Goal: Task Accomplishment & Management: Complete application form

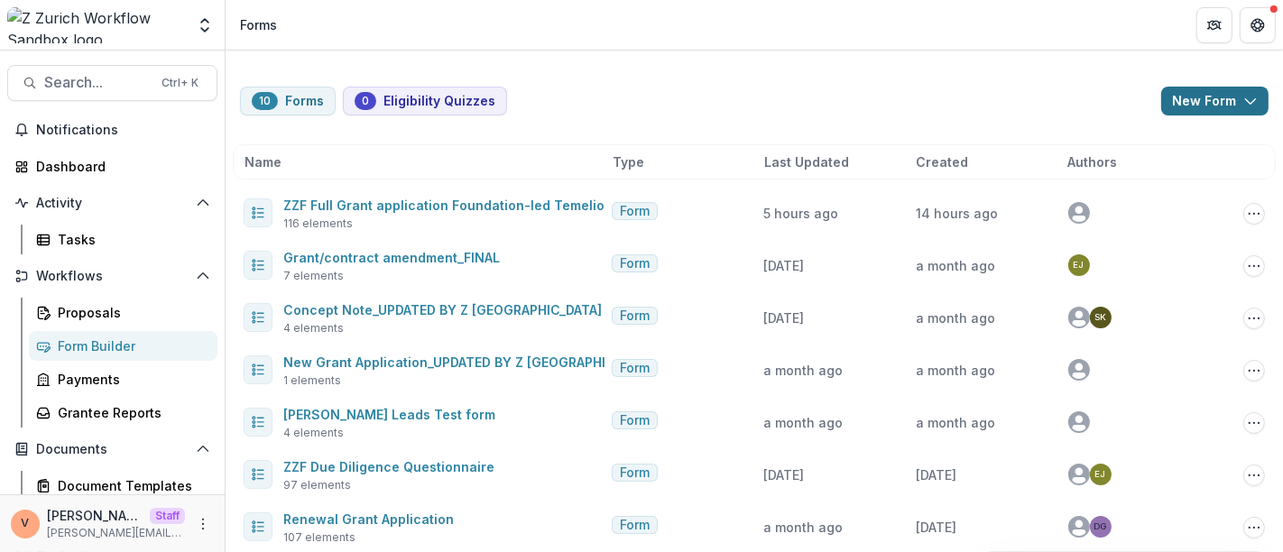
click at [1243, 101] on icon "button" at bounding box center [1250, 101] width 14 height 14
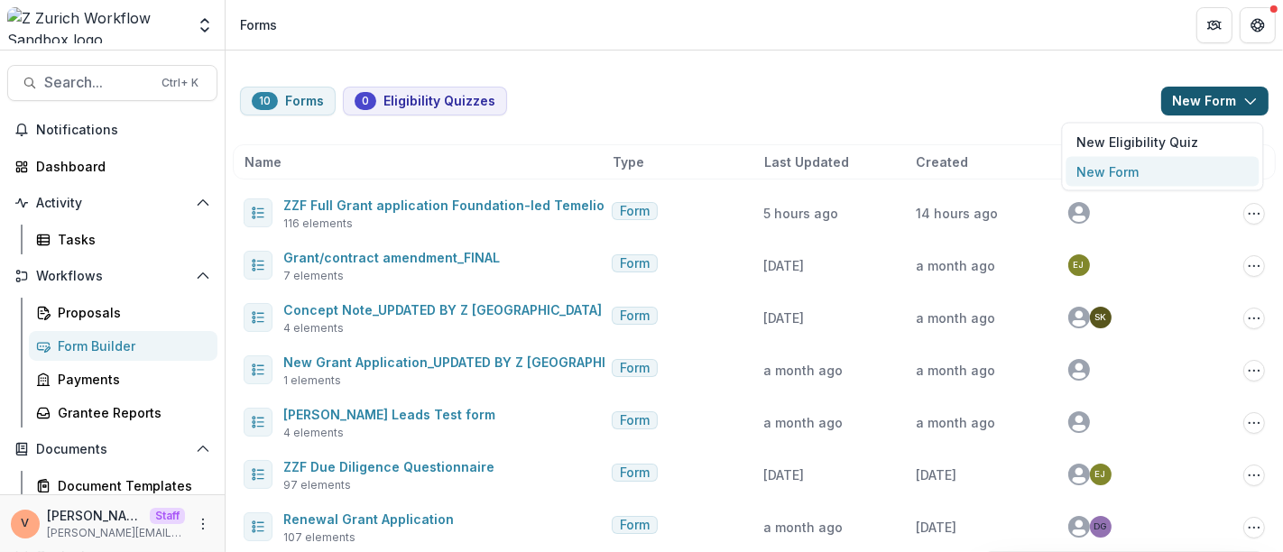
click at [1120, 170] on button "New Form" at bounding box center [1162, 172] width 193 height 30
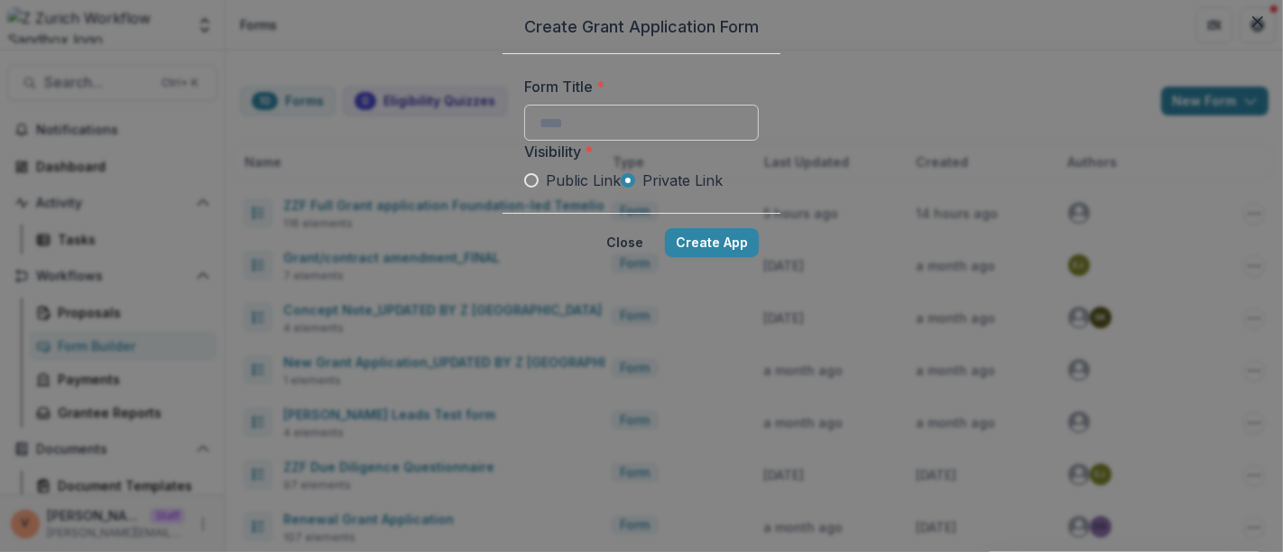
click at [524, 141] on input "Form Title *" at bounding box center [641, 123] width 234 height 36
paste input "**********"
click at [546, 191] on span "Public Link" at bounding box center [583, 181] width 75 height 22
type input "**********"
click at [759, 257] on button "Create App" at bounding box center [712, 242] width 94 height 29
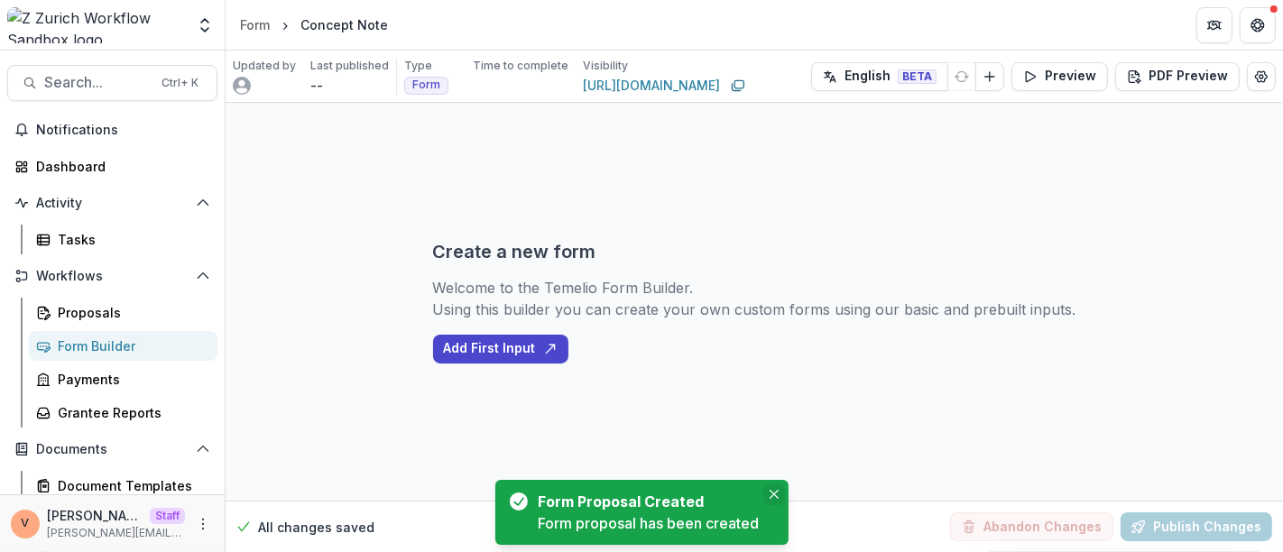
click at [771, 495] on icon "Close" at bounding box center [773, 494] width 9 height 9
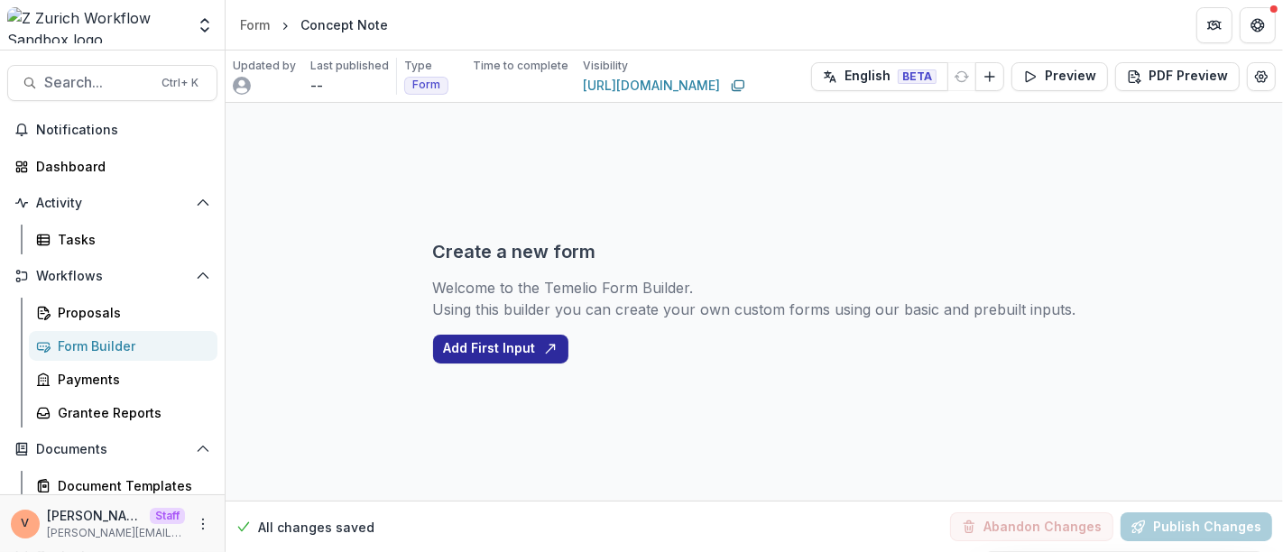
click at [521, 356] on button "Add First Input" at bounding box center [500, 349] width 135 height 29
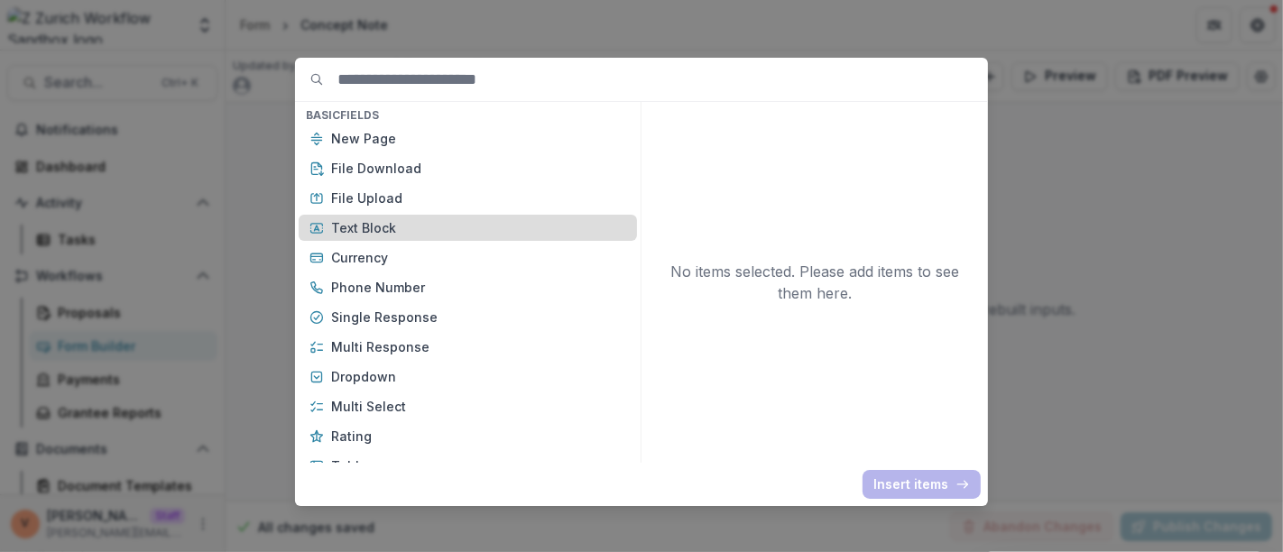
click at [357, 225] on p "Text Block" at bounding box center [478, 227] width 295 height 19
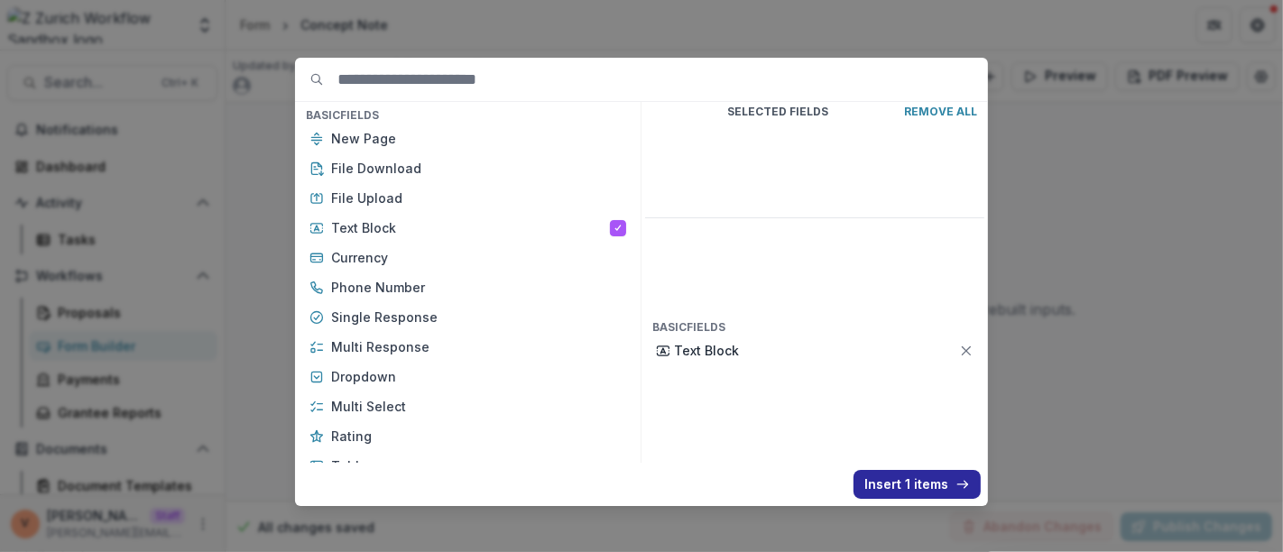
click at [902, 480] on button "Insert 1 items" at bounding box center [916, 484] width 127 height 29
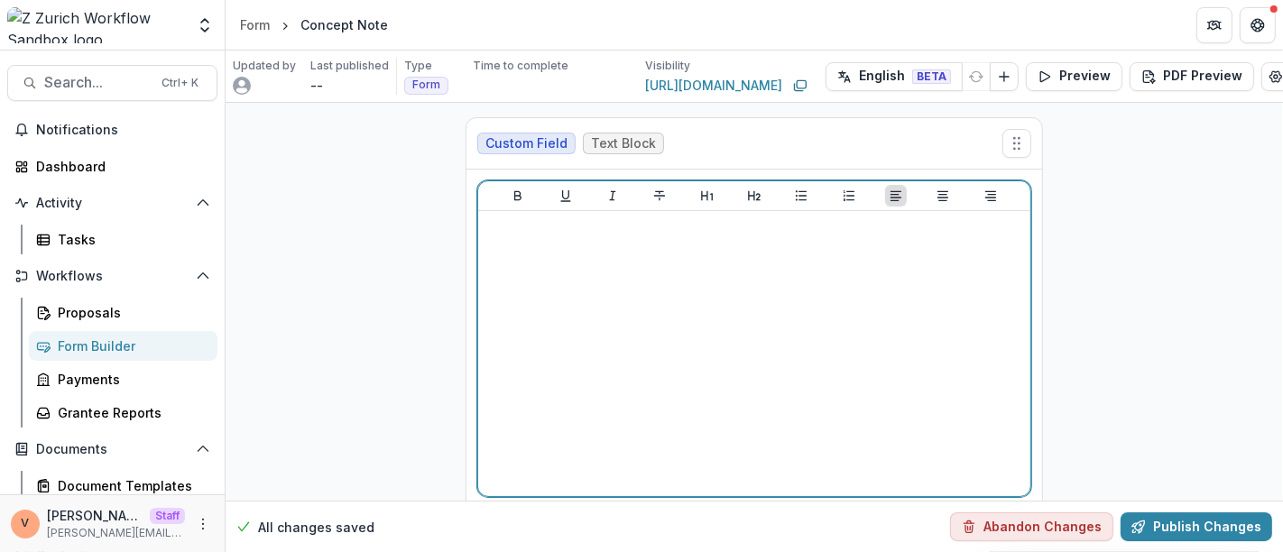
click at [749, 359] on div at bounding box center [754, 353] width 538 height 271
drag, startPoint x: 603, startPoint y: 232, endPoint x: 445, endPoint y: 233, distance: 158.7
click at [445, 233] on div "**********" at bounding box center [753, 339] width 1057 height 472
click at [754, 191] on icon "Heading 2" at bounding box center [754, 195] width 14 height 14
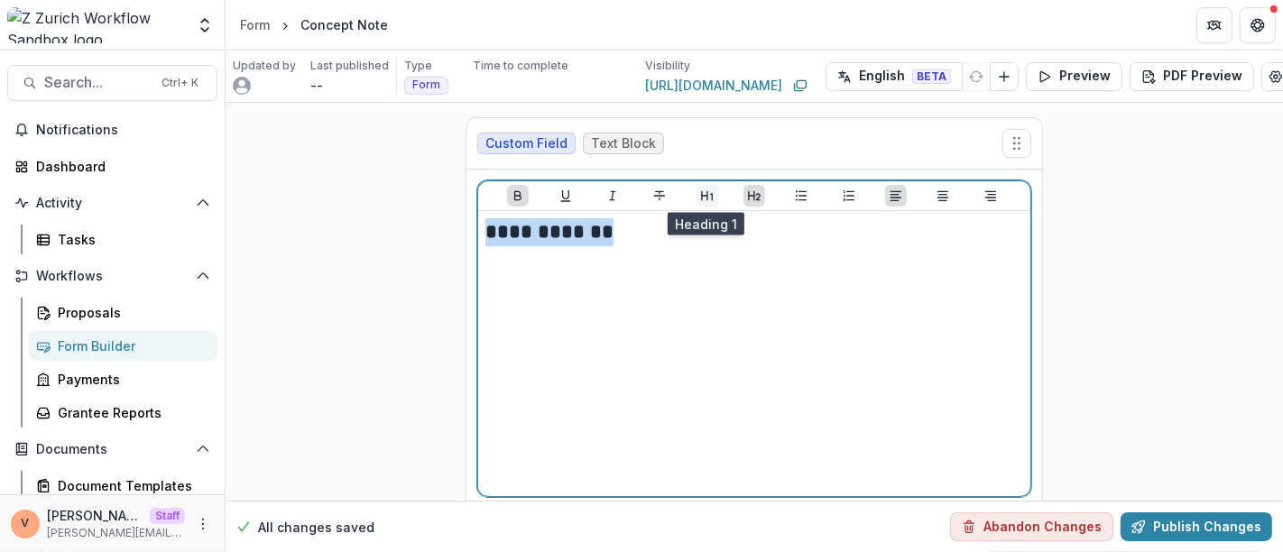
click at [712, 193] on button "Heading 1" at bounding box center [707, 196] width 22 height 22
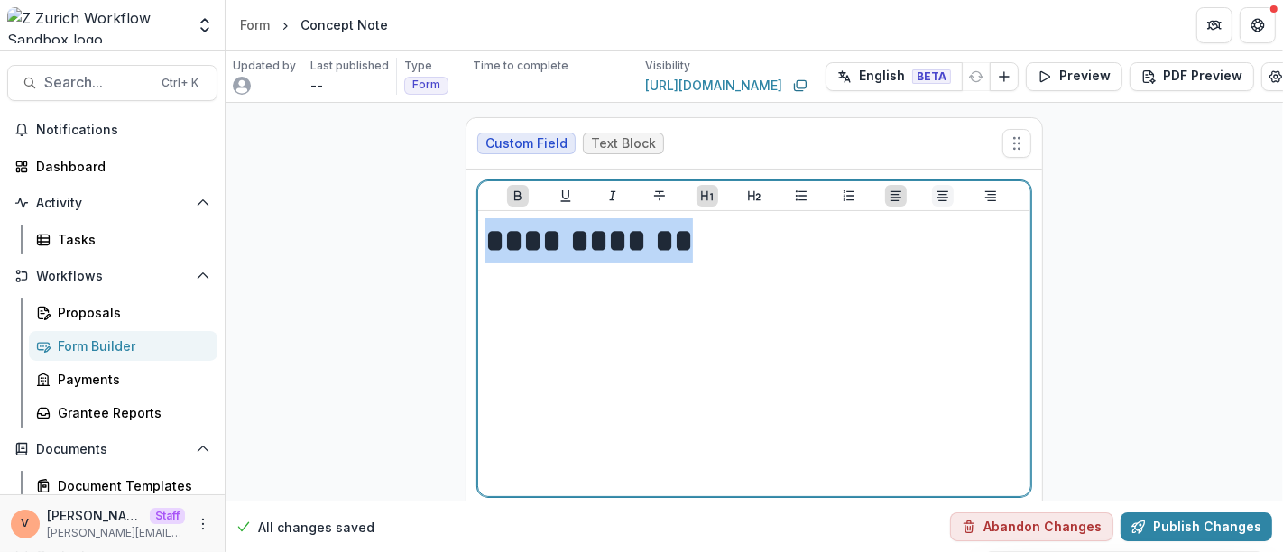
click at [940, 196] on icon "Align Center" at bounding box center [942, 196] width 11 height 10
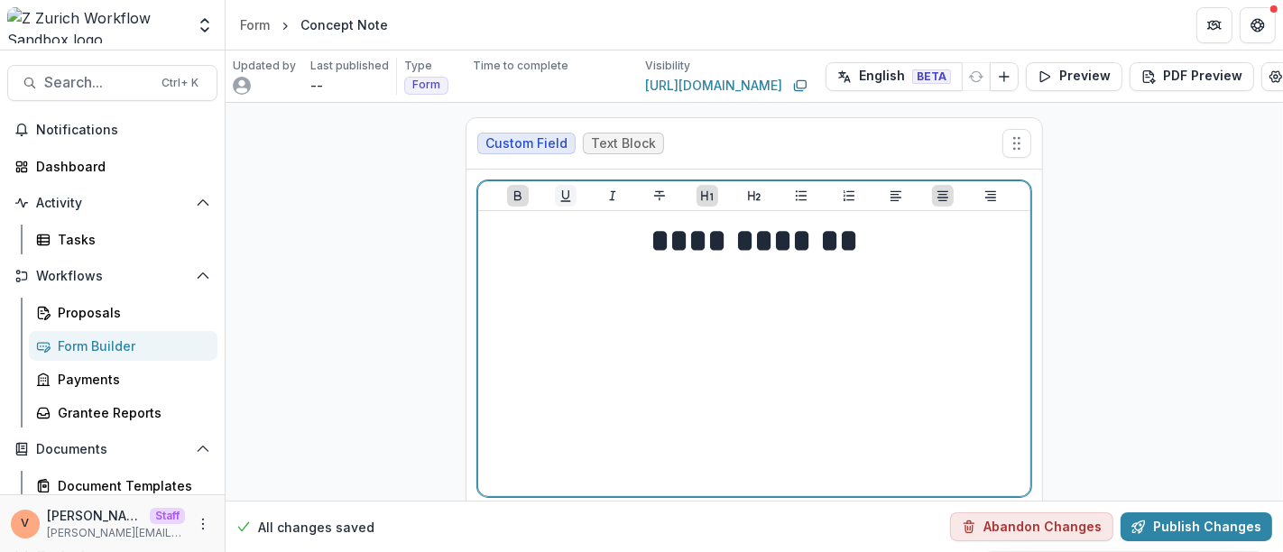
click at [570, 200] on button "Underline" at bounding box center [566, 196] width 22 height 22
click at [878, 244] on h1 "**********" at bounding box center [754, 240] width 538 height 45
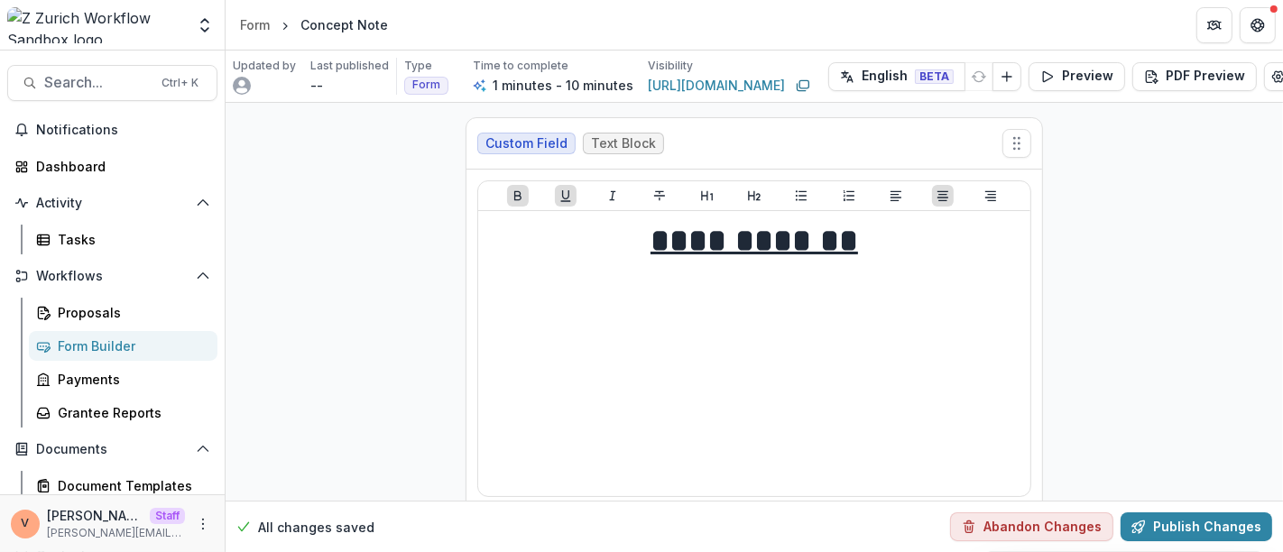
click at [894, 205] on div at bounding box center [754, 196] width 552 height 30
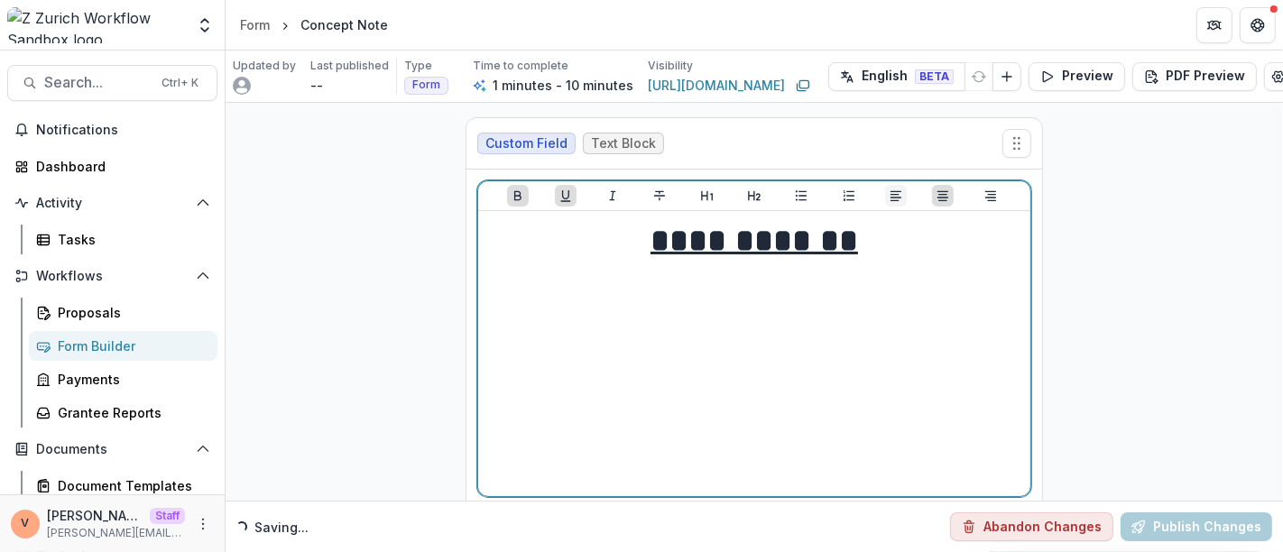
click at [893, 198] on icon "Align Left" at bounding box center [895, 196] width 11 height 10
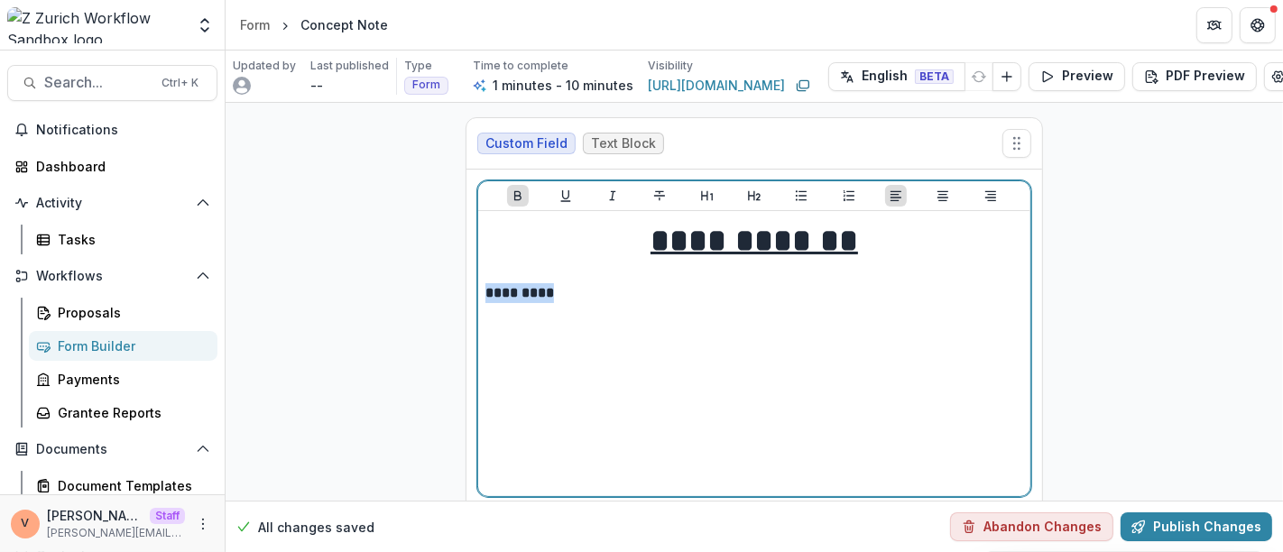
drag, startPoint x: 581, startPoint y: 296, endPoint x: 434, endPoint y: 295, distance: 147.0
click at [434, 295] on div "**********" at bounding box center [753, 339] width 1057 height 472
click at [514, 198] on icon "Bold" at bounding box center [517, 196] width 7 height 10
click at [514, 197] on icon "Bold" at bounding box center [517, 195] width 14 height 14
click at [558, 191] on icon "Underline" at bounding box center [565, 195] width 14 height 14
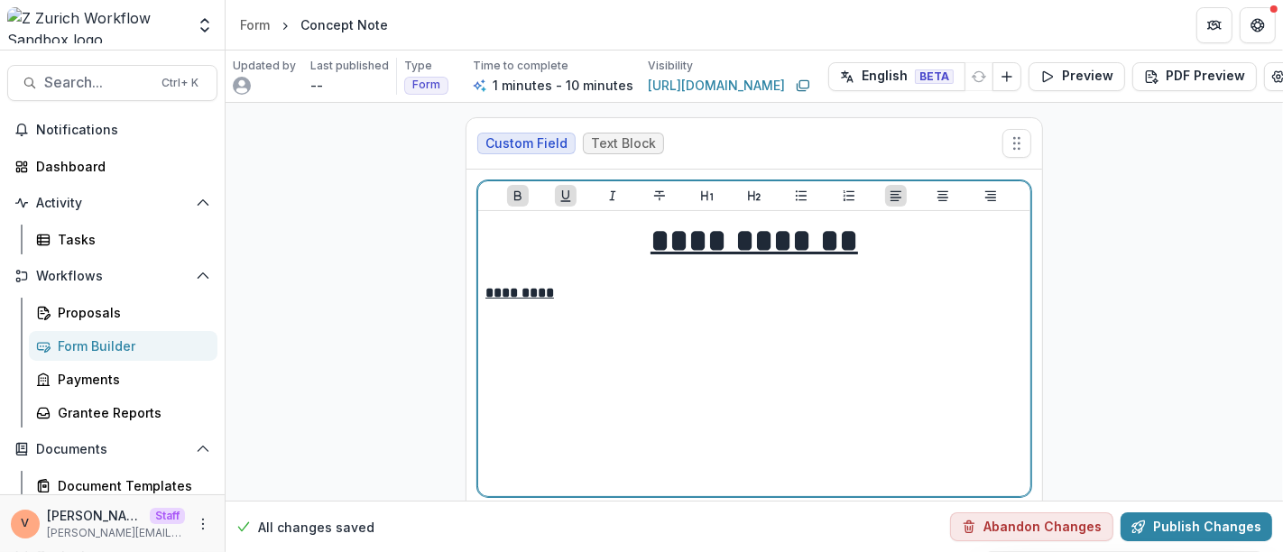
click at [563, 298] on p "*********" at bounding box center [754, 293] width 538 height 20
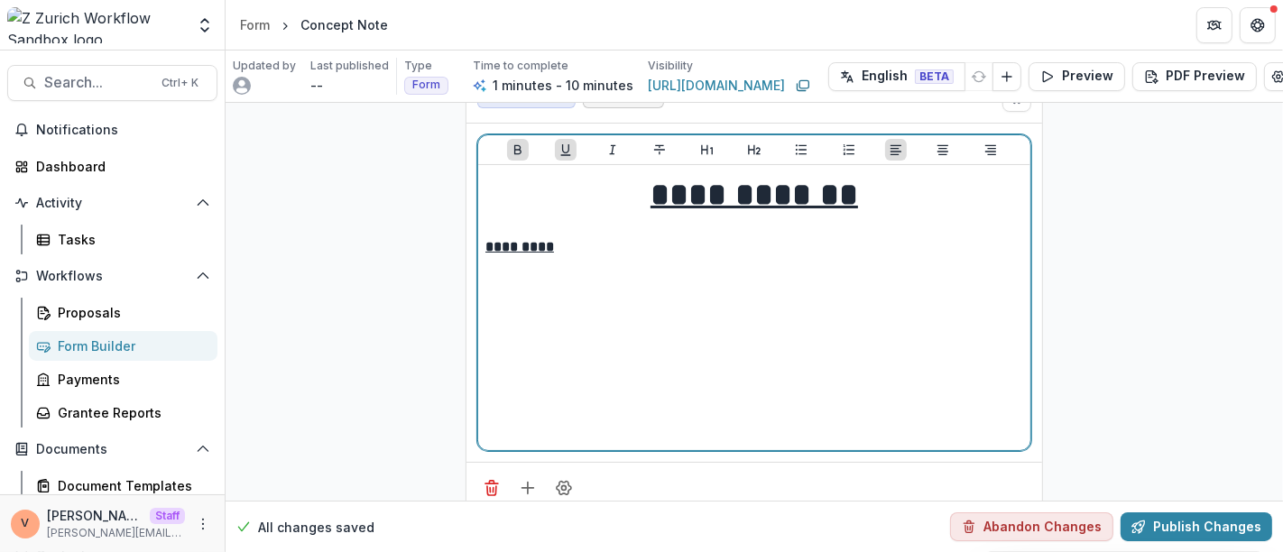
scroll to position [86, 0]
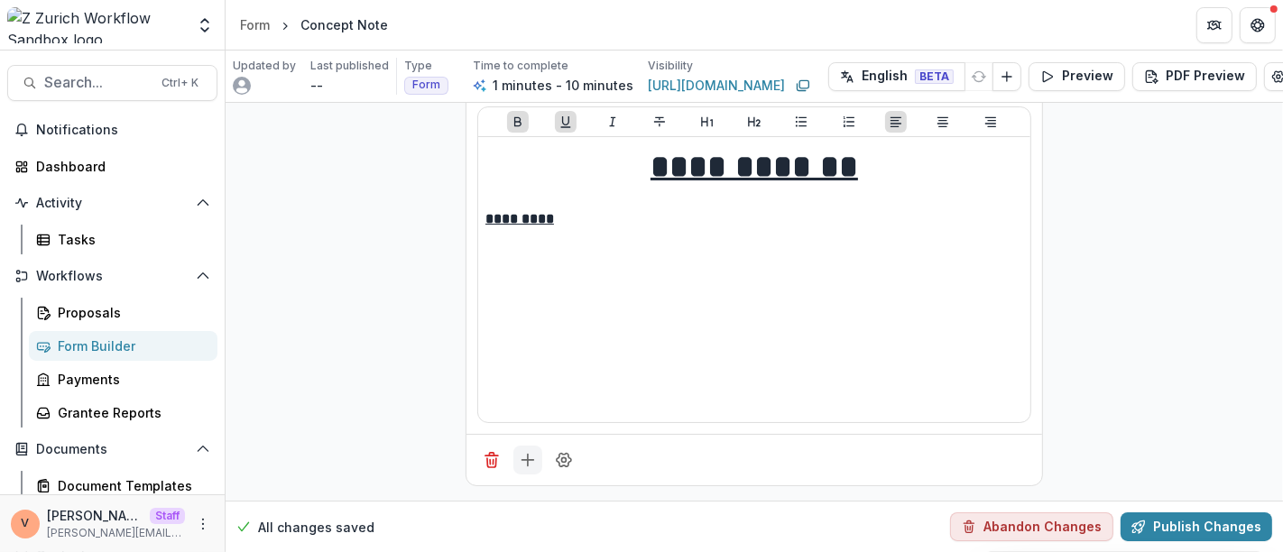
click at [528, 455] on line "Add field" at bounding box center [528, 461] width 0 height 12
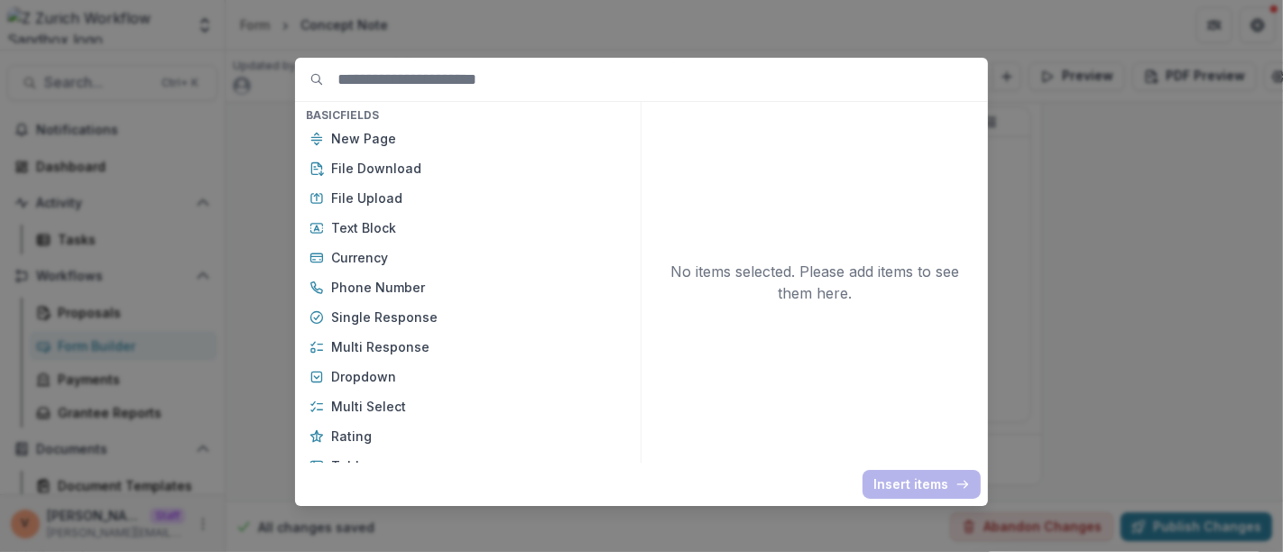
scroll to position [300, 0]
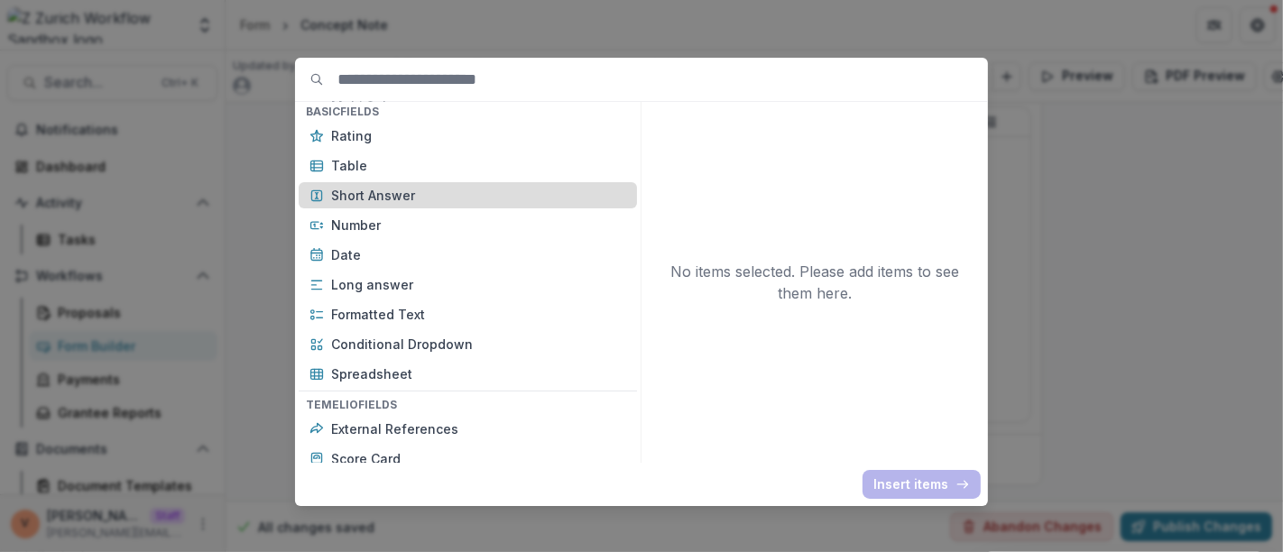
click at [430, 192] on p "Short Answer" at bounding box center [478, 195] width 295 height 19
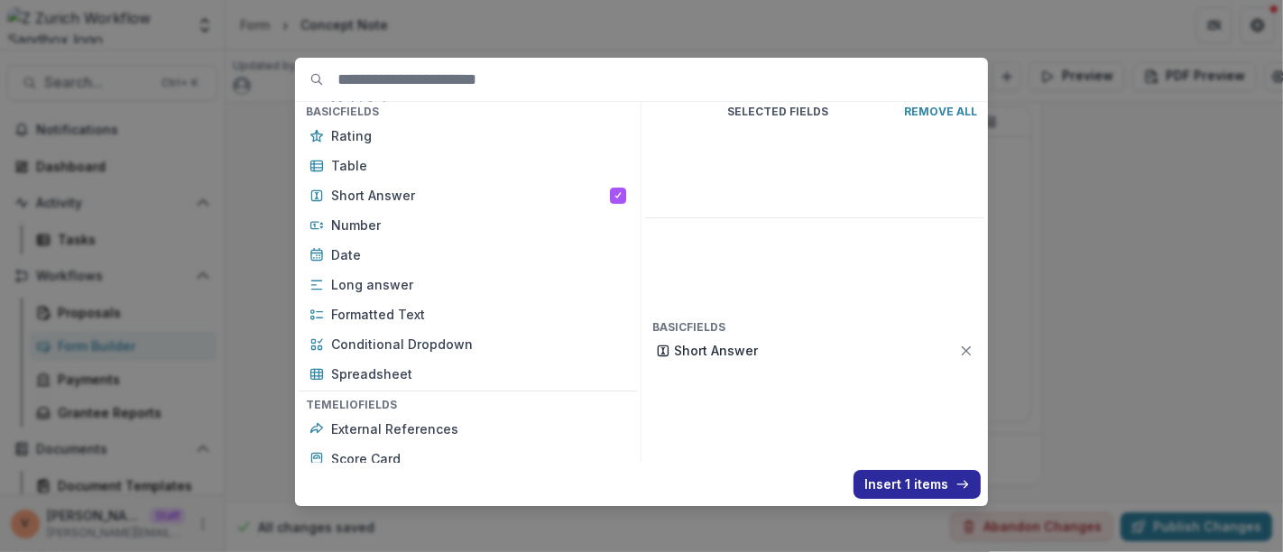
click at [911, 485] on button "Insert 1 items" at bounding box center [916, 484] width 127 height 29
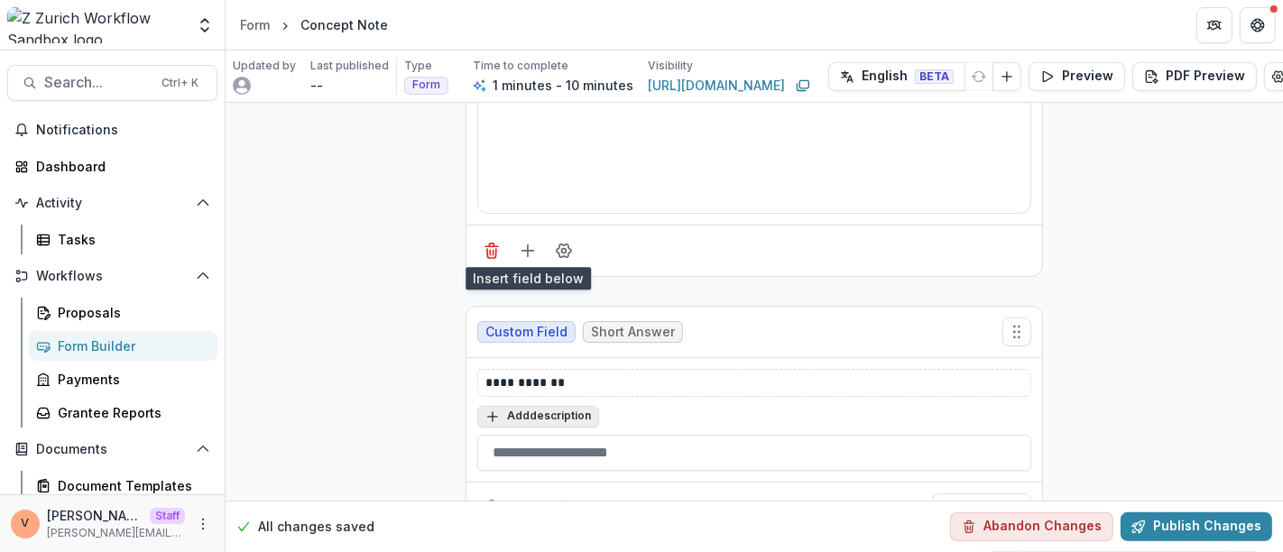
scroll to position [286, 0]
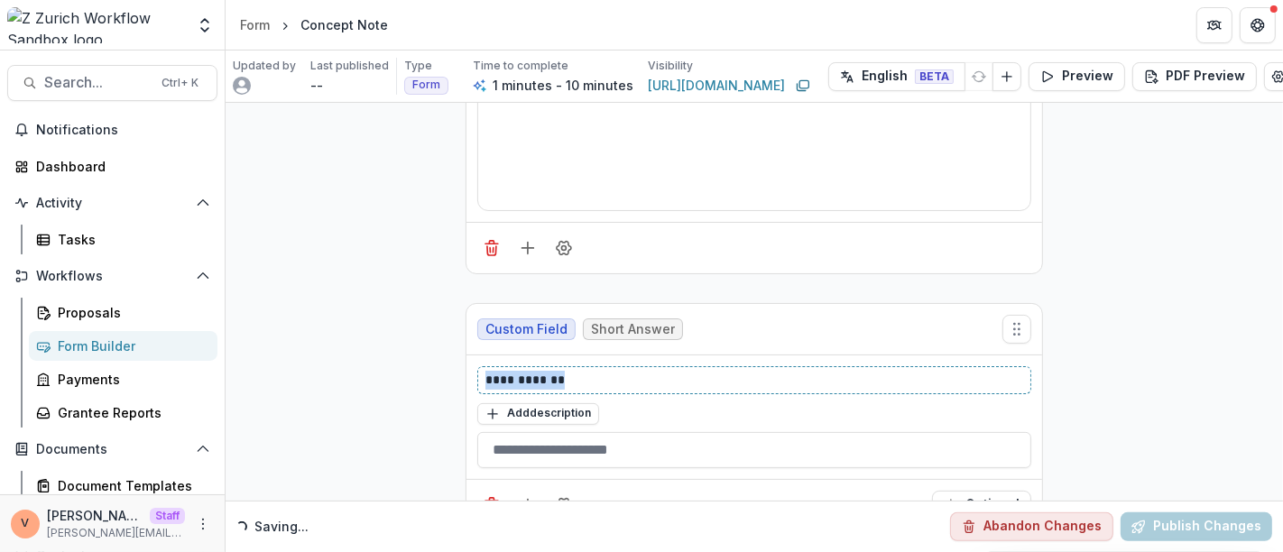
drag, startPoint x: 577, startPoint y: 373, endPoint x: 477, endPoint y: 374, distance: 100.1
click at [477, 374] on div "**********" at bounding box center [754, 380] width 554 height 28
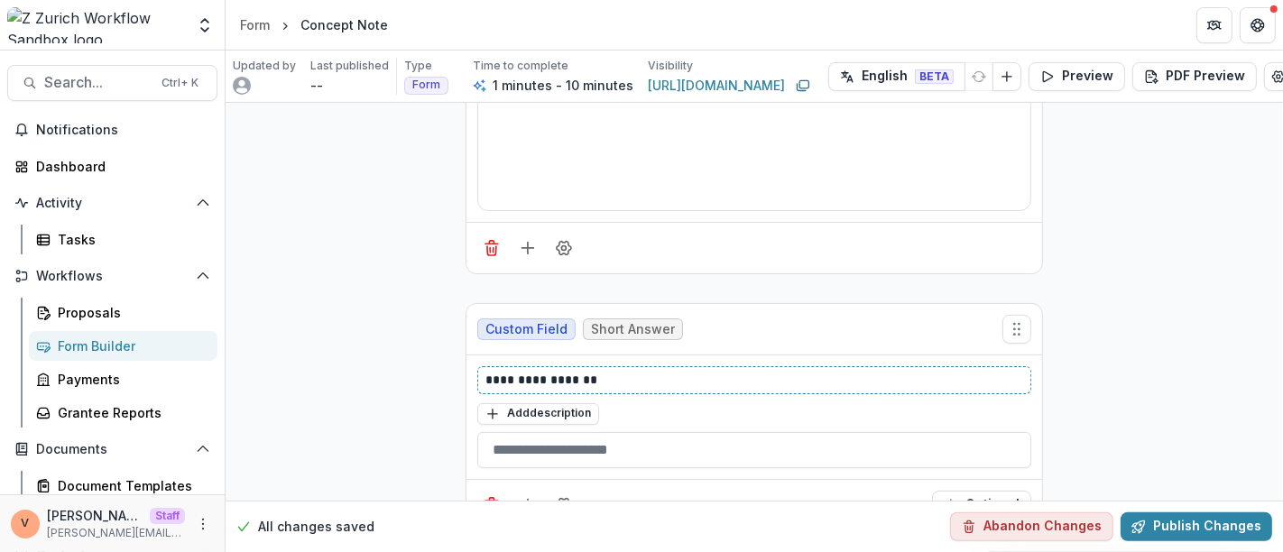
scroll to position [341, 0]
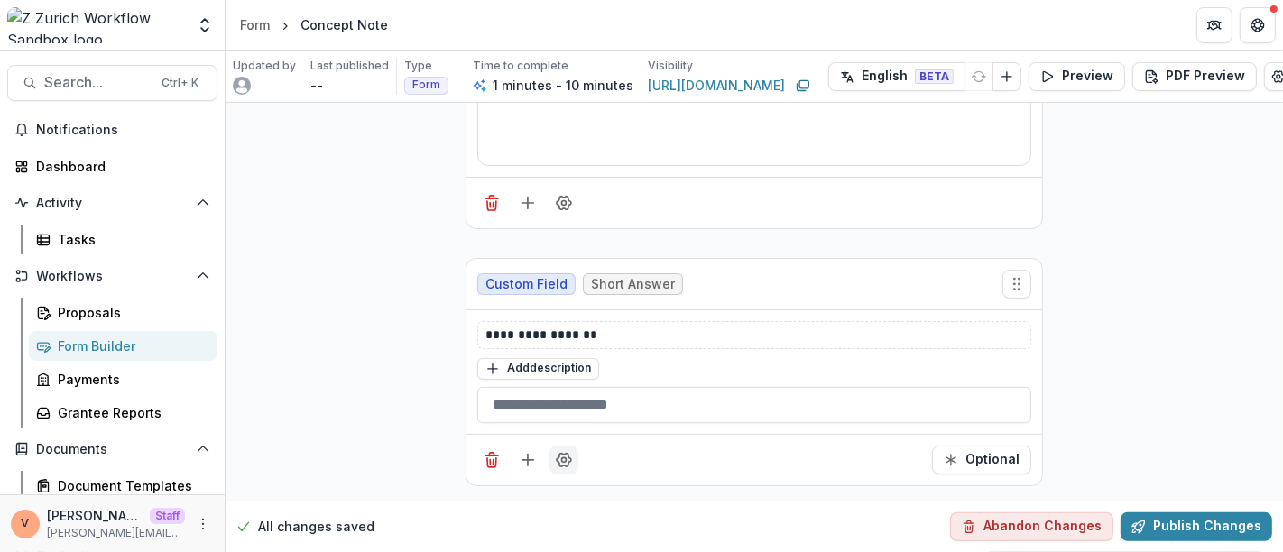
click at [564, 455] on button "Field Settings" at bounding box center [563, 460] width 29 height 29
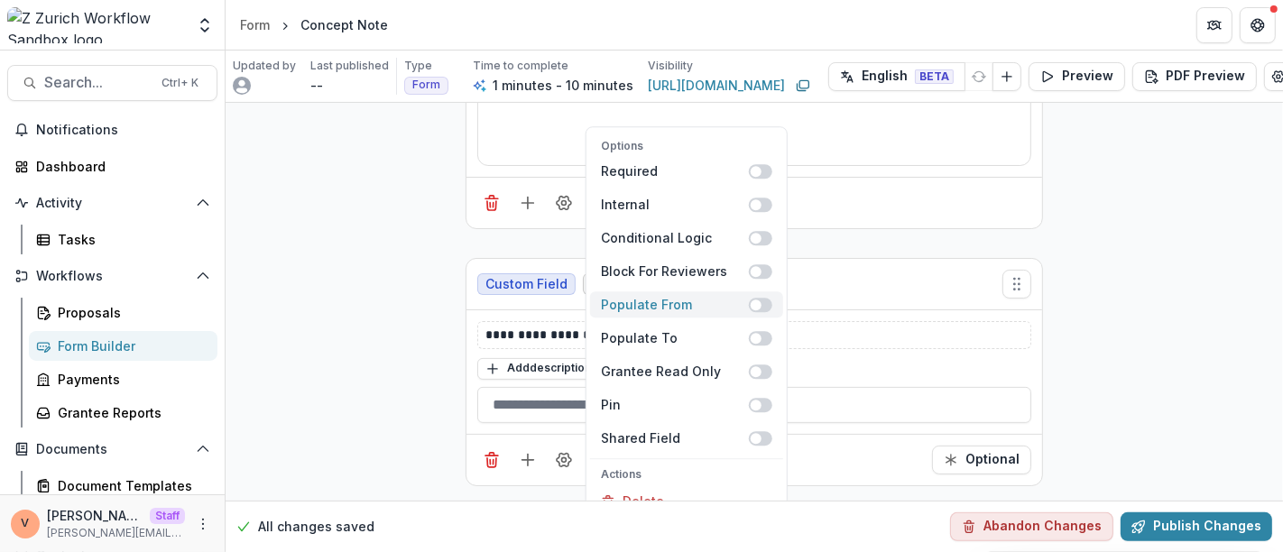
click at [766, 298] on span at bounding box center [760, 305] width 23 height 14
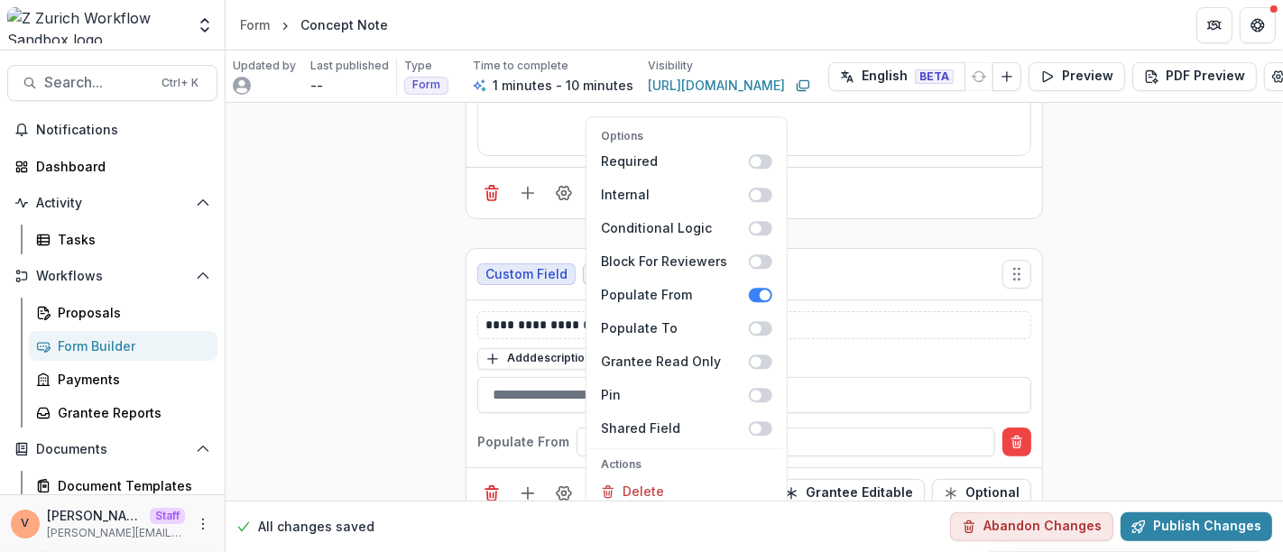
click at [1152, 327] on div "**********" at bounding box center [753, 148] width 1057 height 772
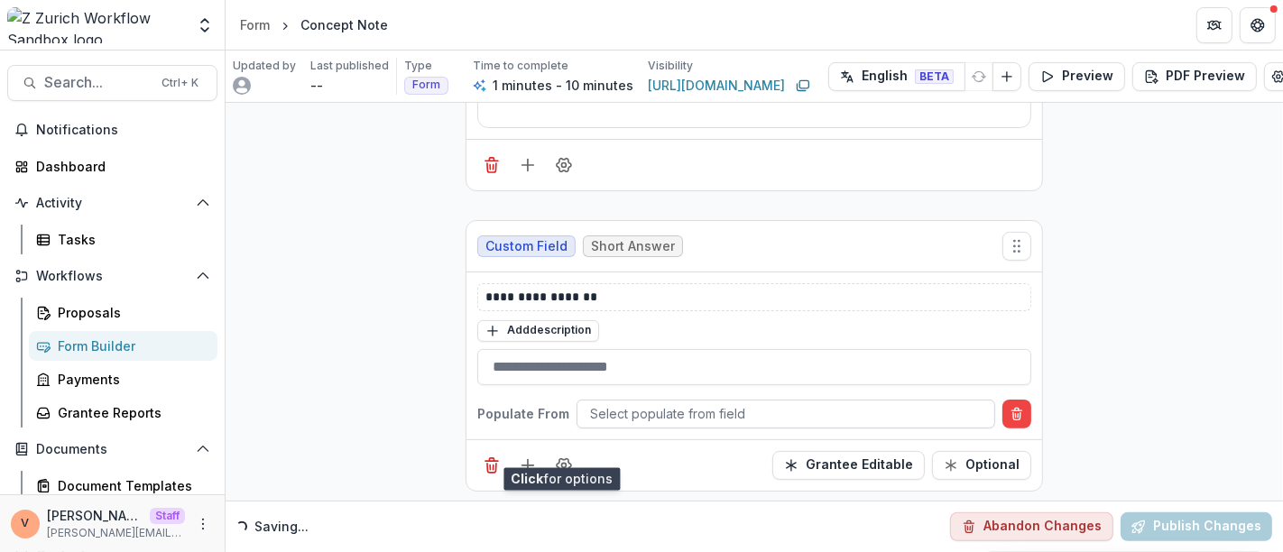
scroll to position [383, 0]
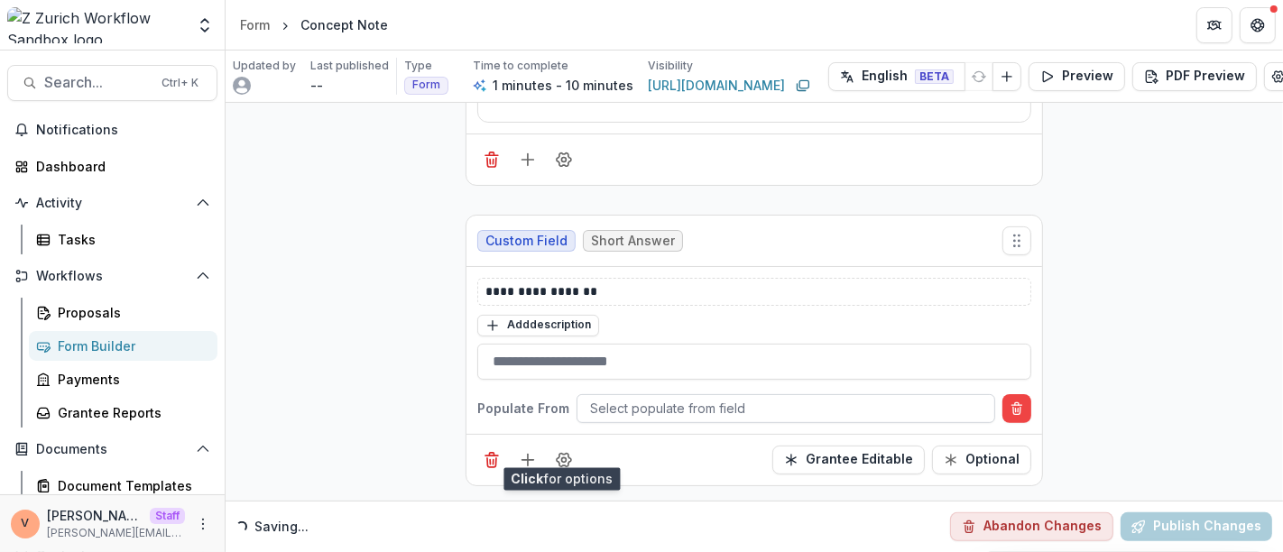
click at [731, 400] on div at bounding box center [785, 408] width 391 height 23
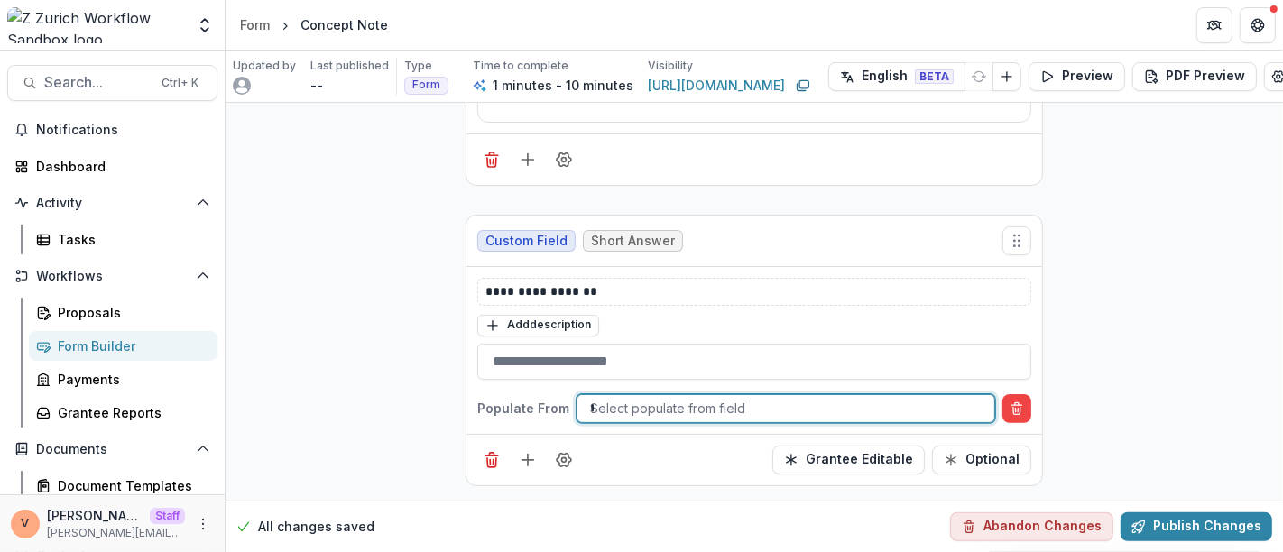
type input "****"
click at [657, 445] on div "Grantee Editable Optional" at bounding box center [753, 459] width 575 height 51
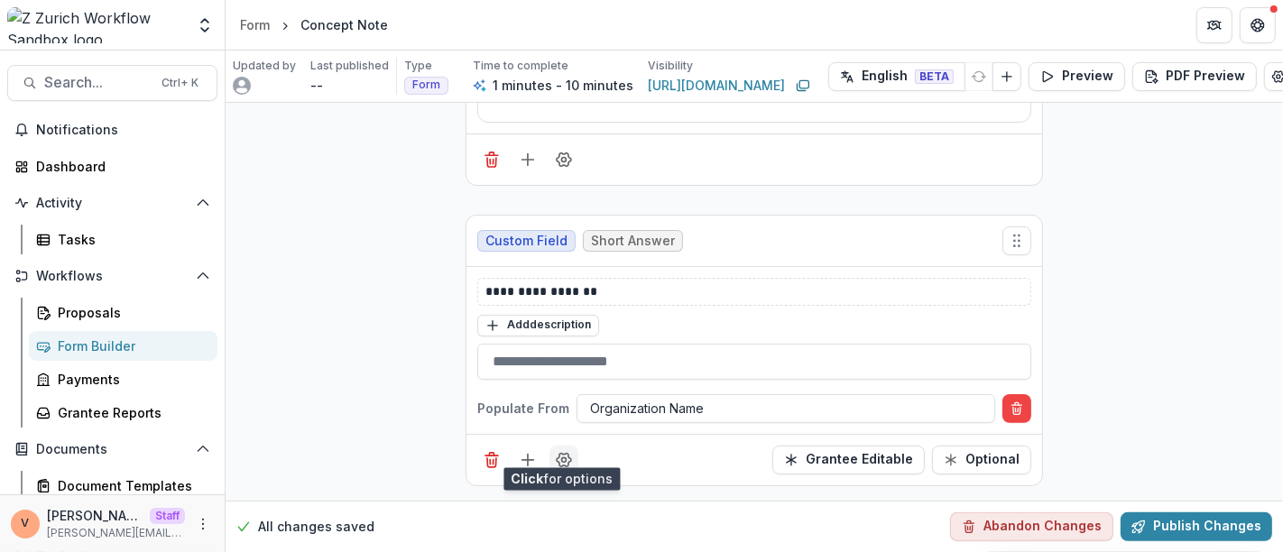
click at [569, 452] on button "Field Settings" at bounding box center [563, 460] width 29 height 29
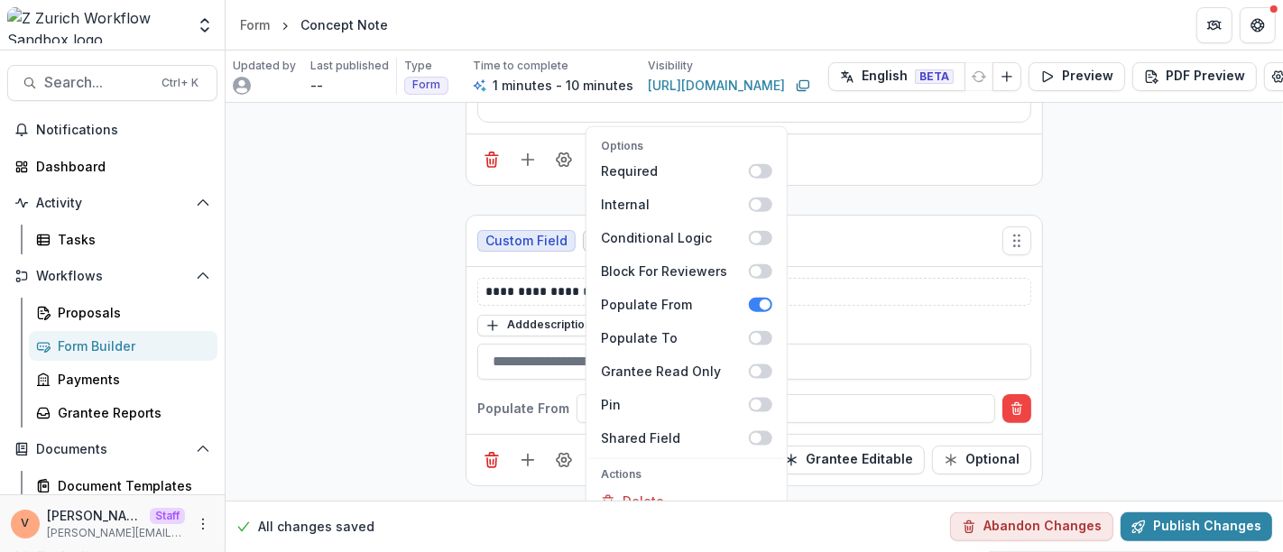
click at [1095, 337] on div "**********" at bounding box center [753, 115] width 1057 height 772
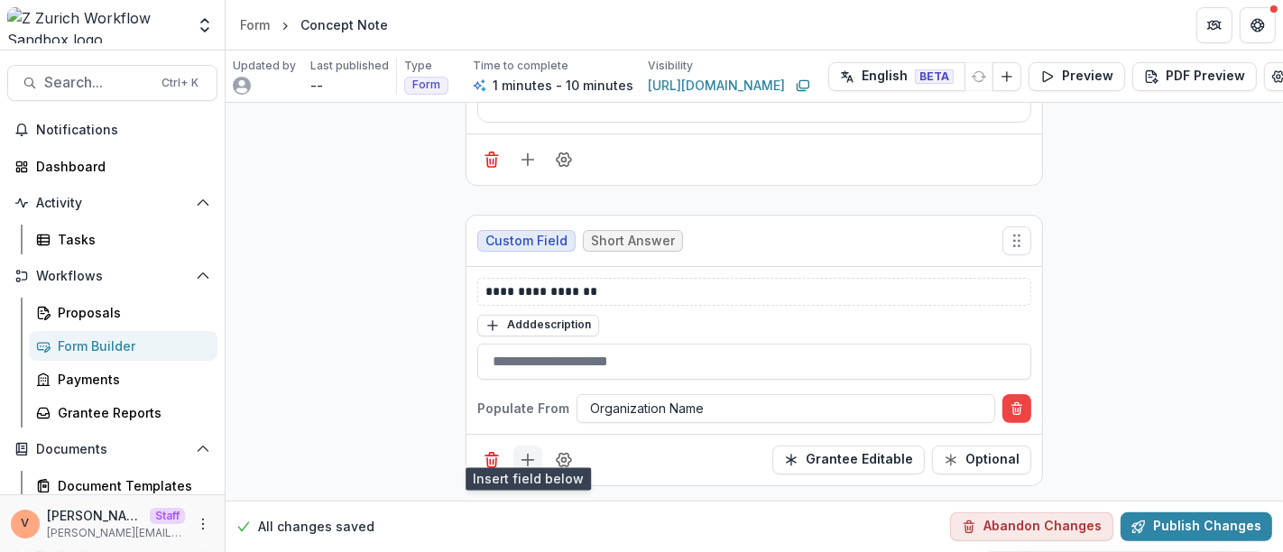
click at [528, 451] on icon "Add field" at bounding box center [528, 460] width 18 height 18
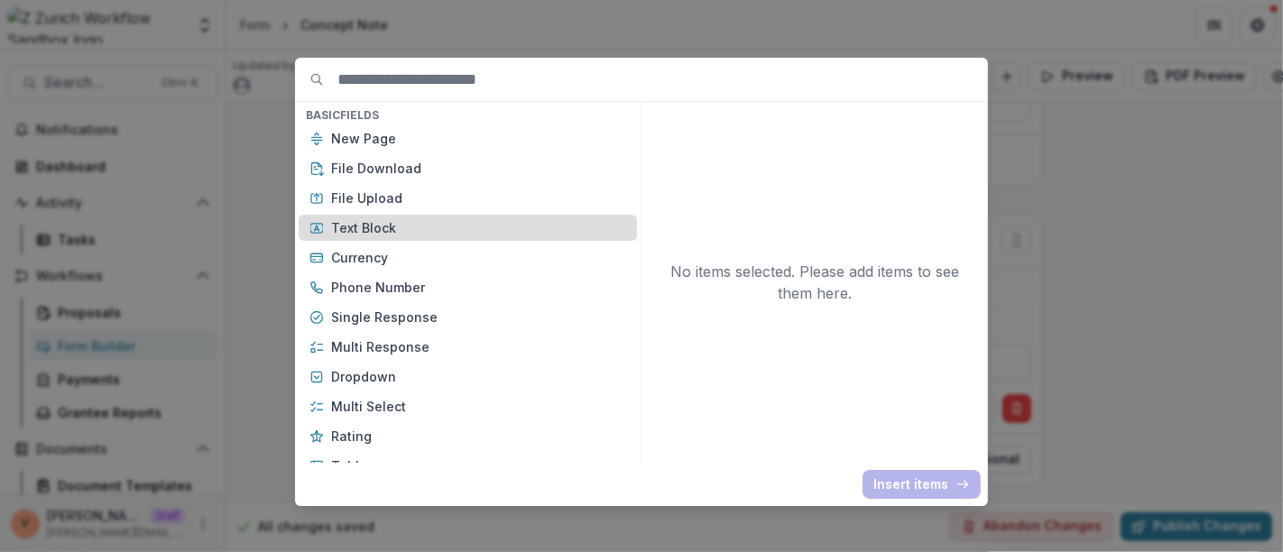
click at [401, 228] on p "Text Block" at bounding box center [478, 227] width 295 height 19
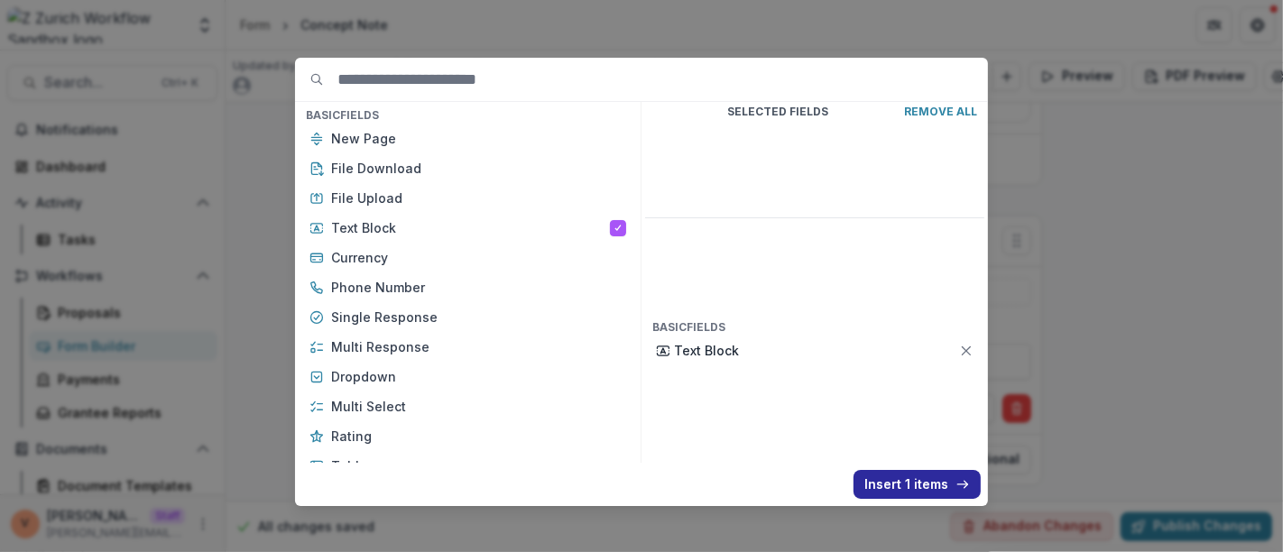
click at [915, 488] on button "Insert 1 items" at bounding box center [916, 484] width 127 height 29
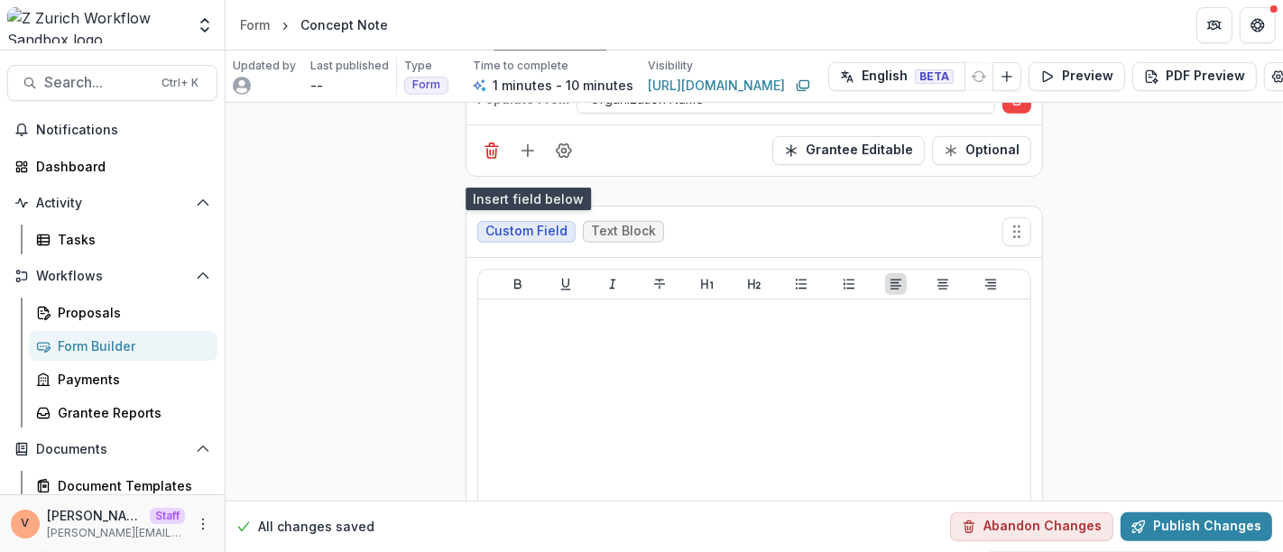
scroll to position [685, 0]
click at [529, 149] on icon "Add field" at bounding box center [528, 150] width 18 height 18
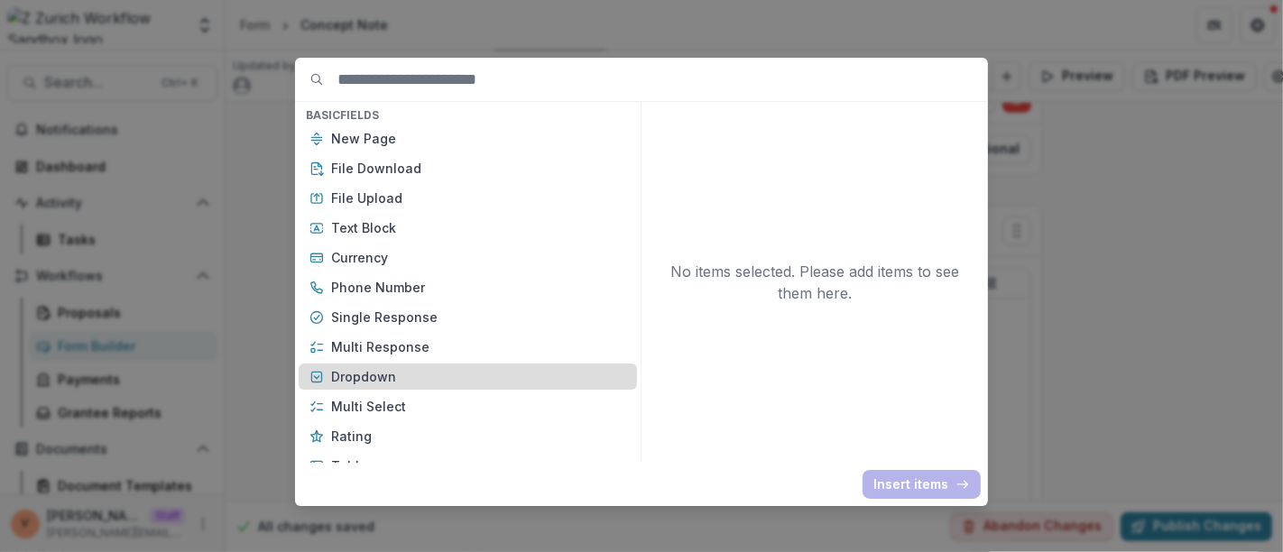
scroll to position [100, 0]
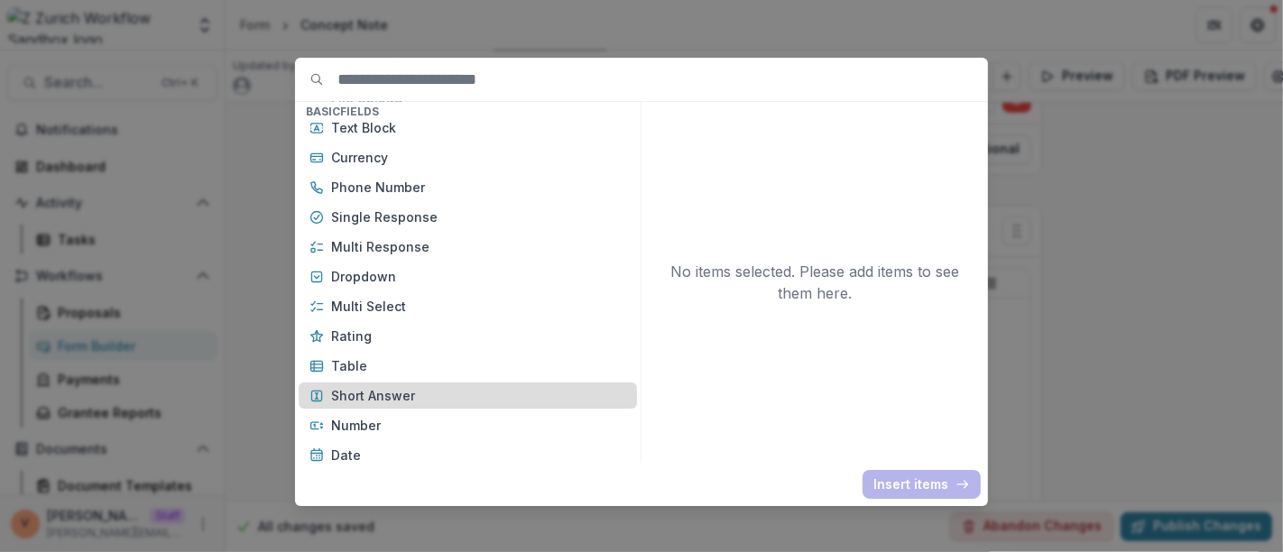
click at [416, 390] on p "Short Answer" at bounding box center [478, 395] width 295 height 19
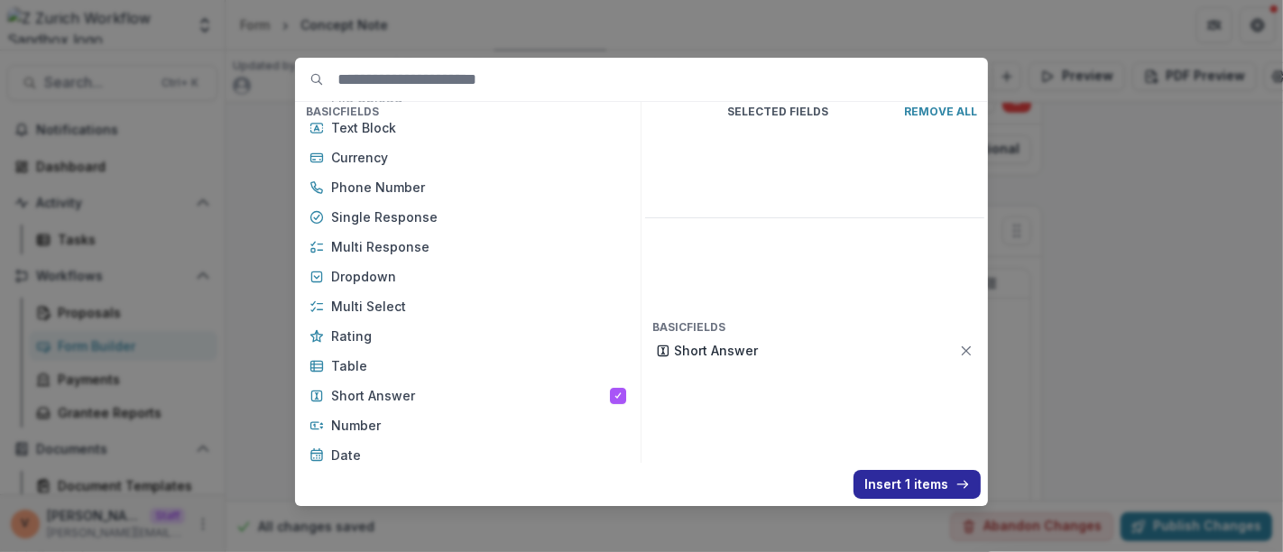
click at [896, 476] on button "Insert 1 items" at bounding box center [916, 484] width 127 height 29
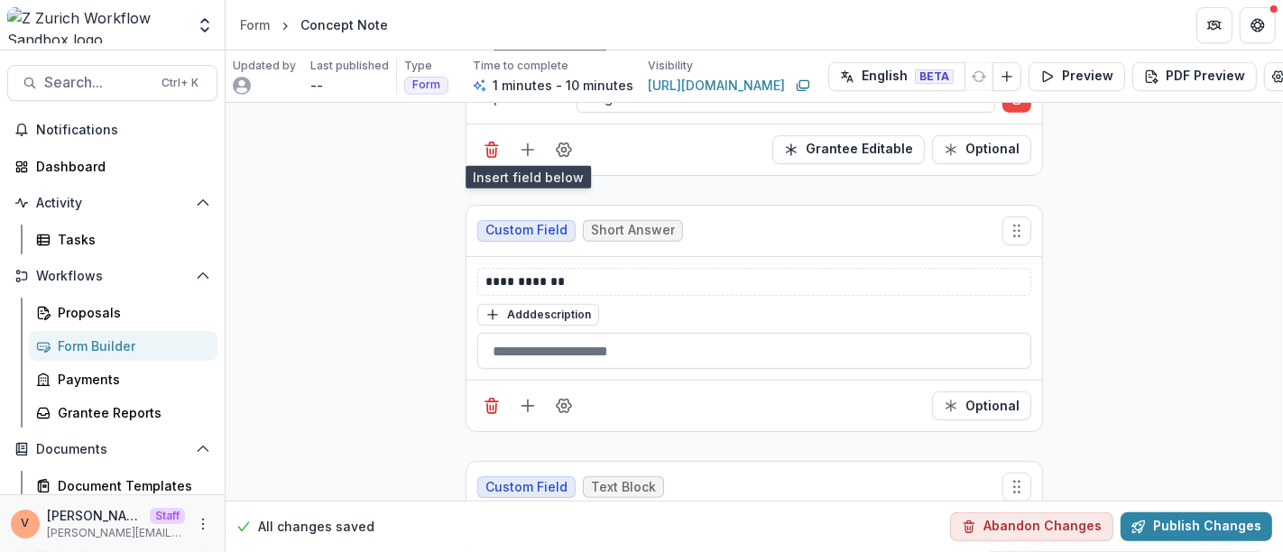
scroll to position [785, 0]
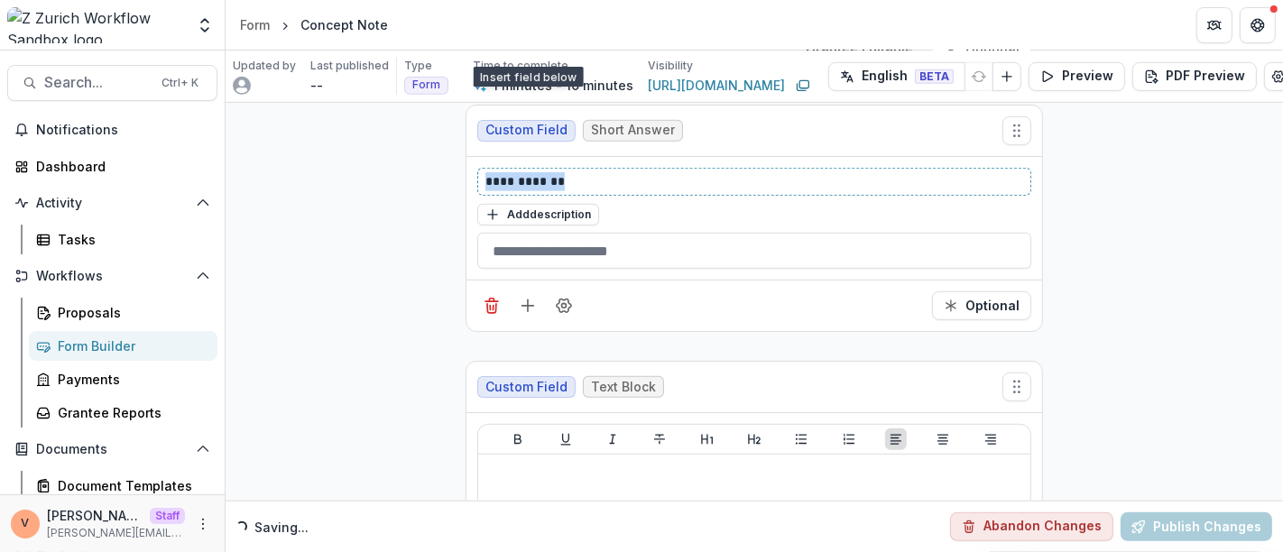
drag, startPoint x: 570, startPoint y: 173, endPoint x: 423, endPoint y: 176, distance: 147.0
click at [423, 176] on div "**********" at bounding box center [753, 68] width 1057 height 1500
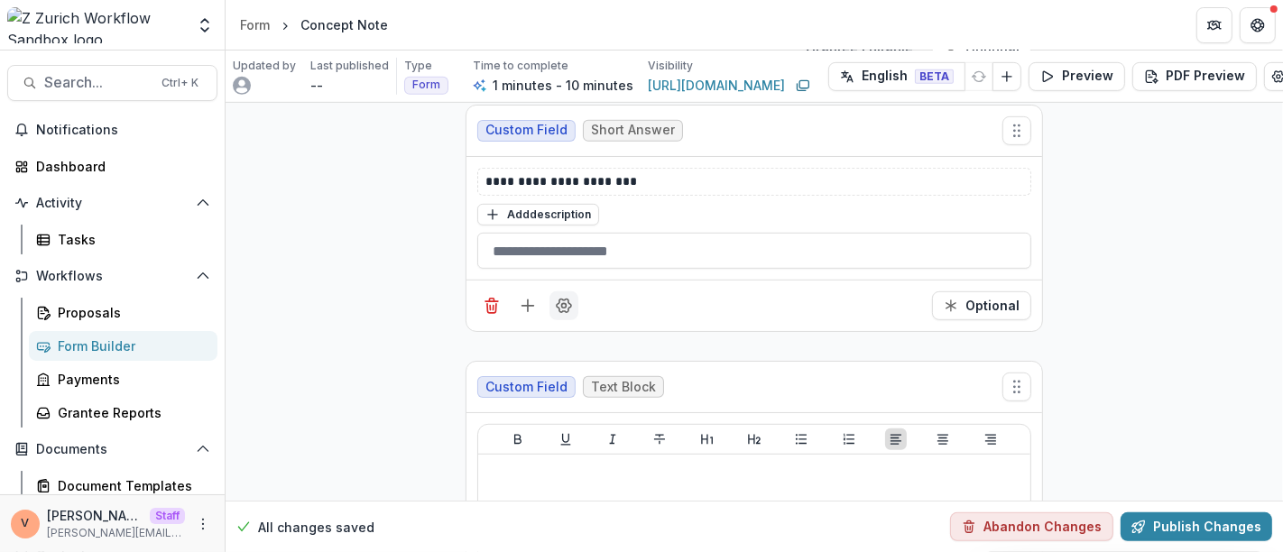
click at [561, 311] on button "Field Settings" at bounding box center [563, 305] width 29 height 29
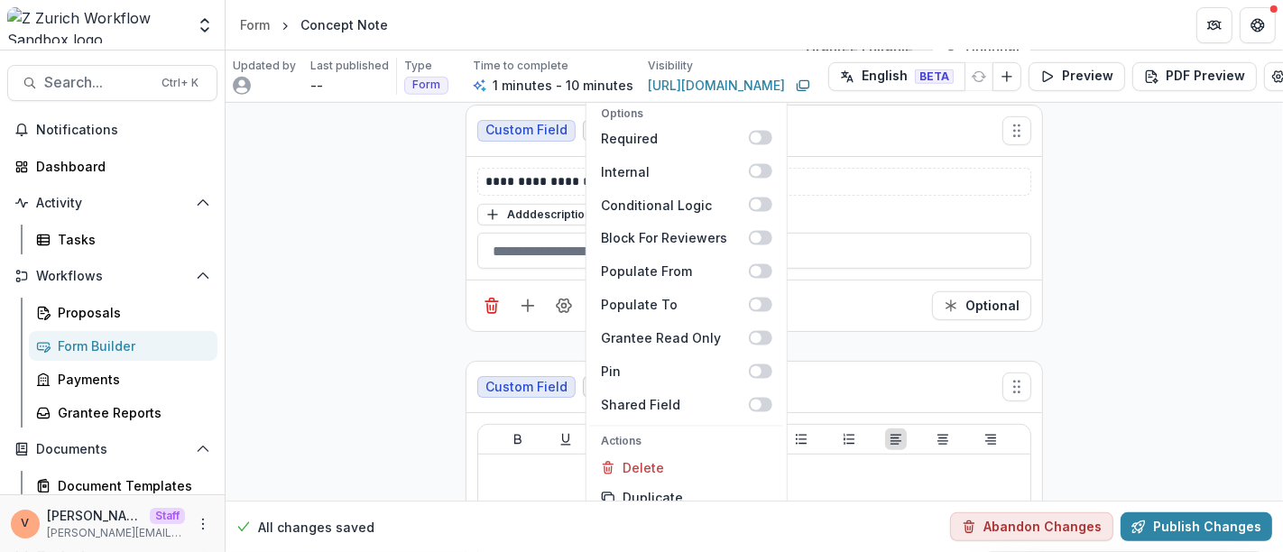
click at [1179, 302] on div "**********" at bounding box center [753, 68] width 1057 height 1500
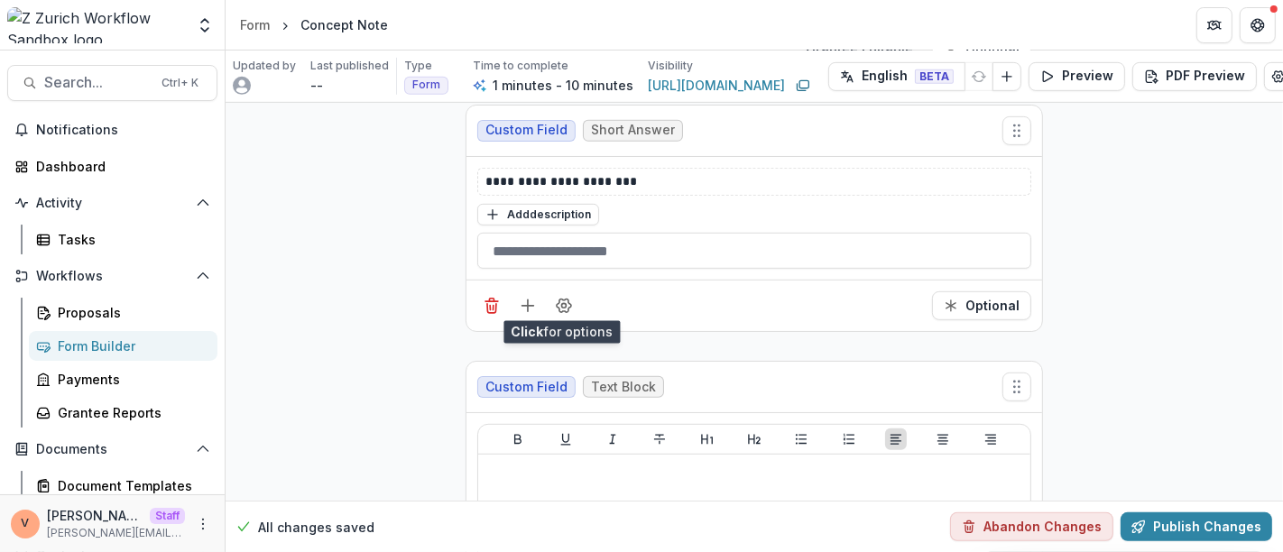
scroll to position [885, 0]
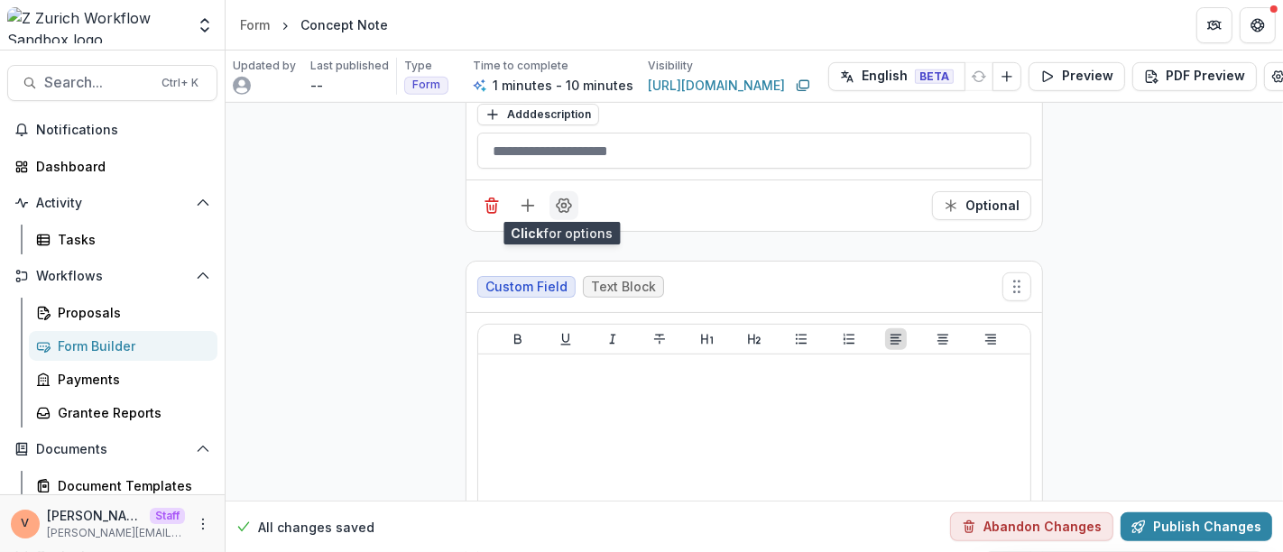
click at [565, 202] on icon "Field Settings" at bounding box center [563, 206] width 14 height 14
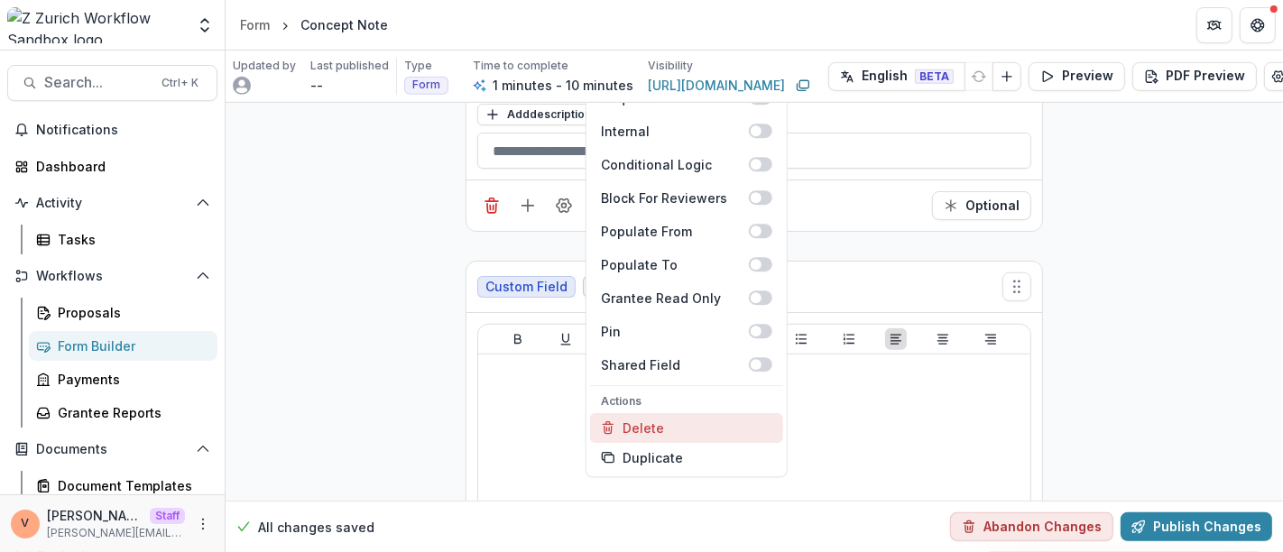
scroll to position [884, 0]
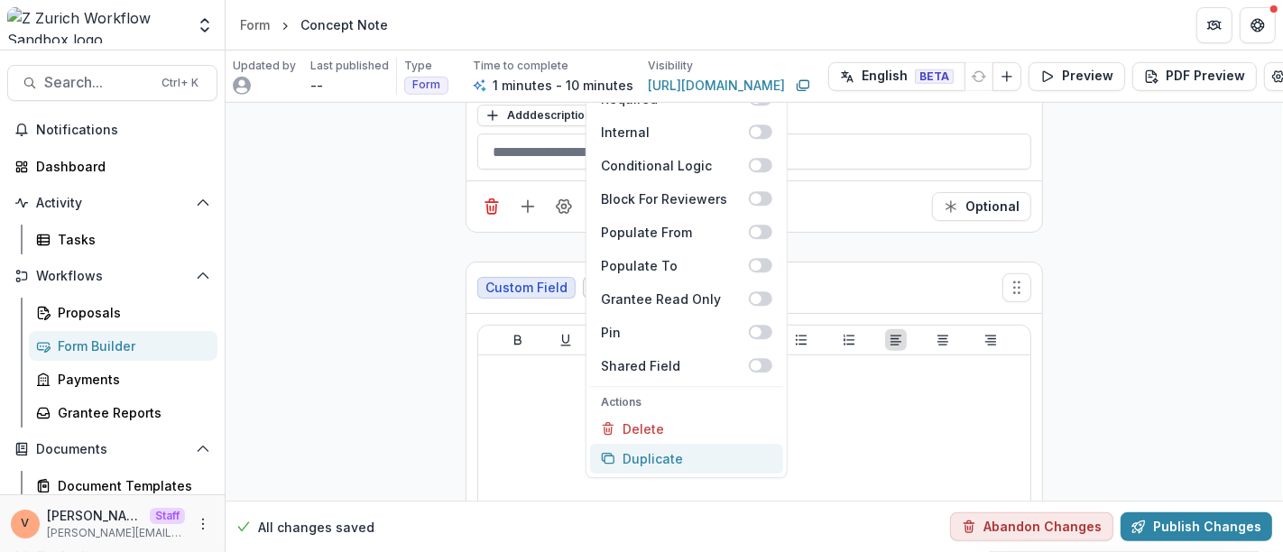
click at [652, 455] on button "Duplicate" at bounding box center [686, 459] width 193 height 30
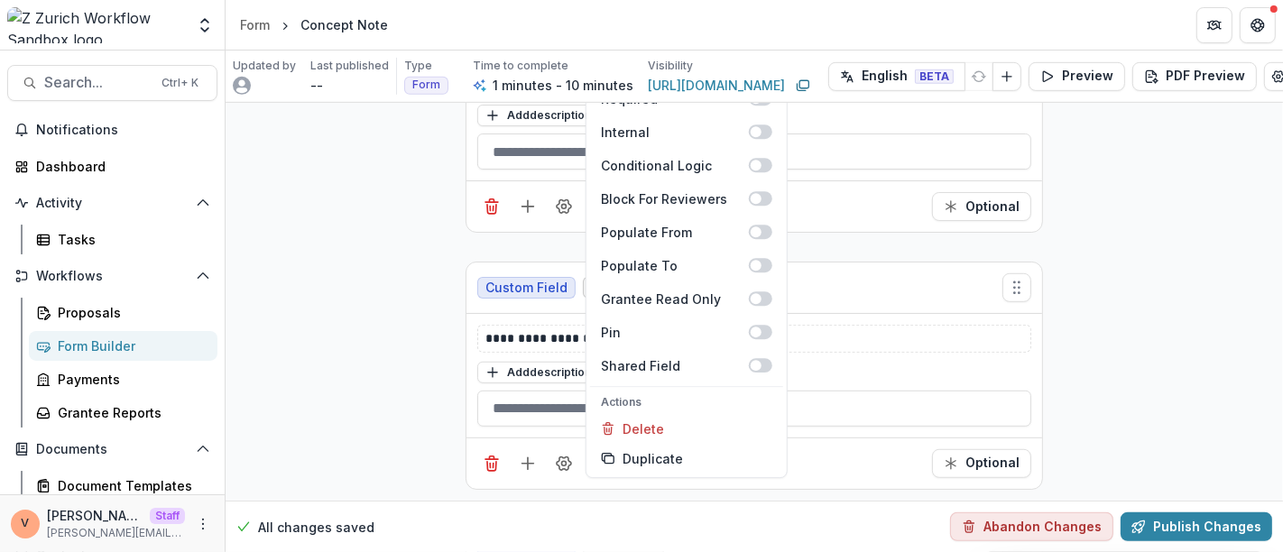
scroll to position [883, 0]
click at [1211, 330] on div "**********" at bounding box center [753, 98] width 1057 height 1757
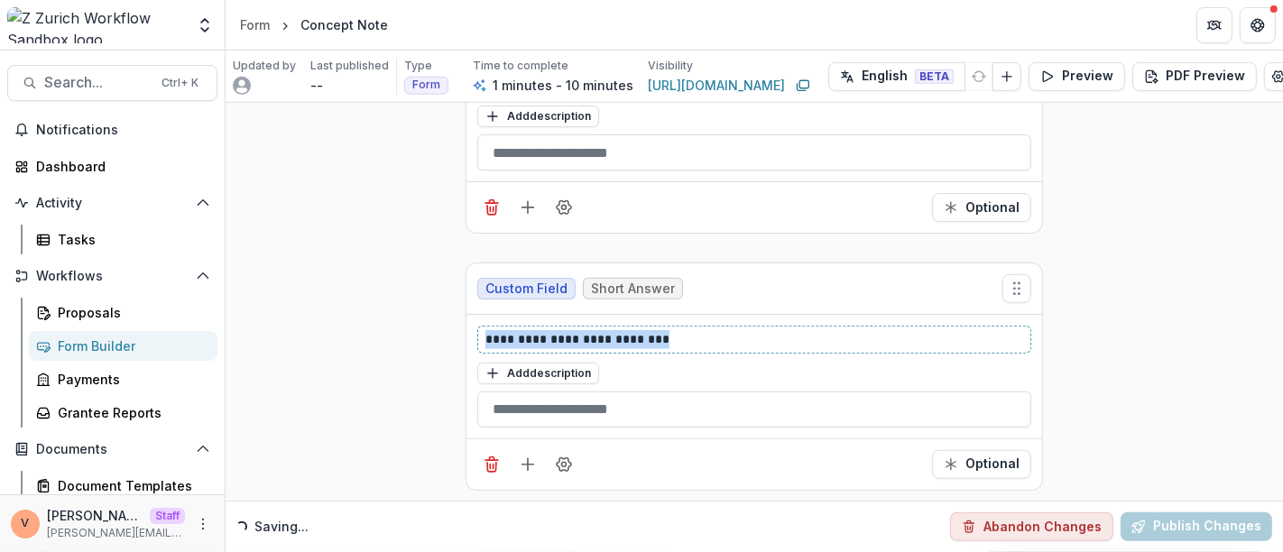
drag, startPoint x: 589, startPoint y: 326, endPoint x: 413, endPoint y: 320, distance: 176.0
click at [413, 320] on div "**********" at bounding box center [753, 98] width 1057 height 1757
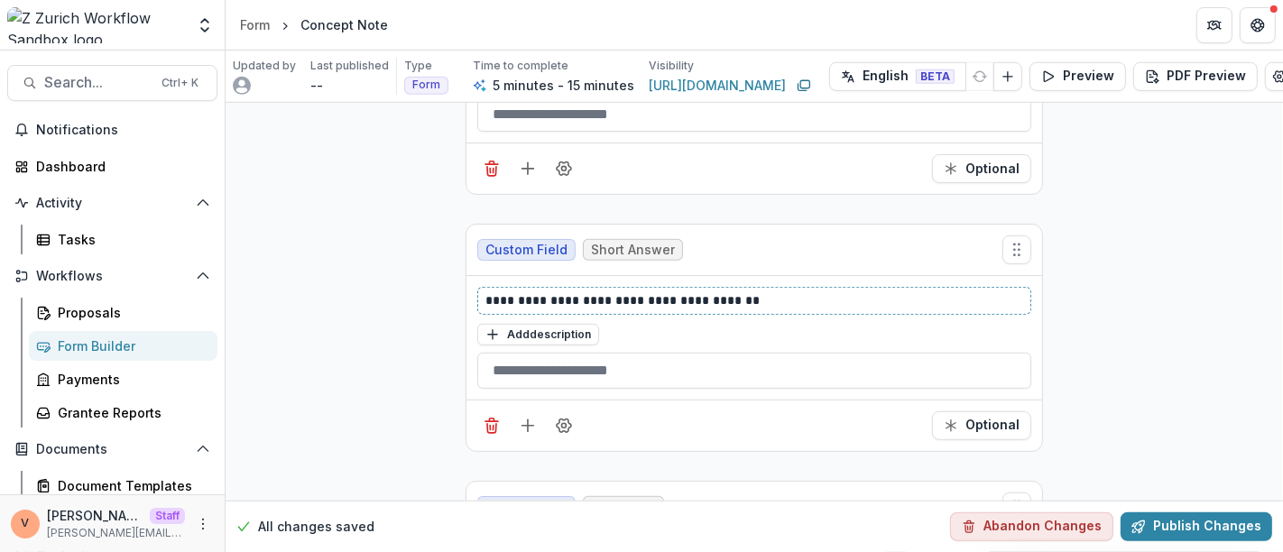
scroll to position [1083, 0]
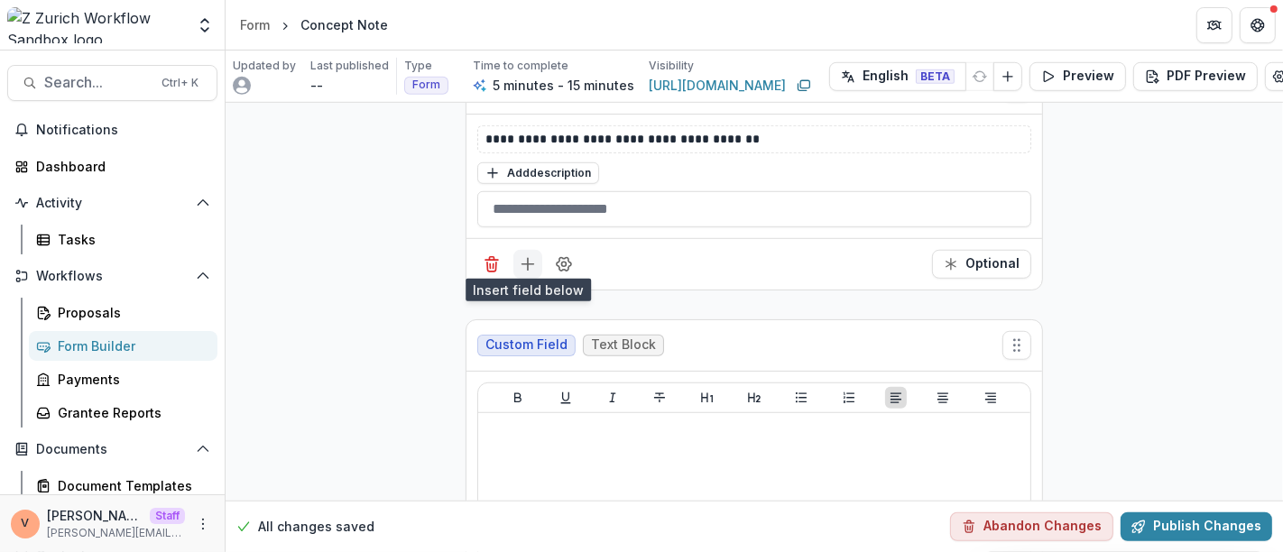
click at [530, 261] on icon "Add field" at bounding box center [528, 264] width 18 height 18
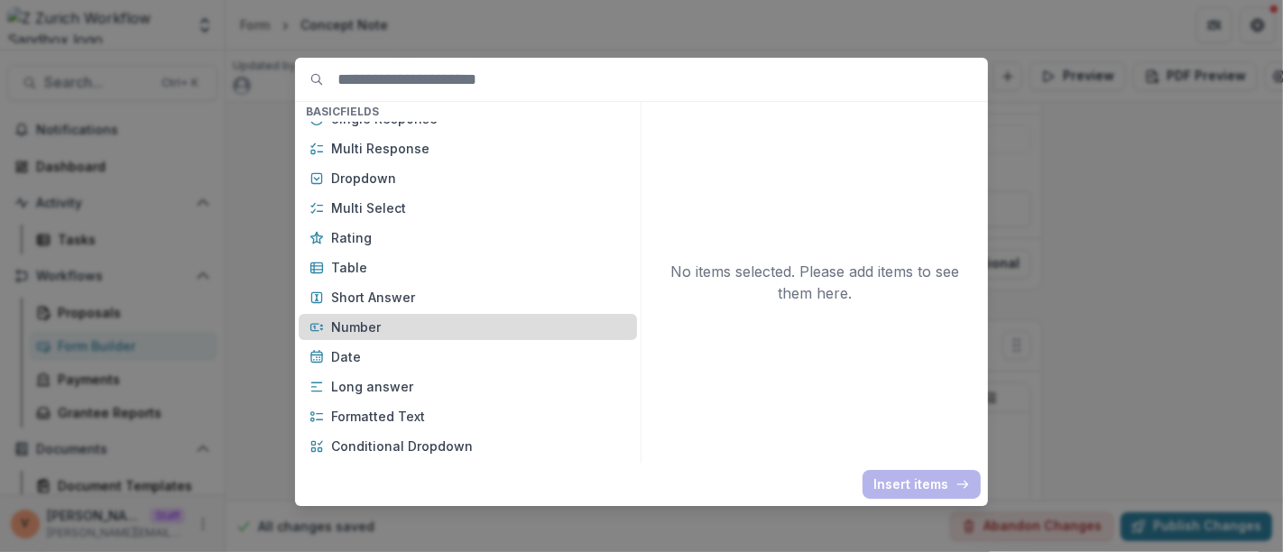
scroll to position [200, 0]
click at [377, 324] on p "Number" at bounding box center [478, 325] width 295 height 19
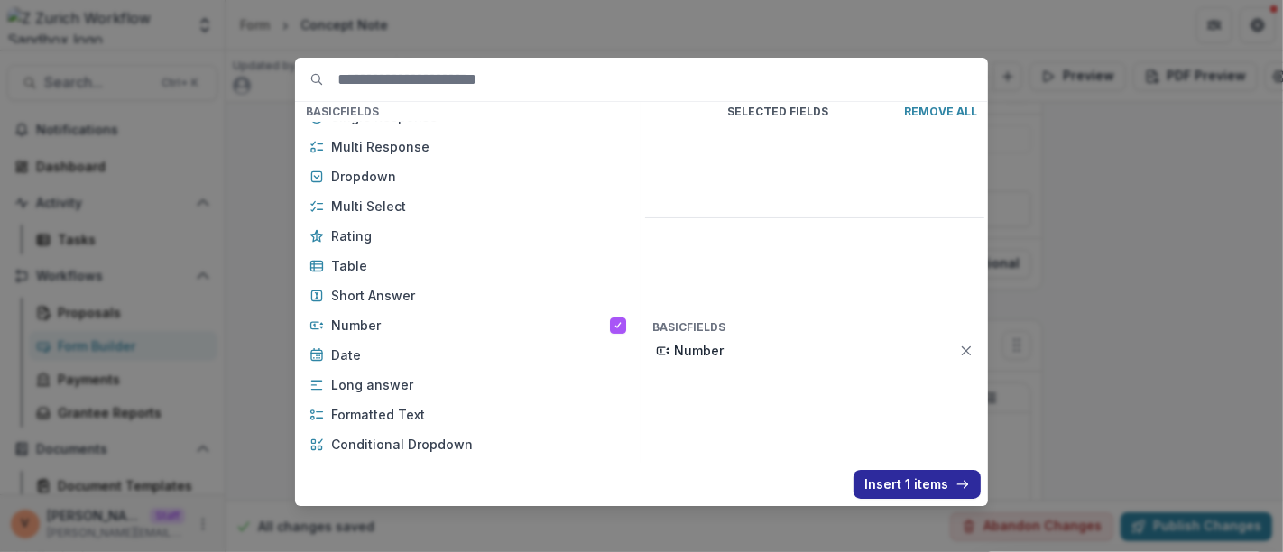
click at [896, 478] on button "Insert 1 items" at bounding box center [916, 484] width 127 height 29
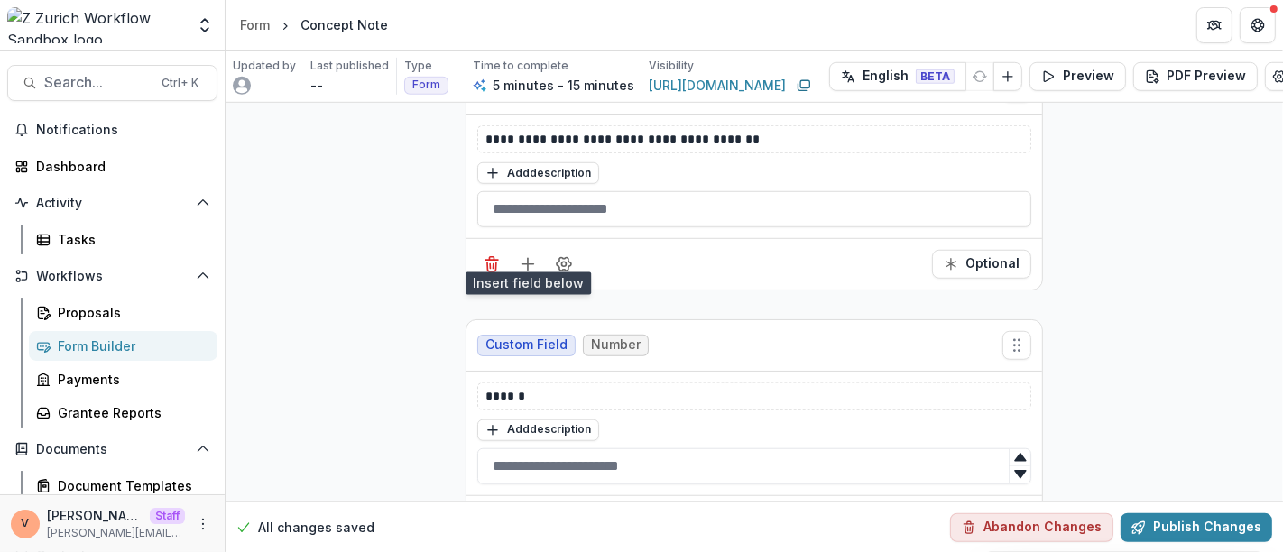
scroll to position [1183, 0]
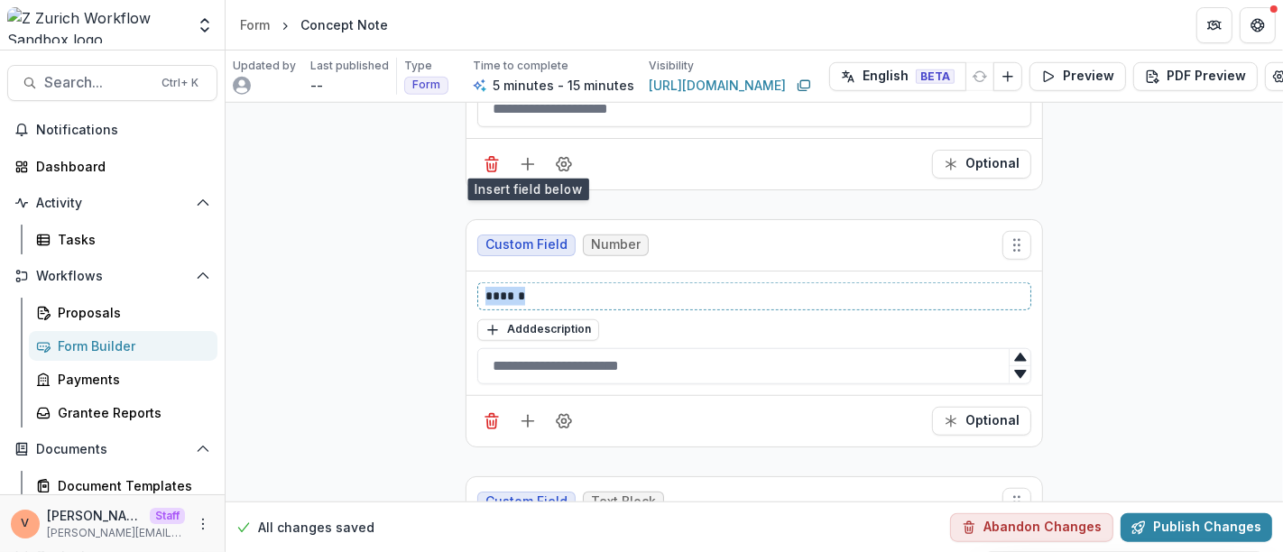
drag, startPoint x: 538, startPoint y: 287, endPoint x: 425, endPoint y: 278, distance: 114.0
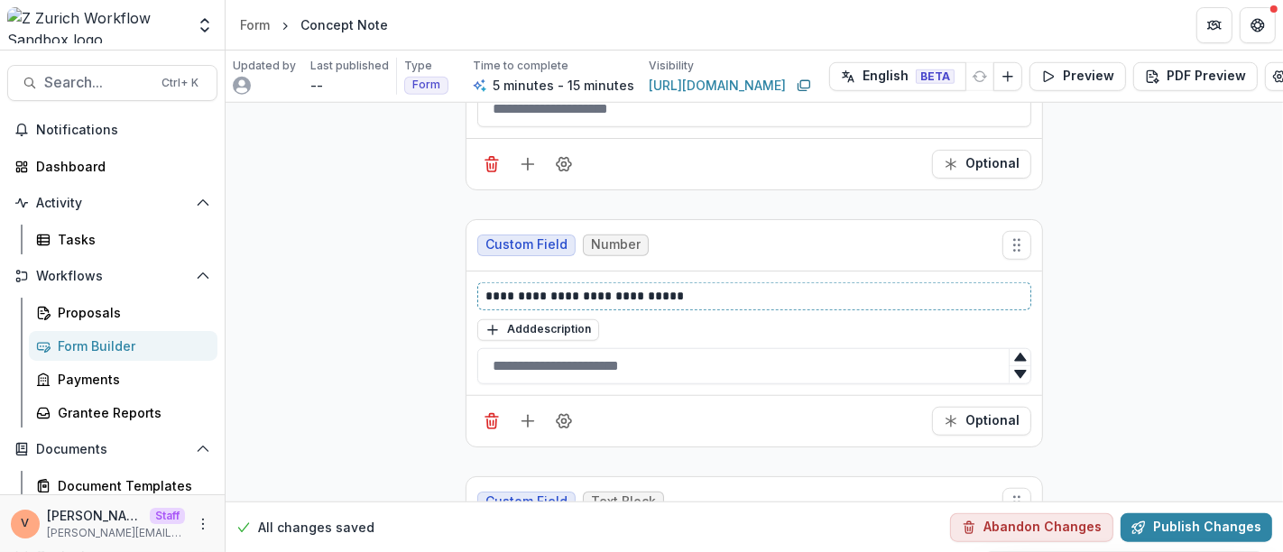
scroll to position [1384, 0]
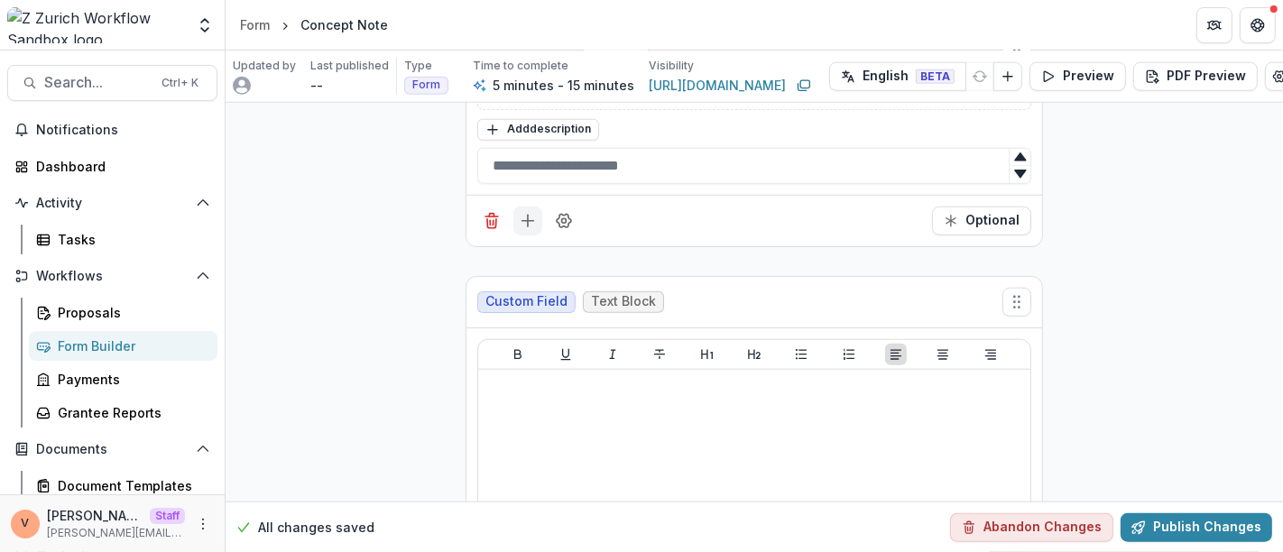
click at [520, 212] on icon "Add field" at bounding box center [528, 221] width 18 height 18
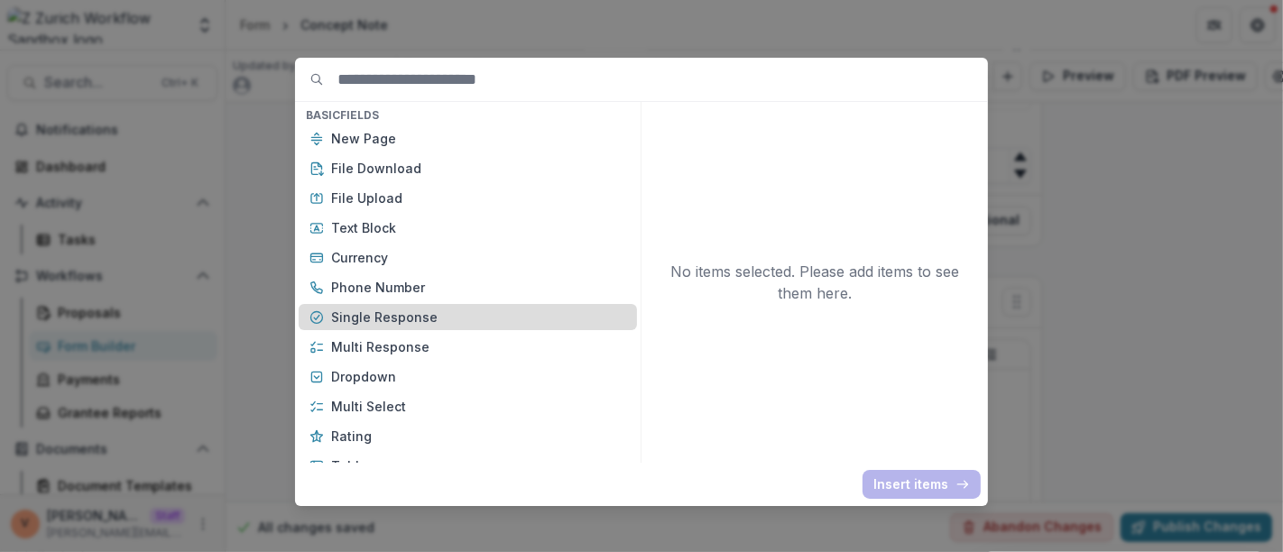
click at [394, 314] on p "Single Response" at bounding box center [478, 317] width 295 height 19
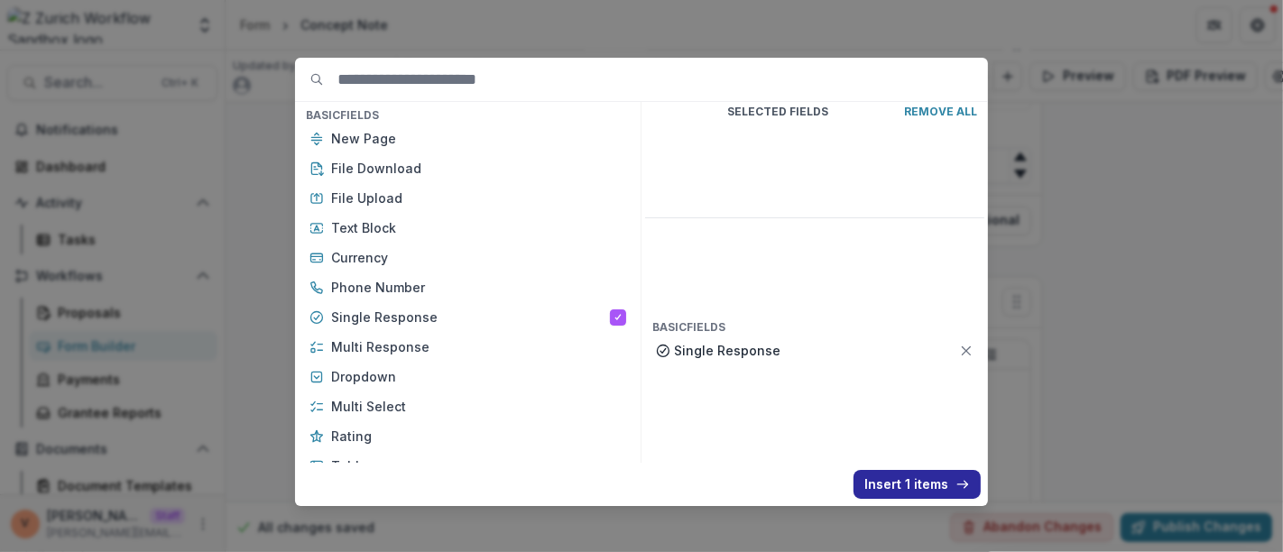
click at [886, 482] on button "Insert 1 items" at bounding box center [916, 484] width 127 height 29
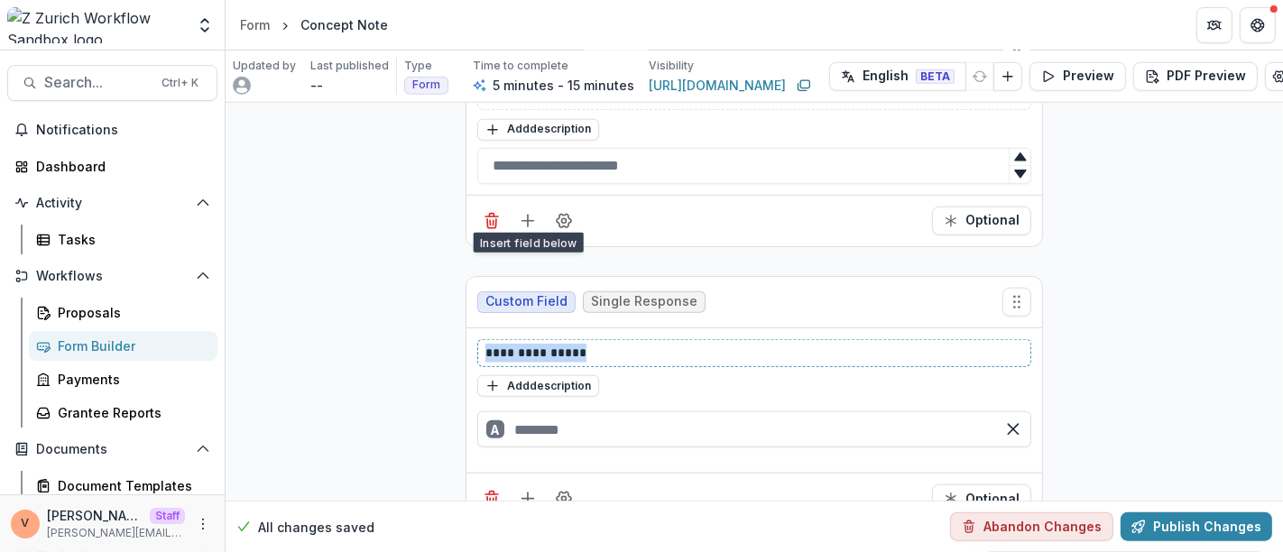
drag, startPoint x: 593, startPoint y: 342, endPoint x: 443, endPoint y: 340, distance: 149.7
drag, startPoint x: 552, startPoint y: 338, endPoint x: 456, endPoint y: 341, distance: 95.6
copy p "**********"
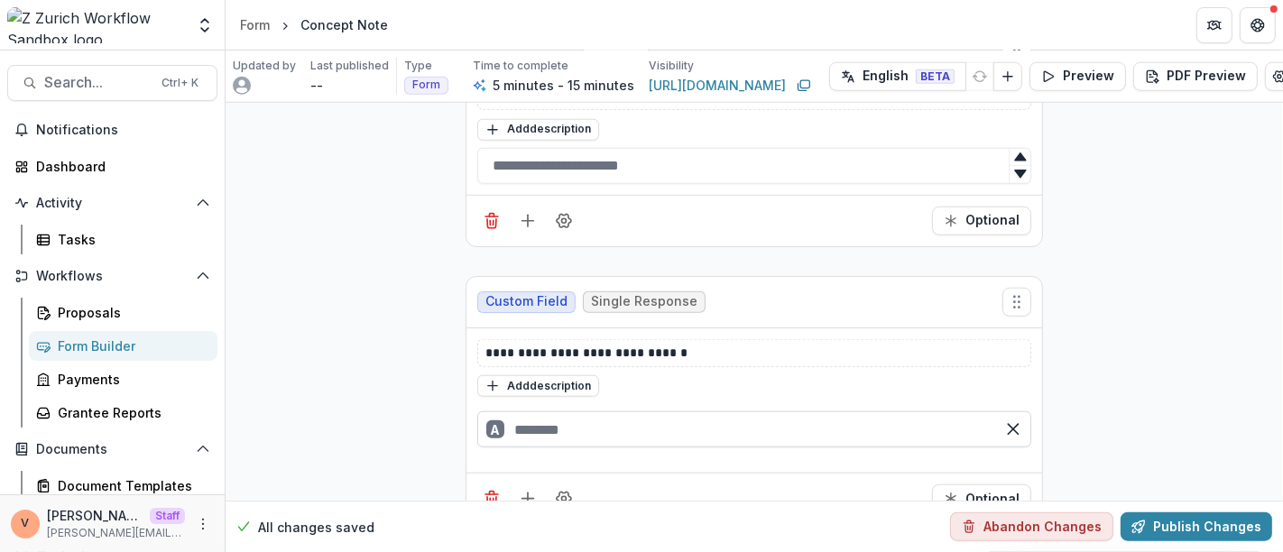
click at [553, 419] on input "text" at bounding box center [754, 429] width 554 height 36
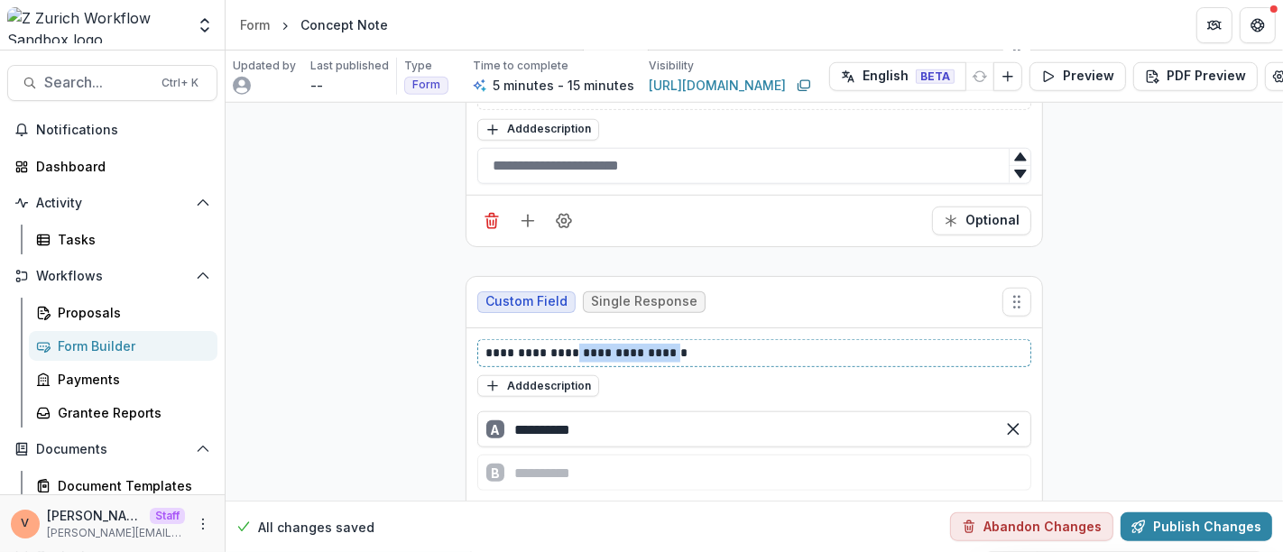
drag, startPoint x: 574, startPoint y: 344, endPoint x: 667, endPoint y: 342, distance: 93.8
click at [667, 344] on p "**********" at bounding box center [754, 353] width 538 height 19
copy p "**********"
click at [558, 455] on div "B" at bounding box center [754, 473] width 554 height 36
click at [657, 464] on input "**********" at bounding box center [754, 473] width 554 height 36
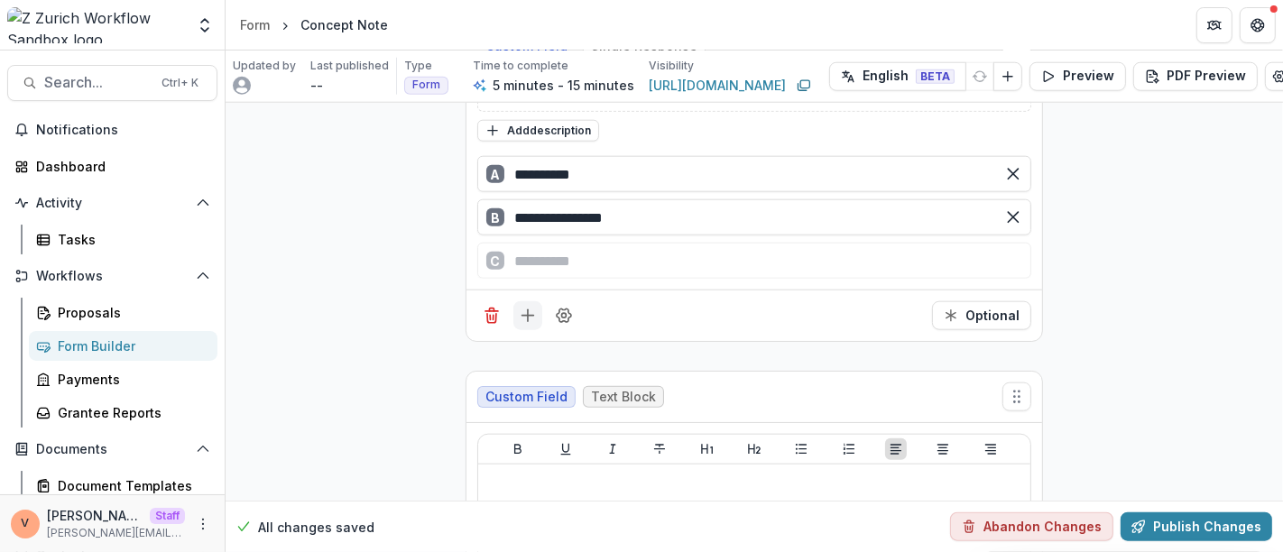
scroll to position [1685, 0]
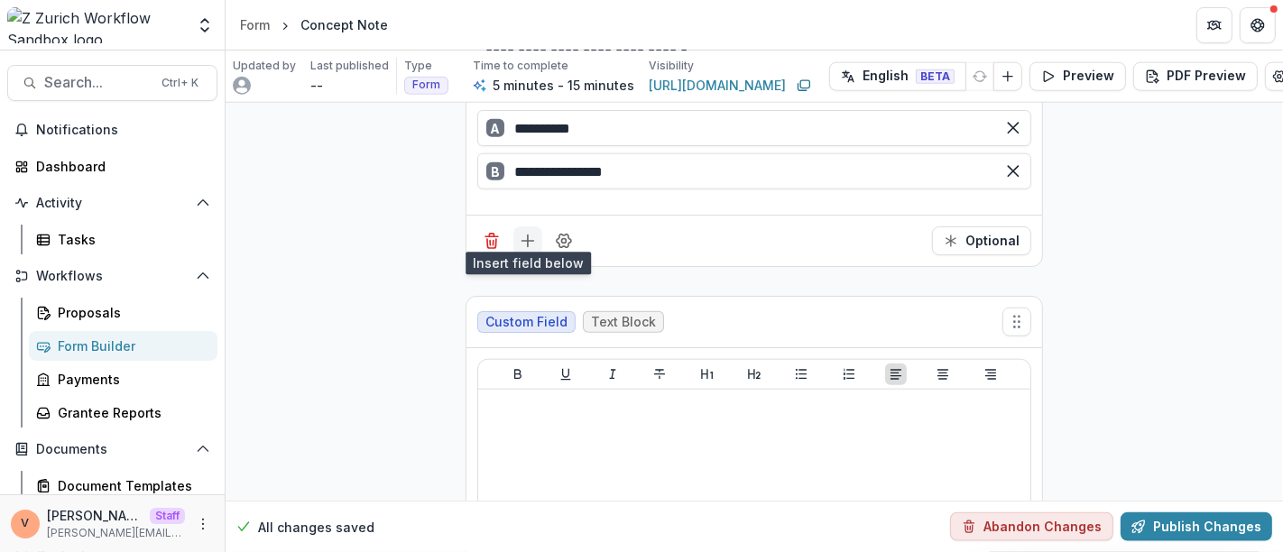
click at [523, 235] on icon "Add field" at bounding box center [528, 241] width 18 height 18
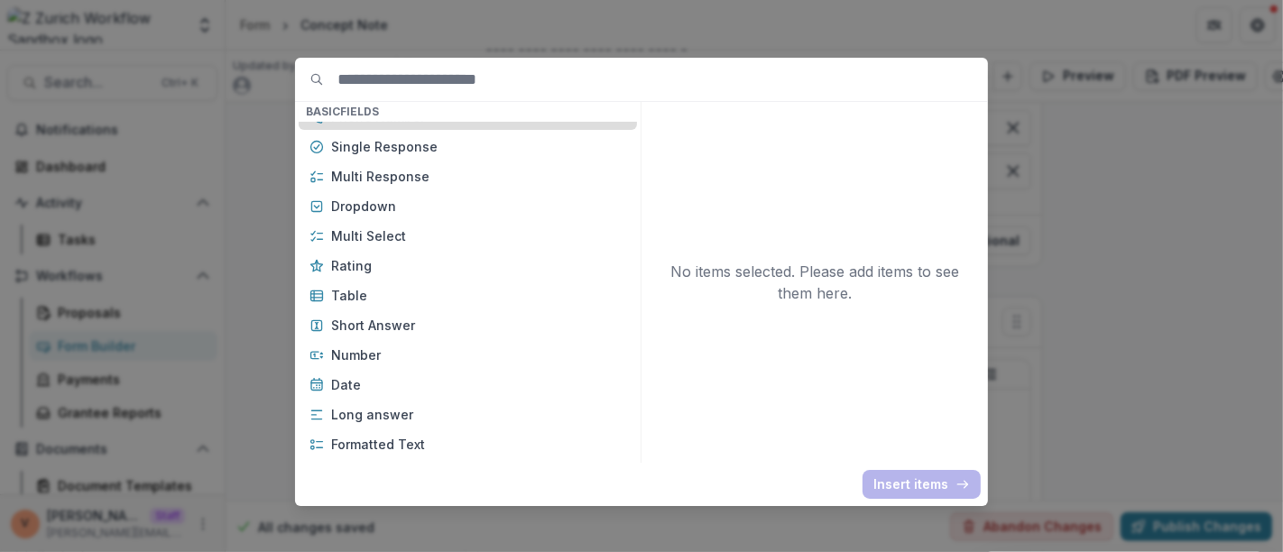
scroll to position [200, 0]
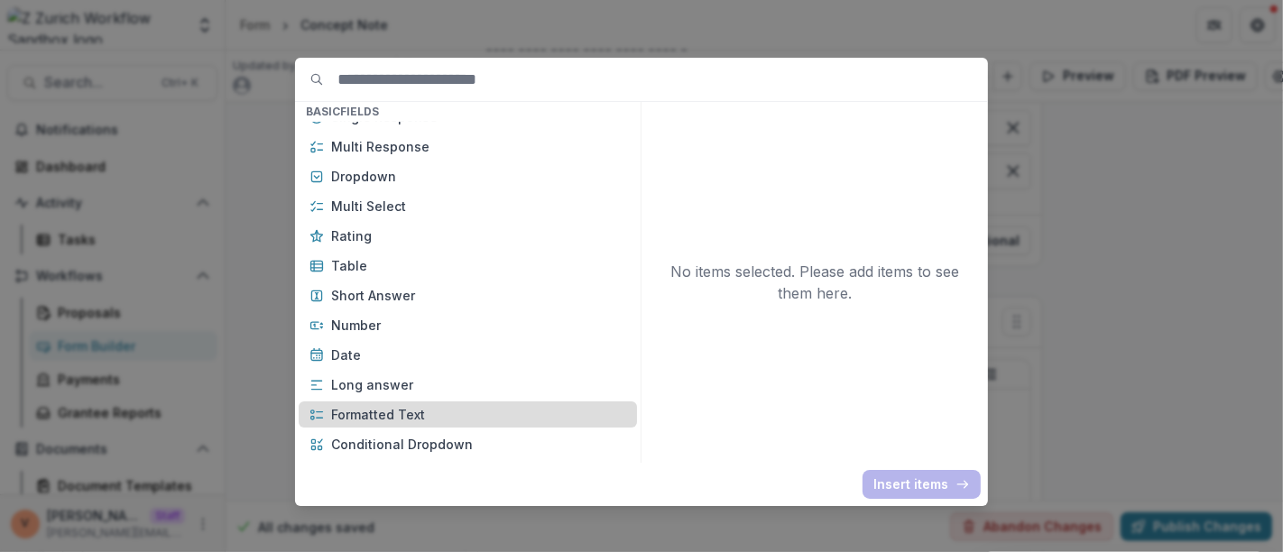
click at [396, 416] on p "Formatted Text" at bounding box center [478, 414] width 295 height 19
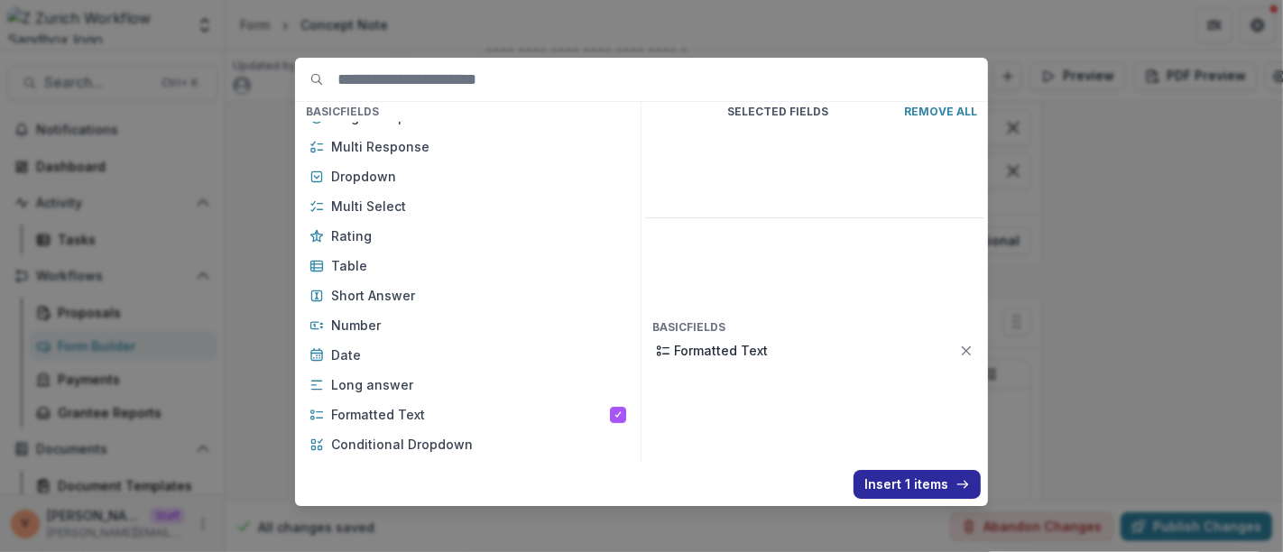
click at [891, 482] on button "Insert 1 items" at bounding box center [916, 484] width 127 height 29
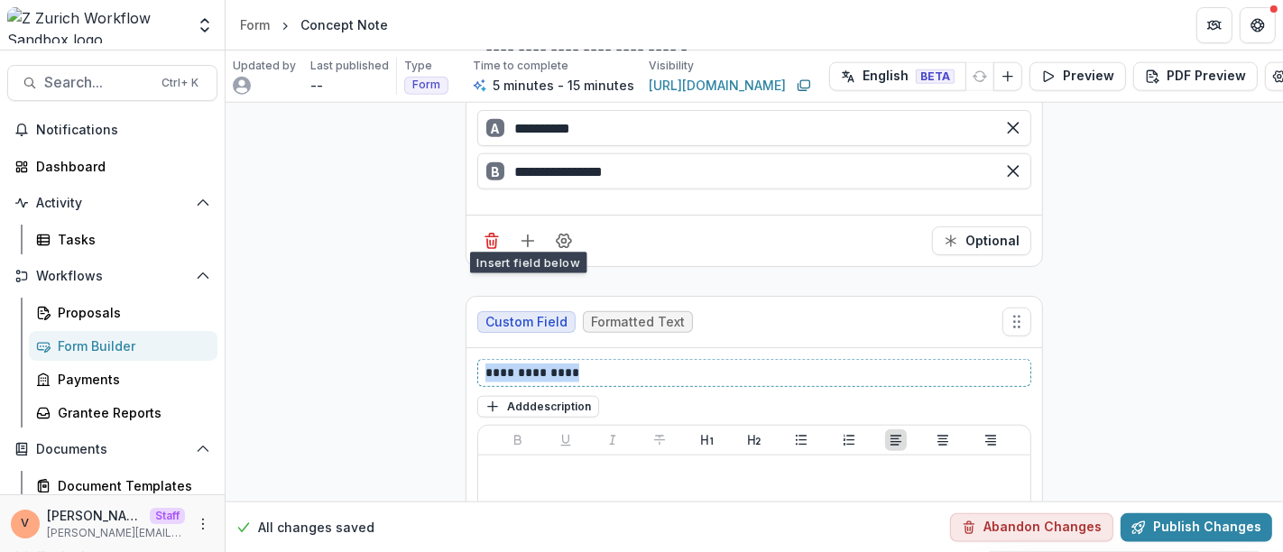
drag, startPoint x: 590, startPoint y: 359, endPoint x: 440, endPoint y: 357, distance: 149.7
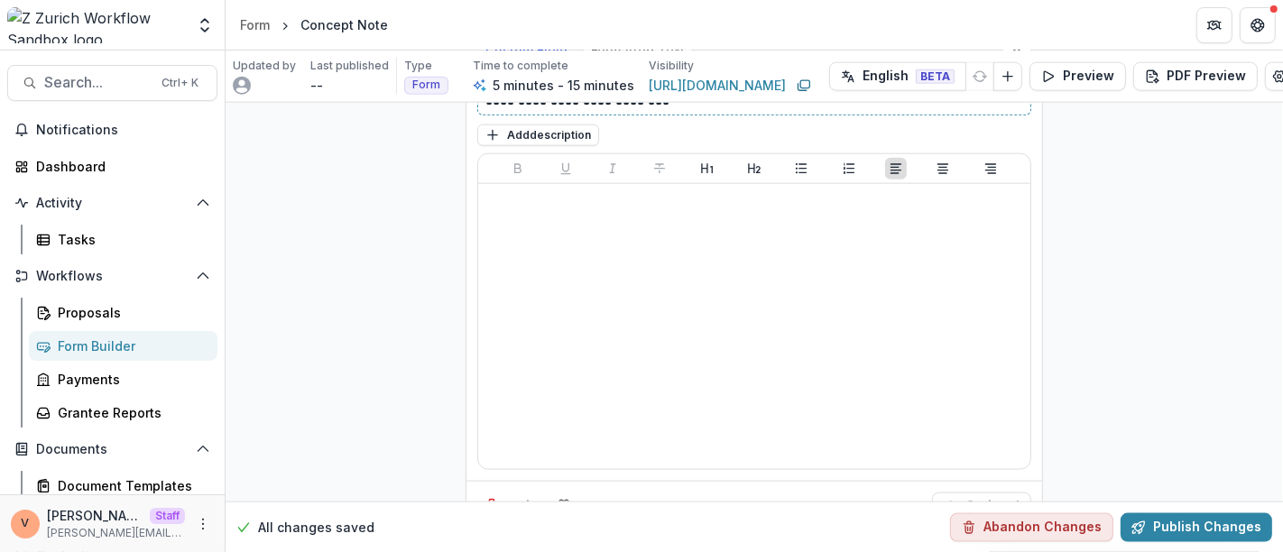
scroll to position [2085, 0]
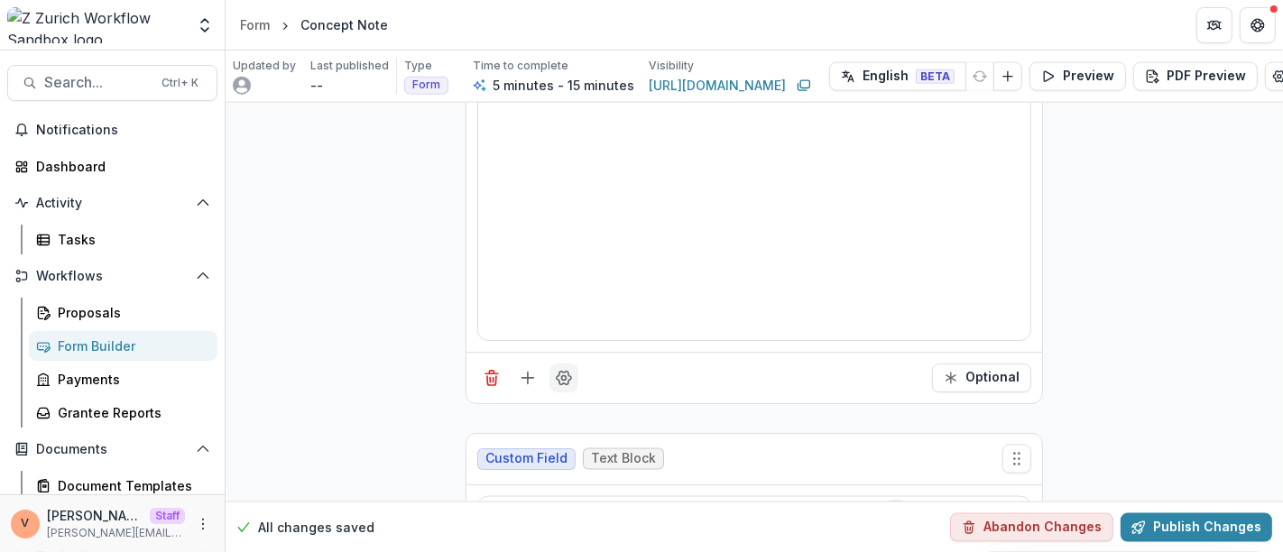
click at [564, 371] on icon "Field Settings" at bounding box center [563, 378] width 14 height 14
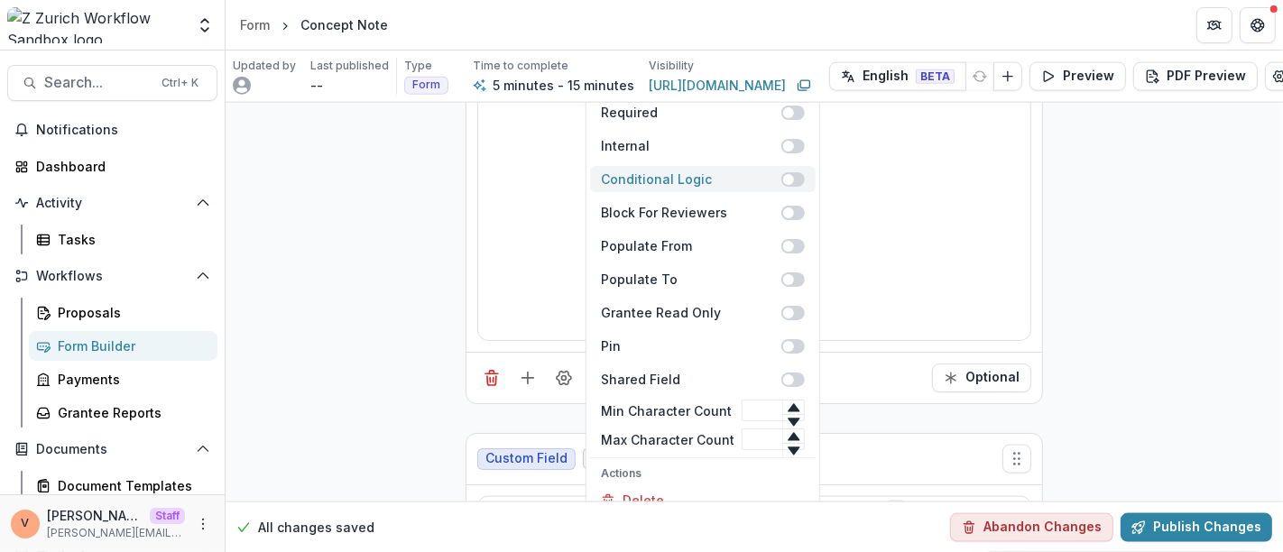
click at [787, 172] on span at bounding box center [792, 179] width 23 height 14
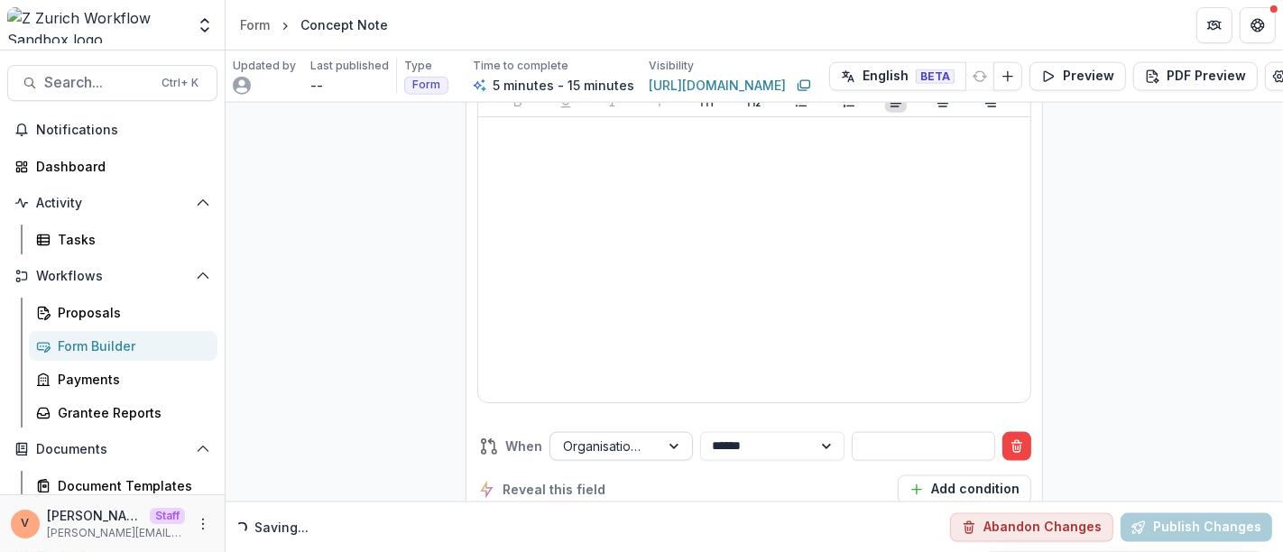
click at [667, 436] on div at bounding box center [675, 446] width 32 height 27
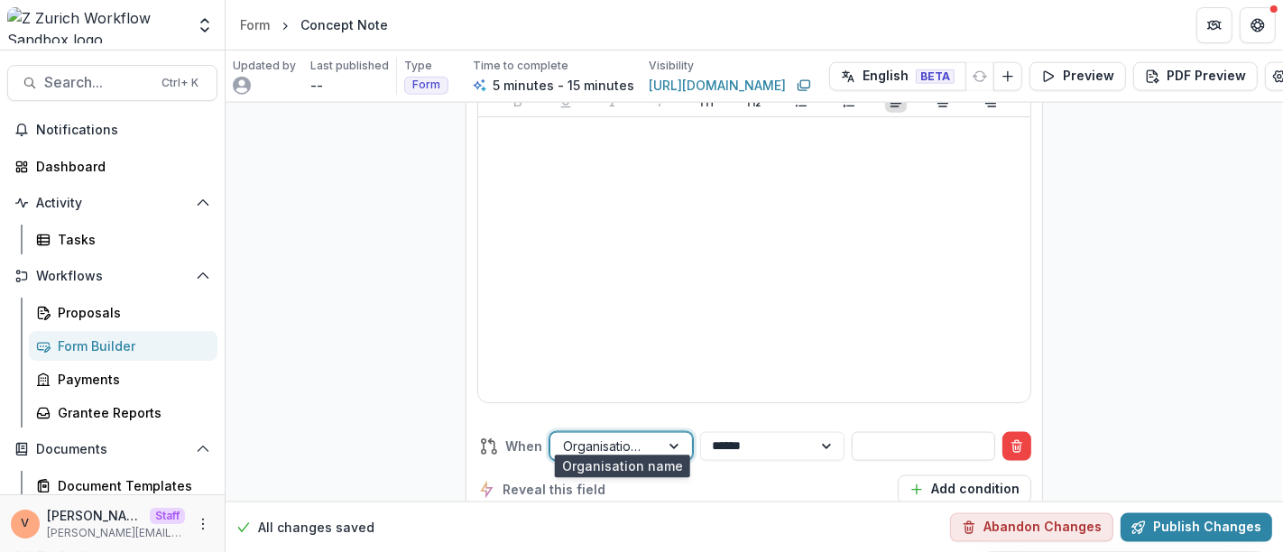
click at [966, 437] on div at bounding box center [977, 446] width 32 height 27
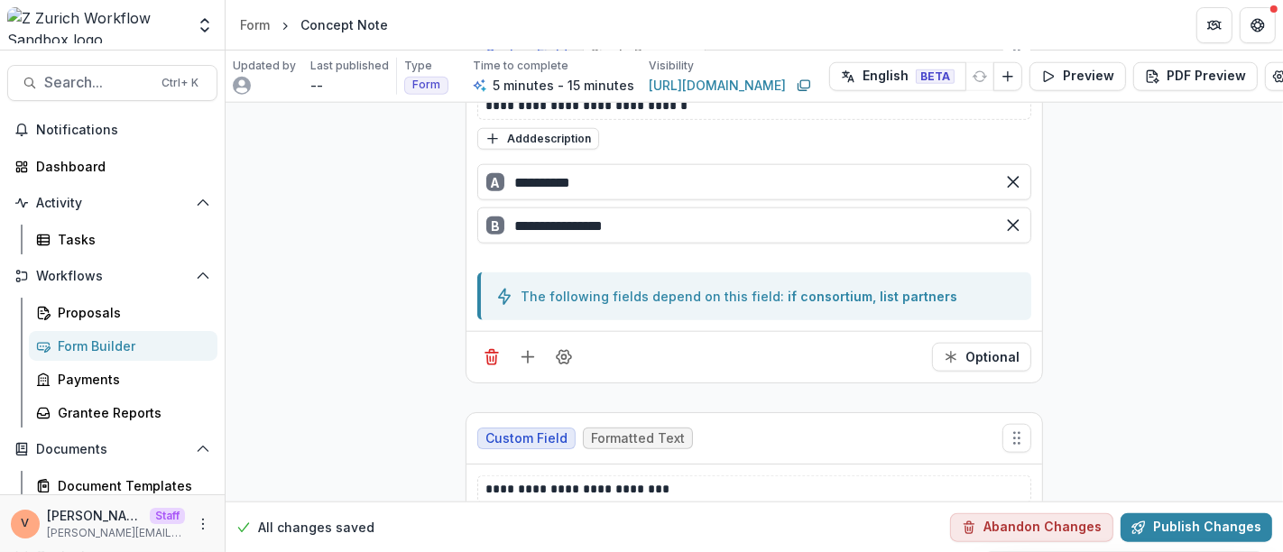
scroll to position [1585, 0]
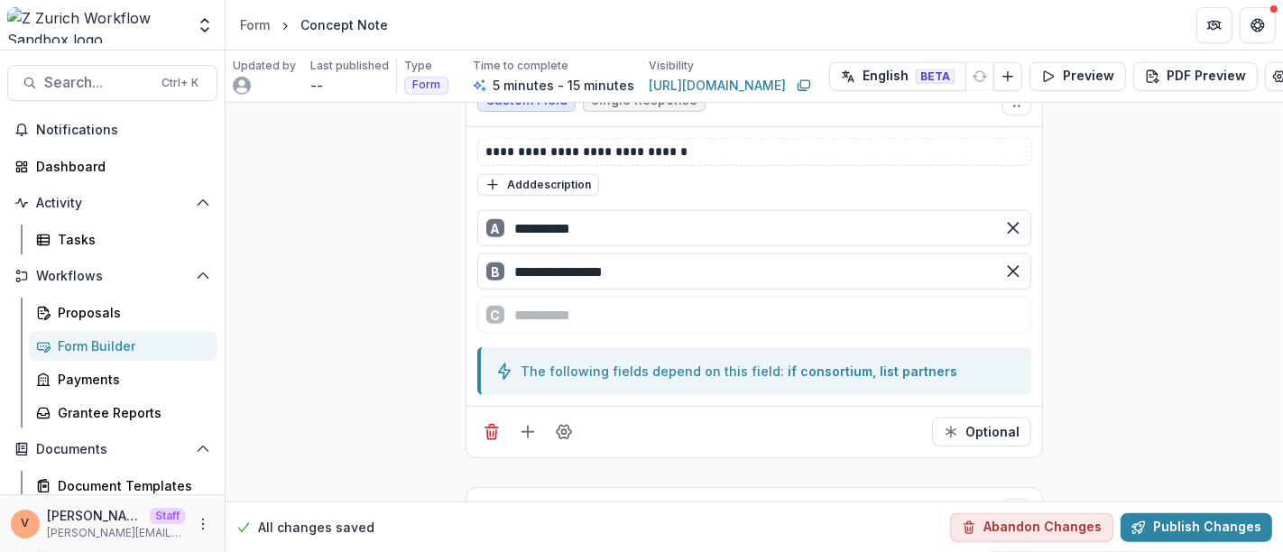
drag, startPoint x: 602, startPoint y: 218, endPoint x: 479, endPoint y: 215, distance: 123.6
click at [479, 215] on div "**********" at bounding box center [754, 228] width 554 height 36
click at [644, 225] on input "**********" at bounding box center [754, 228] width 554 height 36
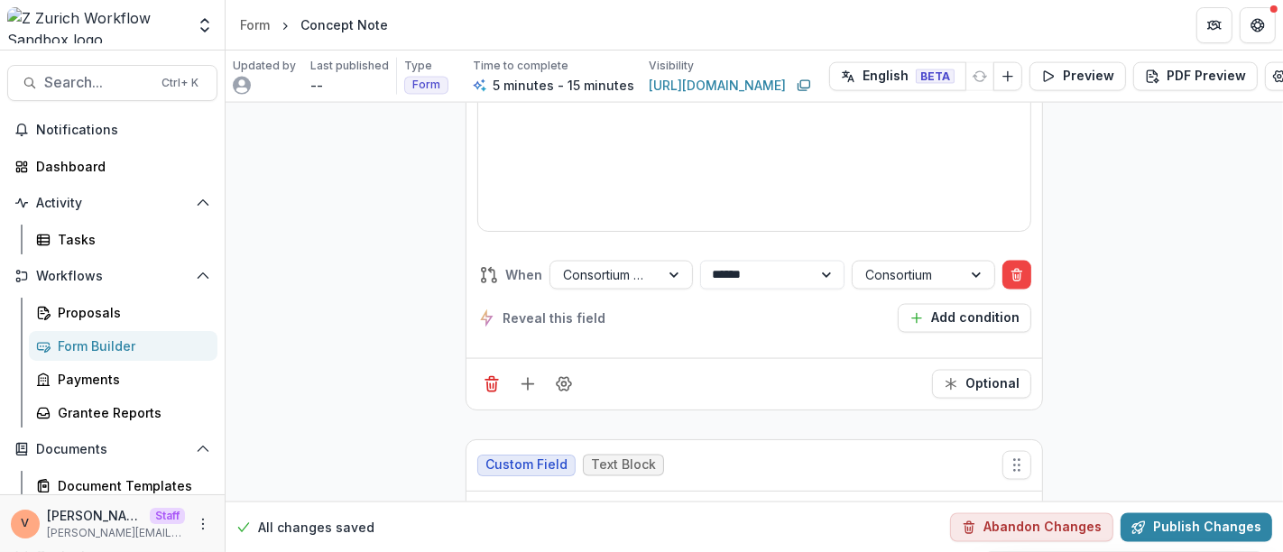
scroll to position [2257, 0]
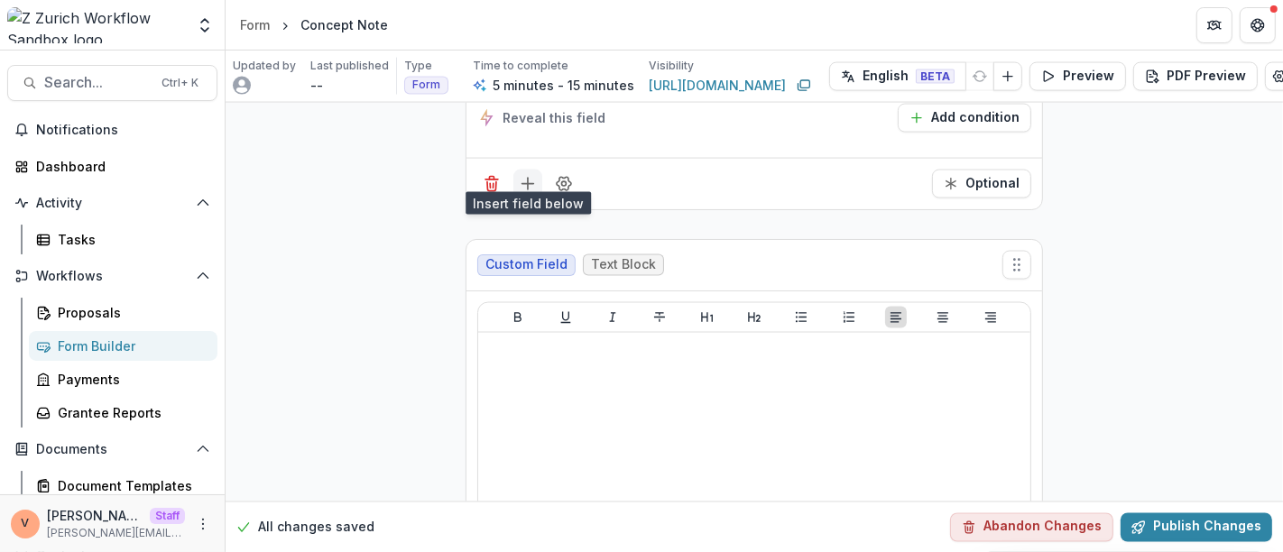
click at [523, 175] on icon "Add field" at bounding box center [528, 184] width 18 height 18
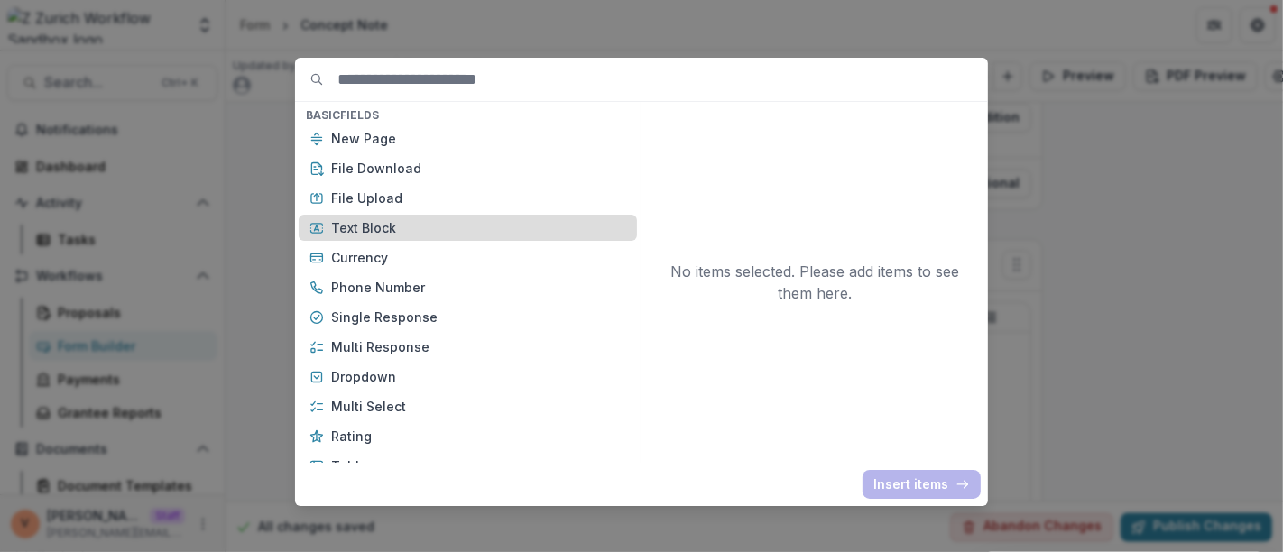
click at [407, 215] on div "Text Block" at bounding box center [468, 228] width 338 height 26
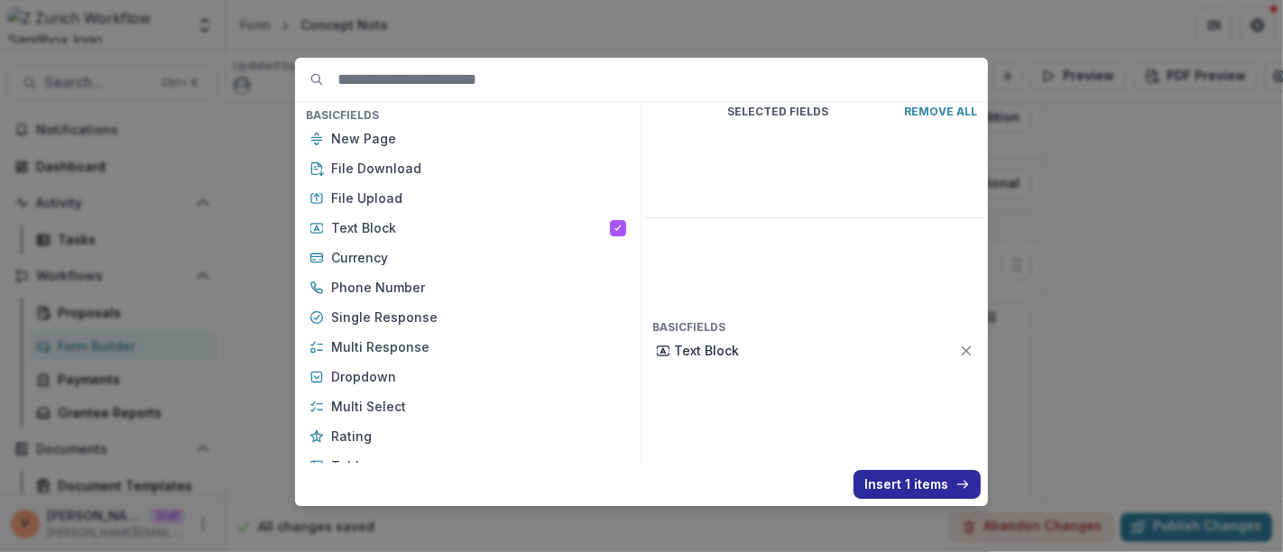
click at [893, 484] on button "Insert 1 items" at bounding box center [916, 484] width 127 height 29
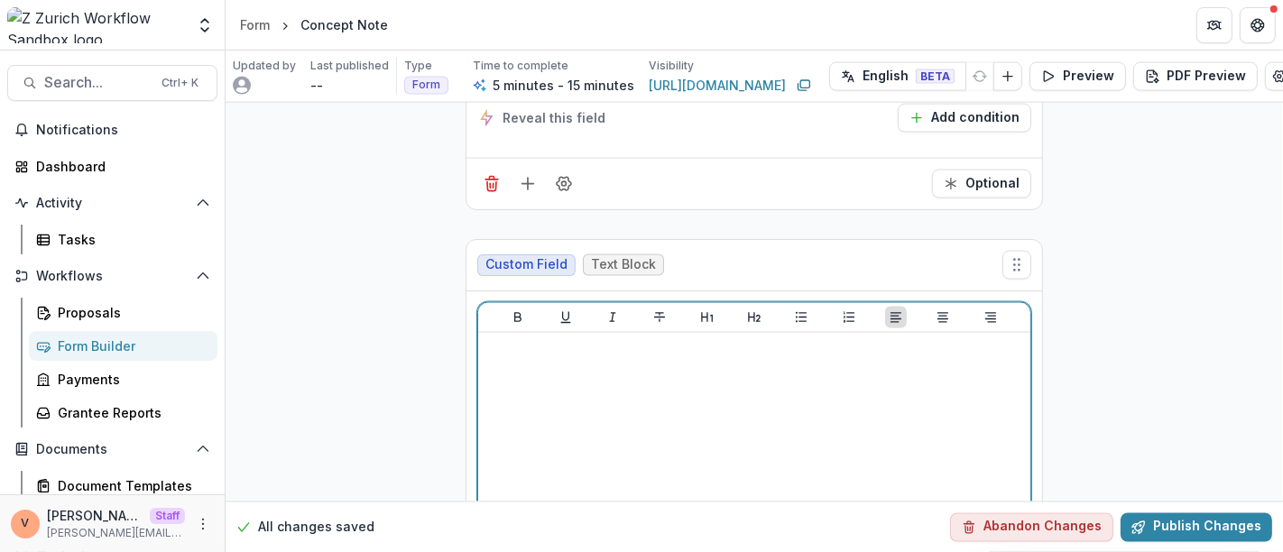
click at [701, 415] on div at bounding box center [754, 475] width 538 height 271
click at [485, 340] on p "**********" at bounding box center [754, 350] width 538 height 20
click at [564, 310] on icon "Underline" at bounding box center [565, 317] width 14 height 14
click at [679, 340] on p "**********" at bounding box center [754, 350] width 538 height 20
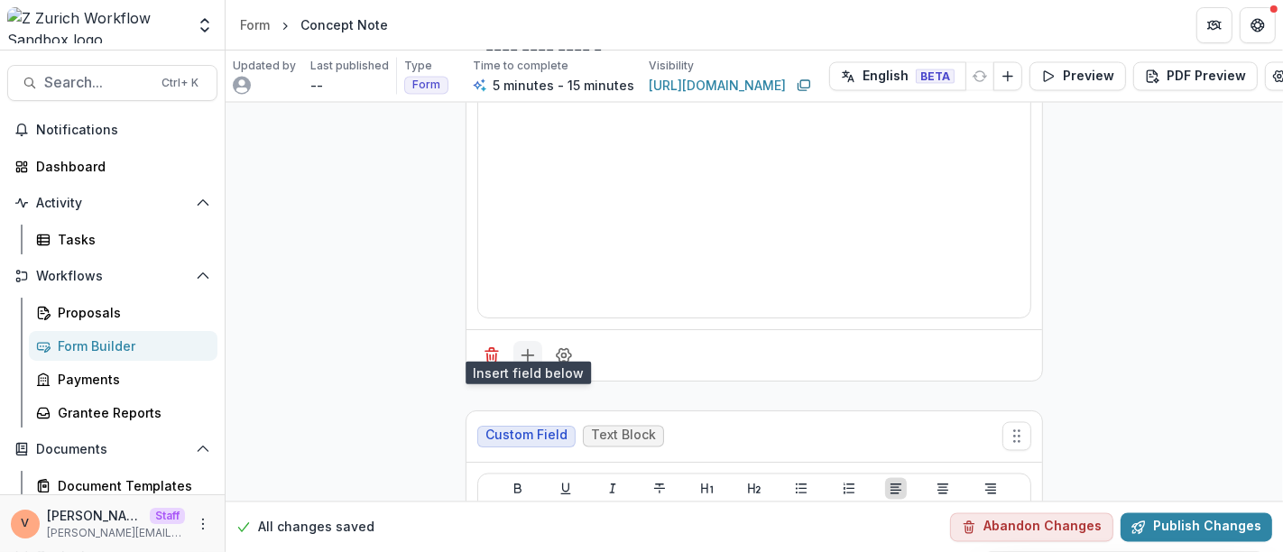
click at [520, 346] on icon "Add field" at bounding box center [528, 355] width 18 height 18
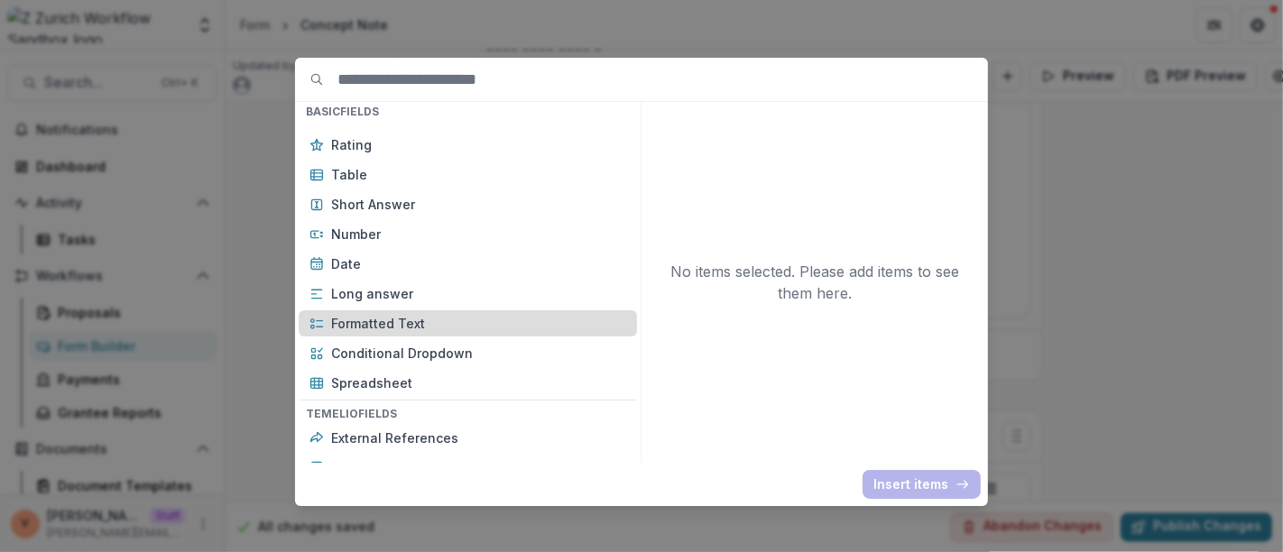
scroll to position [300, 0]
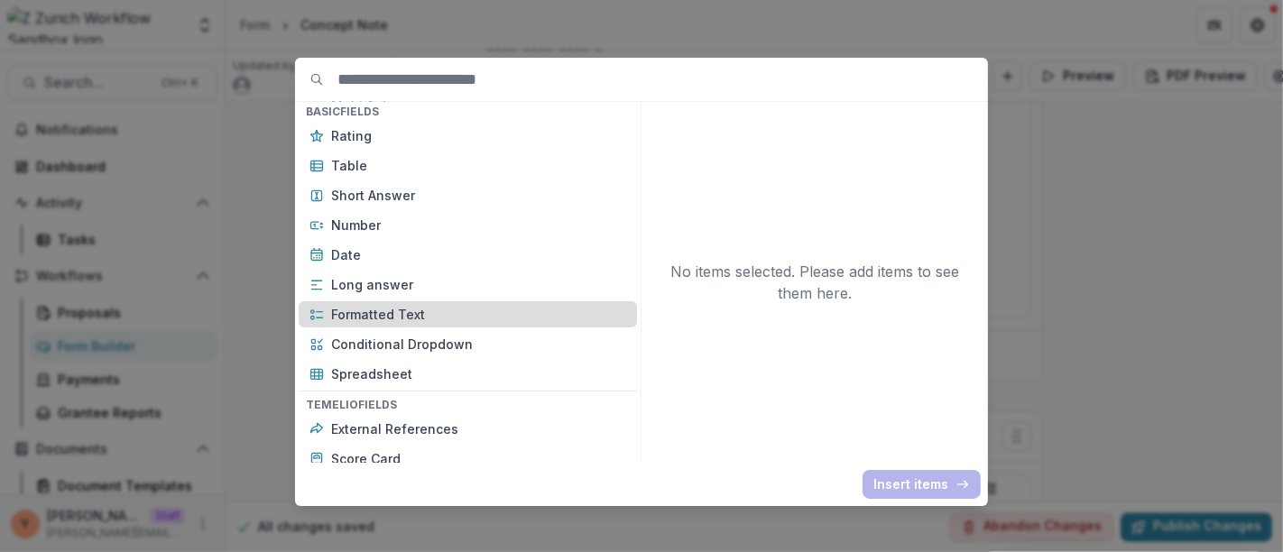
click at [417, 309] on p "Formatted Text" at bounding box center [478, 314] width 295 height 19
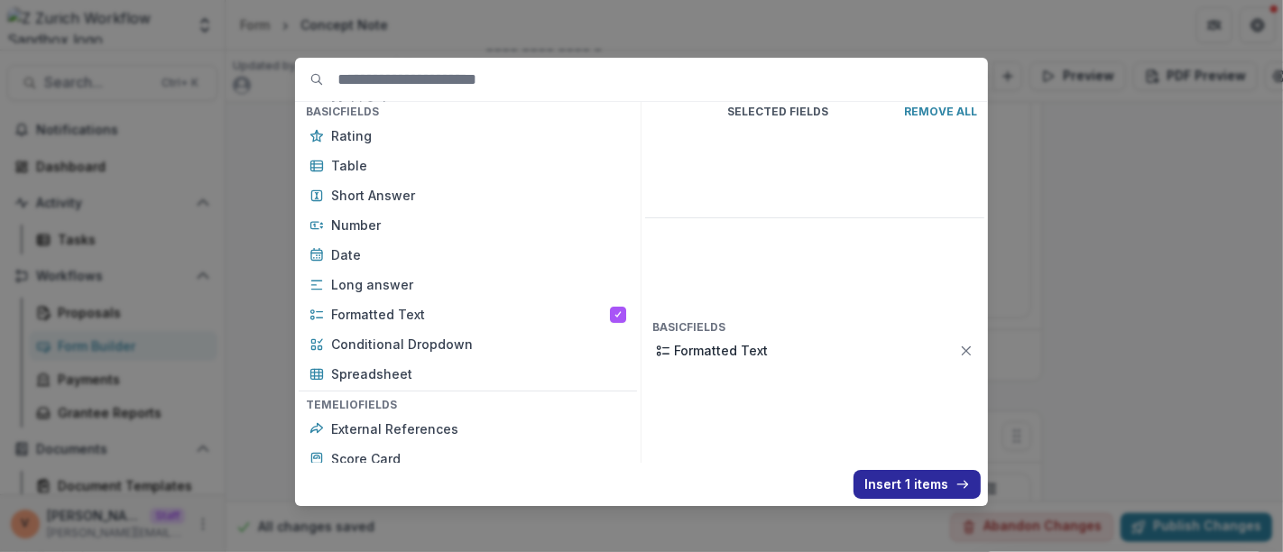
click at [888, 484] on button "Insert 1 items" at bounding box center [916, 484] width 127 height 29
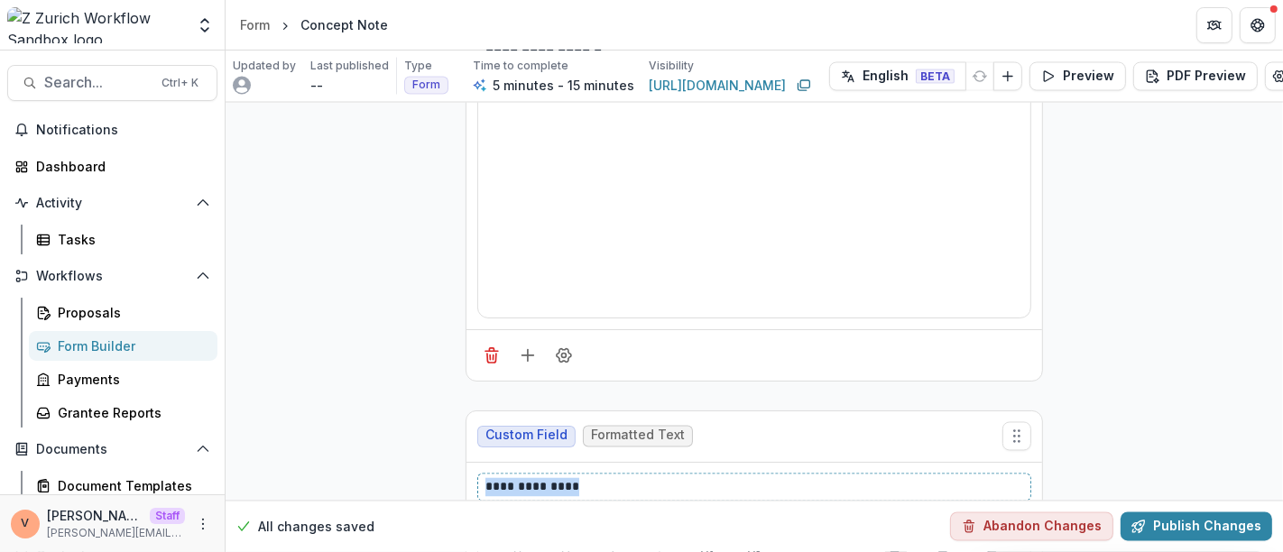
drag, startPoint x: 601, startPoint y: 471, endPoint x: 467, endPoint y: 468, distance: 133.5
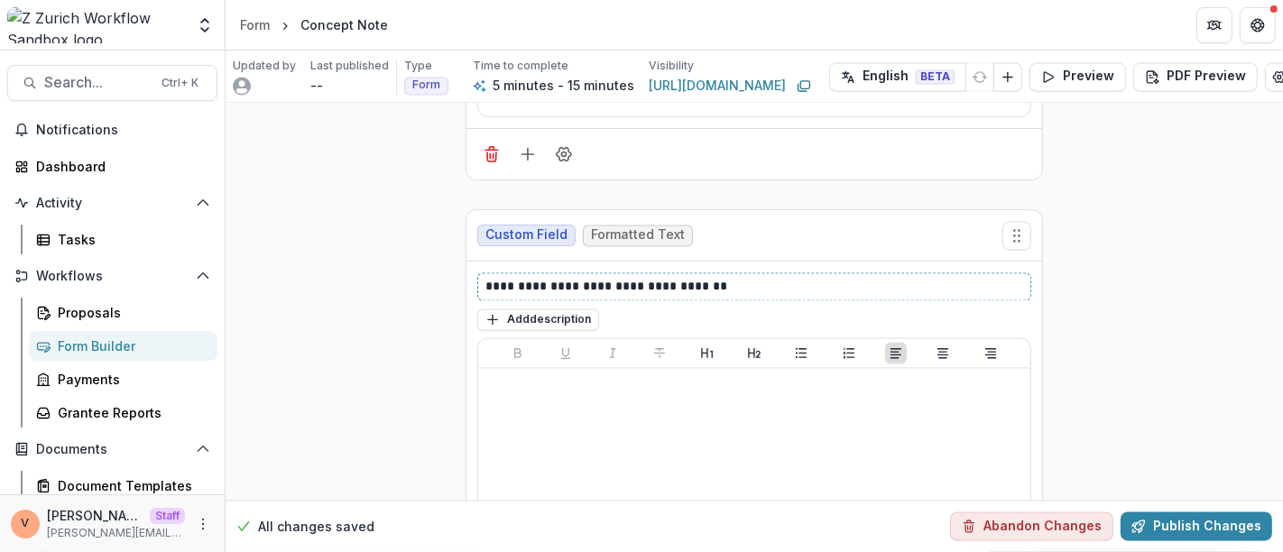
scroll to position [3259, 0]
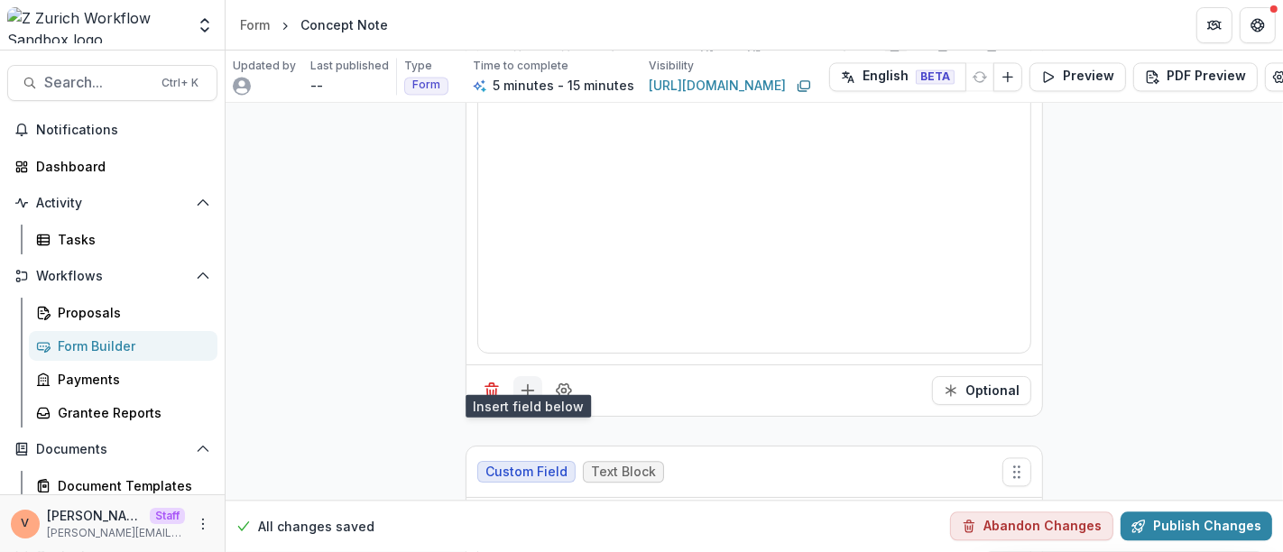
click at [519, 382] on icon "Add field" at bounding box center [528, 391] width 18 height 18
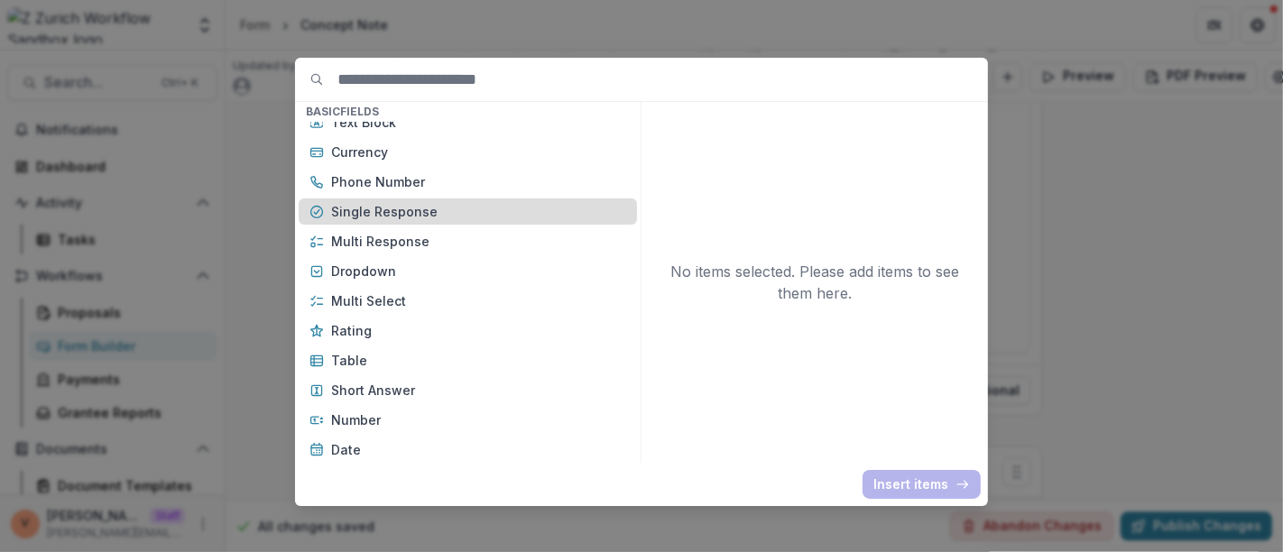
scroll to position [200, 0]
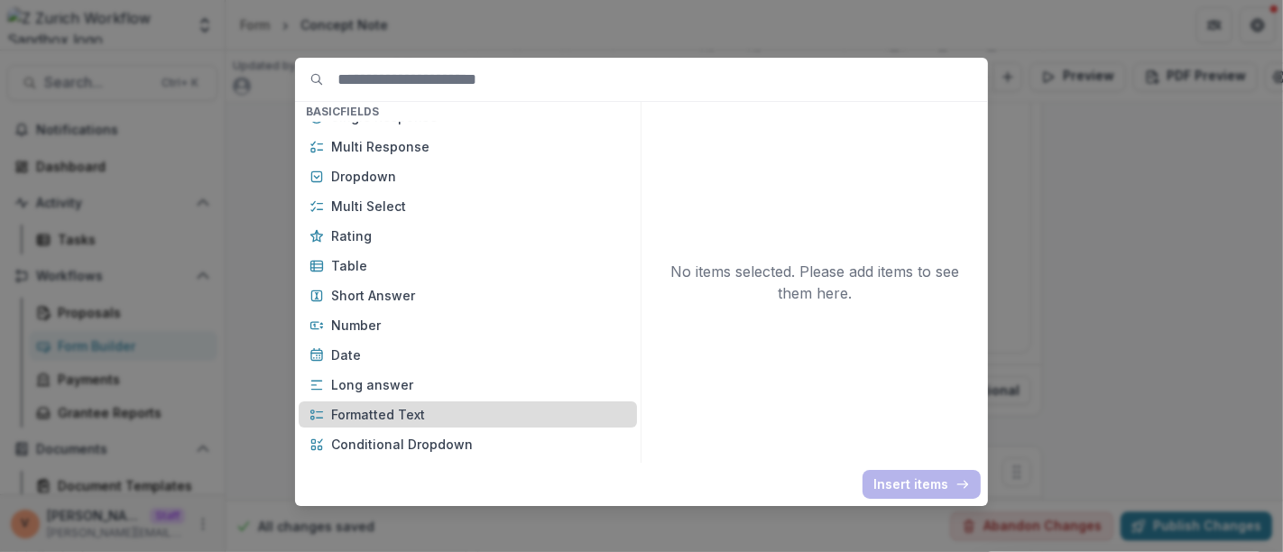
click at [363, 417] on p "Formatted Text" at bounding box center [478, 414] width 295 height 19
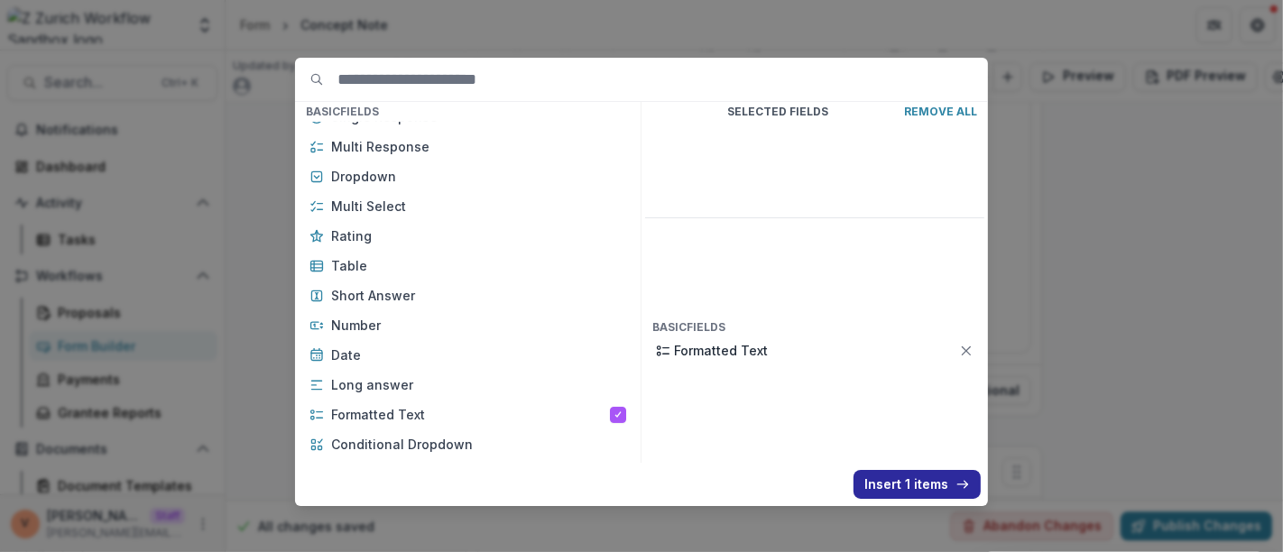
click at [894, 485] on button "Insert 1 items" at bounding box center [916, 484] width 127 height 29
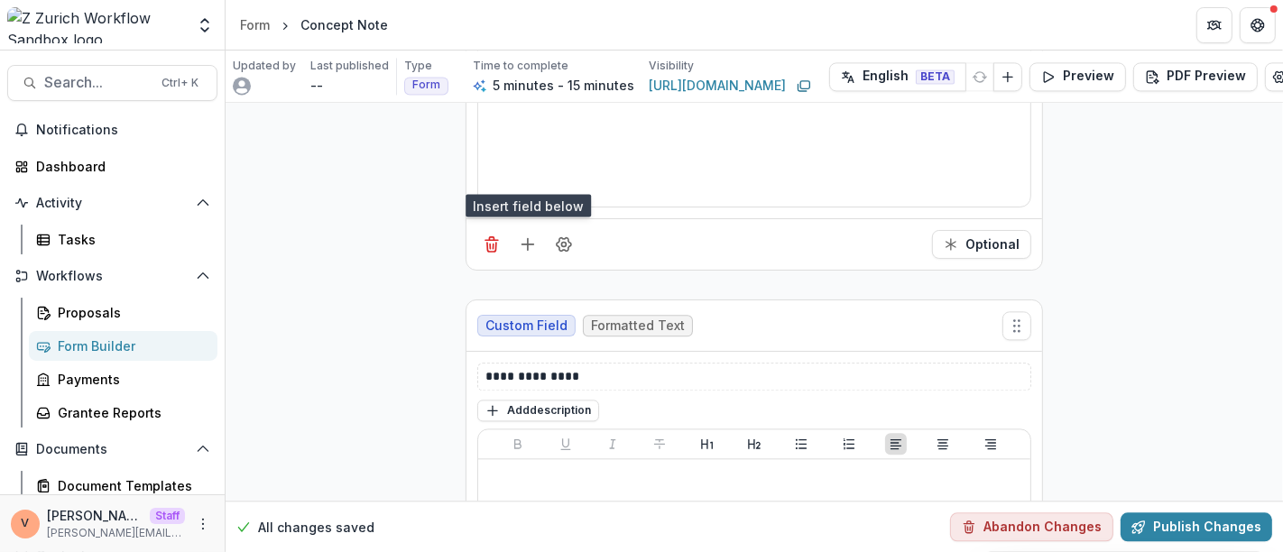
scroll to position [3459, 0]
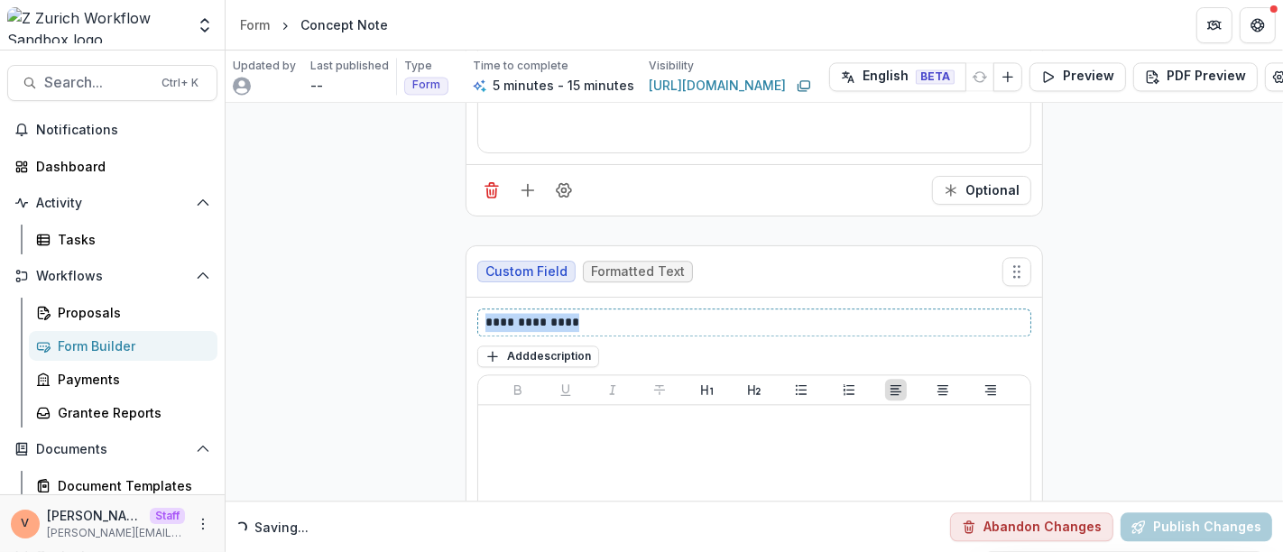
drag, startPoint x: 584, startPoint y: 304, endPoint x: 401, endPoint y: 308, distance: 183.1
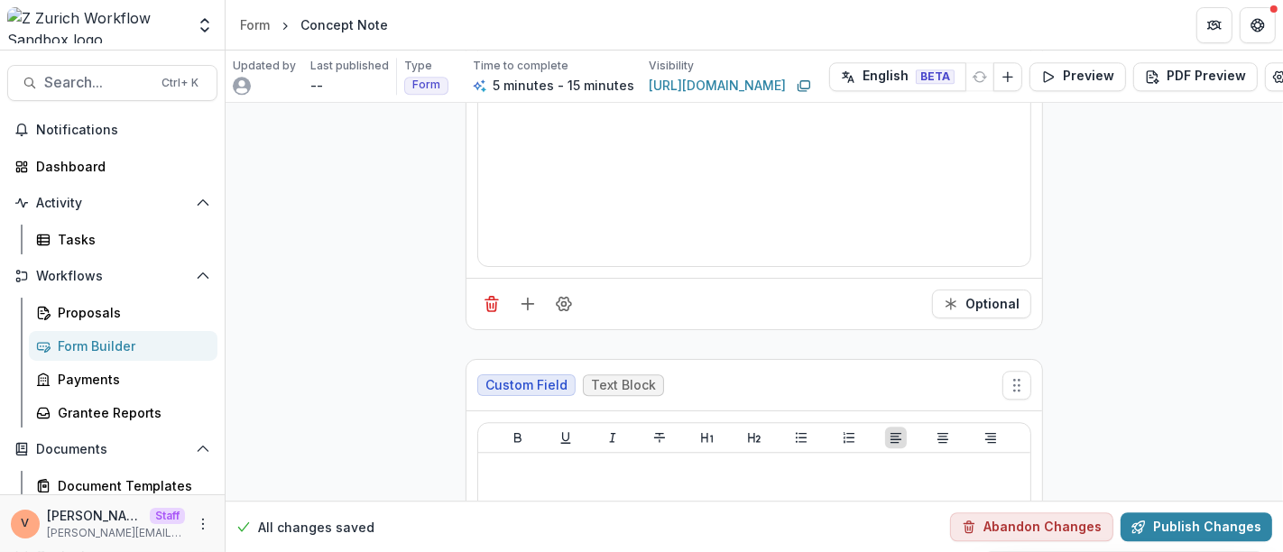
scroll to position [3960, 0]
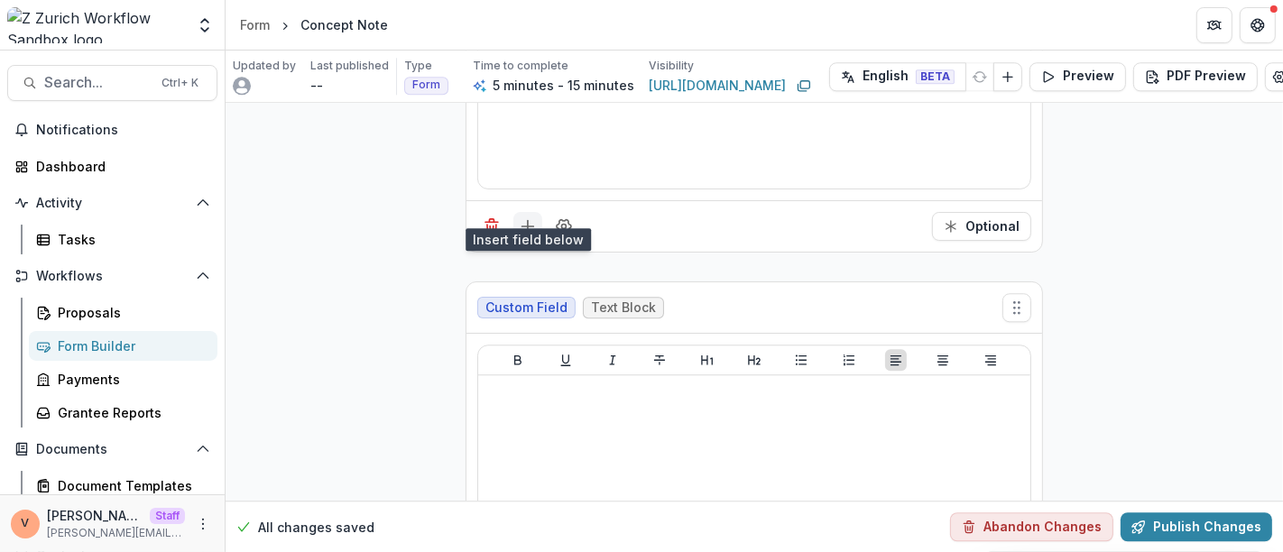
click at [529, 217] on icon "Add field" at bounding box center [528, 226] width 18 height 18
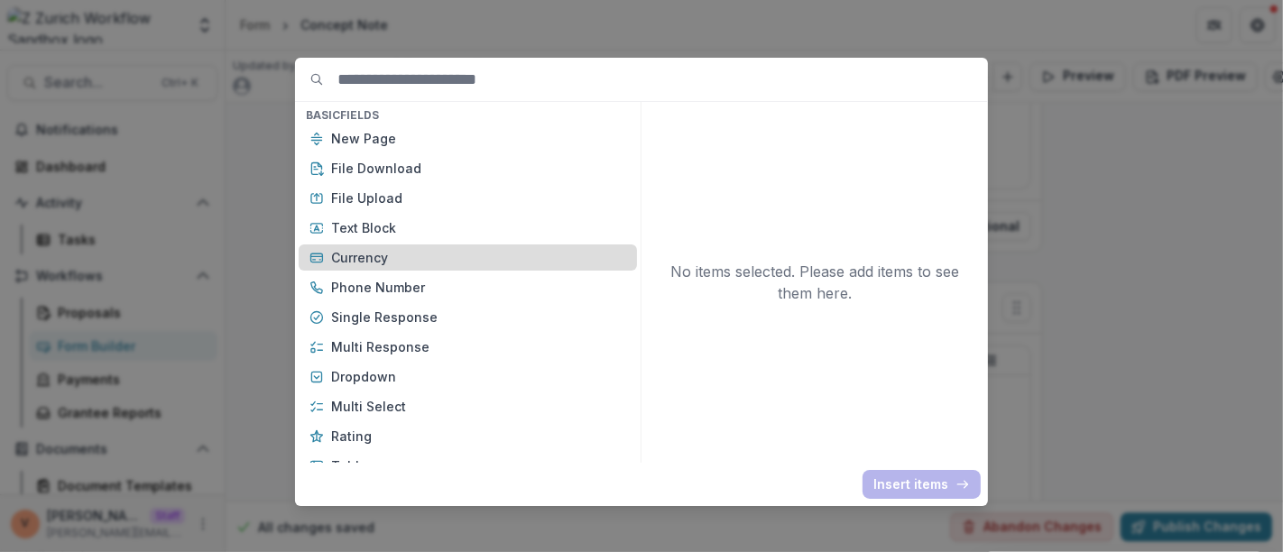
click at [433, 262] on p "Currency" at bounding box center [478, 257] width 295 height 19
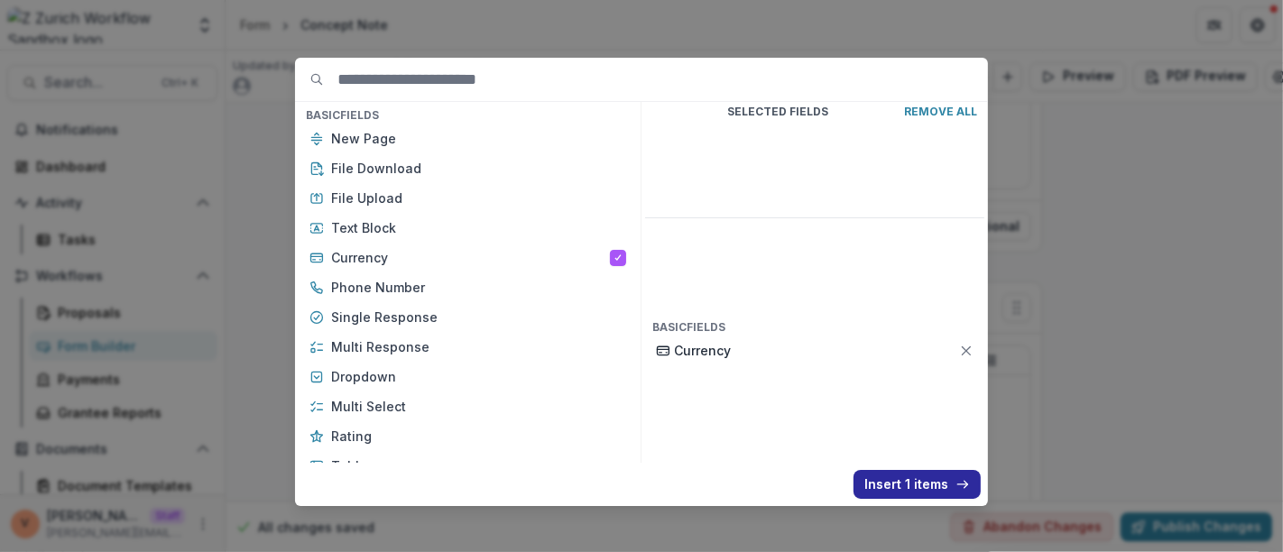
click at [886, 482] on button "Insert 1 items" at bounding box center [916, 484] width 127 height 29
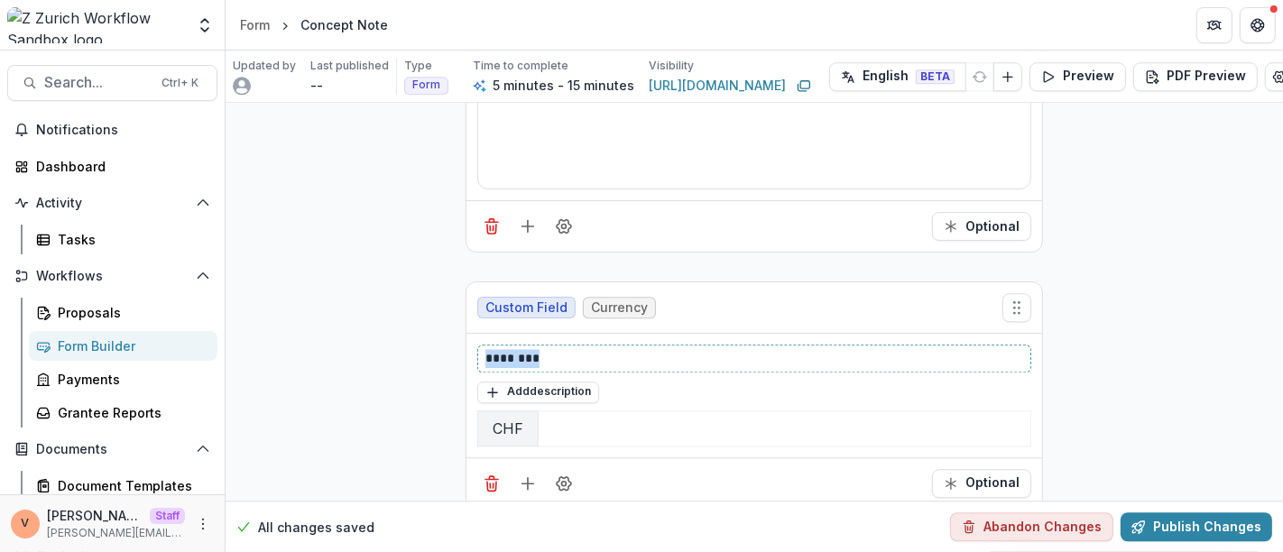
drag, startPoint x: 584, startPoint y: 334, endPoint x: 391, endPoint y: 335, distance: 193.0
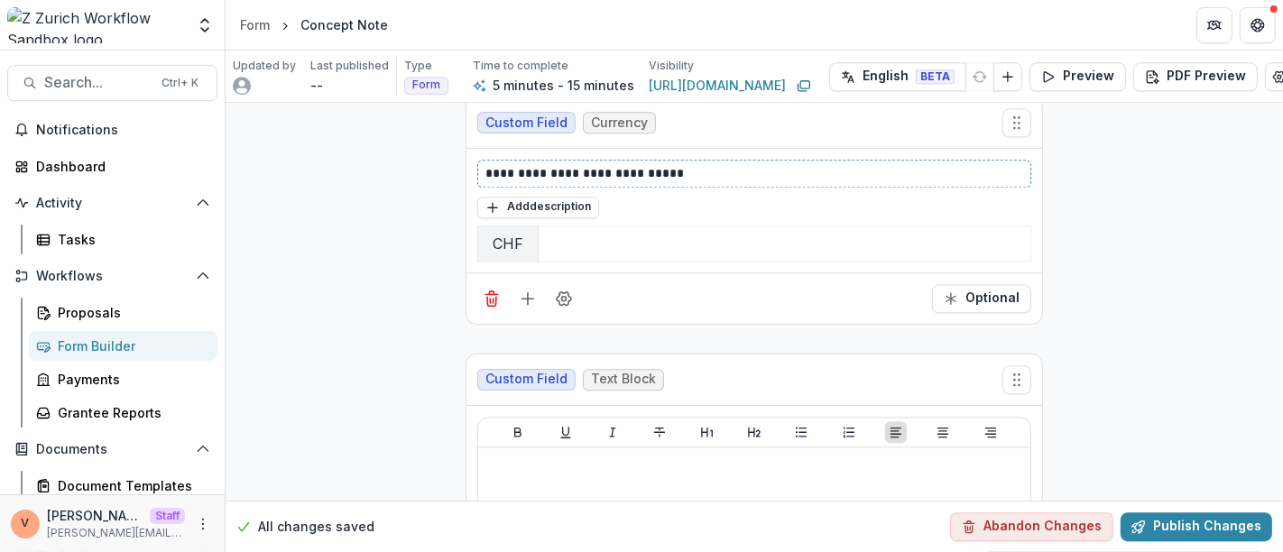
scroll to position [4261, 0]
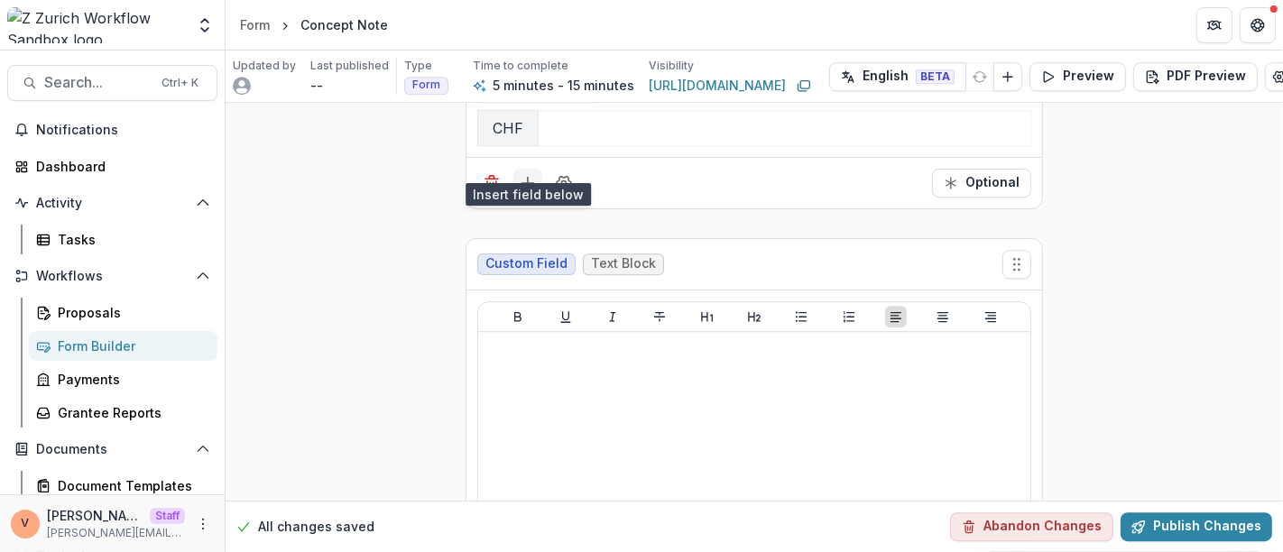
click at [523, 183] on line "Add field" at bounding box center [528, 183] width 12 height 0
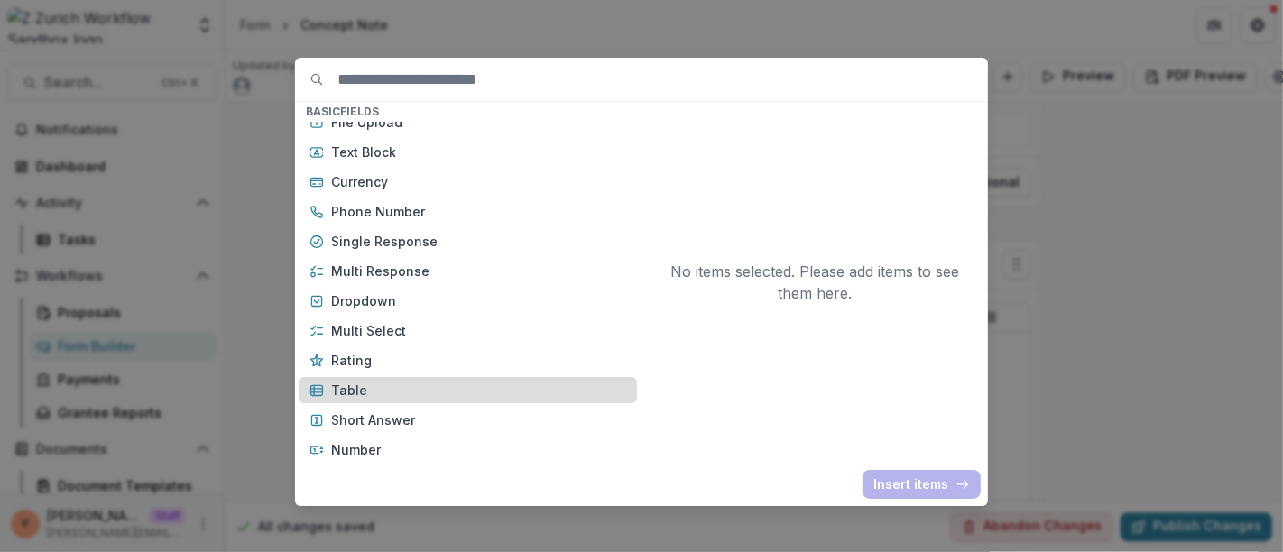
scroll to position [200, 0]
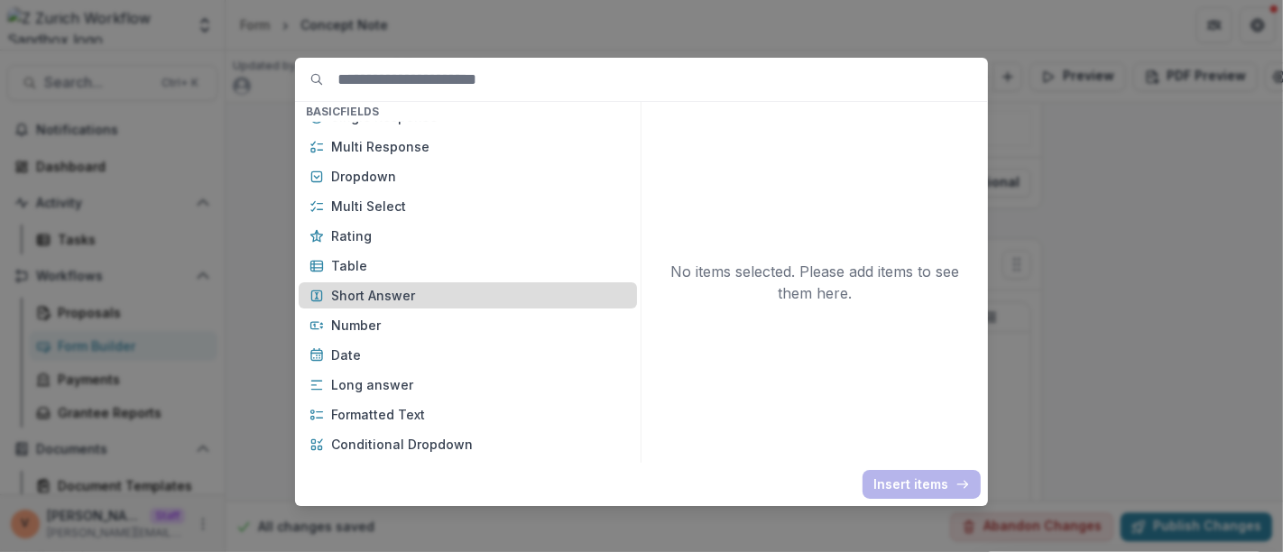
click at [429, 293] on p "Short Answer" at bounding box center [478, 295] width 295 height 19
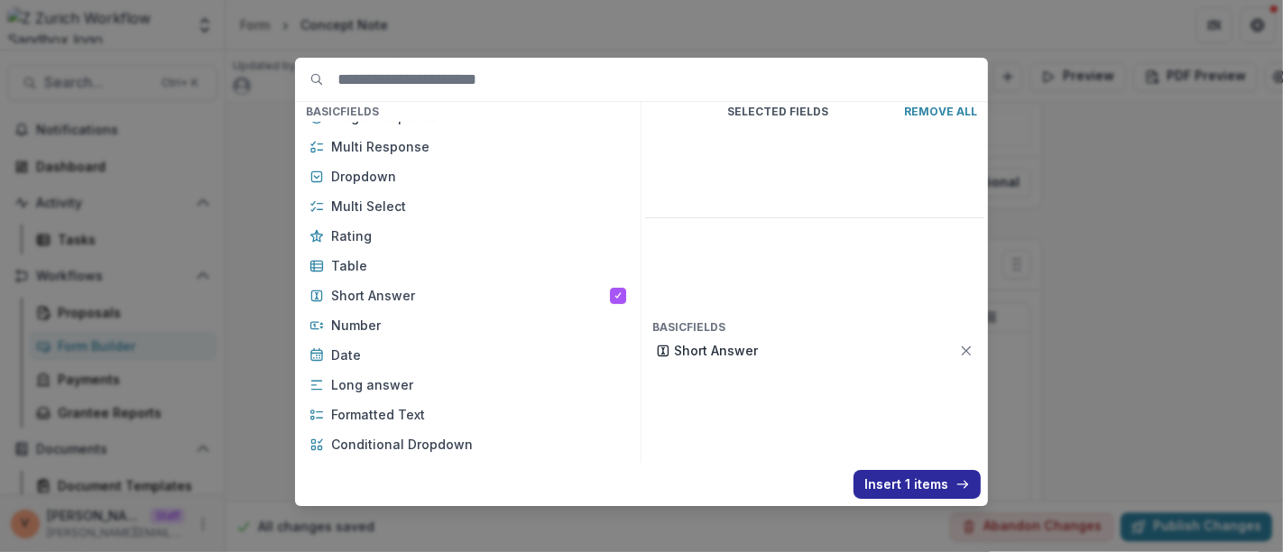
click at [897, 489] on button "Insert 1 items" at bounding box center [916, 484] width 127 height 29
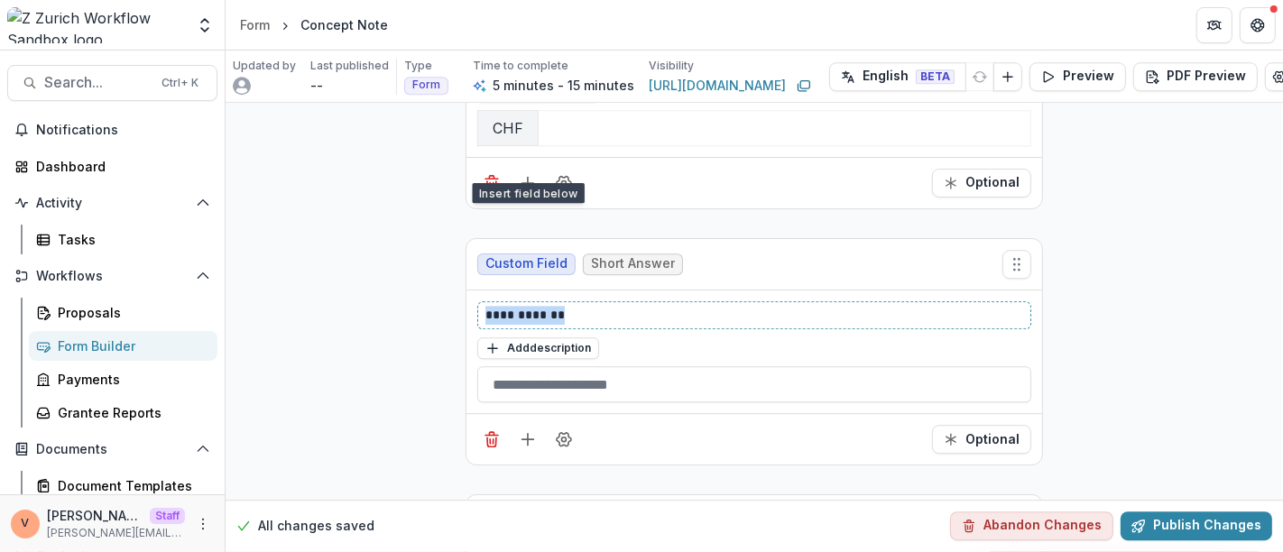
drag, startPoint x: 316, startPoint y: 288, endPoint x: 299, endPoint y: 288, distance: 17.1
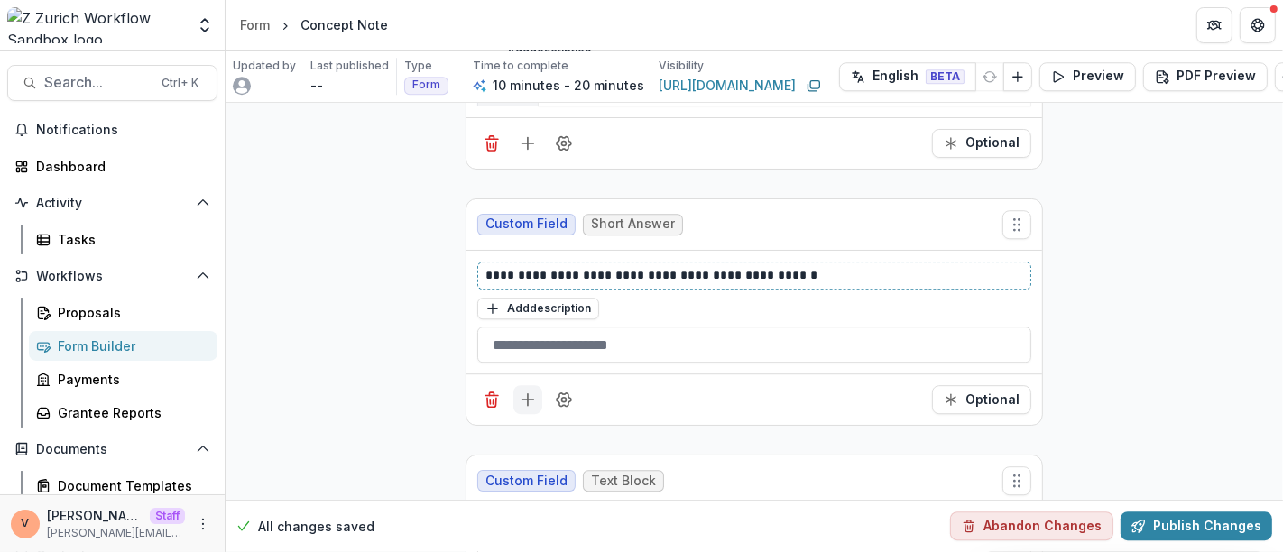
scroll to position [4461, 0]
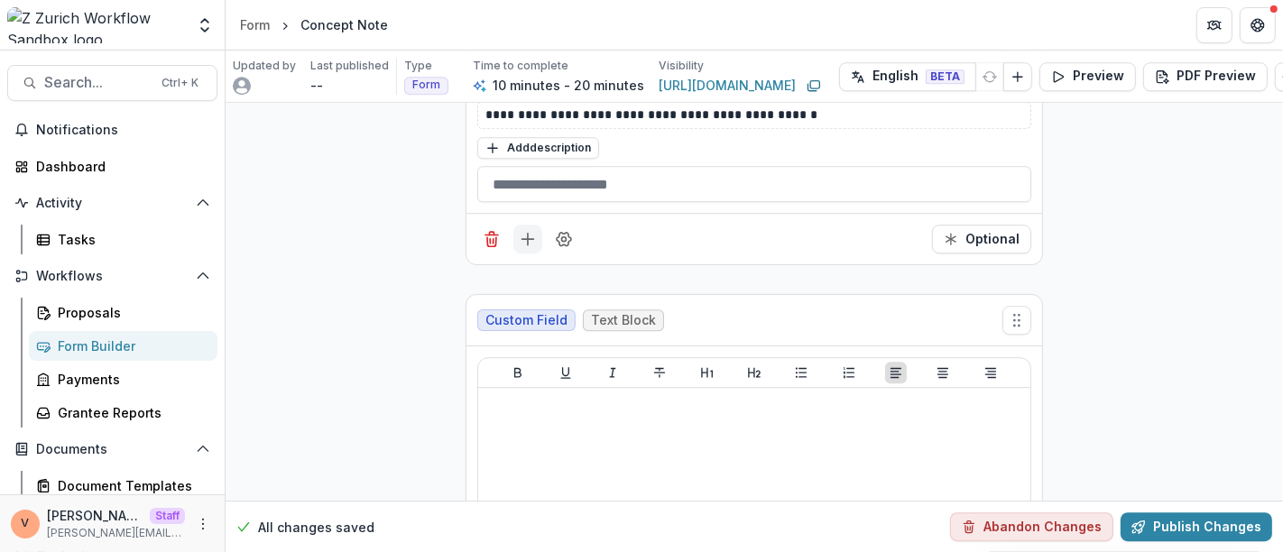
click at [529, 230] on icon "Add field" at bounding box center [528, 239] width 18 height 18
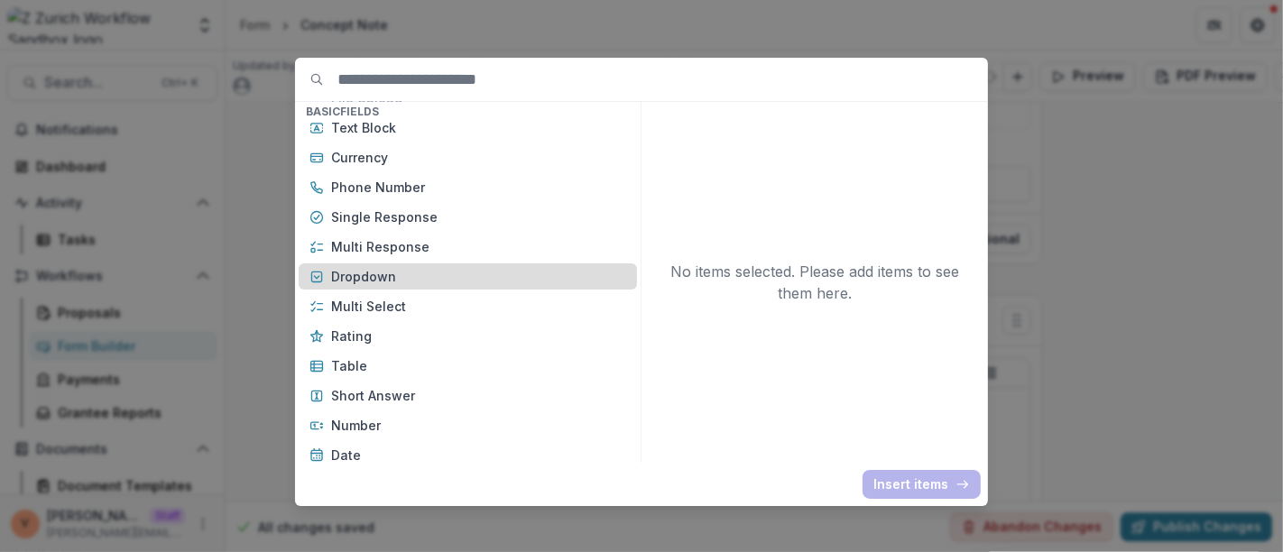
scroll to position [200, 0]
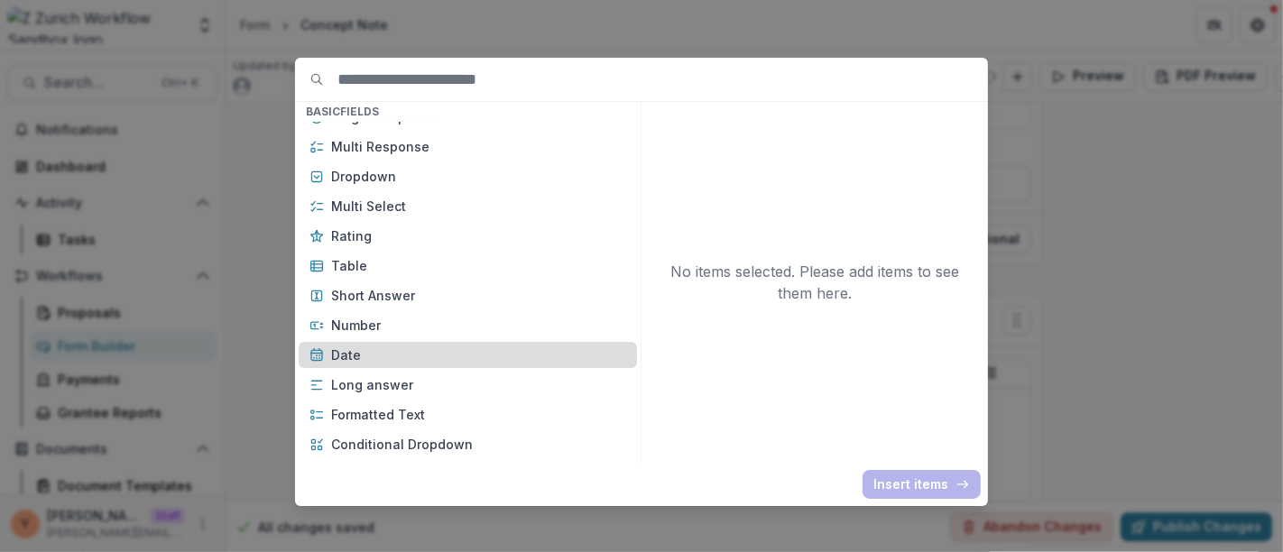
click at [391, 342] on div "Date" at bounding box center [468, 355] width 338 height 26
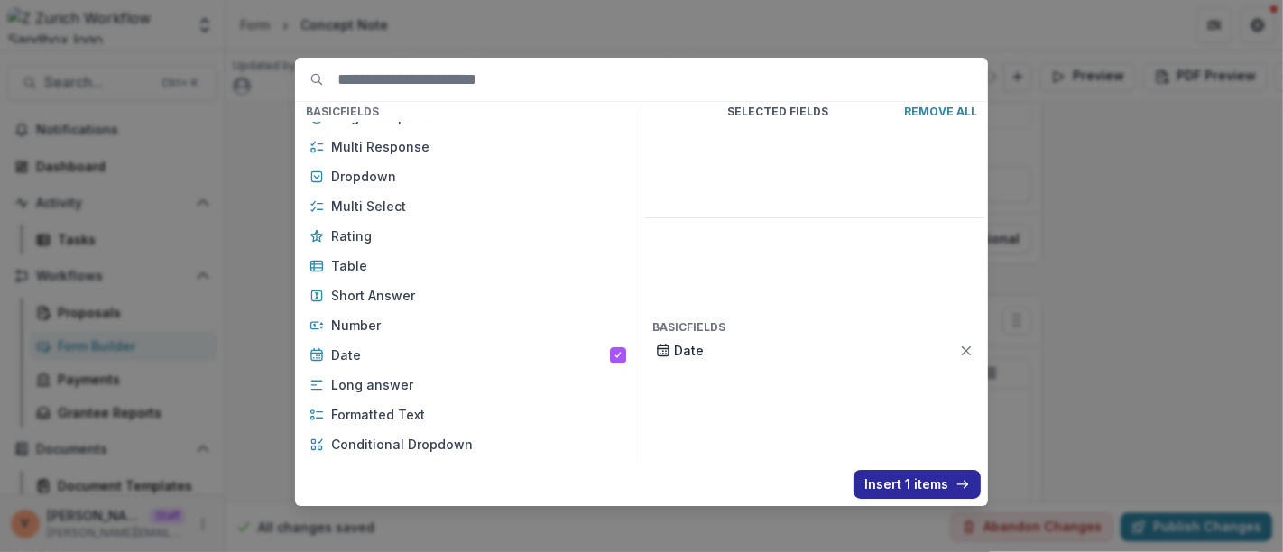
click at [873, 479] on button "Insert 1 items" at bounding box center [916, 484] width 127 height 29
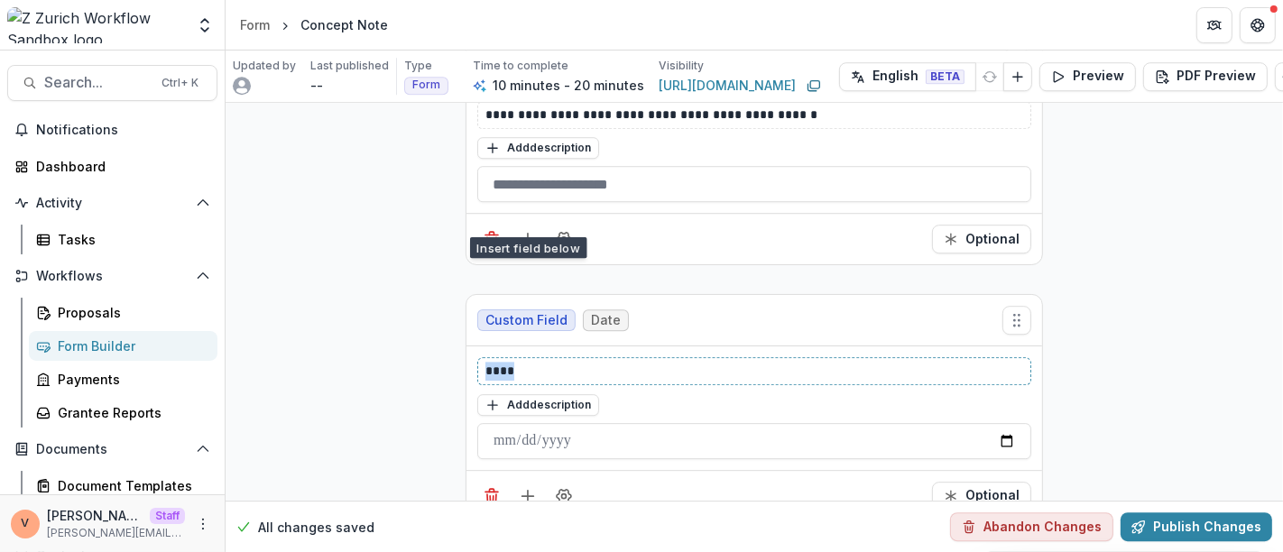
drag, startPoint x: 548, startPoint y: 345, endPoint x: 451, endPoint y: 351, distance: 97.6
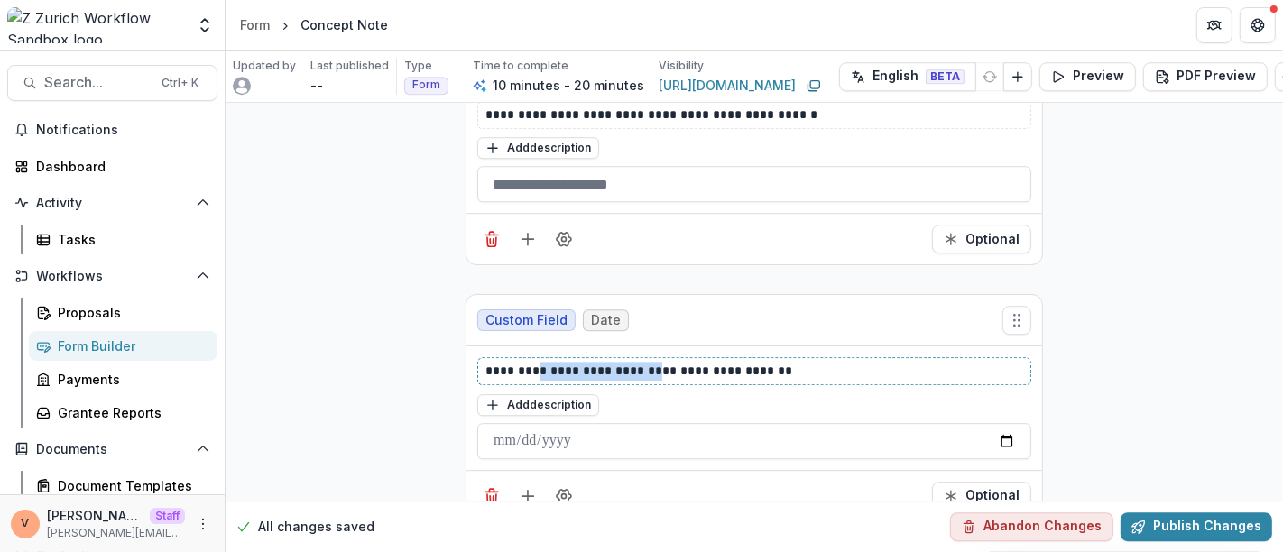
drag, startPoint x: 541, startPoint y: 346, endPoint x: 655, endPoint y: 346, distance: 113.6
click at [655, 362] on p "**********" at bounding box center [754, 371] width 538 height 19
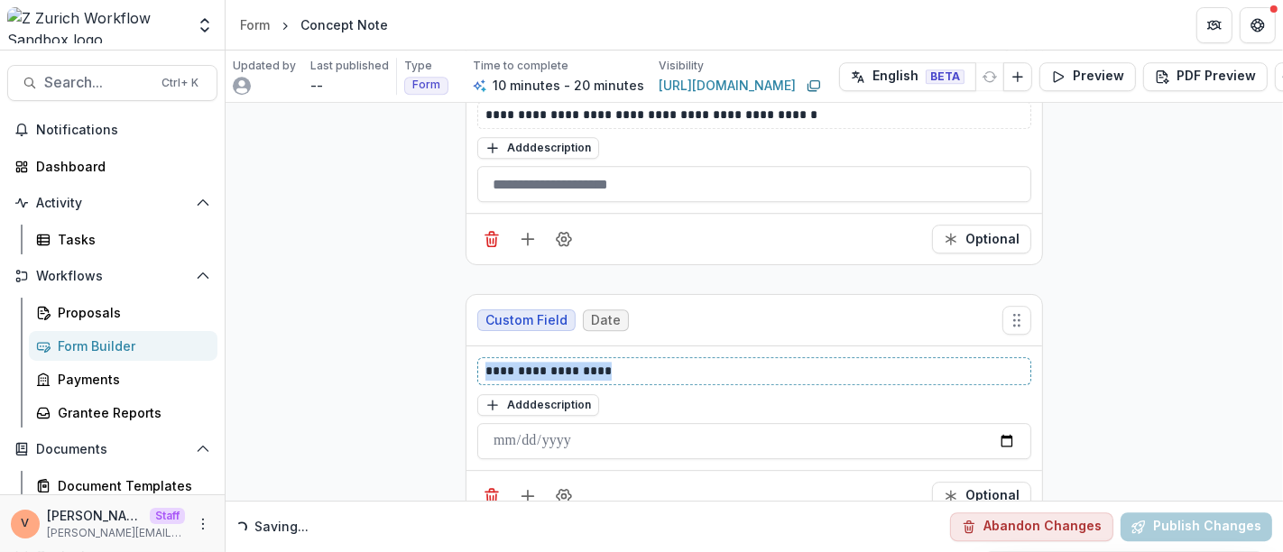
drag, startPoint x: 645, startPoint y: 346, endPoint x: 390, endPoint y: 362, distance: 255.7
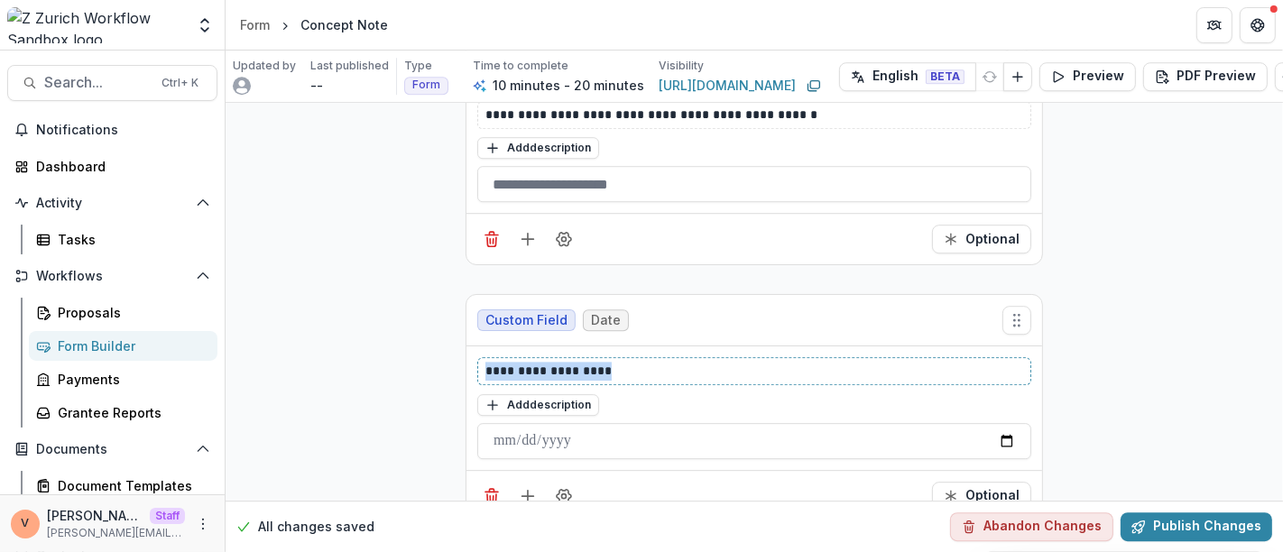
copy p "**********"
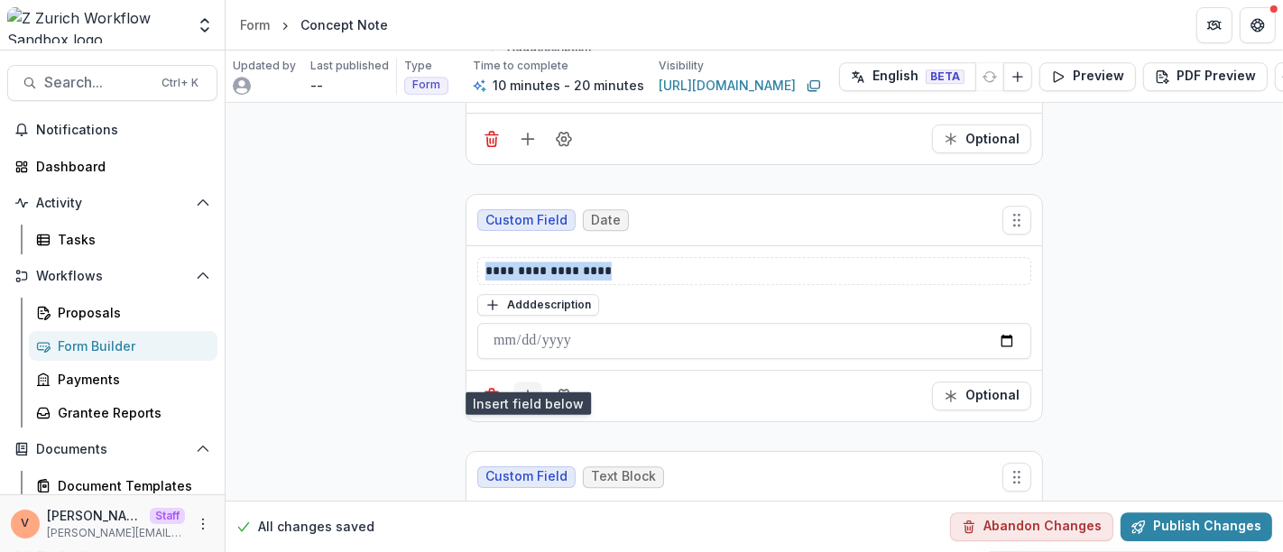
click at [528, 387] on icon "Add field" at bounding box center [528, 396] width 18 height 18
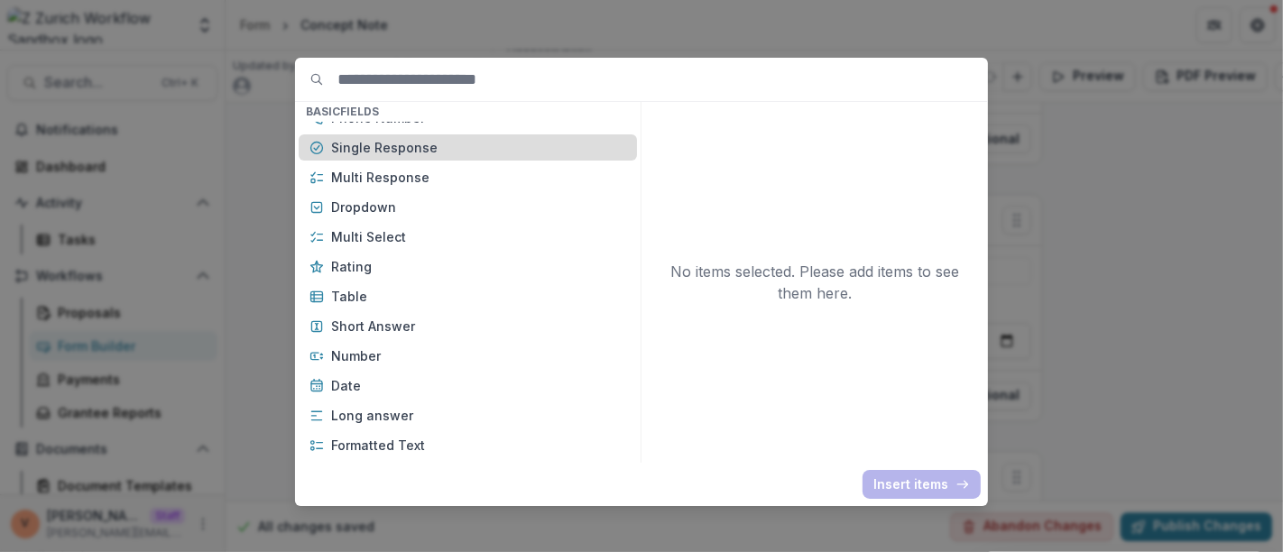
scroll to position [200, 0]
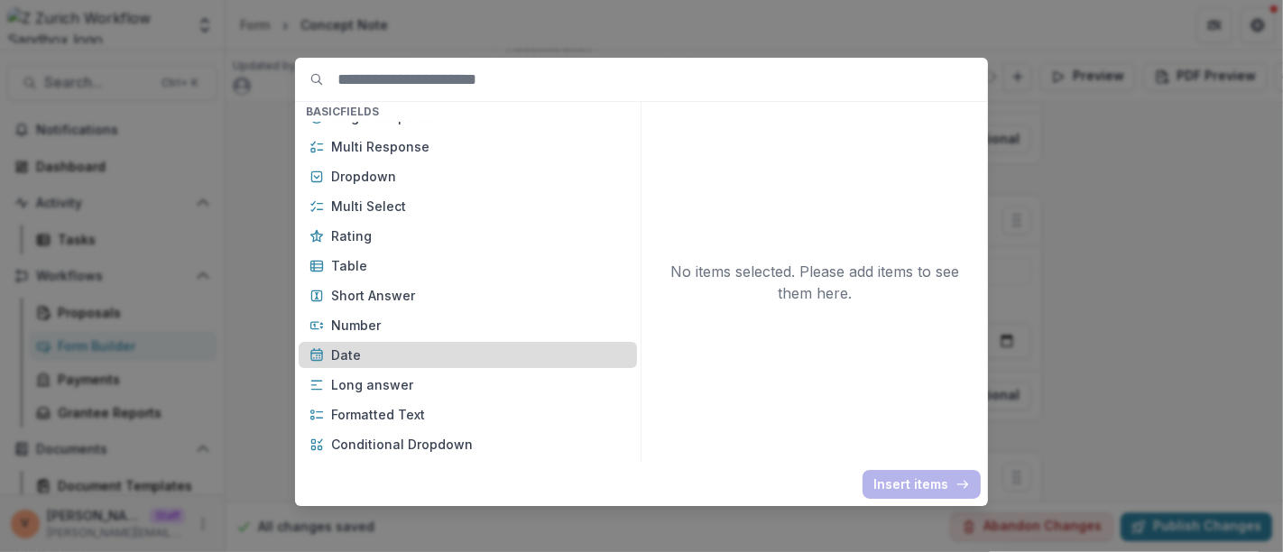
click at [386, 349] on p "Date" at bounding box center [478, 354] width 295 height 19
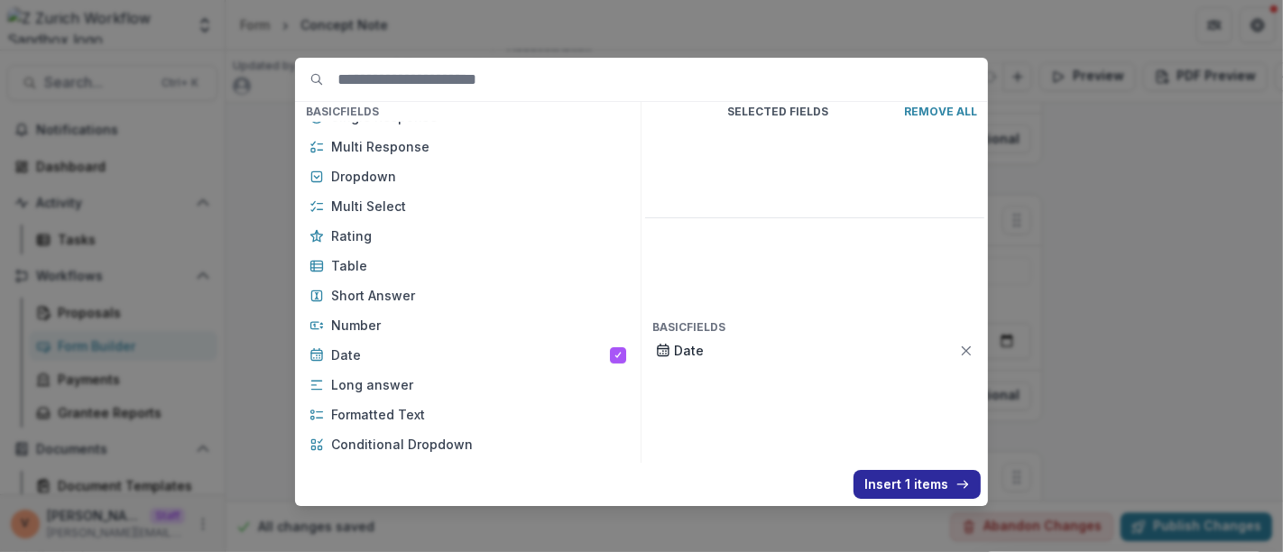
click at [898, 484] on button "Insert 1 items" at bounding box center [916, 484] width 127 height 29
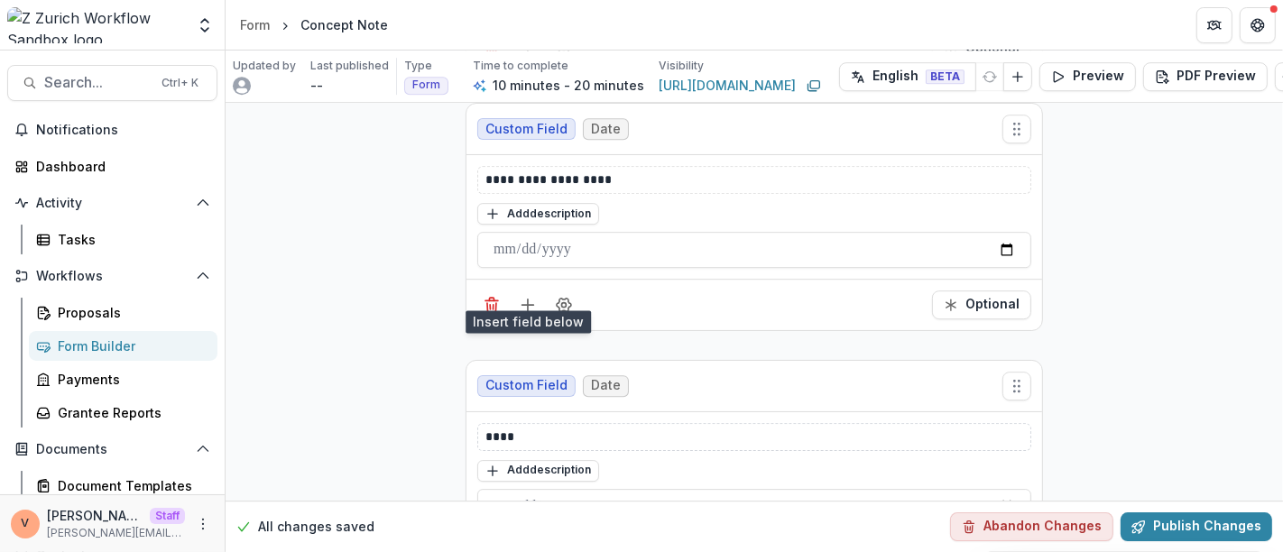
scroll to position [4661, 0]
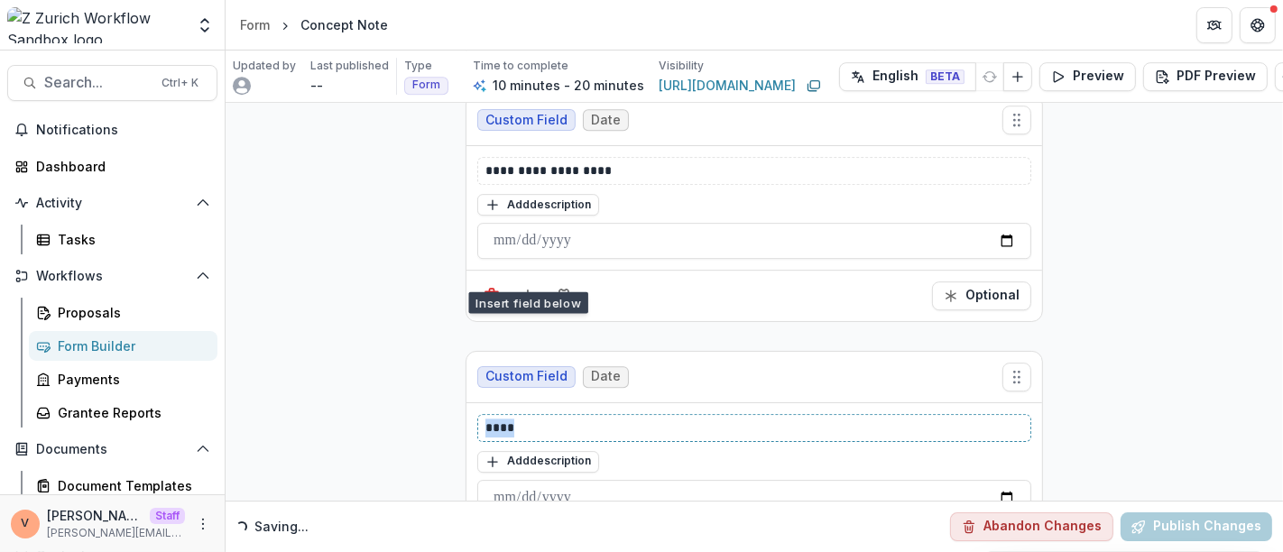
drag, startPoint x: 560, startPoint y: 395, endPoint x: 391, endPoint y: 395, distance: 169.6
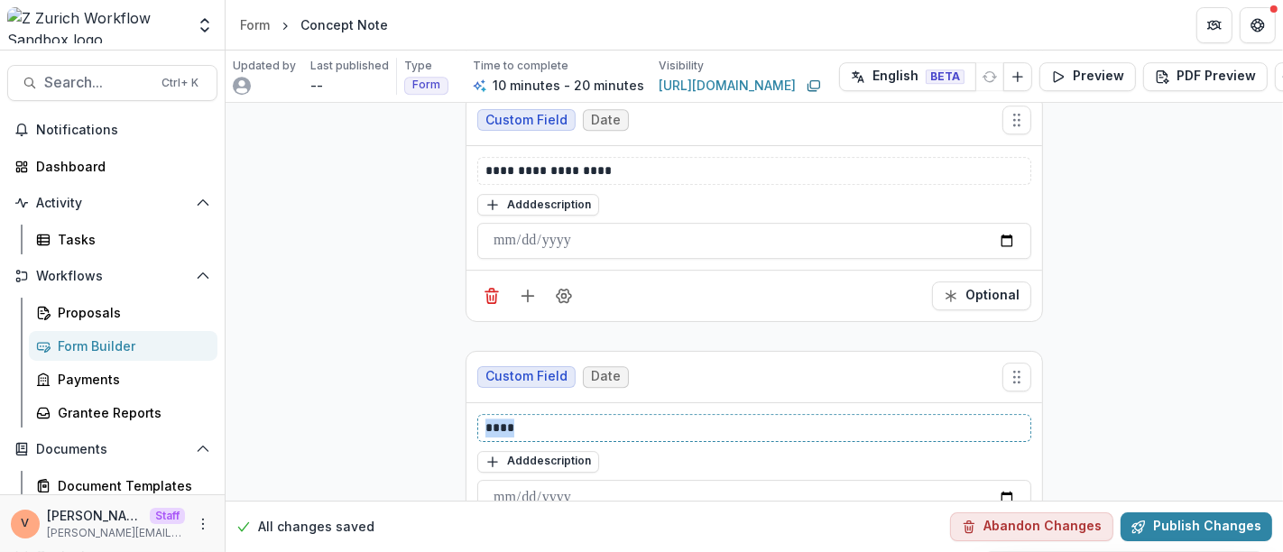
paste div
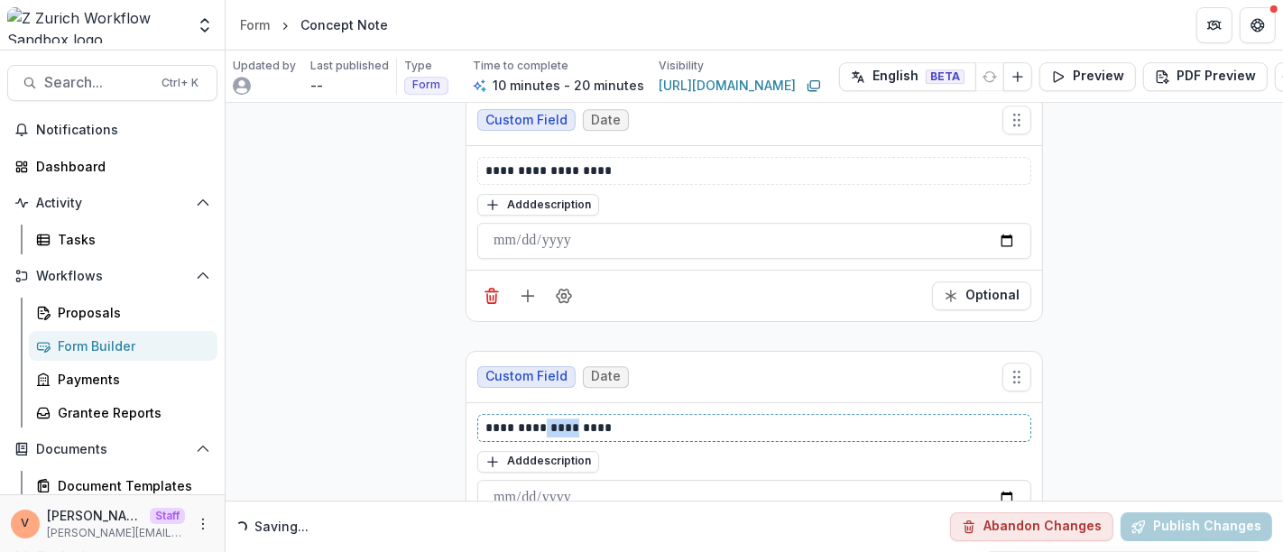
drag, startPoint x: 542, startPoint y: 403, endPoint x: 571, endPoint y: 403, distance: 28.9
click at [571, 418] on p "**********" at bounding box center [754, 427] width 538 height 19
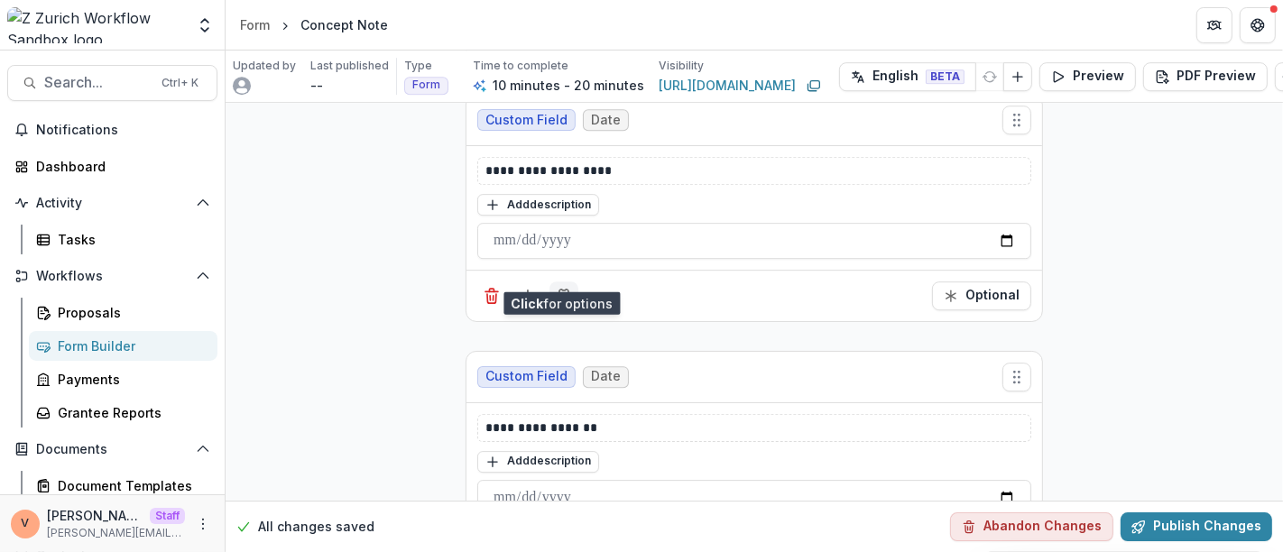
click at [564, 281] on button "Field Settings" at bounding box center [563, 295] width 29 height 29
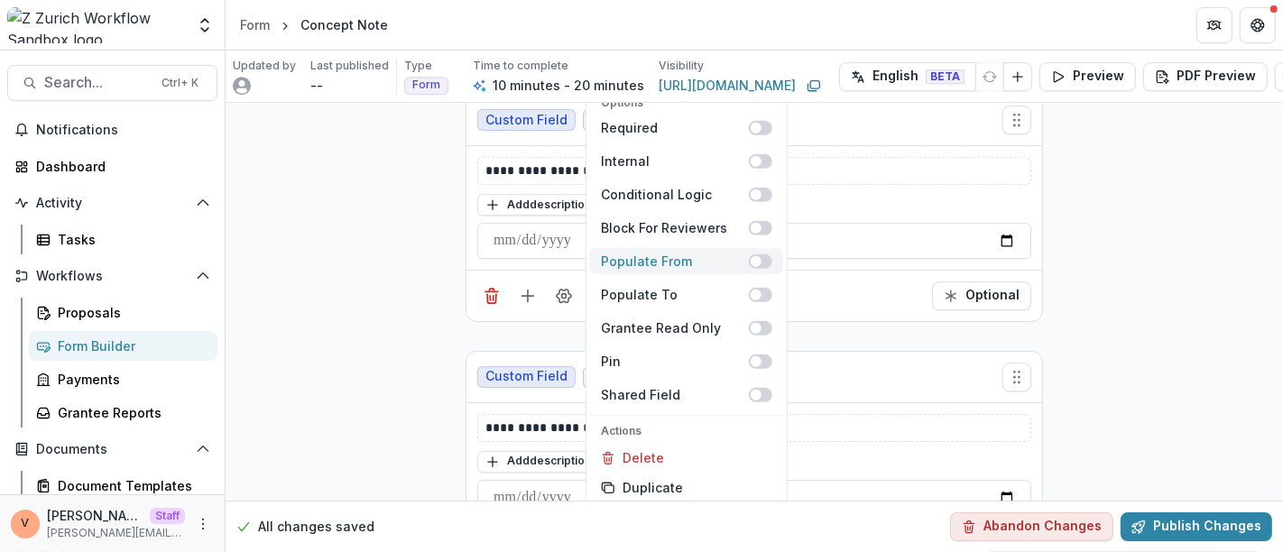
click at [765, 253] on span at bounding box center [760, 260] width 23 height 14
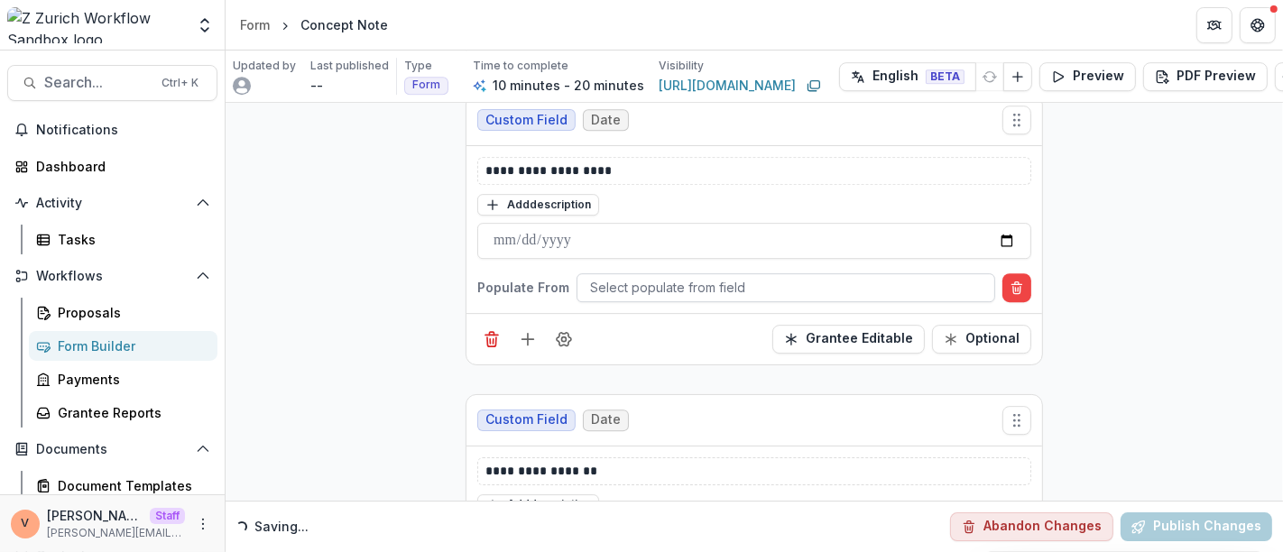
click at [747, 276] on div at bounding box center [785, 287] width 391 height 23
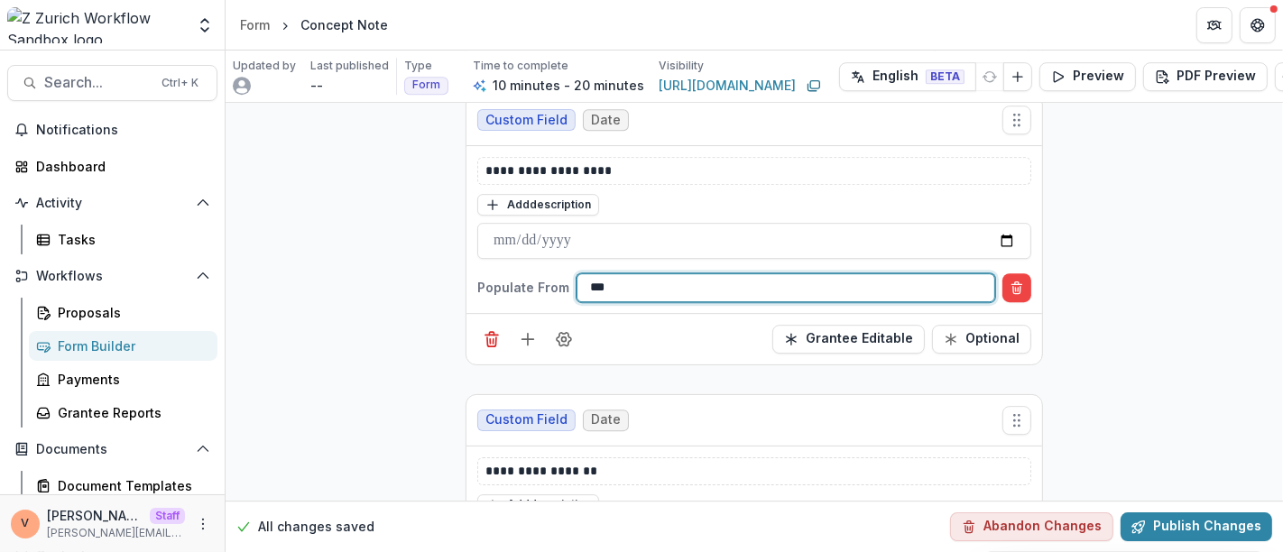
type input "****"
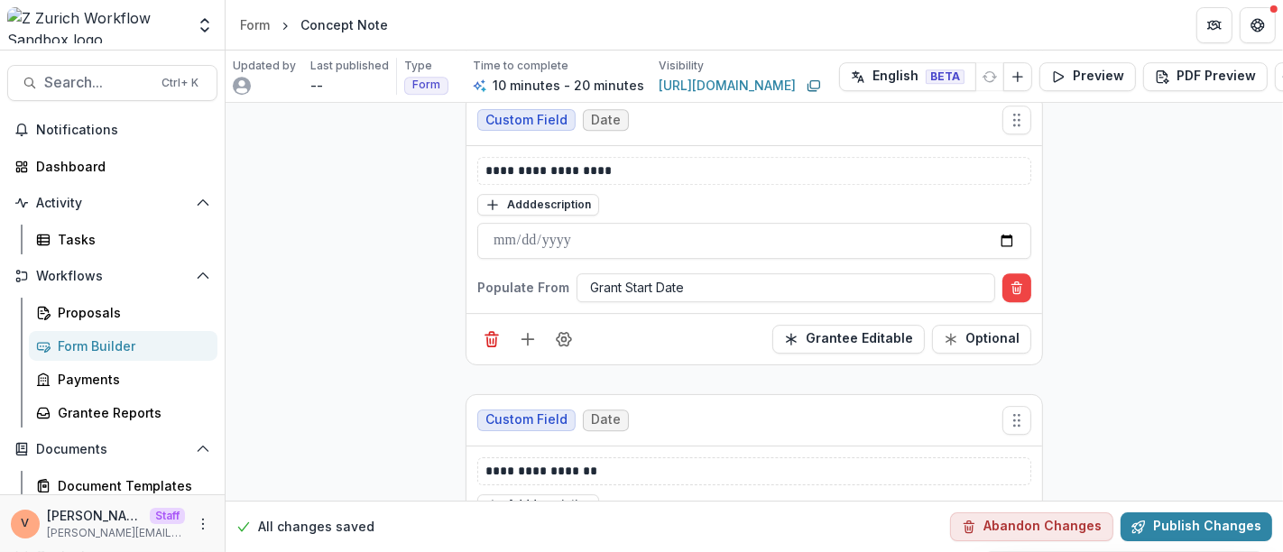
scroll to position [4862, 0]
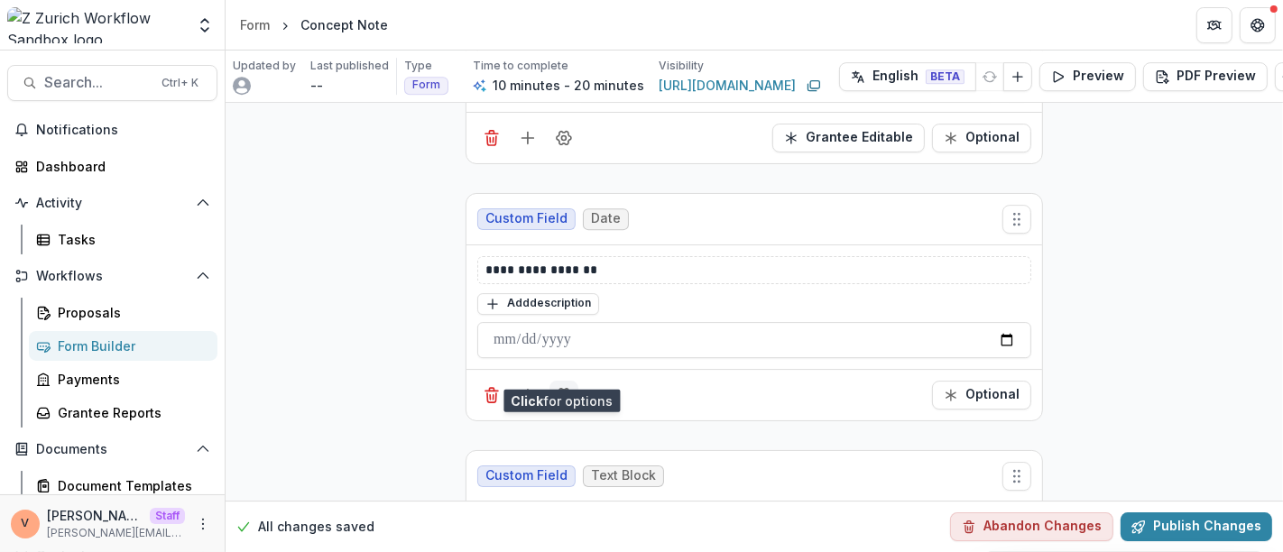
click at [569, 386] on icon "Field Settings" at bounding box center [564, 395] width 18 height 18
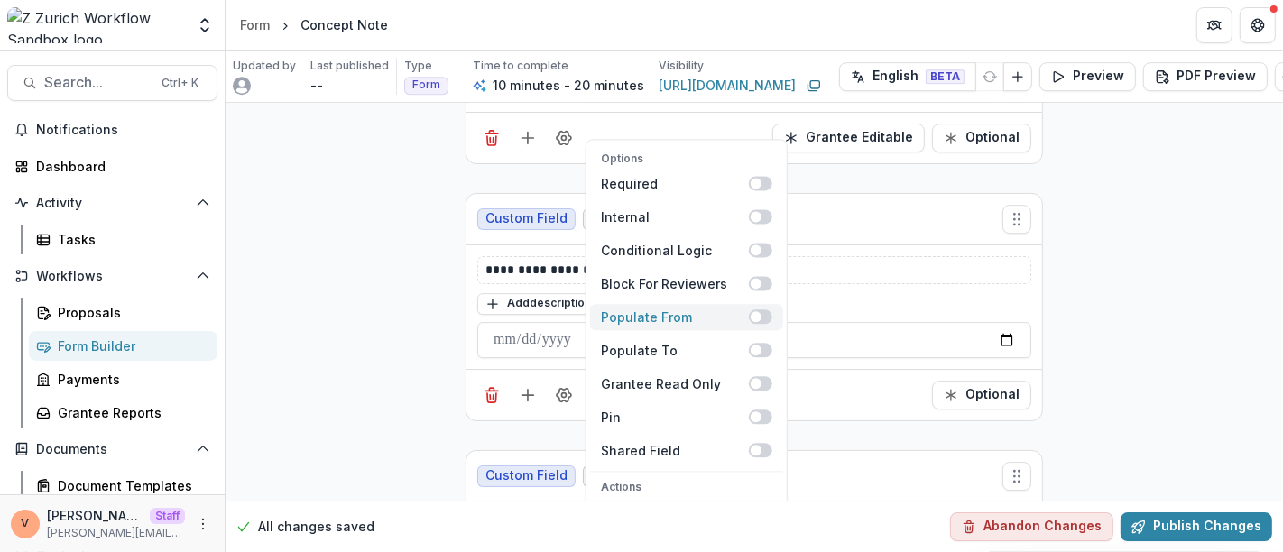
click at [765, 310] on span at bounding box center [760, 317] width 23 height 14
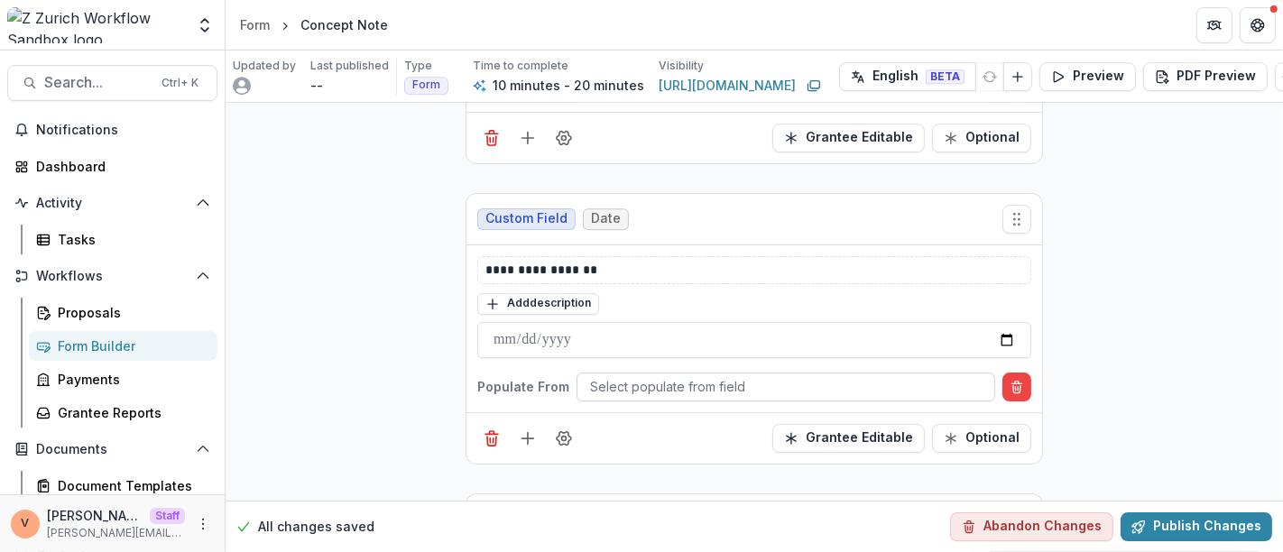
click at [701, 375] on div at bounding box center [785, 386] width 391 height 23
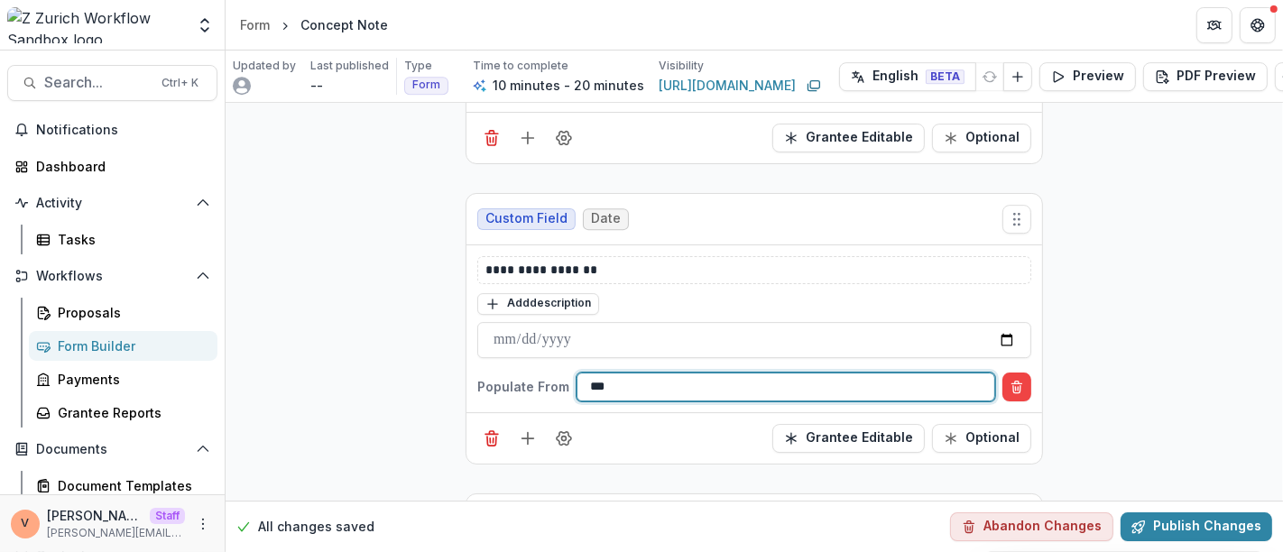
type input "****"
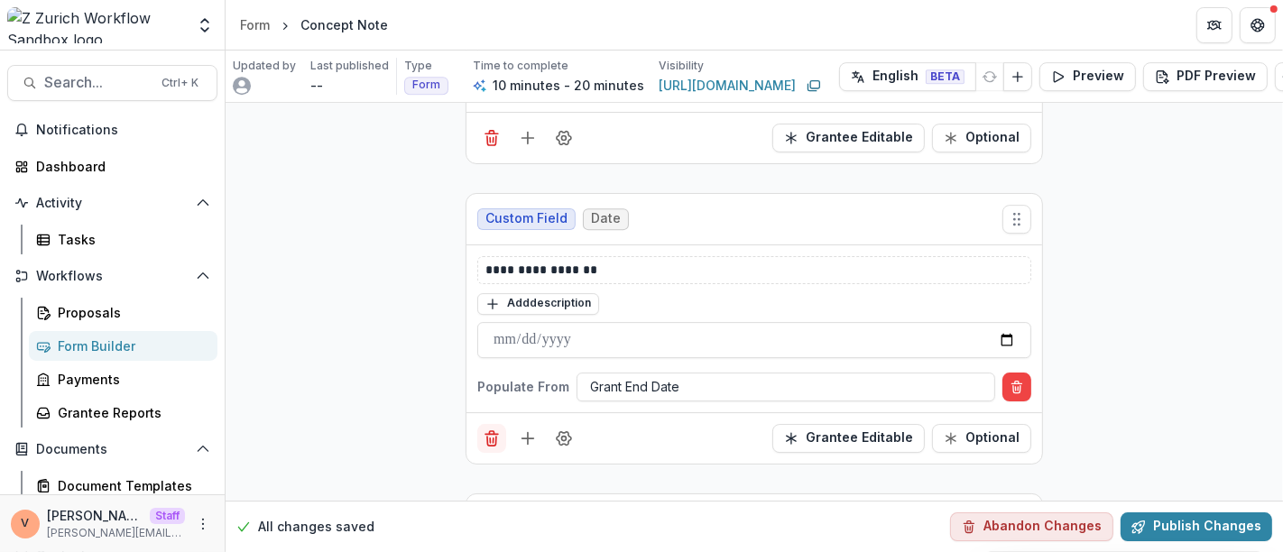
scroll to position [4962, 0]
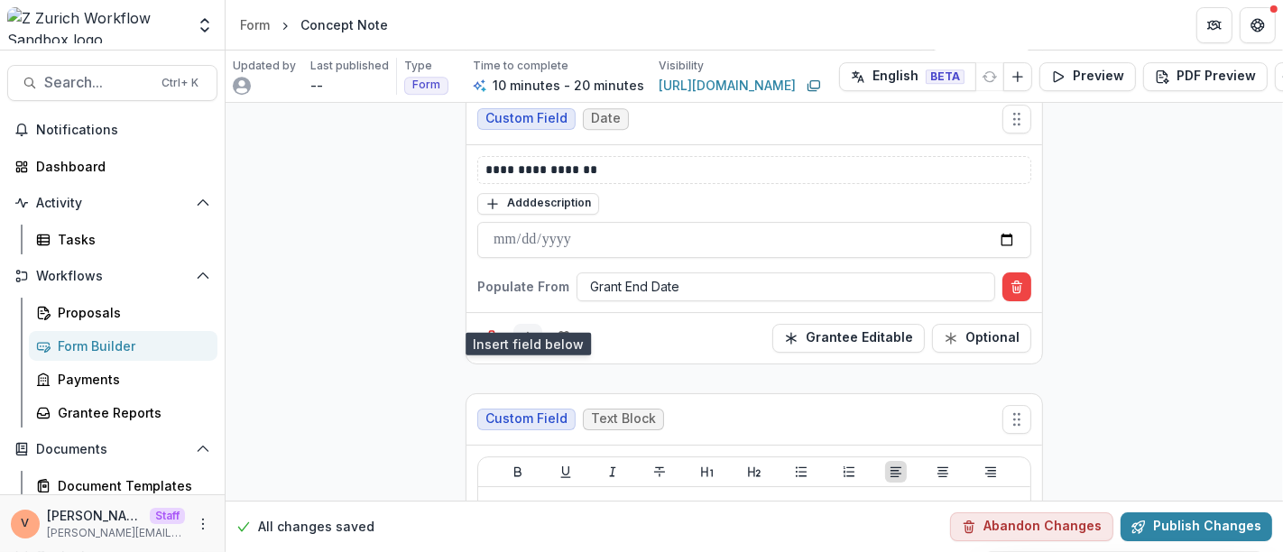
click at [522, 329] on icon "Add field" at bounding box center [528, 338] width 18 height 18
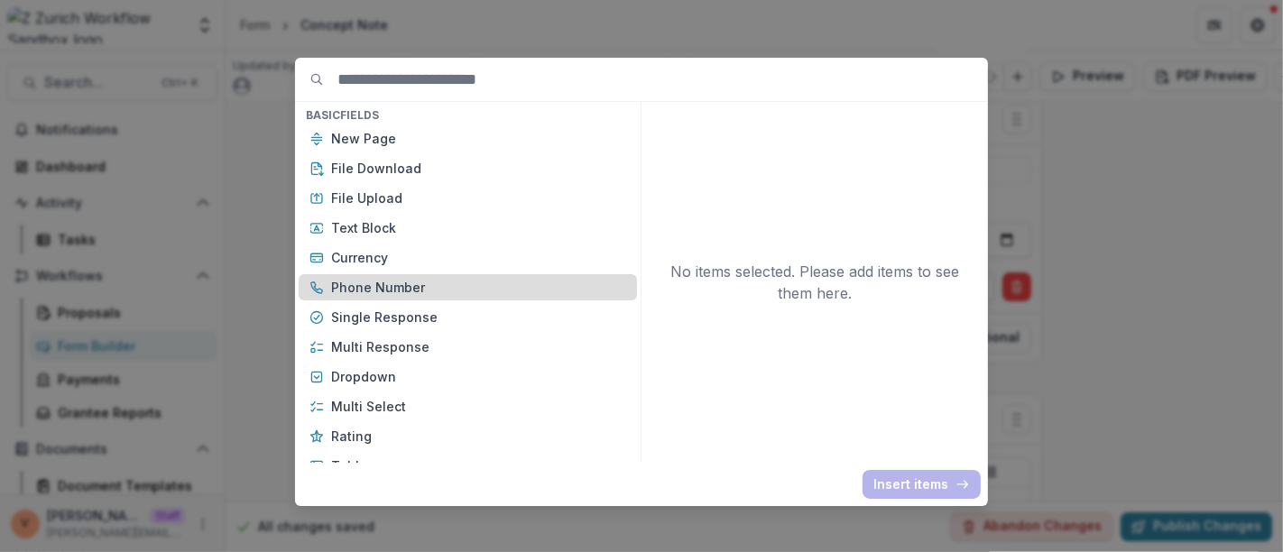
scroll to position [100, 0]
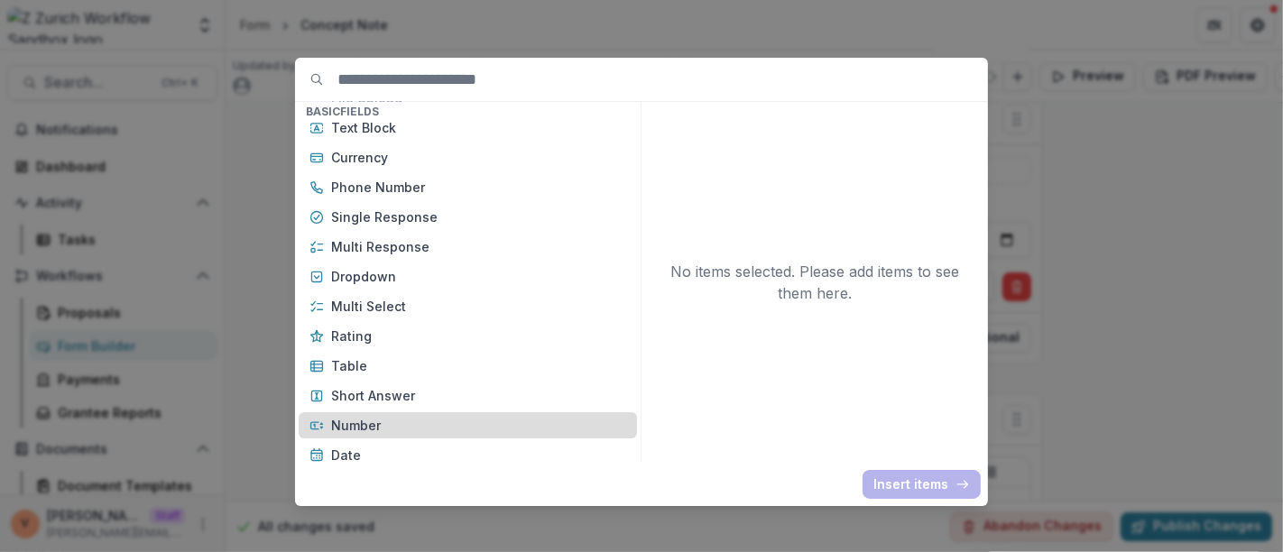
click at [381, 423] on p "Number" at bounding box center [478, 425] width 295 height 19
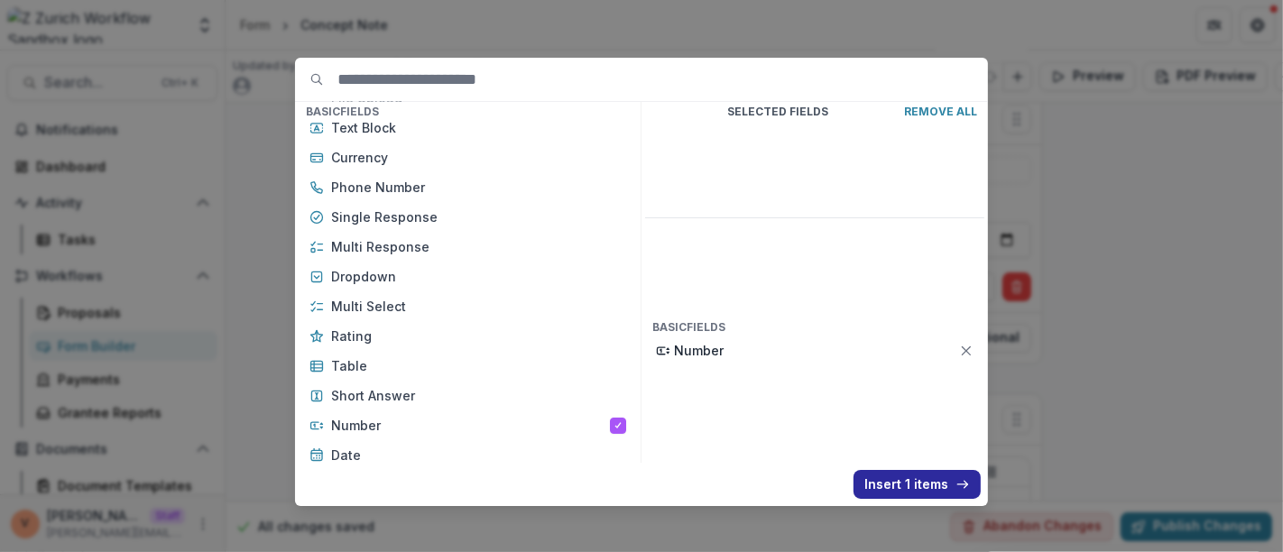
click at [885, 491] on button "Insert 1 items" at bounding box center [916, 484] width 127 height 29
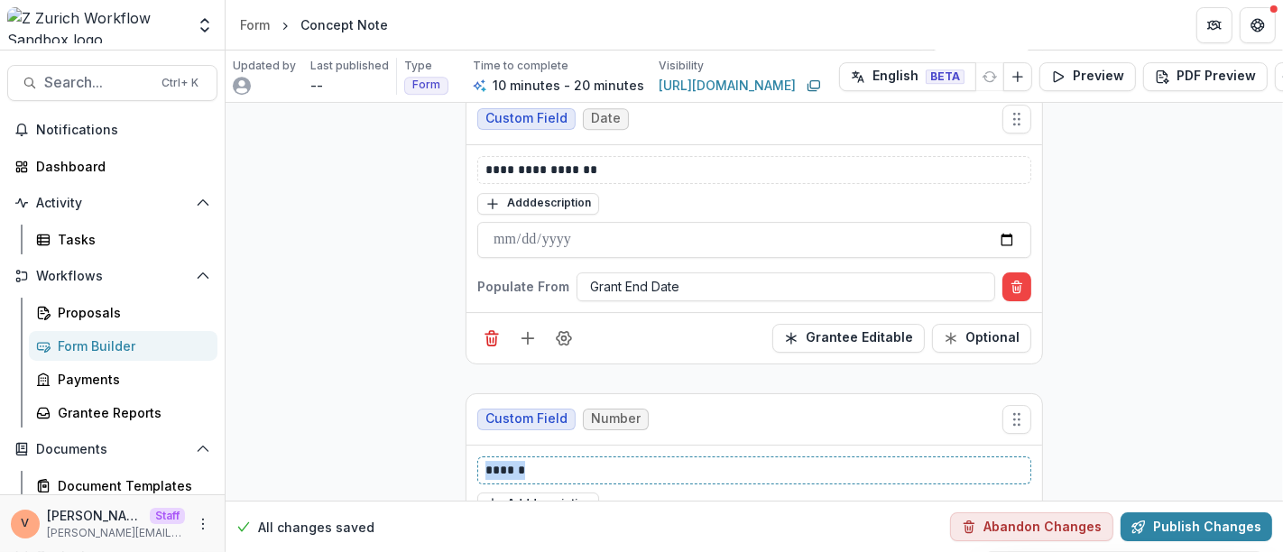
drag, startPoint x: 564, startPoint y: 444, endPoint x: 471, endPoint y: 434, distance: 93.4
click at [471, 446] on div "****** Add description" at bounding box center [753, 508] width 575 height 124
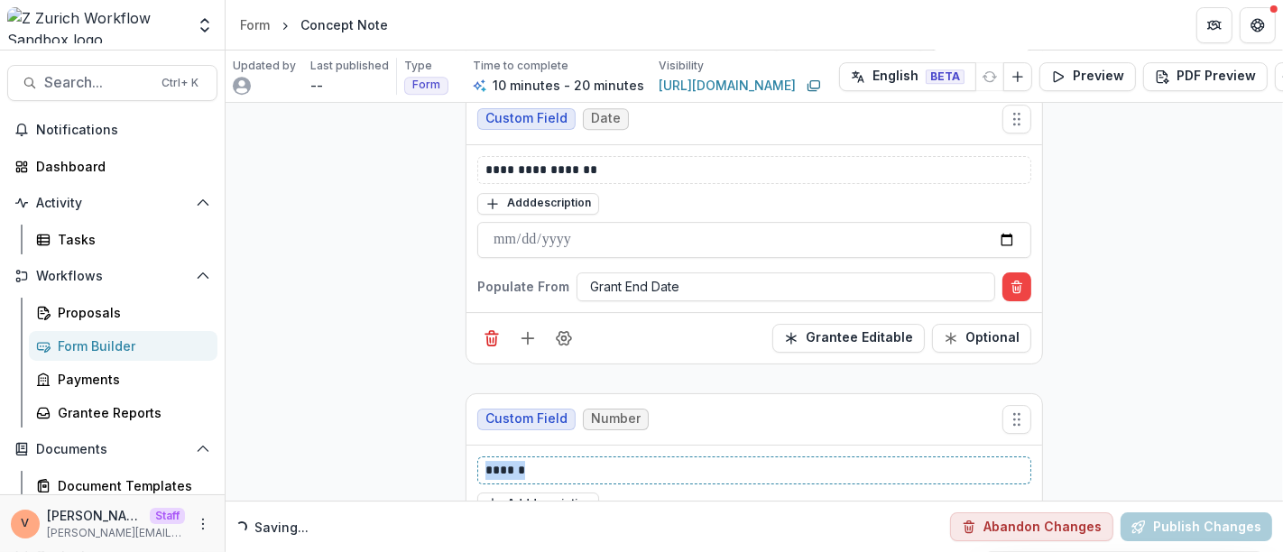
paste div
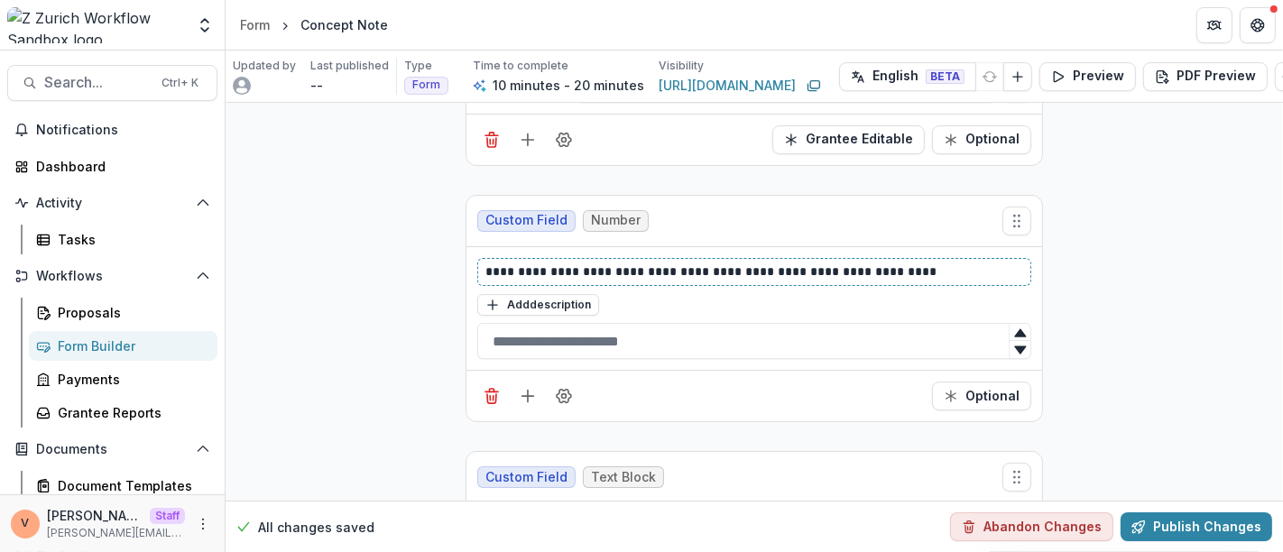
scroll to position [5363, 0]
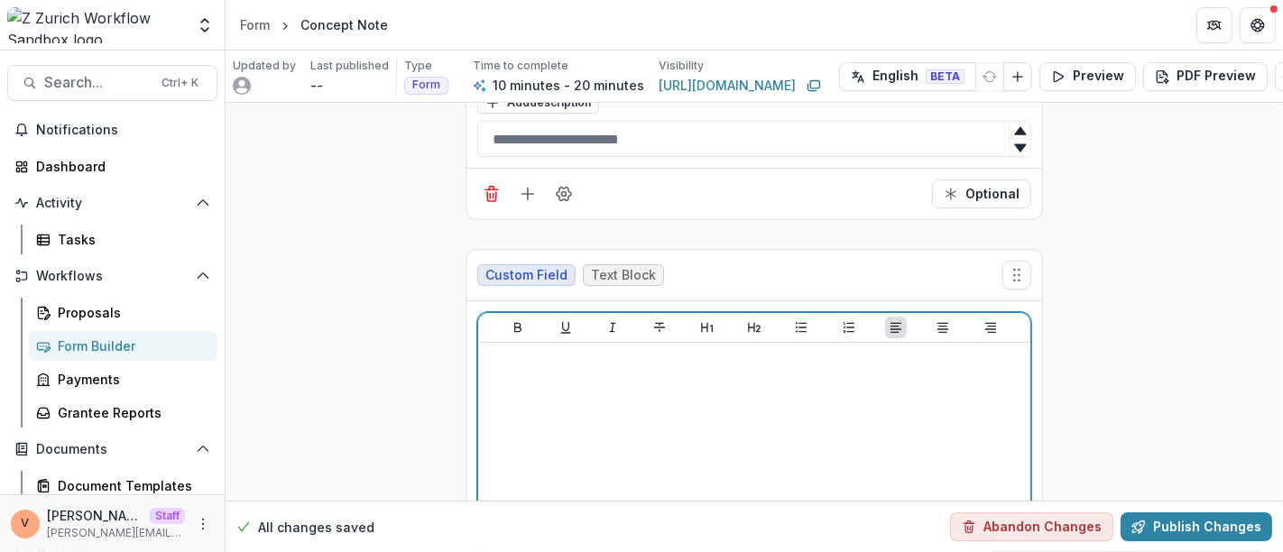
click at [605, 372] on div at bounding box center [754, 485] width 538 height 271
drag, startPoint x: 526, startPoint y: 329, endPoint x: 440, endPoint y: 322, distance: 86.0
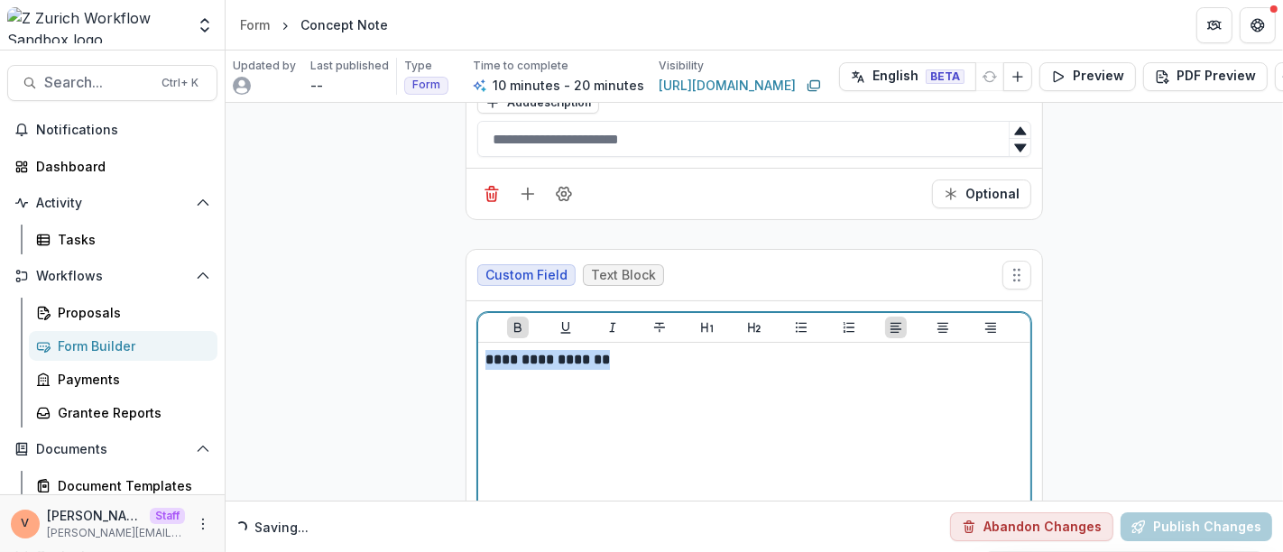
drag, startPoint x: 633, startPoint y: 331, endPoint x: 428, endPoint y: 318, distance: 206.0
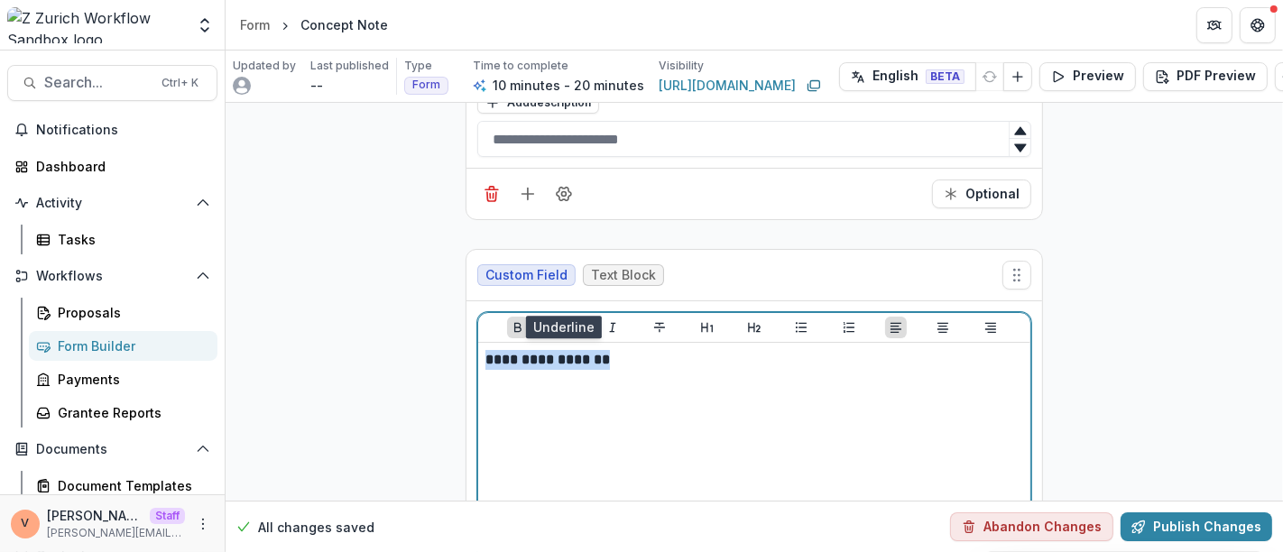
click at [565, 322] on icon "Underline" at bounding box center [565, 328] width 10 height 12
click at [649, 350] on p "**********" at bounding box center [754, 360] width 538 height 20
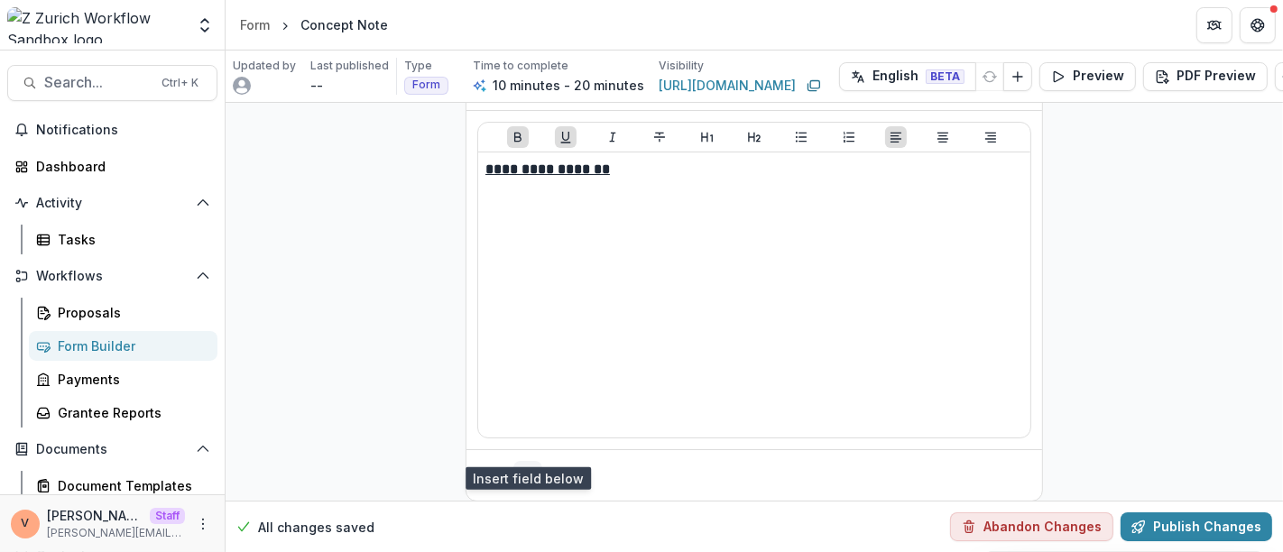
click at [528, 466] on icon "Add field" at bounding box center [528, 475] width 18 height 18
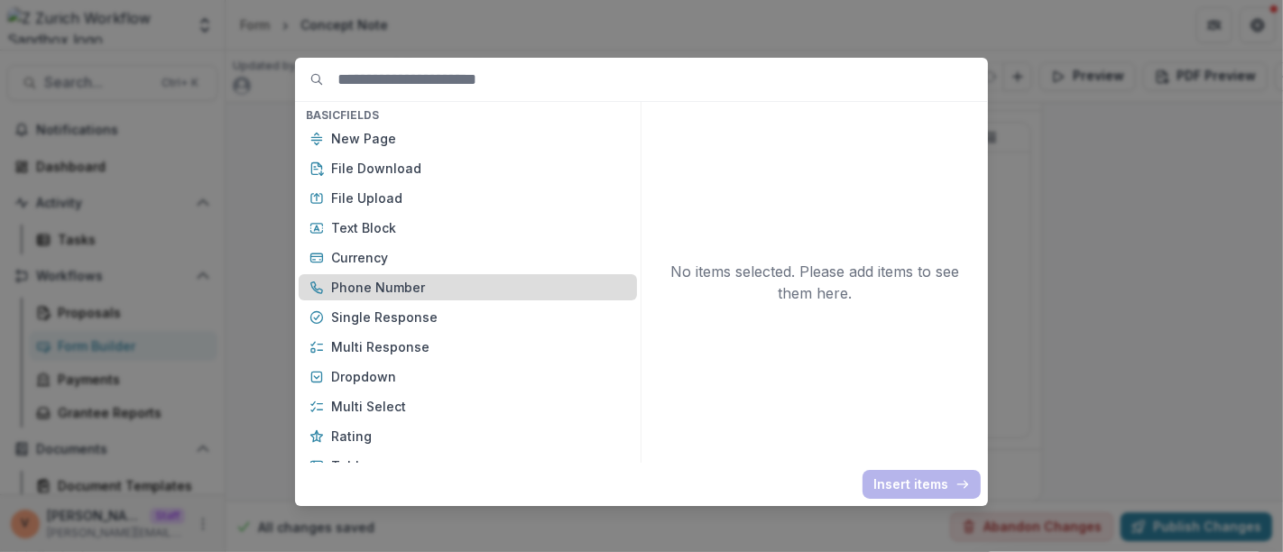
scroll to position [200, 0]
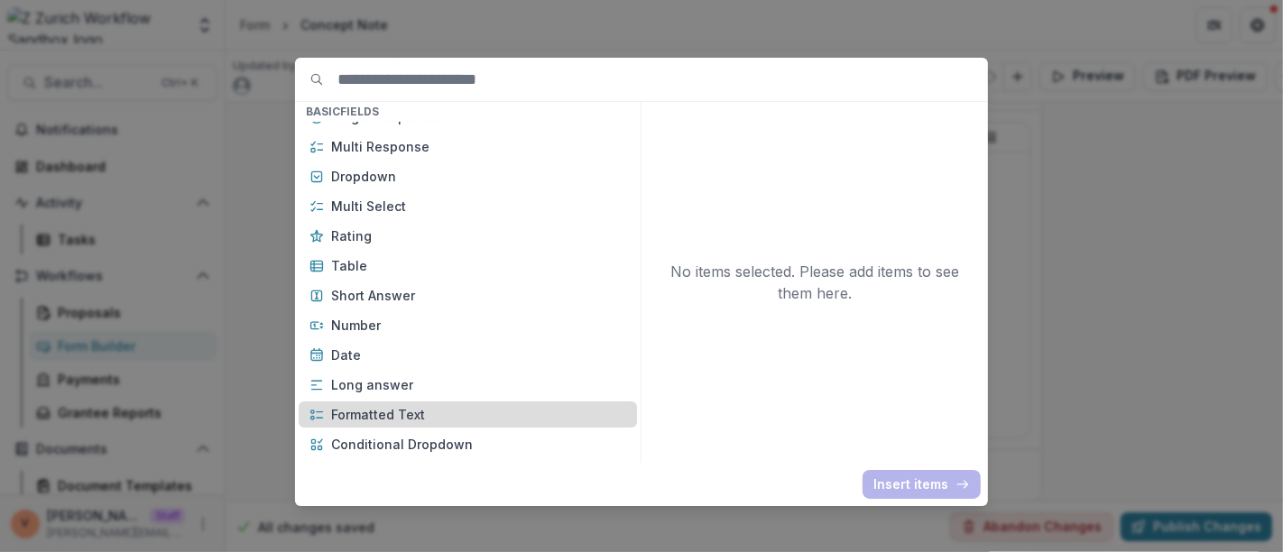
click at [390, 408] on p "Formatted Text" at bounding box center [478, 414] width 295 height 19
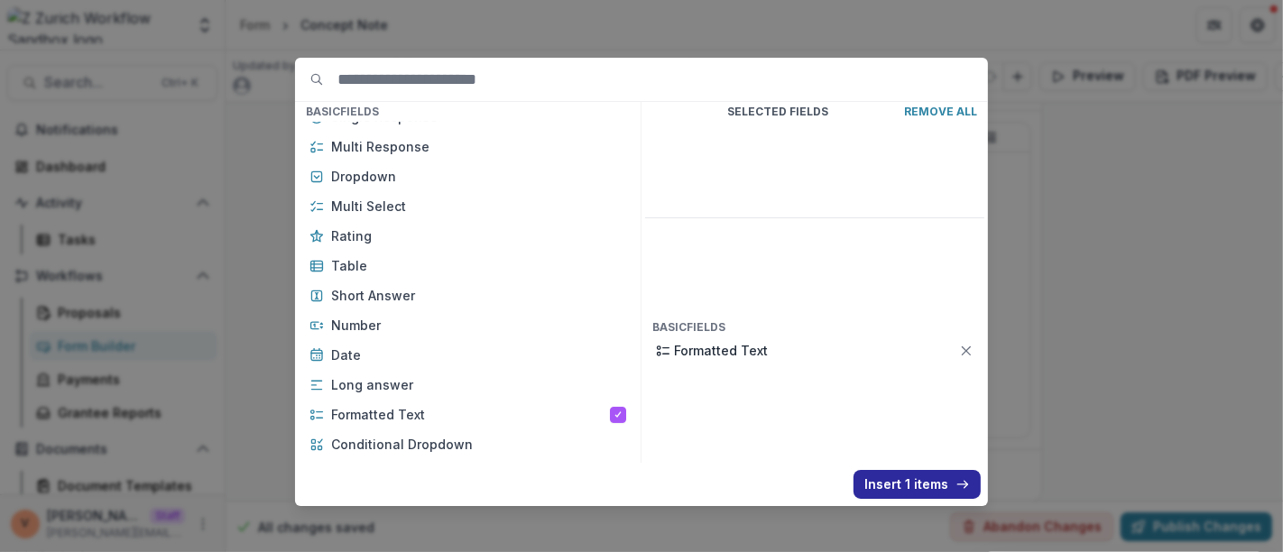
click at [876, 486] on button "Insert 1 items" at bounding box center [916, 484] width 127 height 29
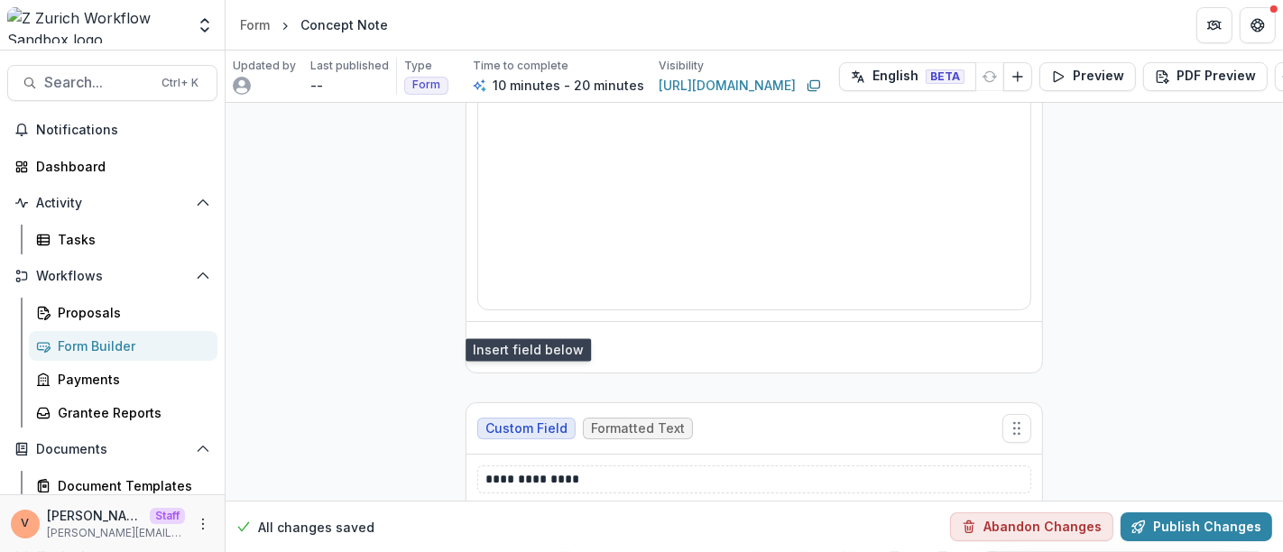
scroll to position [5753, 0]
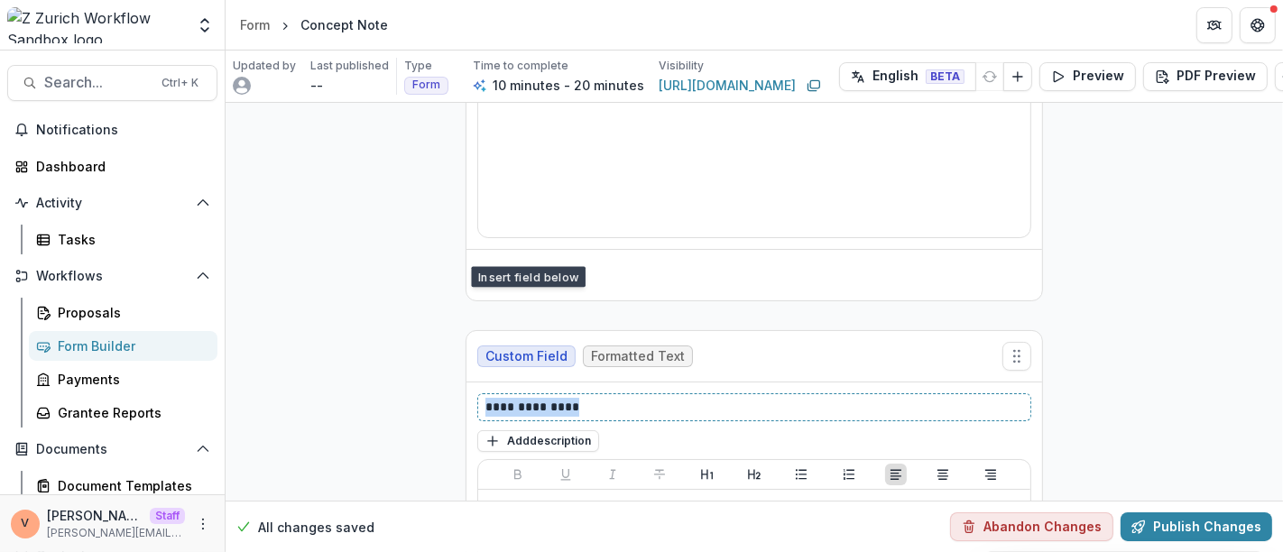
drag, startPoint x: 597, startPoint y: 383, endPoint x: 463, endPoint y: 377, distance: 134.5
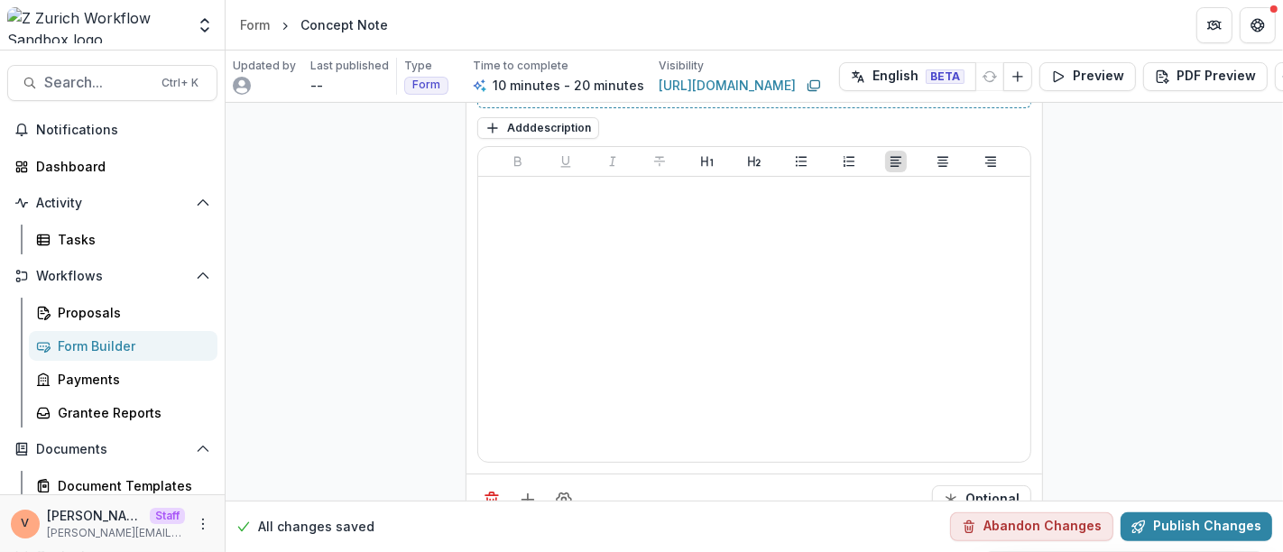
scroll to position [6087, 0]
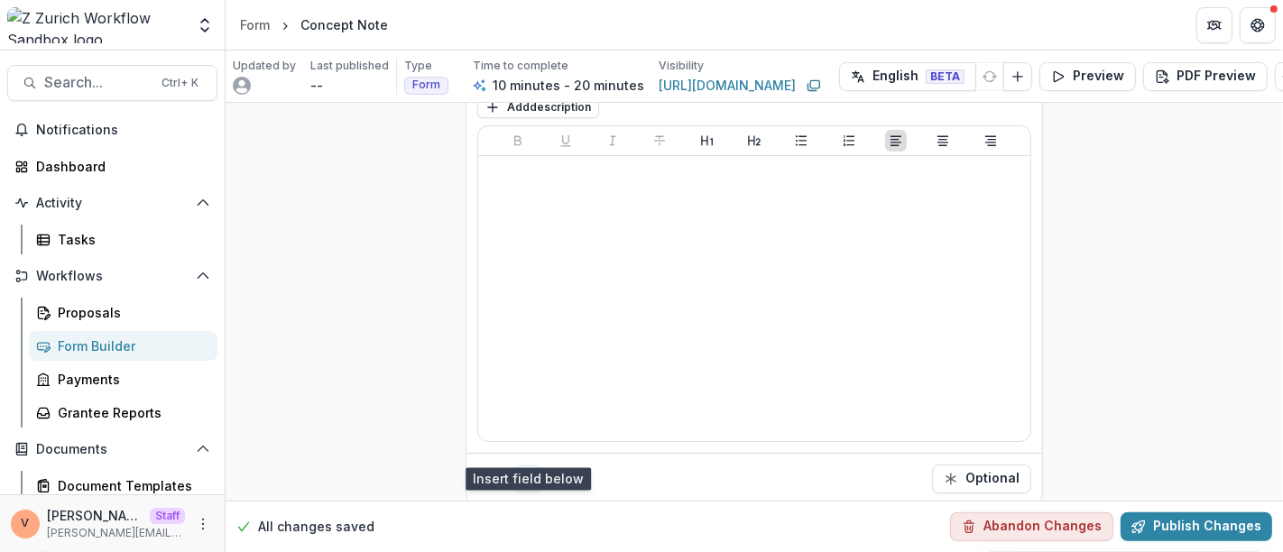
click at [523, 470] on icon "Add field" at bounding box center [528, 479] width 18 height 18
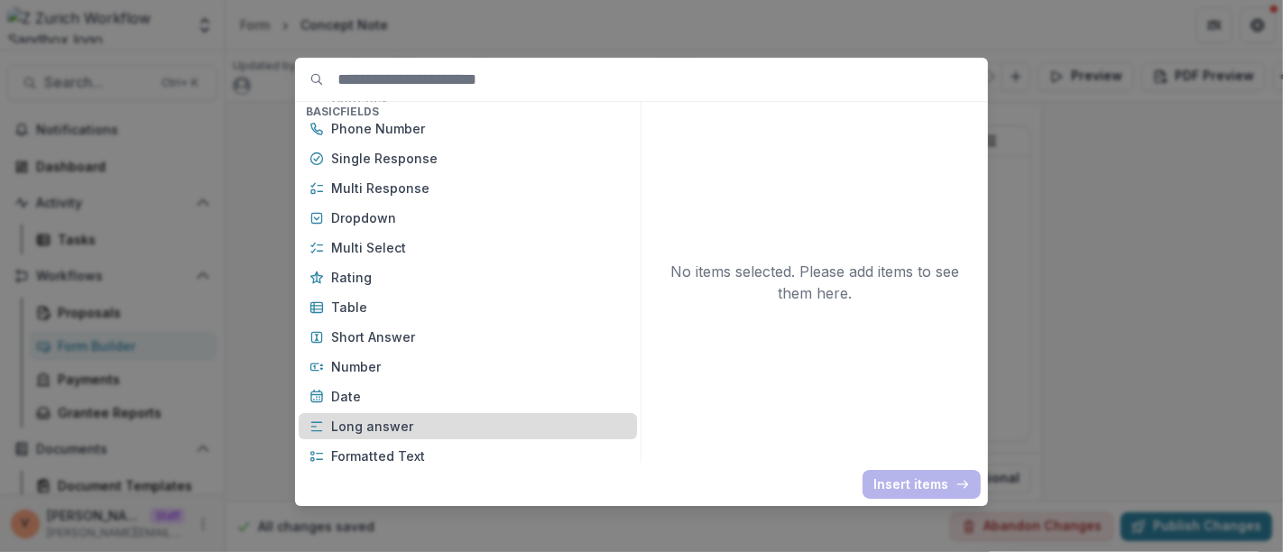
scroll to position [200, 0]
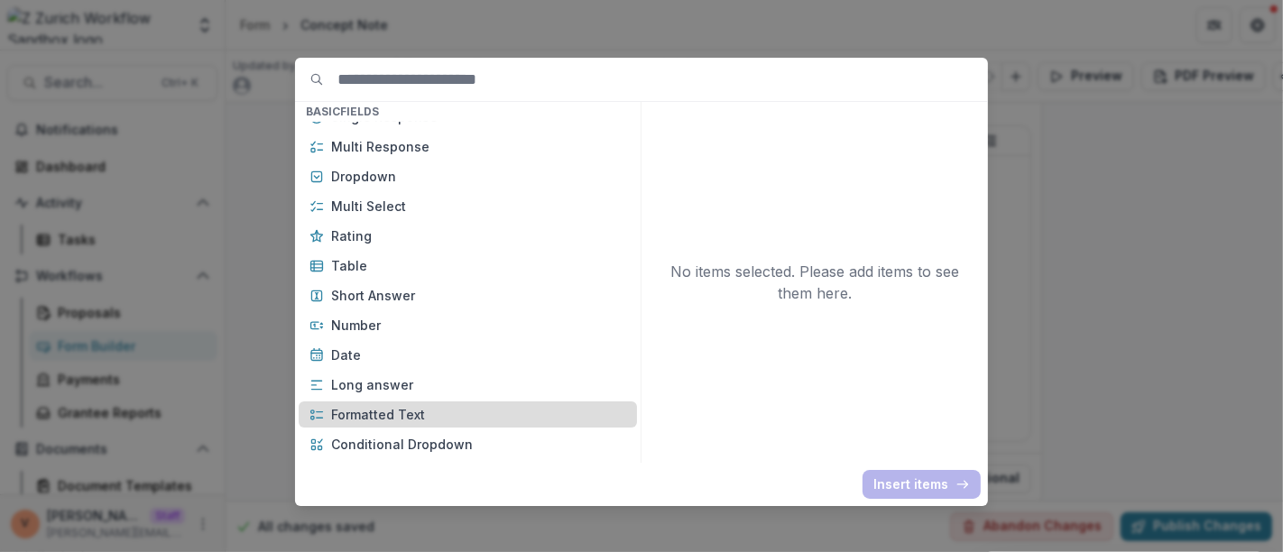
click at [412, 412] on p "Formatted Text" at bounding box center [478, 414] width 295 height 19
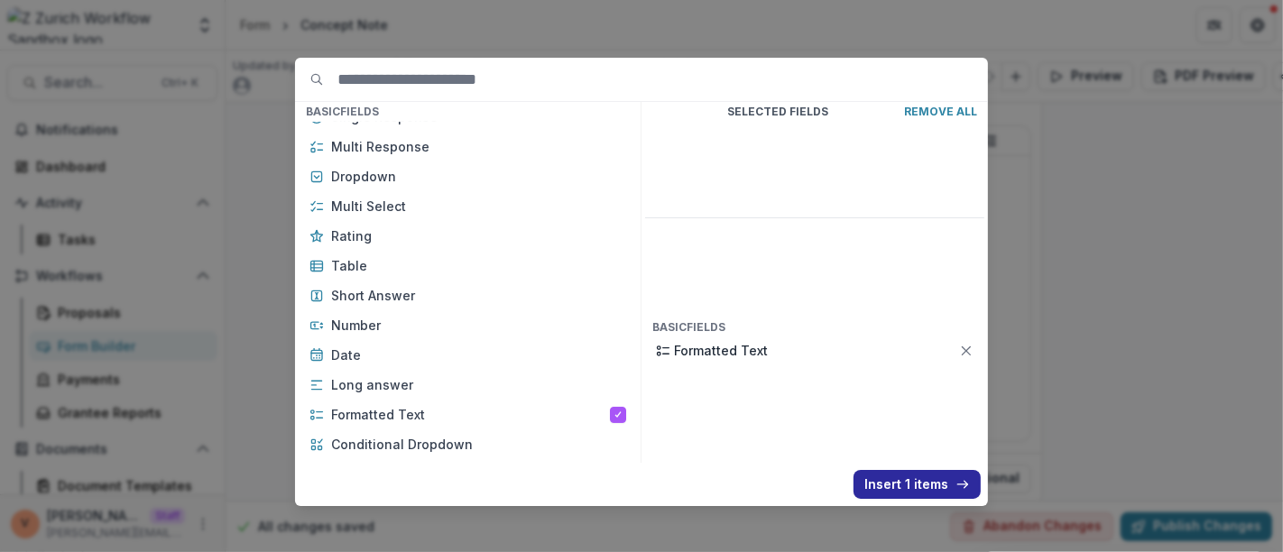
click at [888, 482] on button "Insert 1 items" at bounding box center [916, 484] width 127 height 29
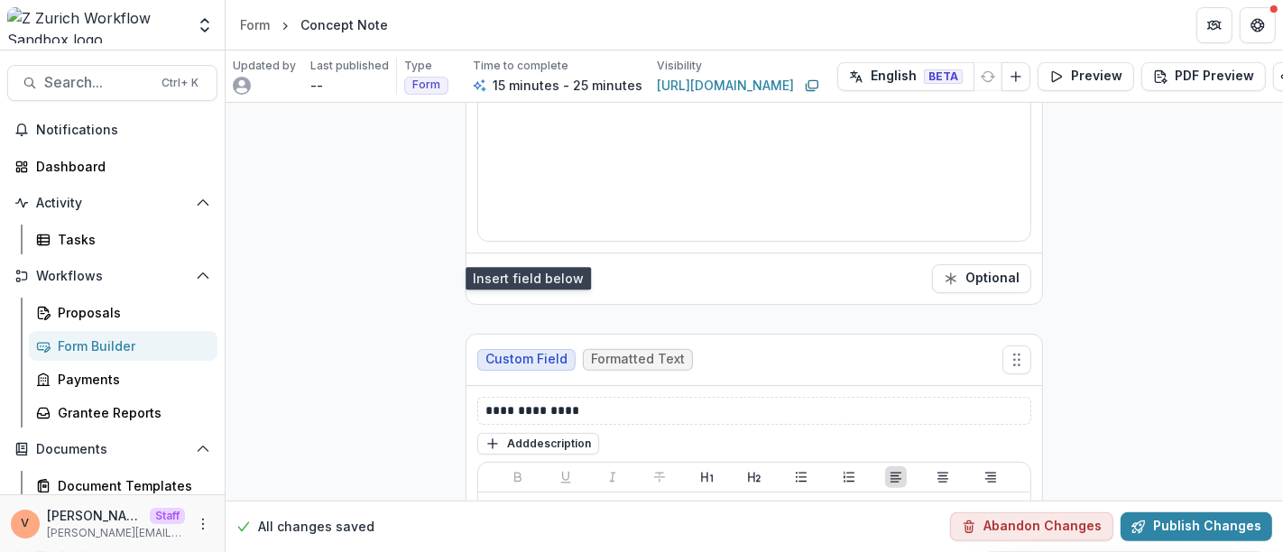
scroll to position [6287, 0]
drag, startPoint x: 600, startPoint y: 380, endPoint x: 406, endPoint y: 380, distance: 193.9
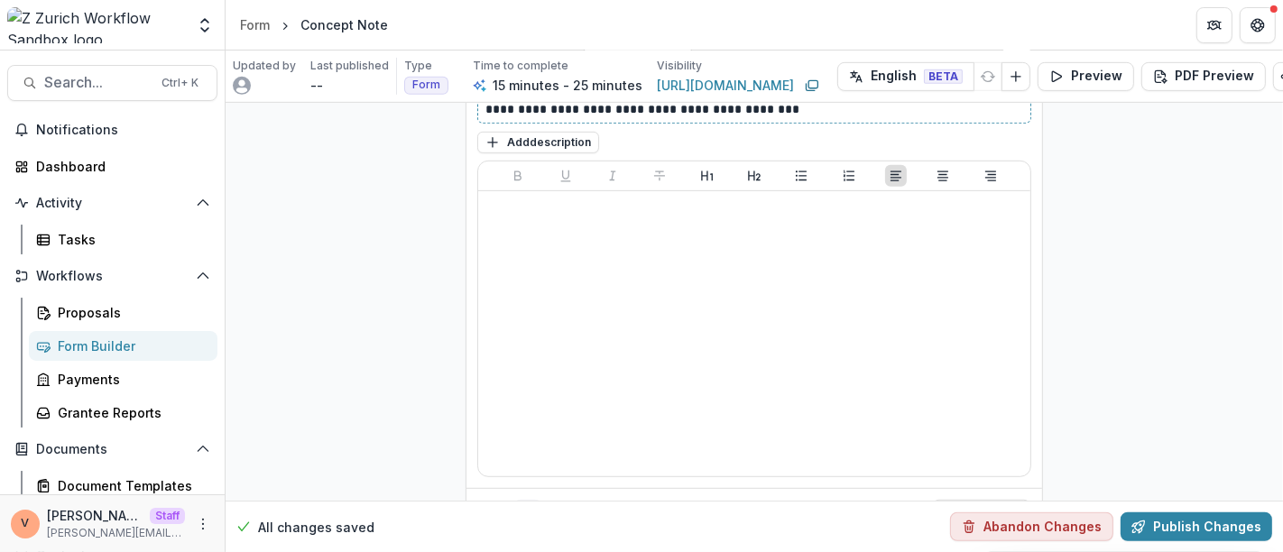
scroll to position [6622, 0]
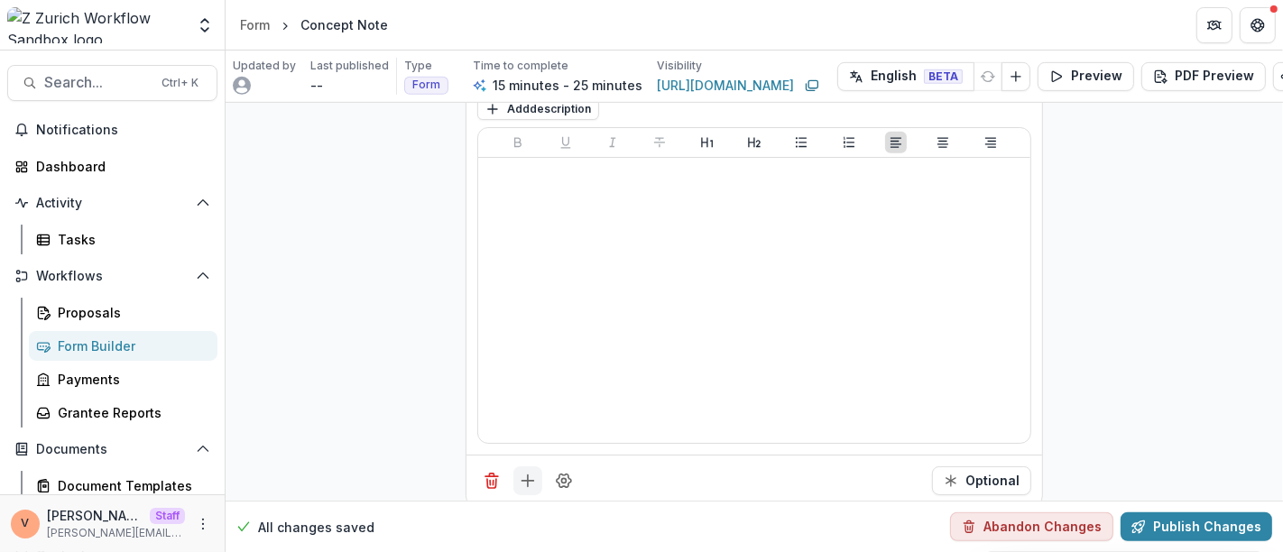
click at [528, 475] on line "Add field" at bounding box center [528, 481] width 0 height 12
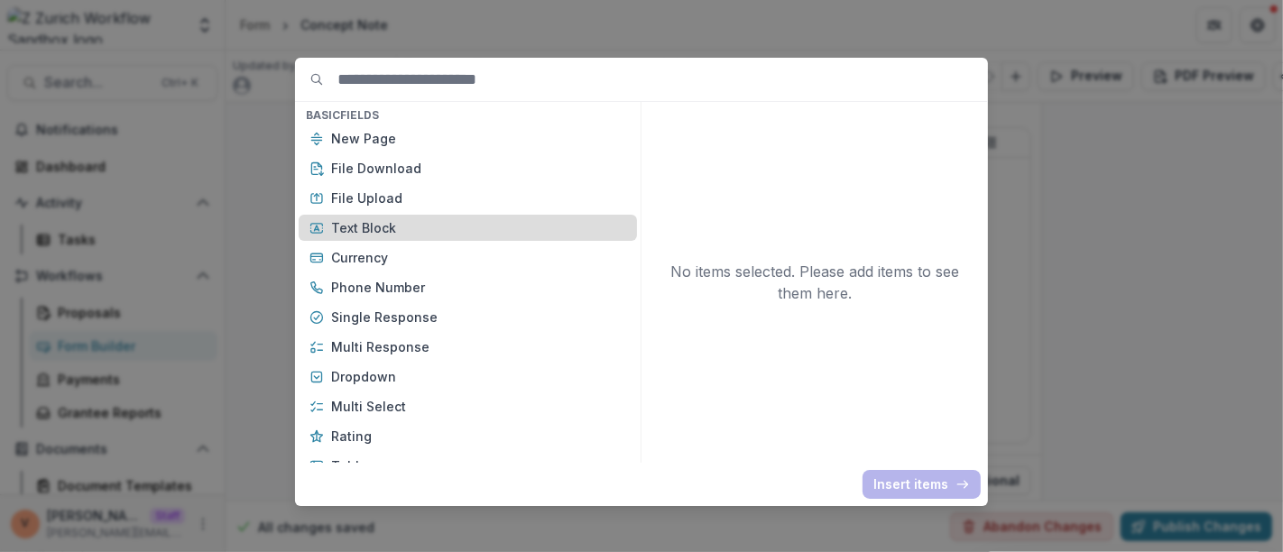
click at [381, 229] on p "Text Block" at bounding box center [478, 227] width 295 height 19
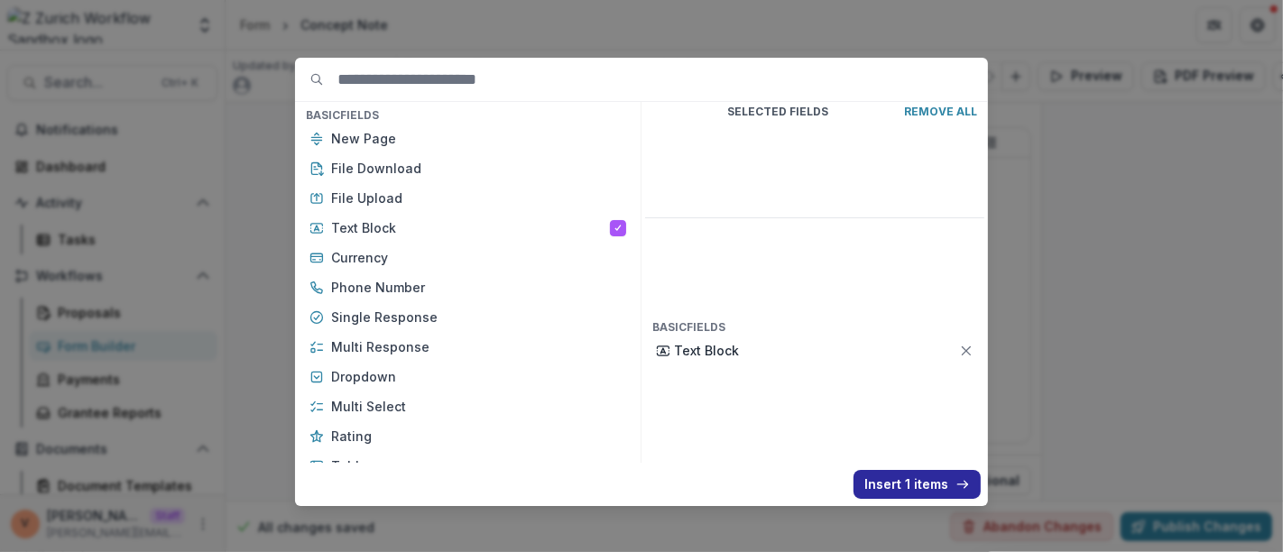
click at [890, 486] on button "Insert 1 items" at bounding box center [916, 484] width 127 height 29
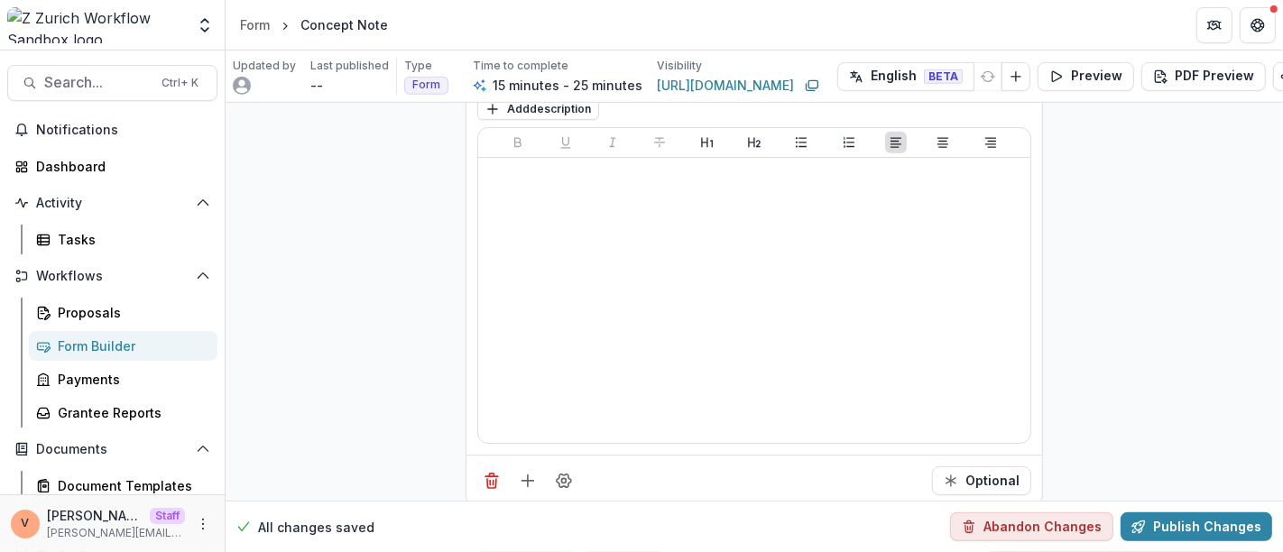
scroll to position [6923, 0]
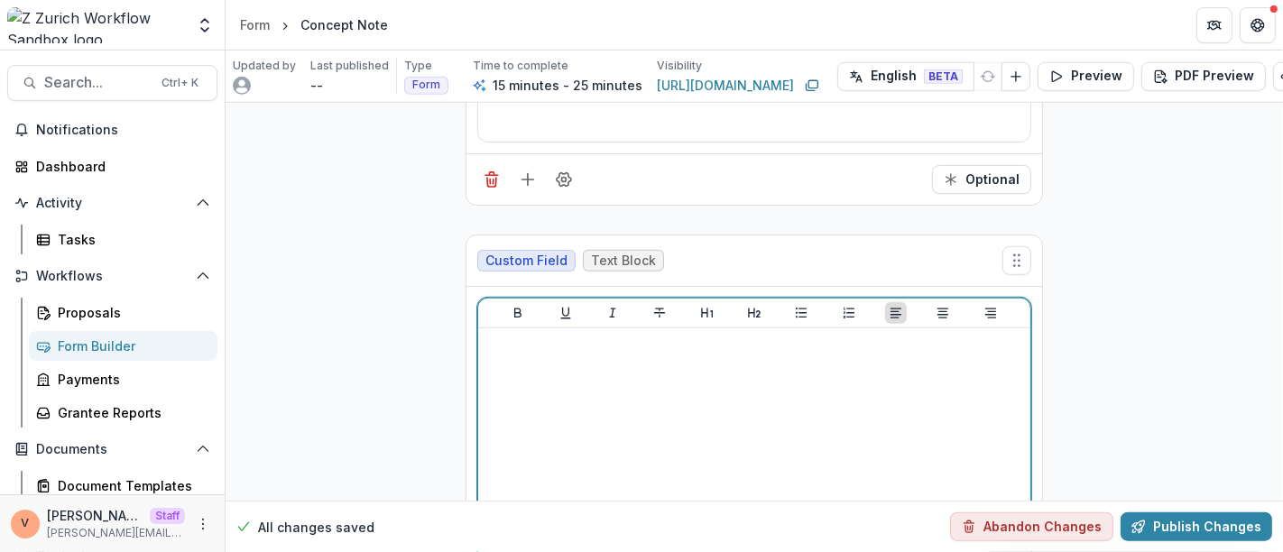
click at [654, 400] on div at bounding box center [754, 471] width 538 height 271
drag, startPoint x: 507, startPoint y: 313, endPoint x: 515, endPoint y: 308, distance: 9.8
click at [466, 313] on div "*******" at bounding box center [753, 456] width 575 height 338
click at [563, 306] on icon "Underline" at bounding box center [565, 313] width 14 height 14
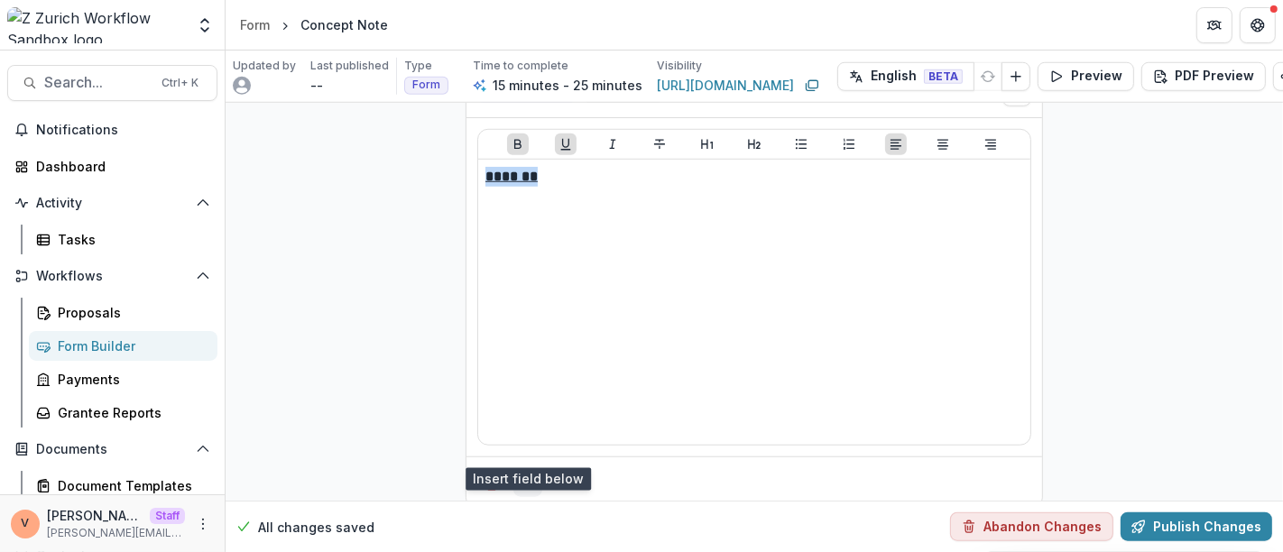
click at [521, 474] on icon "Add field" at bounding box center [528, 483] width 18 height 18
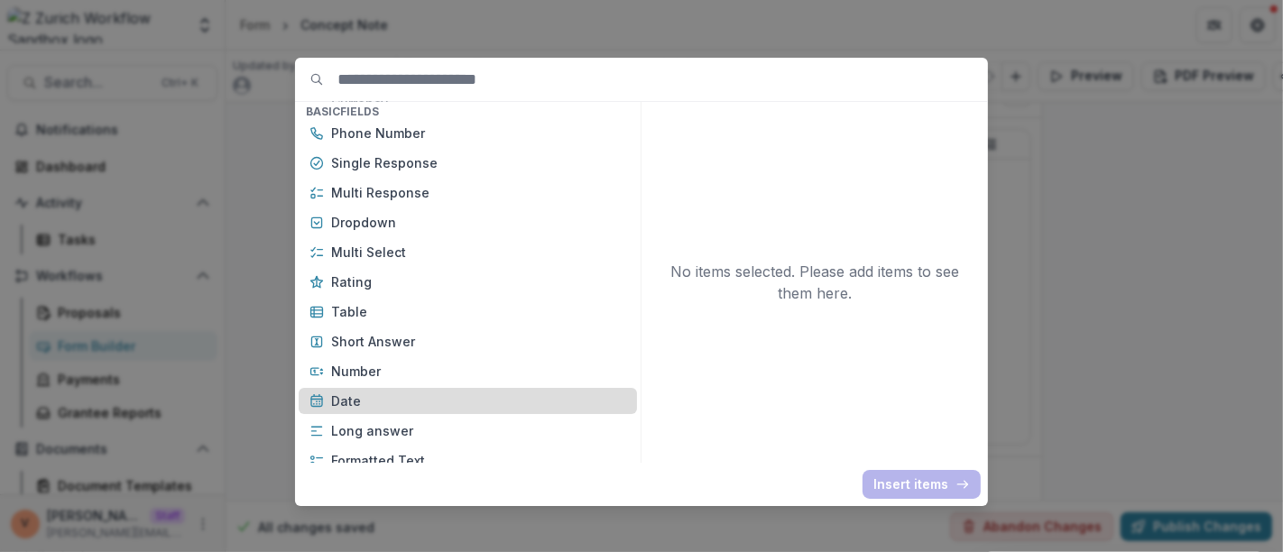
scroll to position [200, 0]
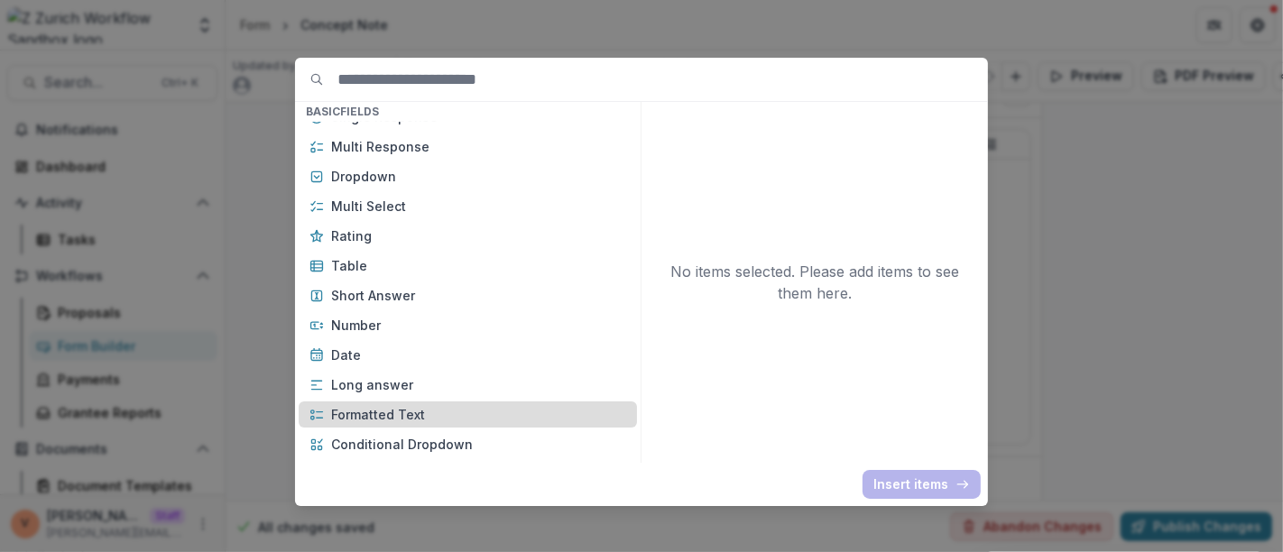
click at [430, 408] on p "Formatted Text" at bounding box center [478, 414] width 295 height 19
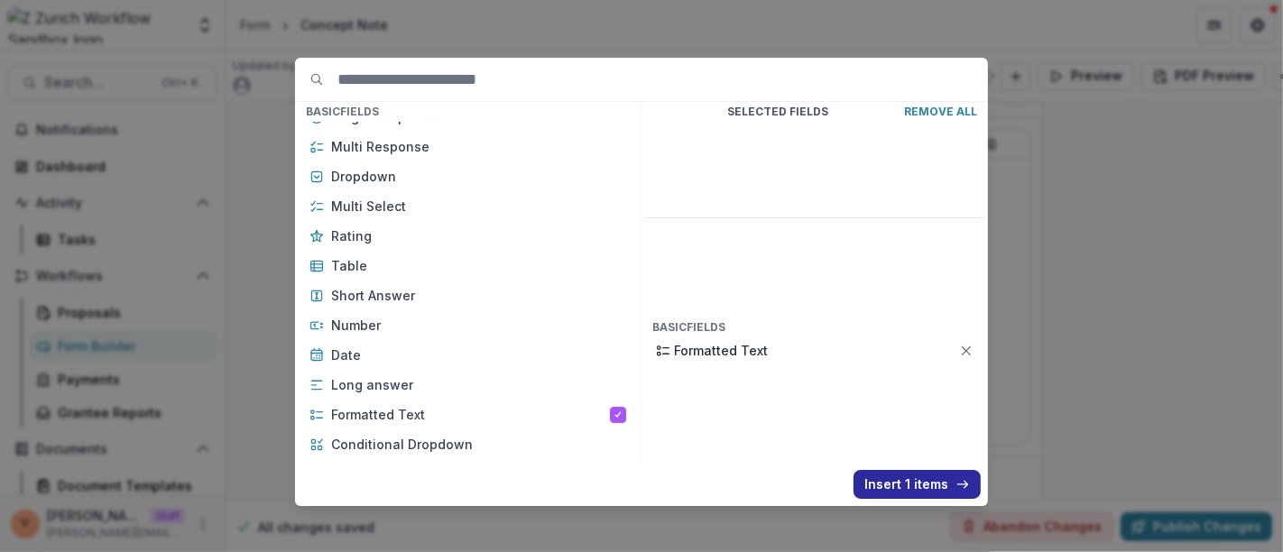
click at [902, 485] on button "Insert 1 items" at bounding box center [916, 484] width 127 height 29
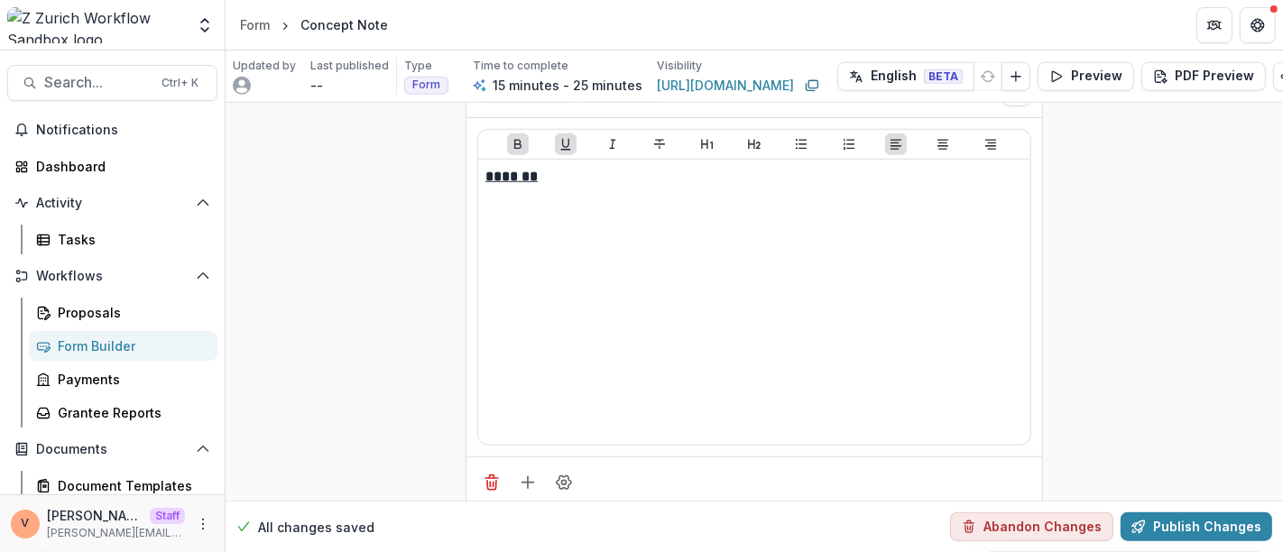
scroll to position [7292, 0]
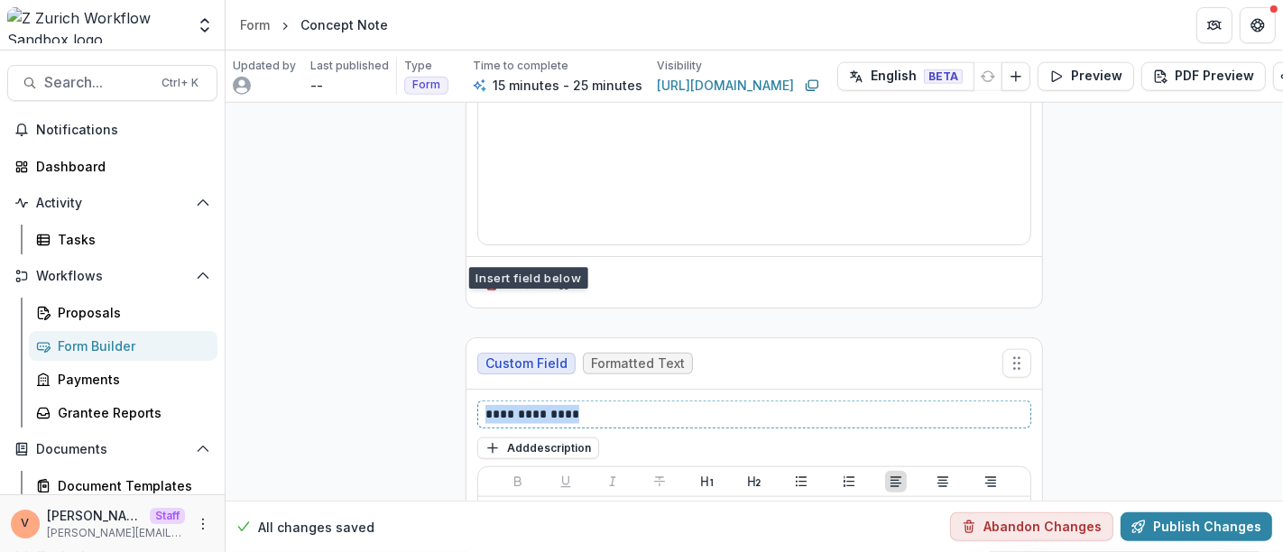
drag, startPoint x: 593, startPoint y: 380, endPoint x: 428, endPoint y: 383, distance: 166.0
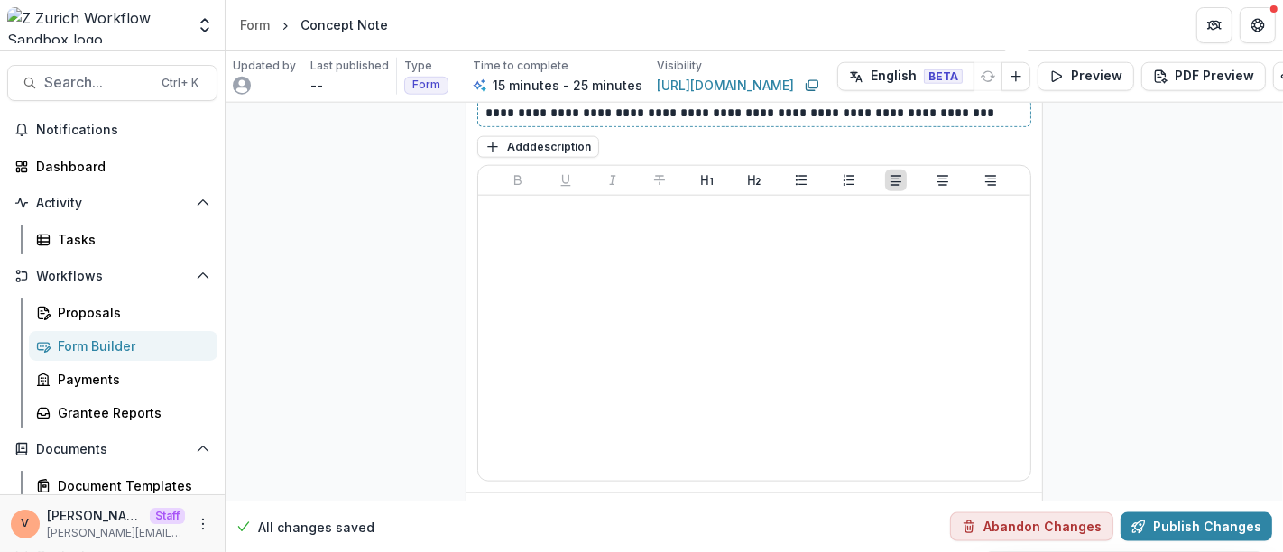
scroll to position [7627, 0]
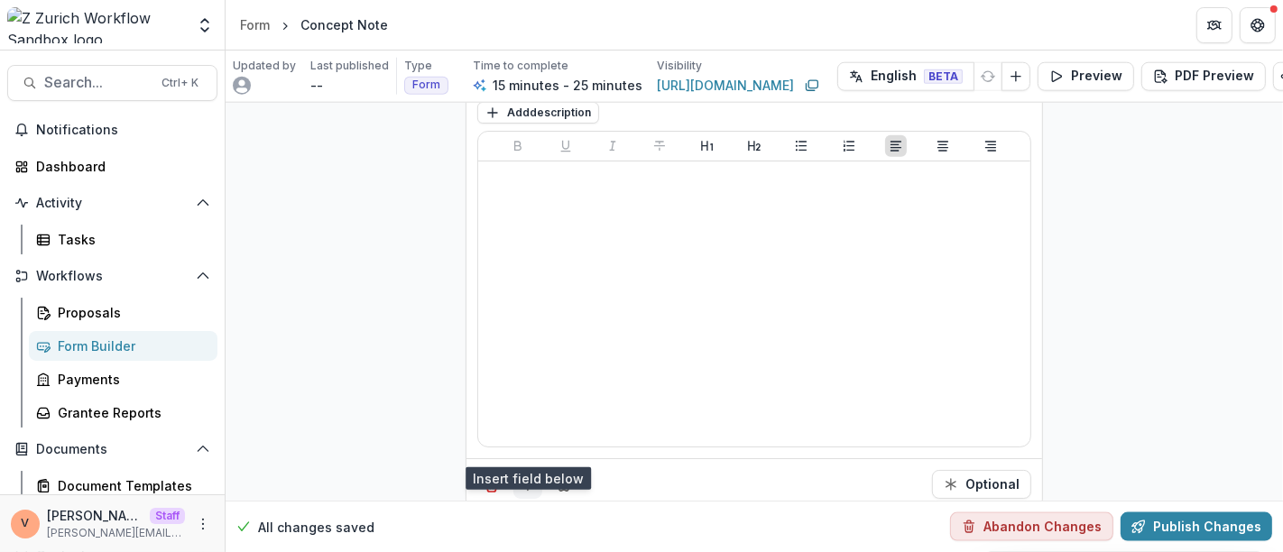
click at [530, 475] on icon "Add field" at bounding box center [528, 484] width 18 height 18
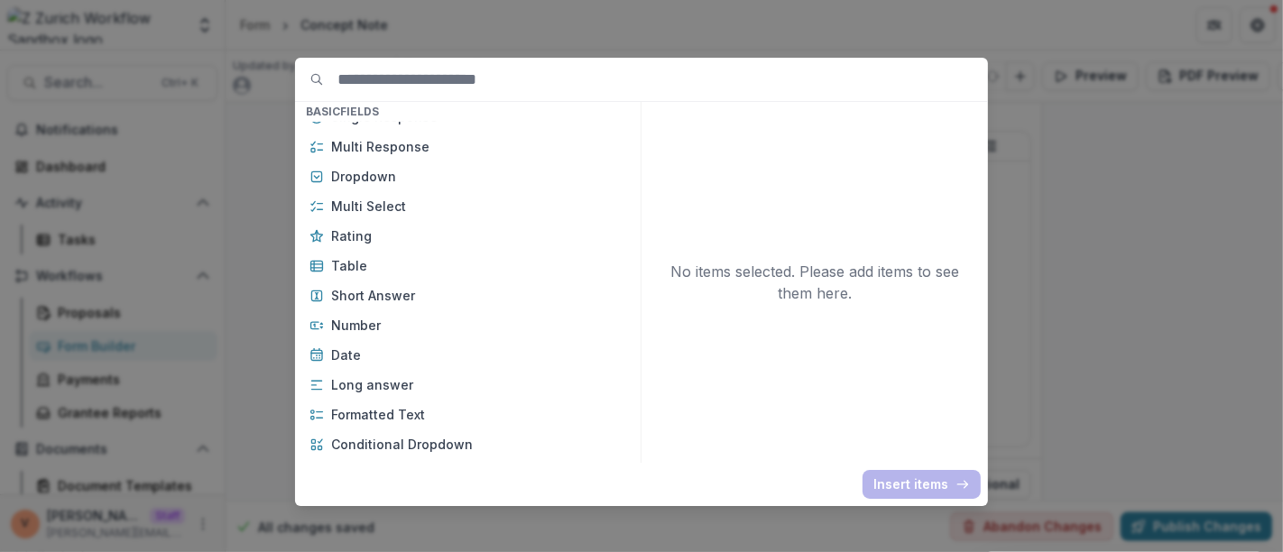
scroll to position [300, 0]
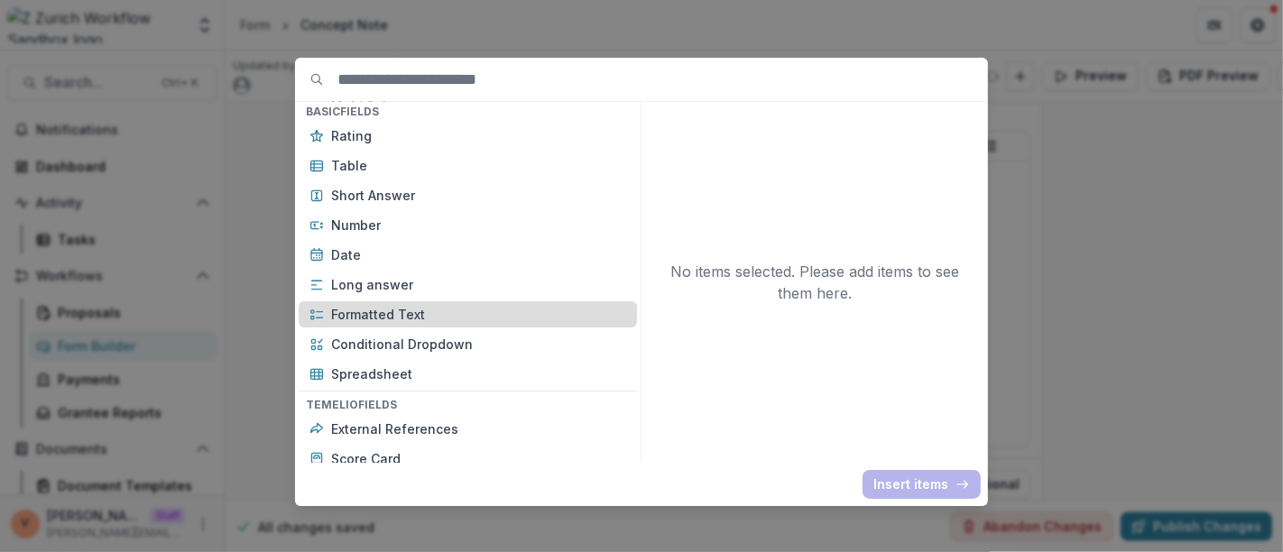
click at [428, 323] on p "Formatted Text" at bounding box center [478, 314] width 295 height 19
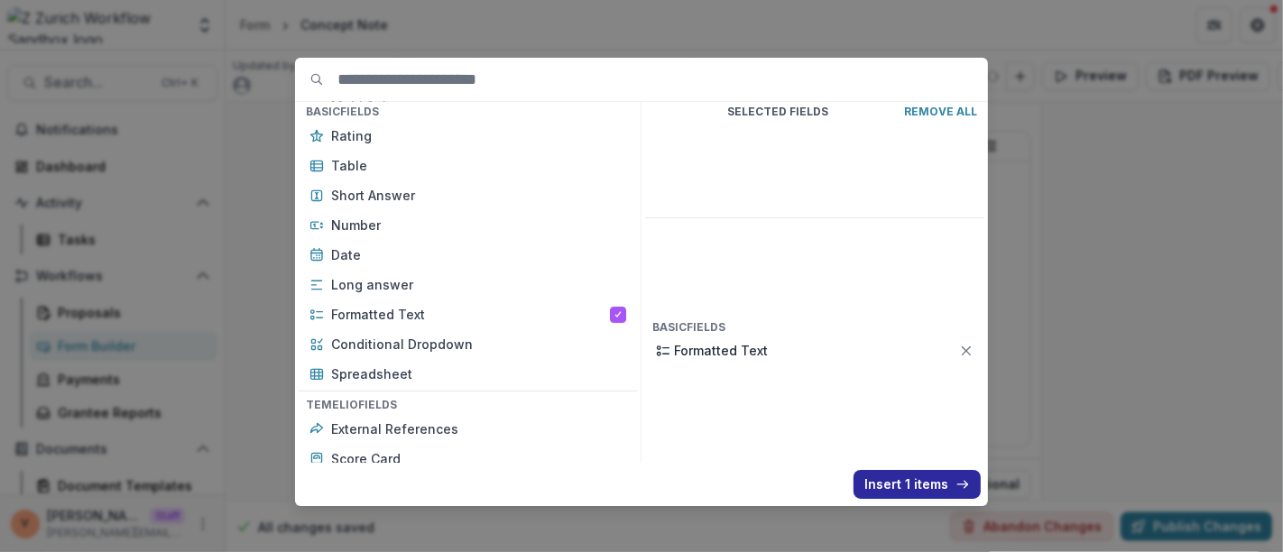
click at [895, 483] on button "Insert 1 items" at bounding box center [916, 484] width 127 height 29
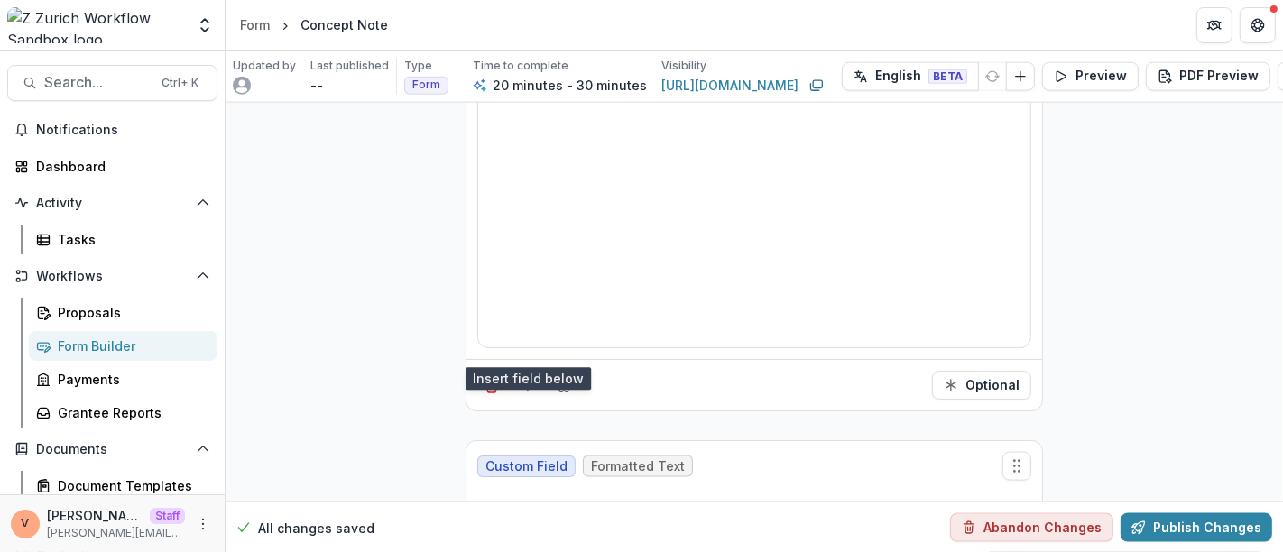
scroll to position [7928, 0]
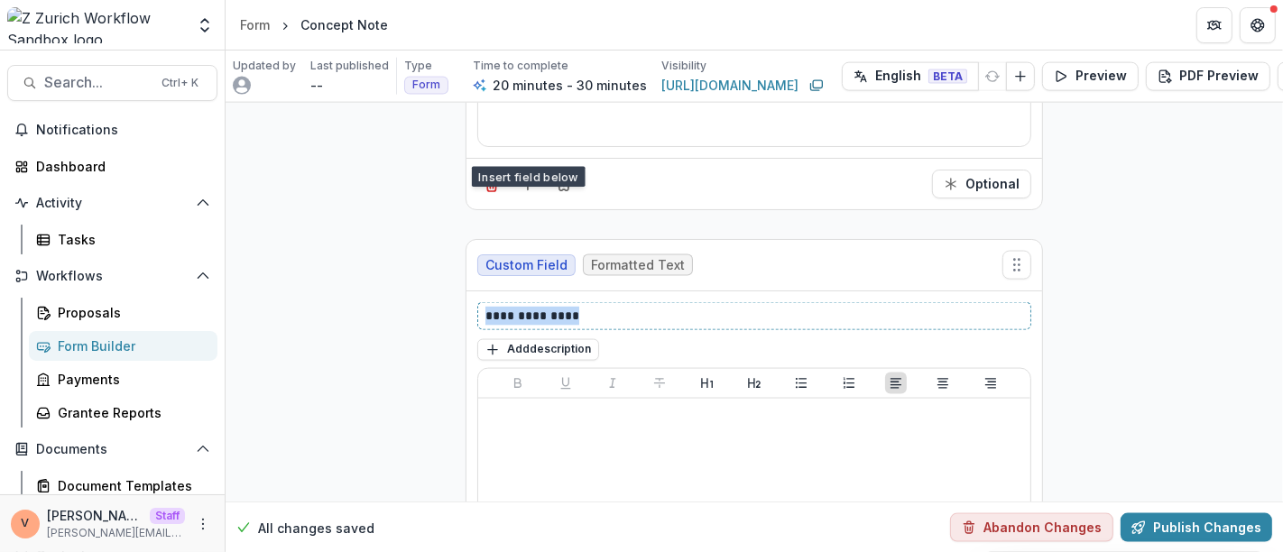
drag, startPoint x: 602, startPoint y: 274, endPoint x: 430, endPoint y: 268, distance: 172.4
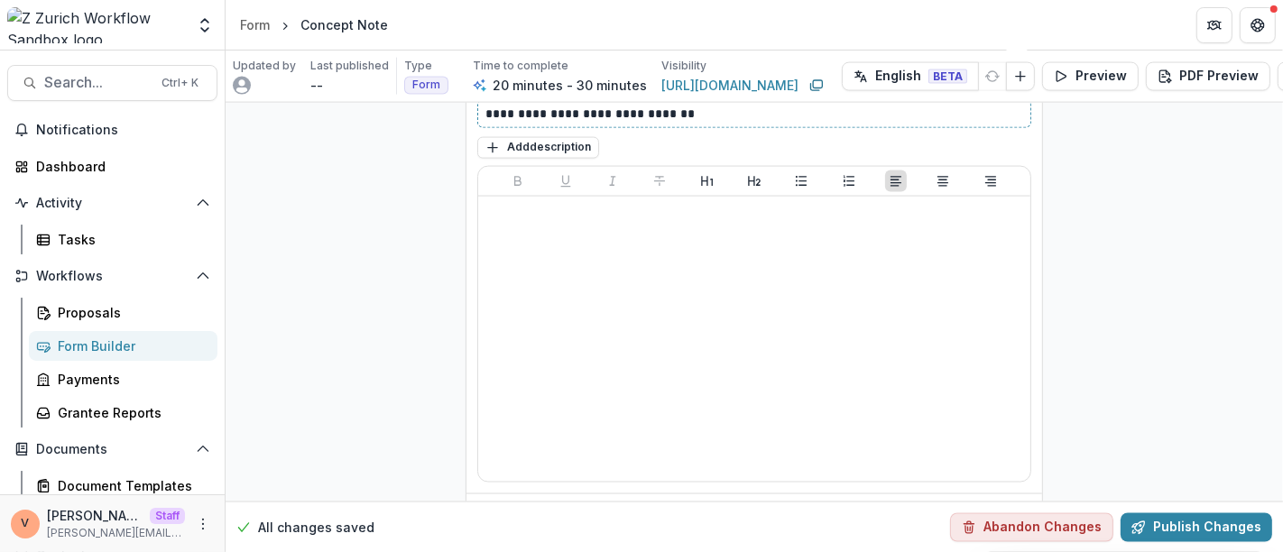
scroll to position [8161, 0]
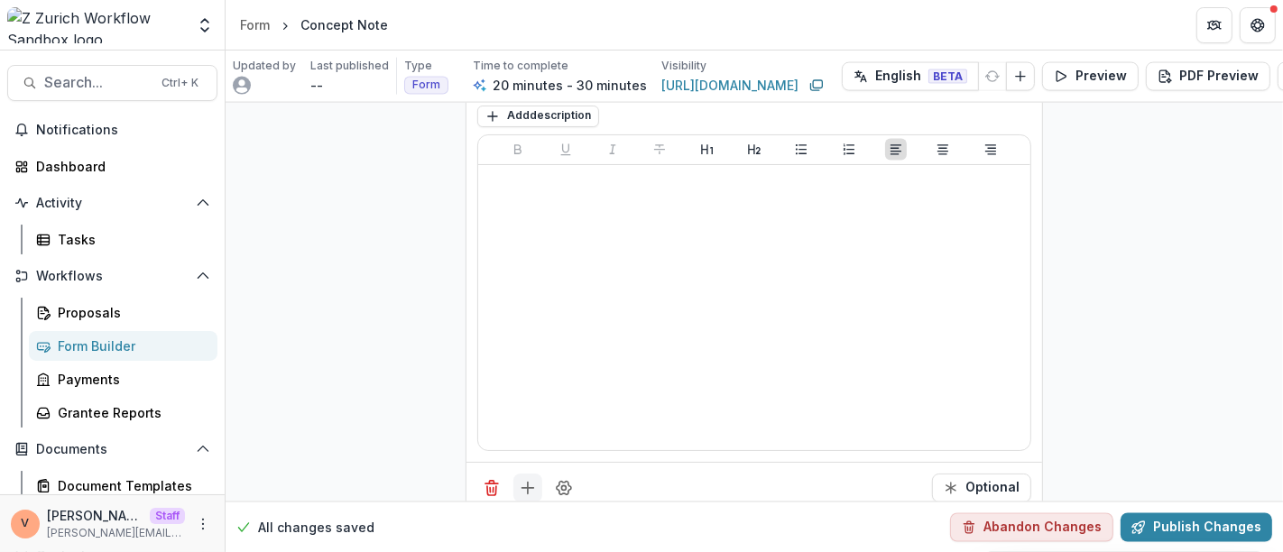
click at [528, 482] on line "Add field" at bounding box center [528, 488] width 0 height 12
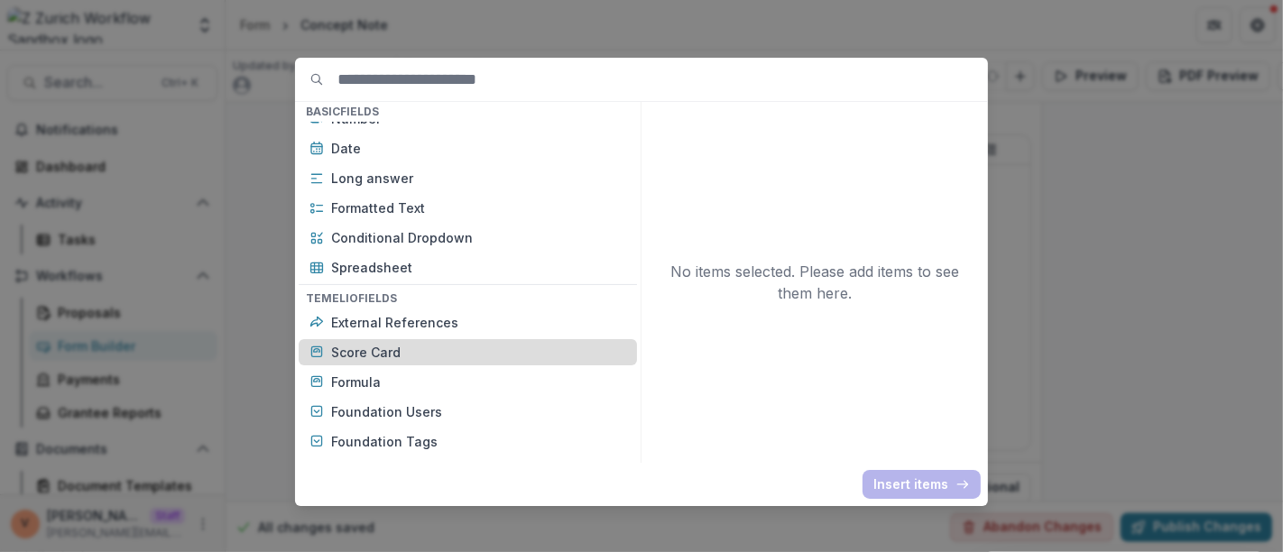
scroll to position [300, 0]
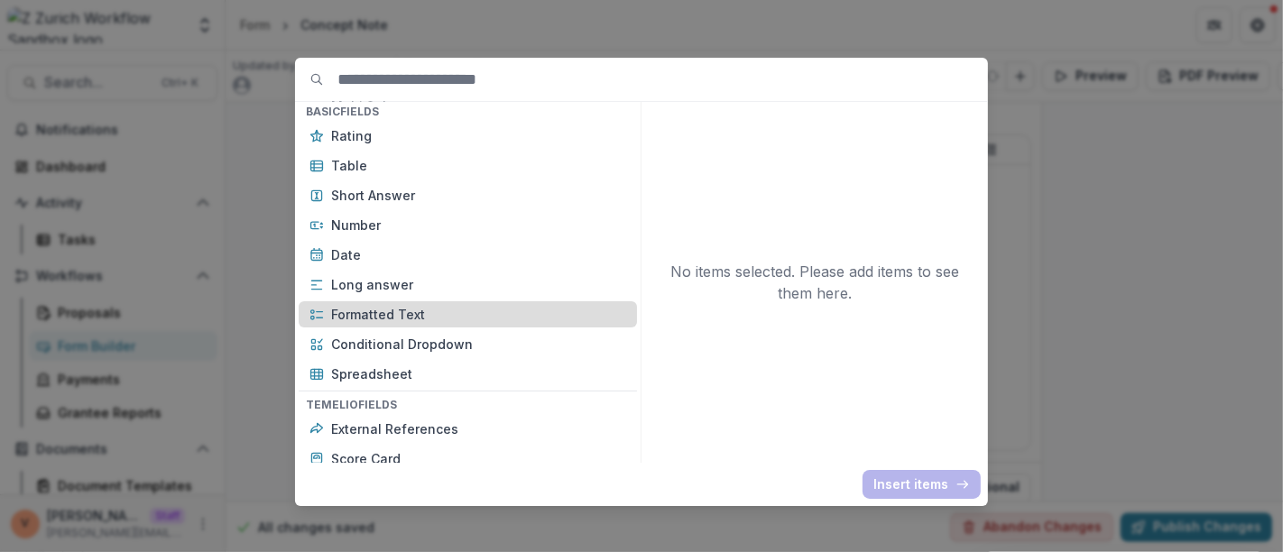
click at [410, 313] on p "Formatted Text" at bounding box center [478, 314] width 295 height 19
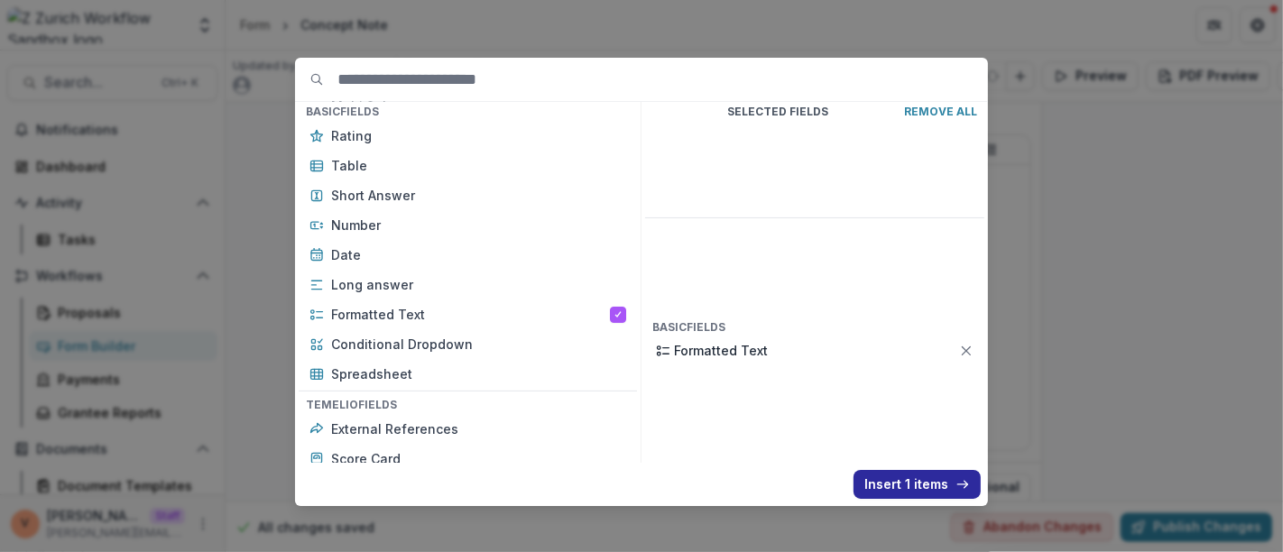
click at [903, 478] on button "Insert 1 items" at bounding box center [916, 484] width 127 height 29
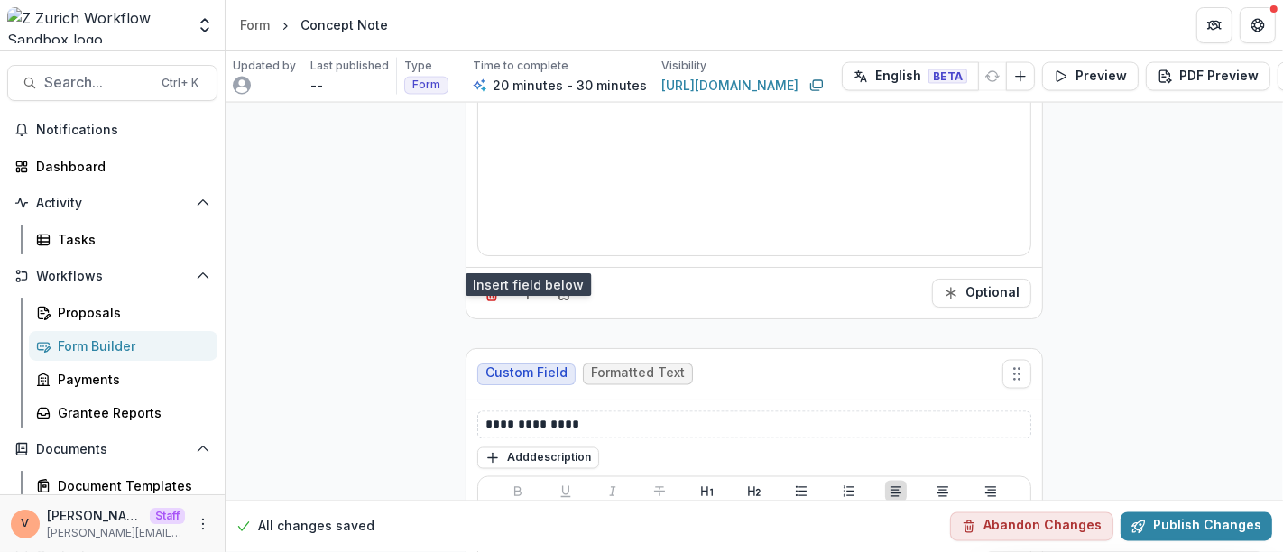
scroll to position [8362, 0]
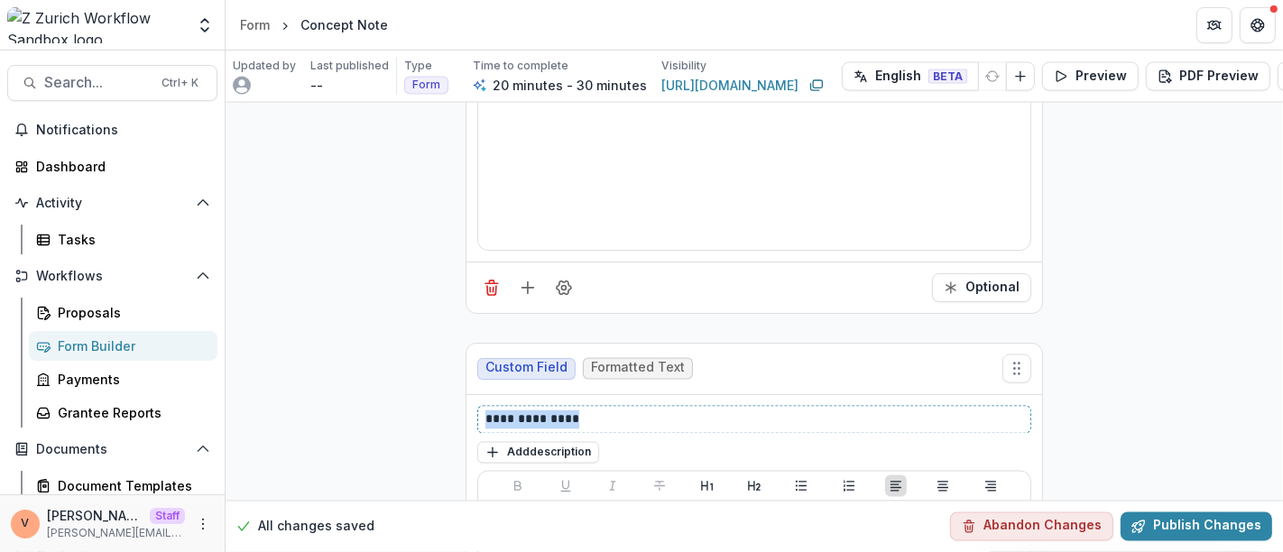
drag, startPoint x: 577, startPoint y: 373, endPoint x: 455, endPoint y: 374, distance: 121.8
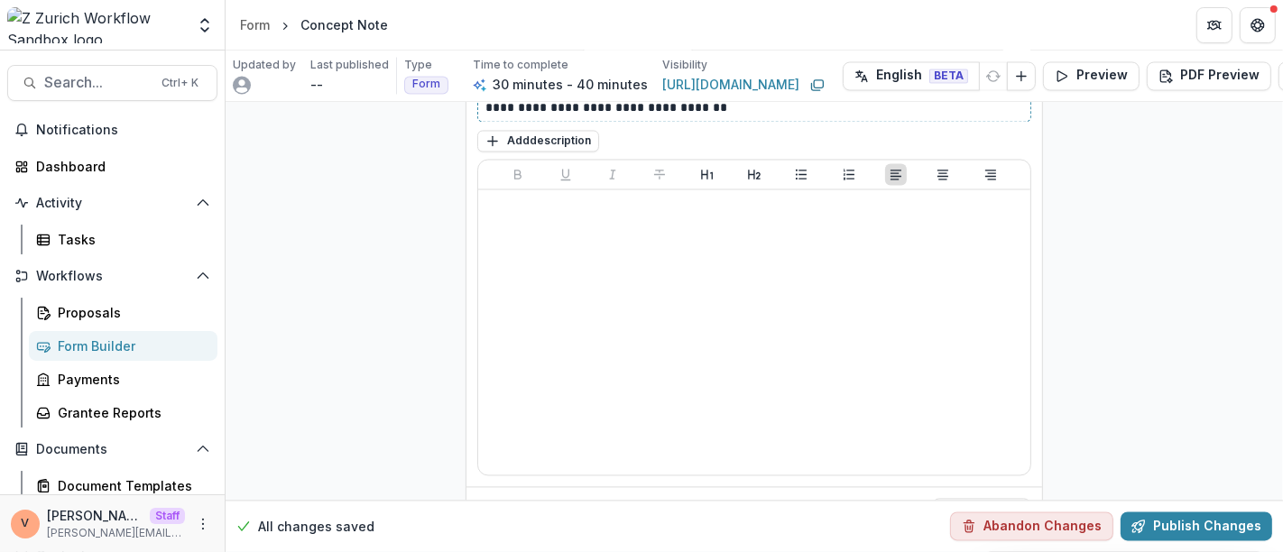
scroll to position [8696, 0]
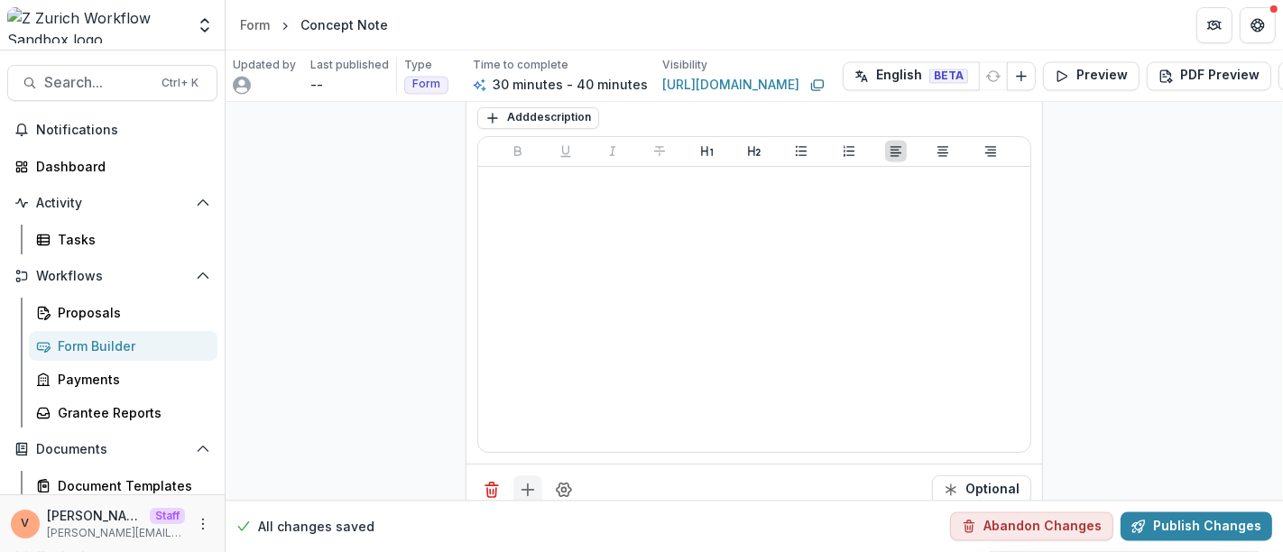
click at [532, 481] on icon "Add field" at bounding box center [528, 490] width 18 height 18
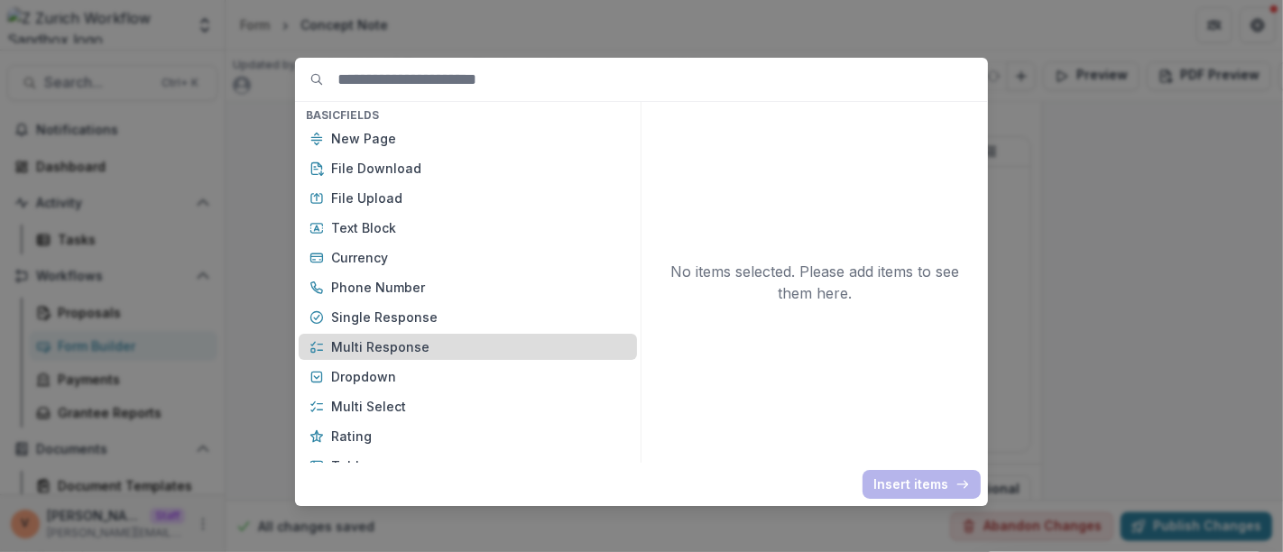
scroll to position [200, 0]
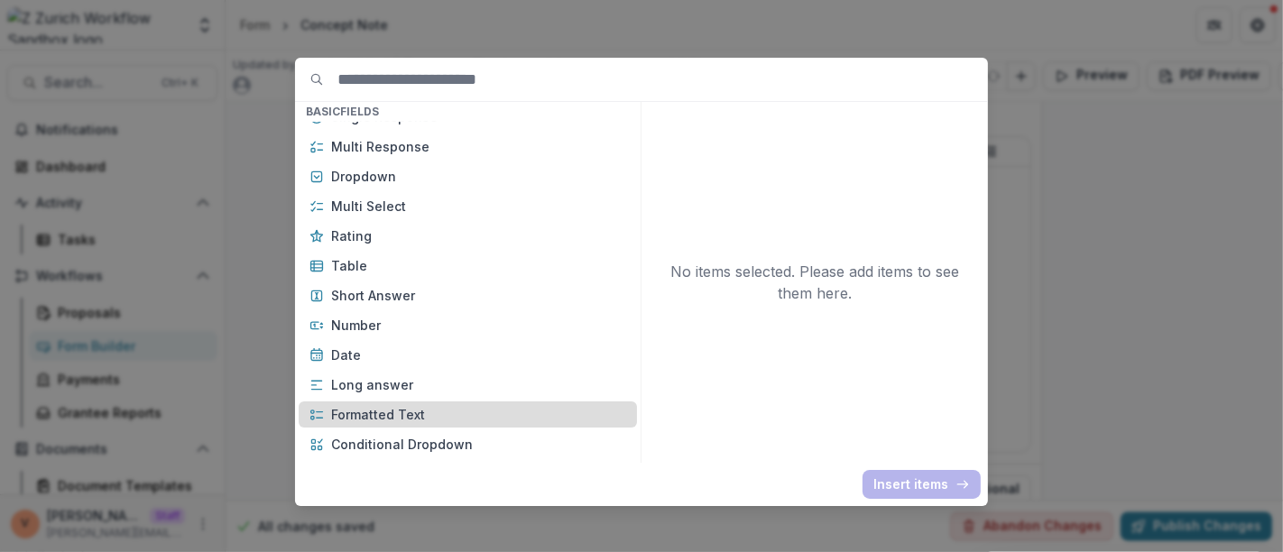
click at [410, 410] on p "Formatted Text" at bounding box center [478, 414] width 295 height 19
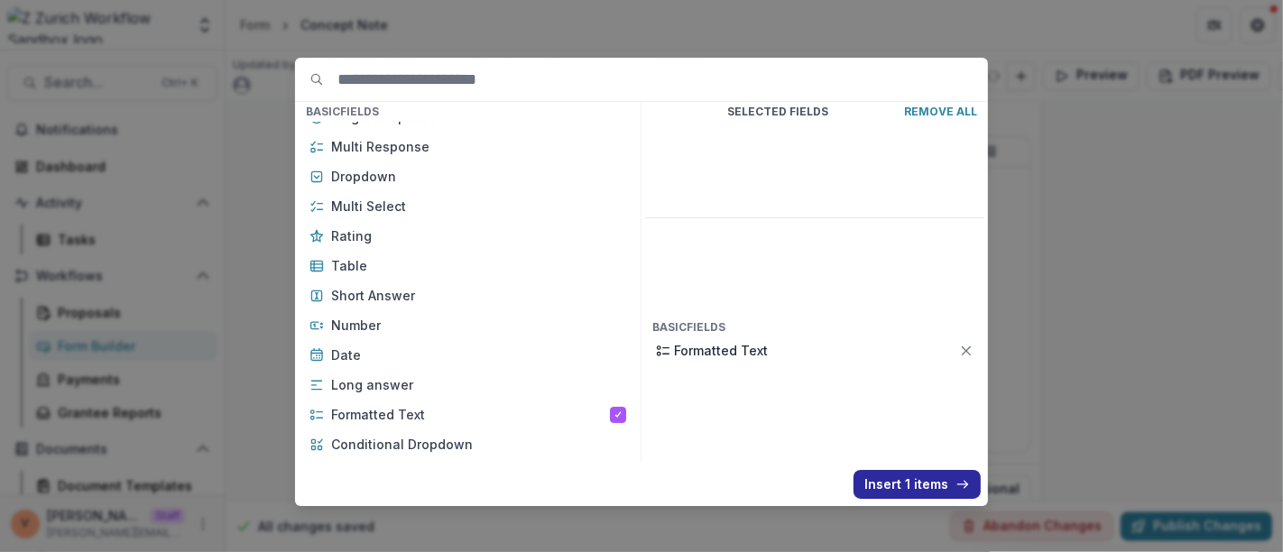
click at [899, 483] on button "Insert 1 items" at bounding box center [916, 484] width 127 height 29
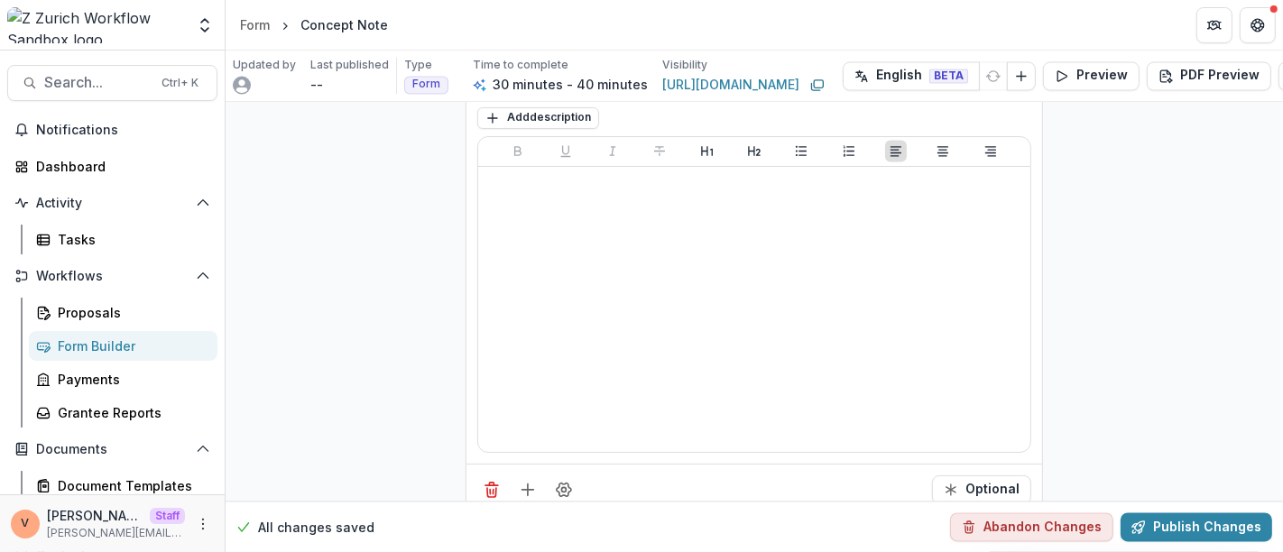
scroll to position [8896, 0]
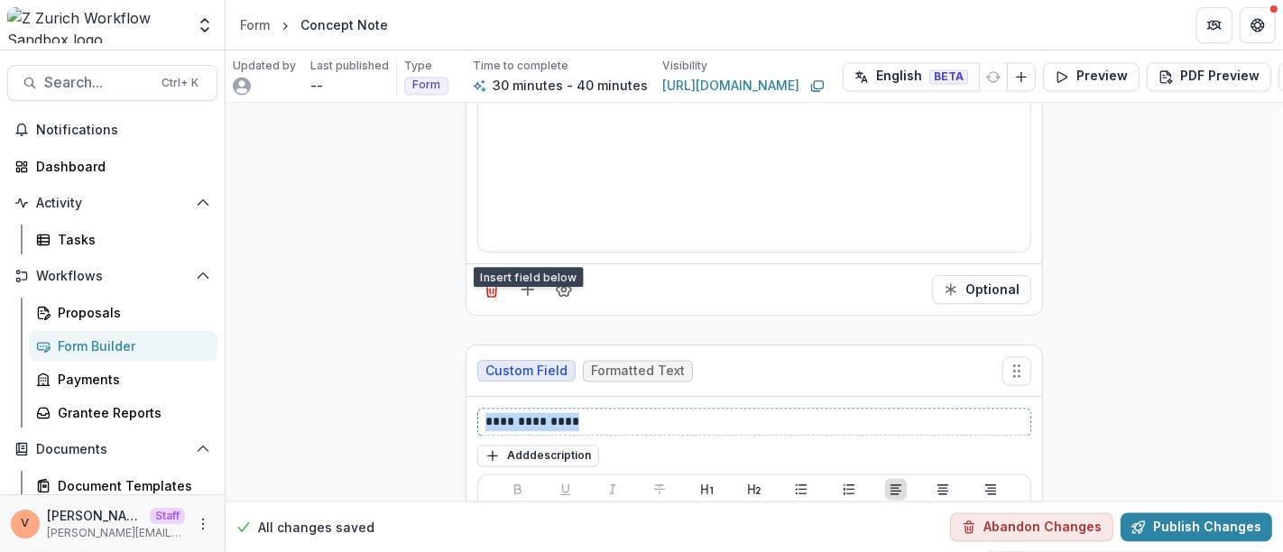
drag, startPoint x: 510, startPoint y: 380, endPoint x: 456, endPoint y: 382, distance: 53.2
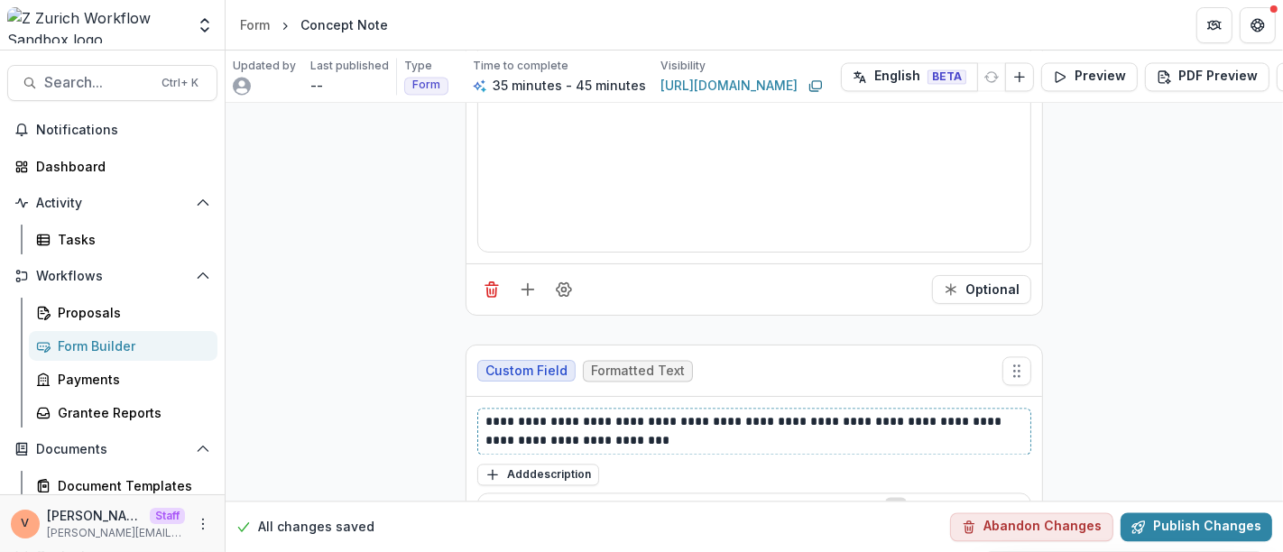
scroll to position [9250, 0]
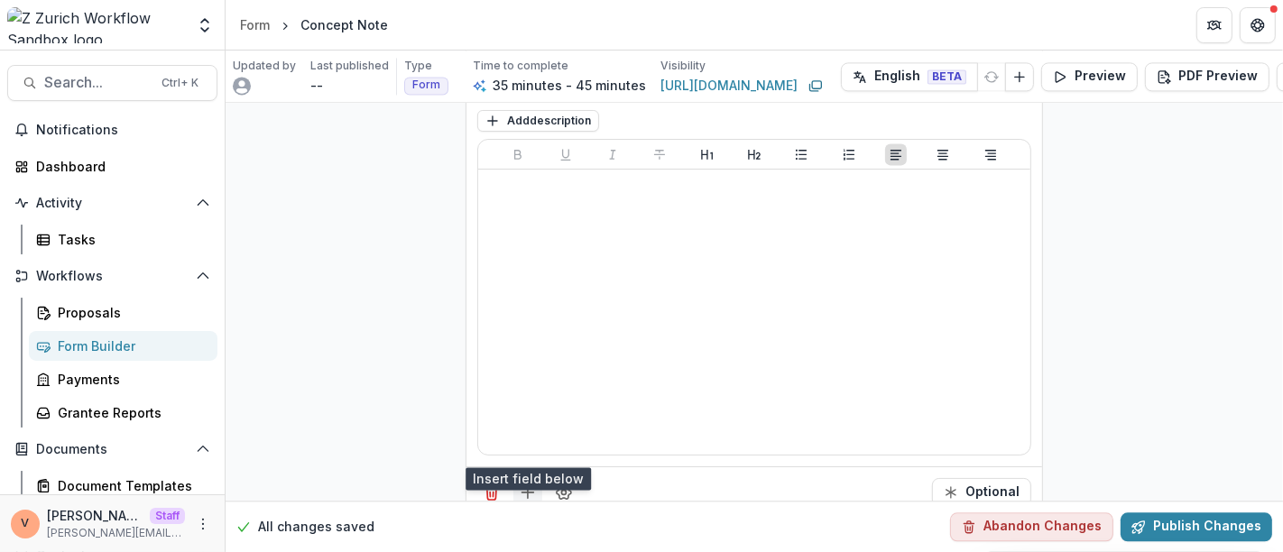
click at [523, 492] on line "Add field" at bounding box center [528, 492] width 12 height 0
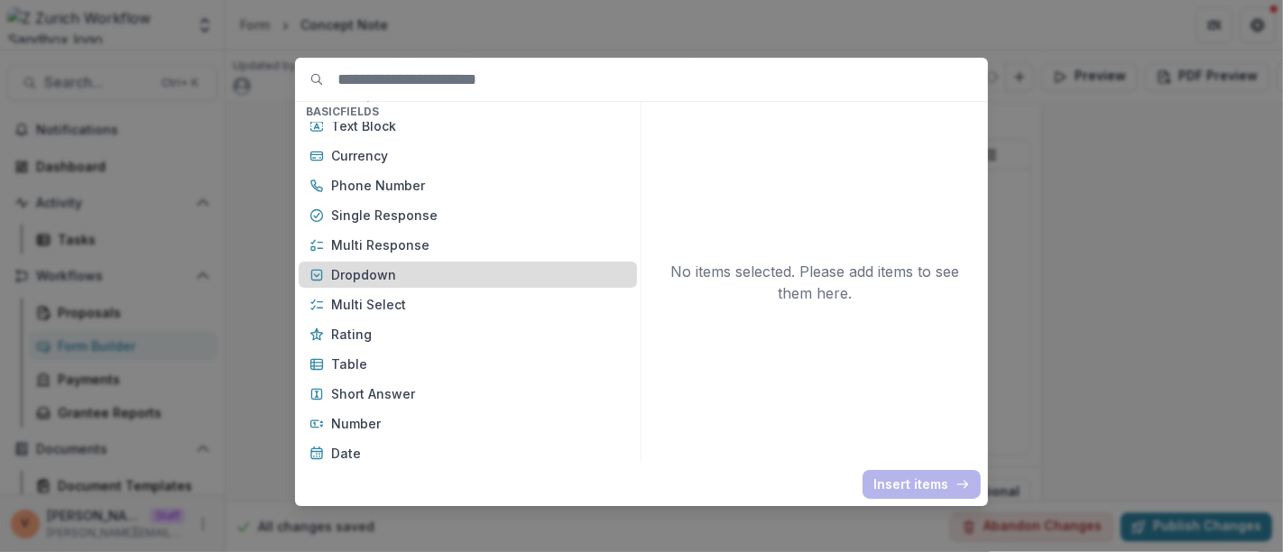
scroll to position [200, 0]
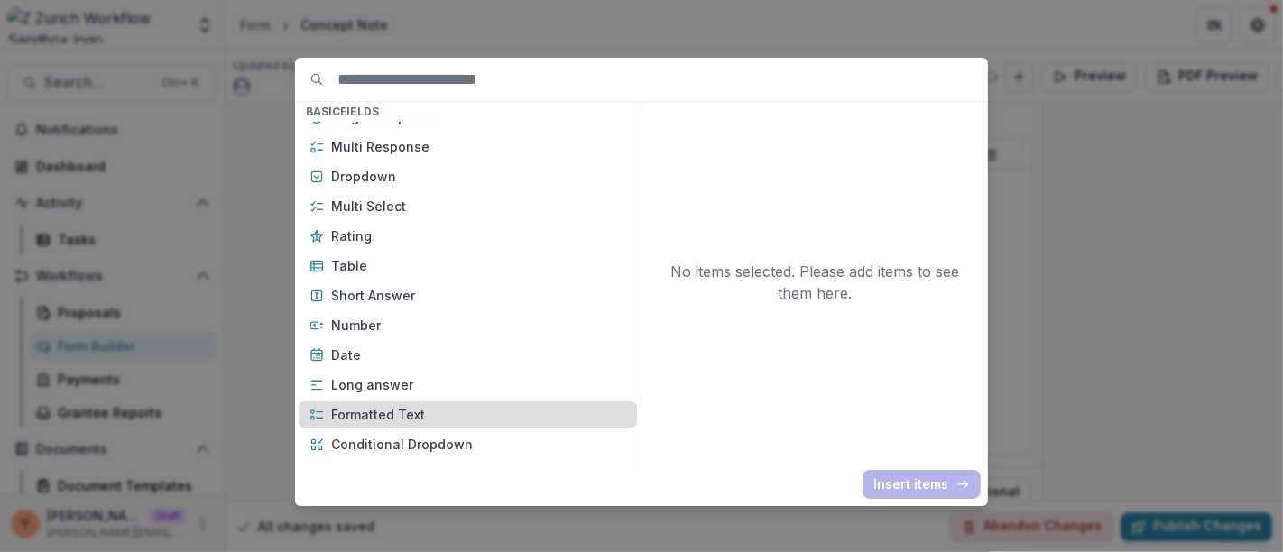
click at [401, 412] on p "Formatted Text" at bounding box center [478, 414] width 295 height 19
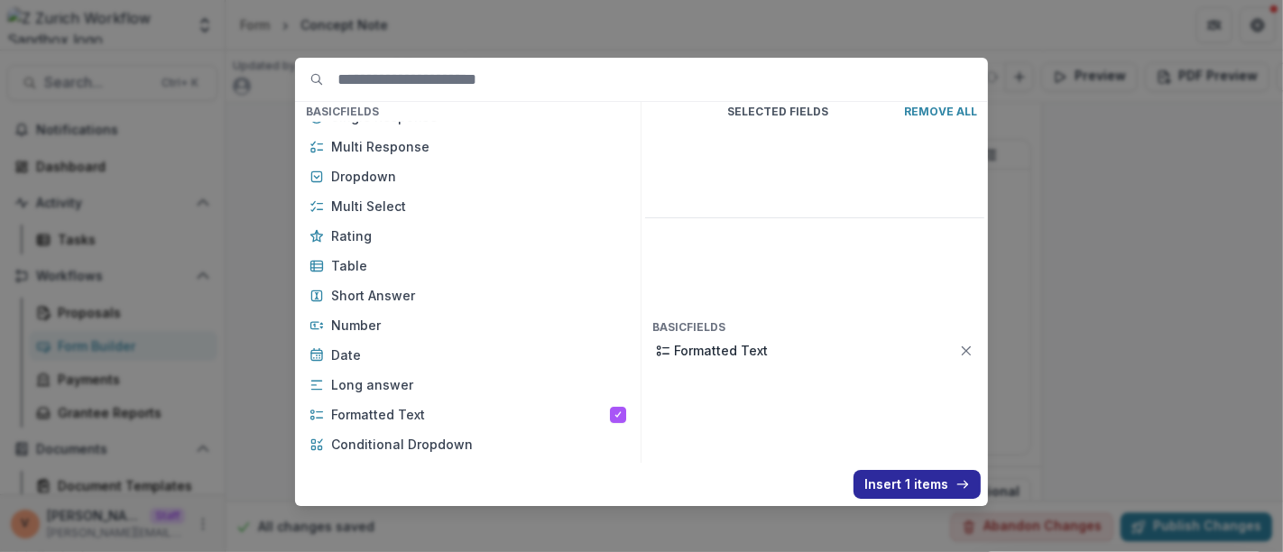
click at [887, 483] on button "Insert 1 items" at bounding box center [916, 484] width 127 height 29
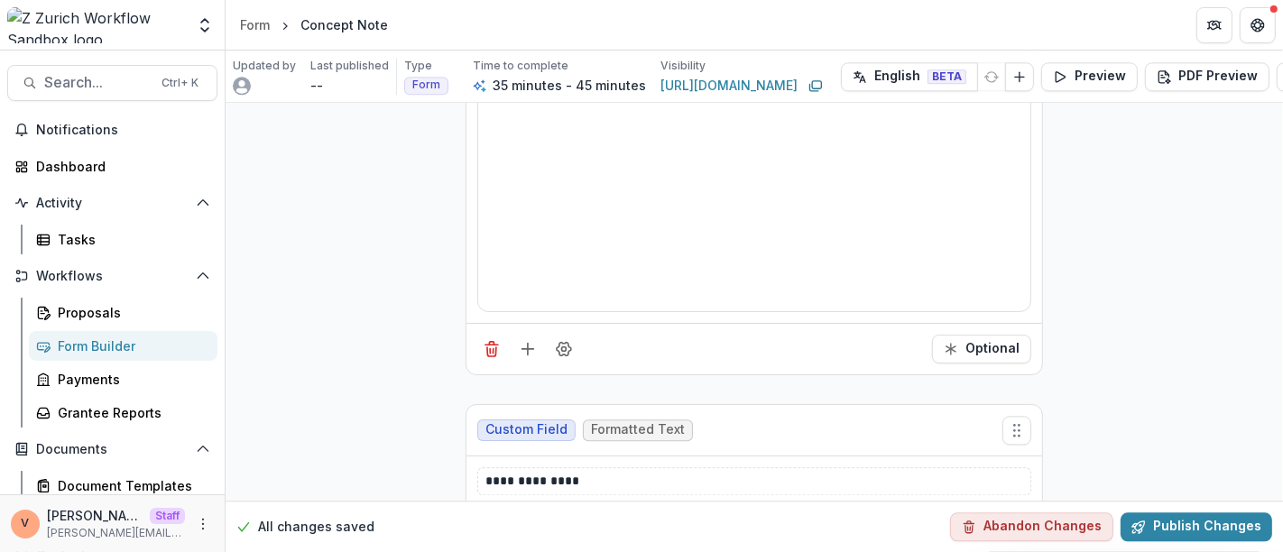
scroll to position [9550, 0]
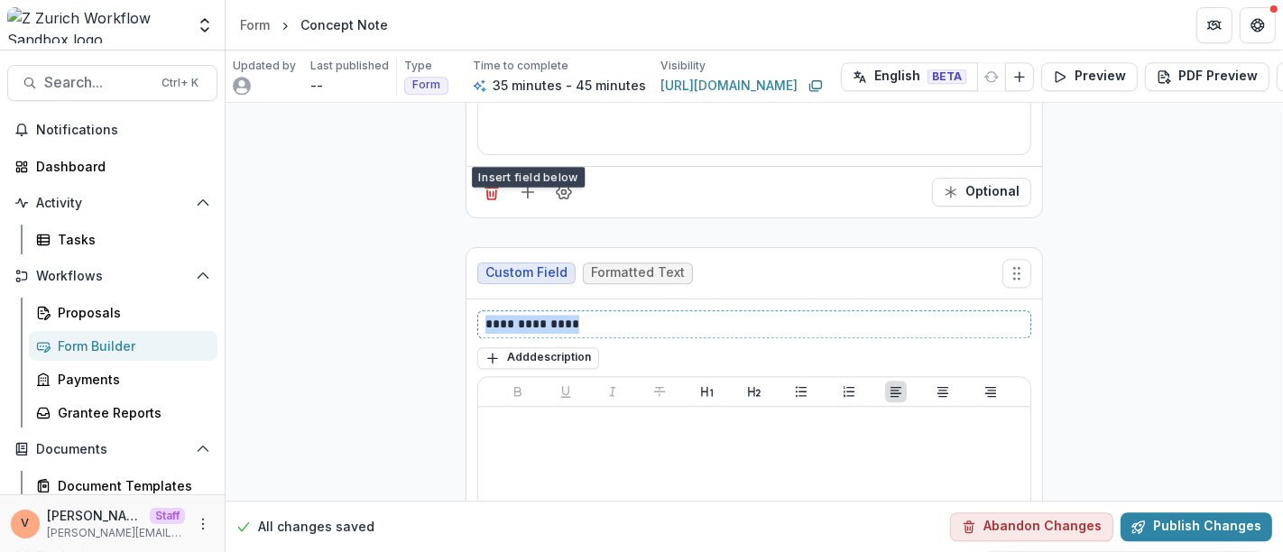
drag, startPoint x: 596, startPoint y: 278, endPoint x: 415, endPoint y: 281, distance: 181.3
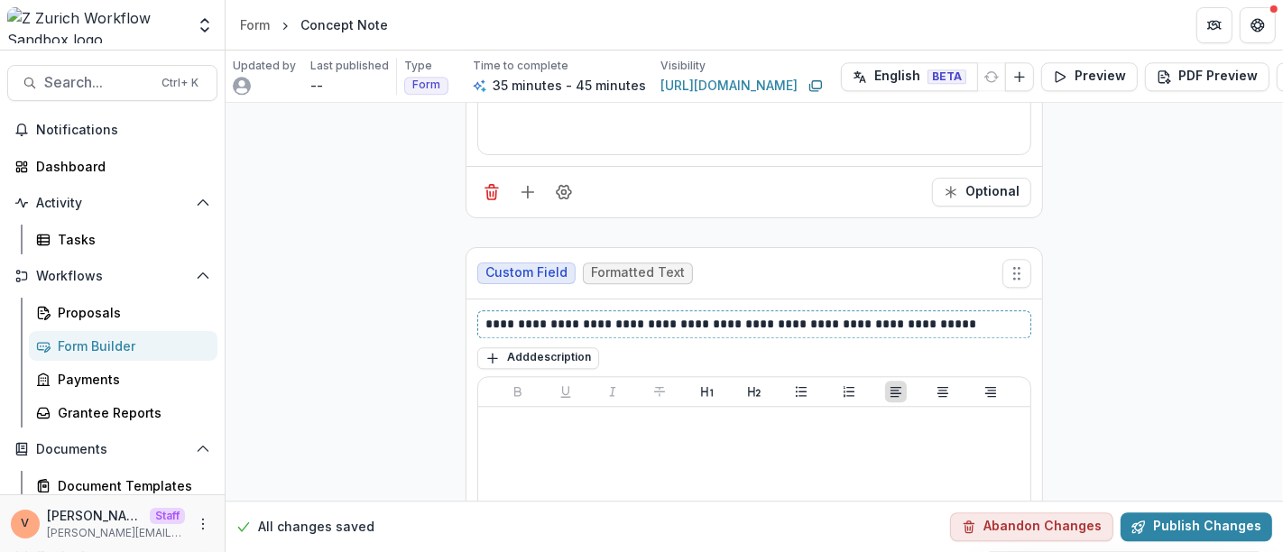
scroll to position [9785, 0]
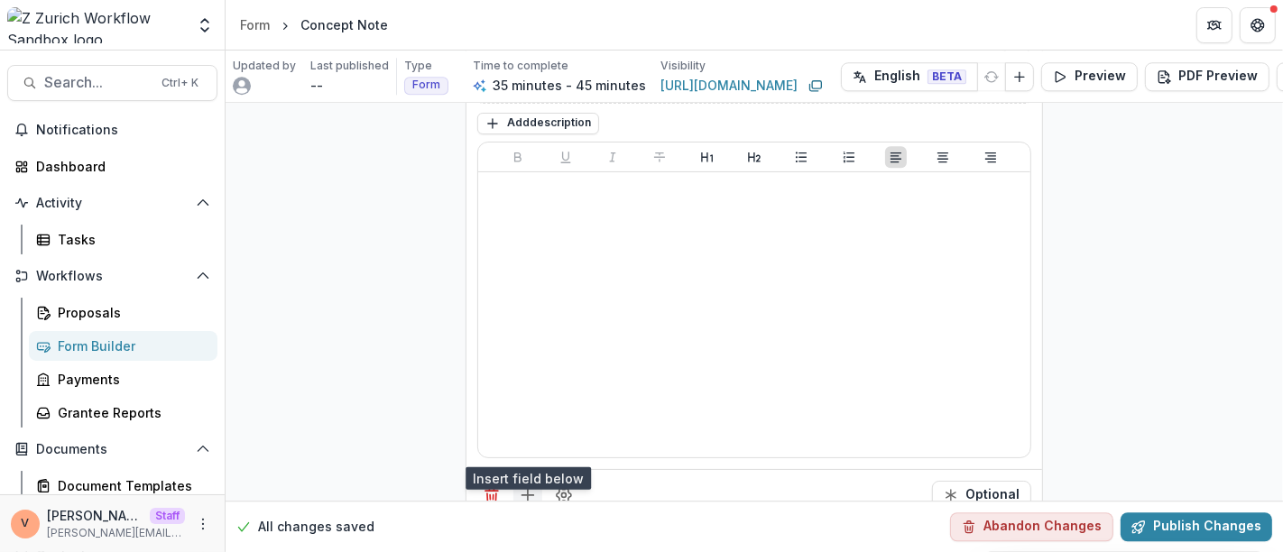
click at [525, 486] on icon "Add field" at bounding box center [528, 495] width 18 height 18
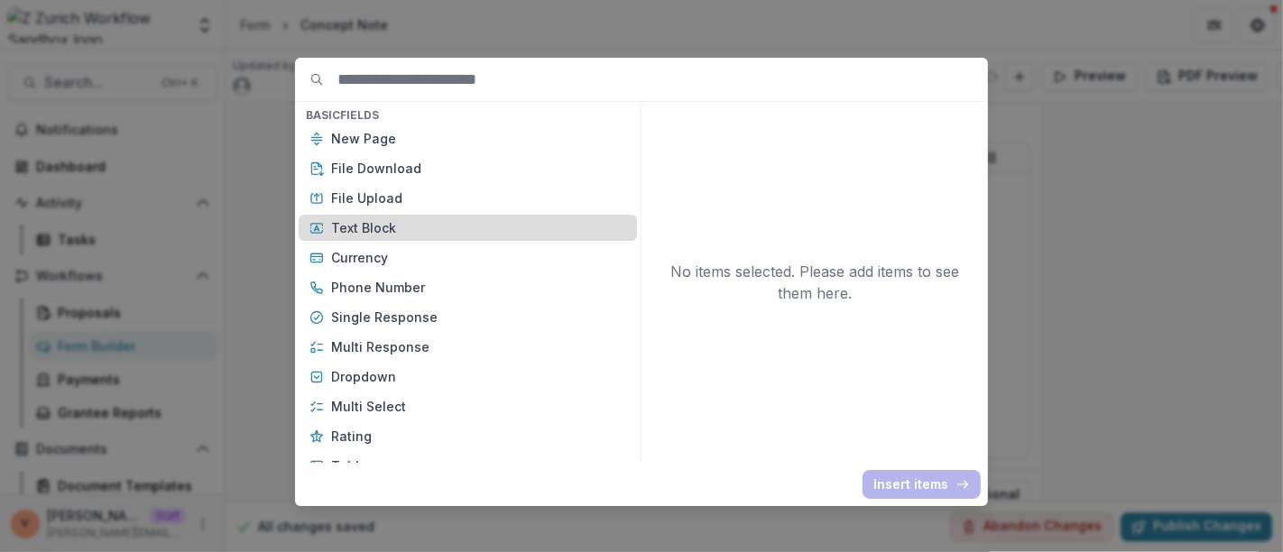
click at [382, 227] on p "Text Block" at bounding box center [478, 227] width 295 height 19
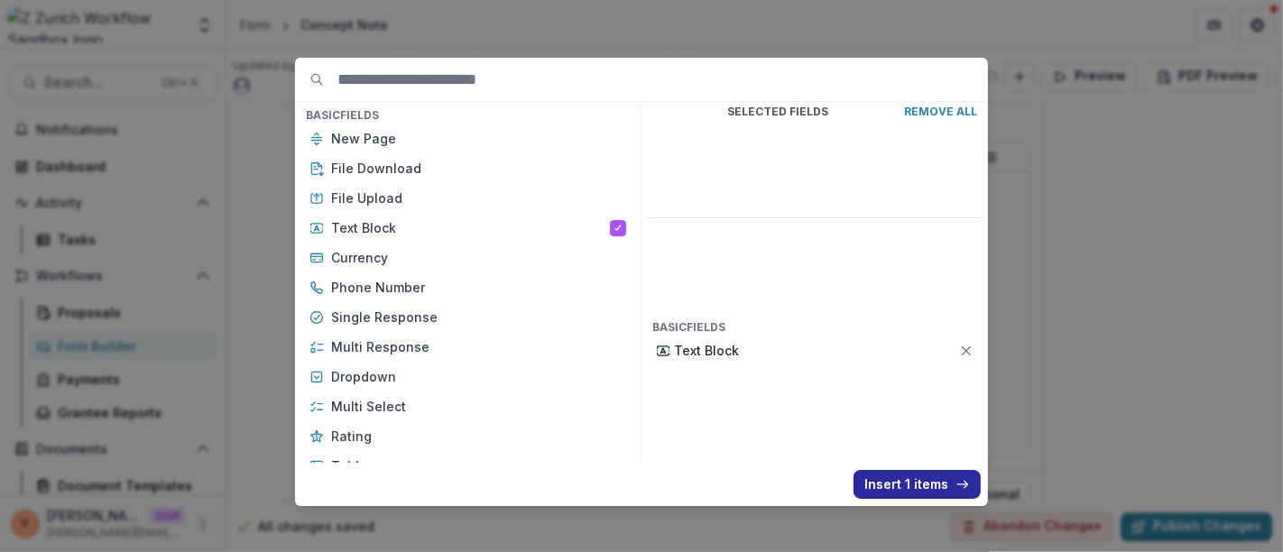
click at [887, 485] on button "Insert 1 items" at bounding box center [916, 484] width 127 height 29
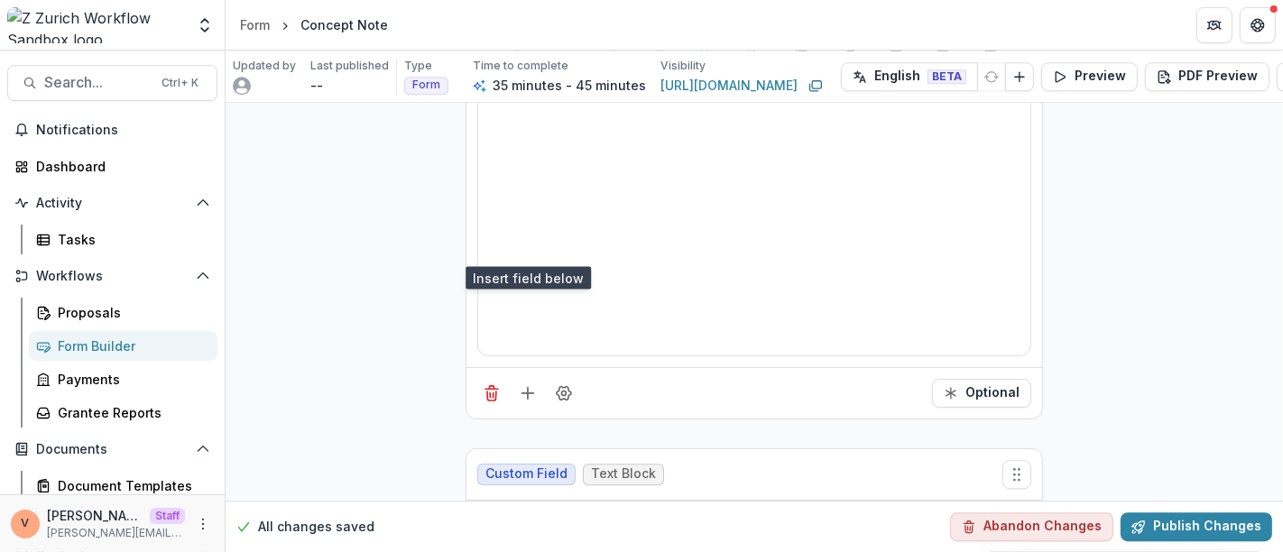
scroll to position [9985, 0]
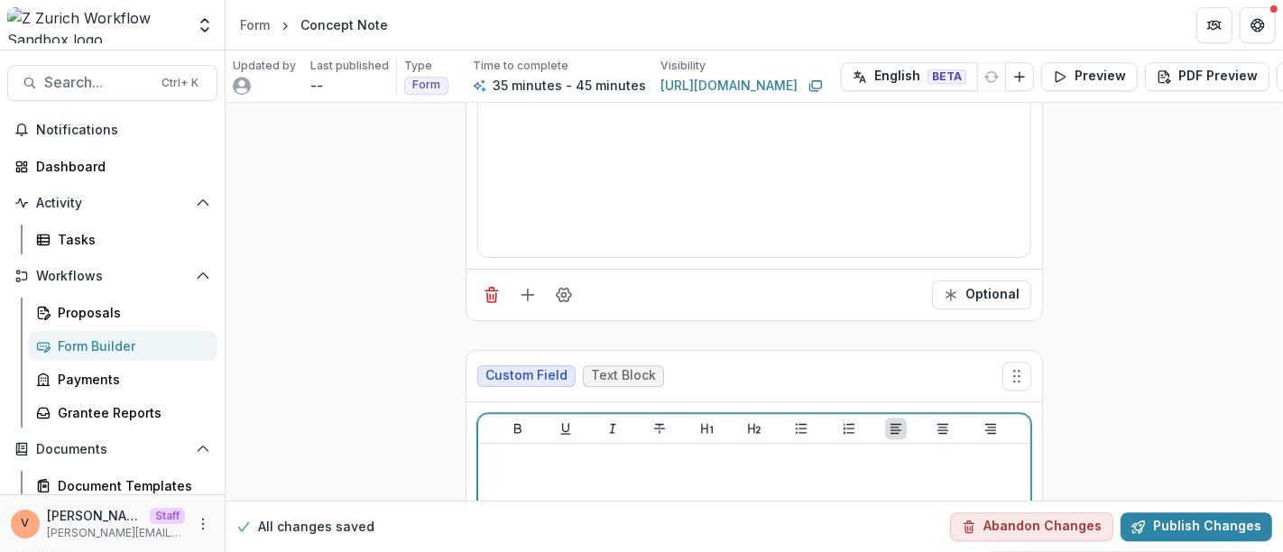
click at [631, 451] on p at bounding box center [754, 461] width 538 height 20
drag, startPoint x: 711, startPoint y: 410, endPoint x: 483, endPoint y: 415, distance: 228.2
click at [485, 451] on p "**********" at bounding box center [754, 461] width 538 height 20
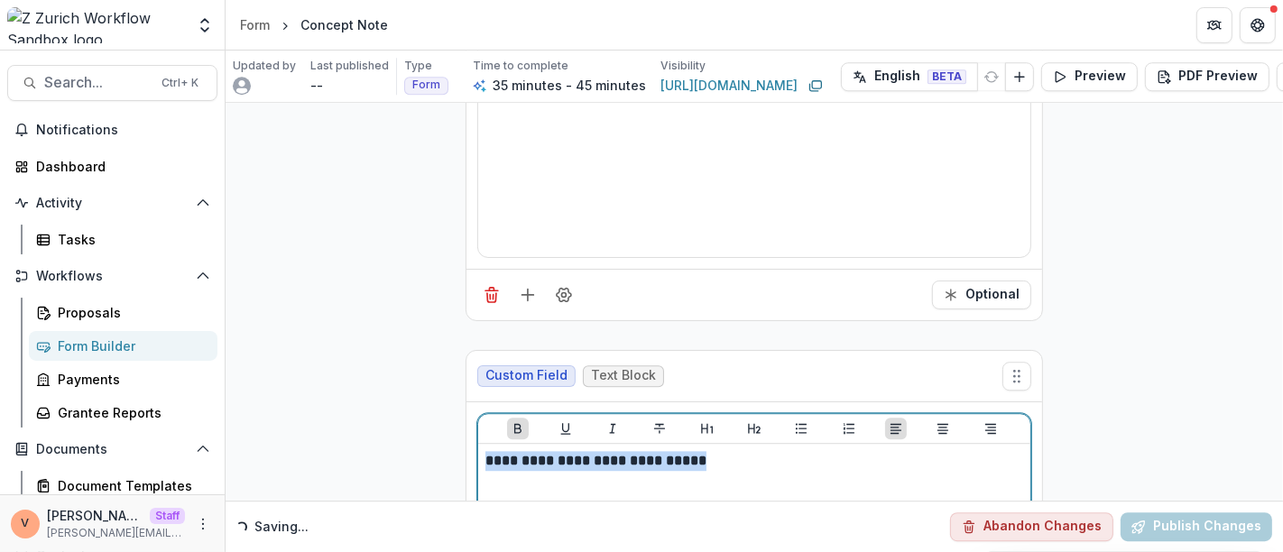
click at [564, 421] on icon "Underline" at bounding box center [565, 428] width 14 height 14
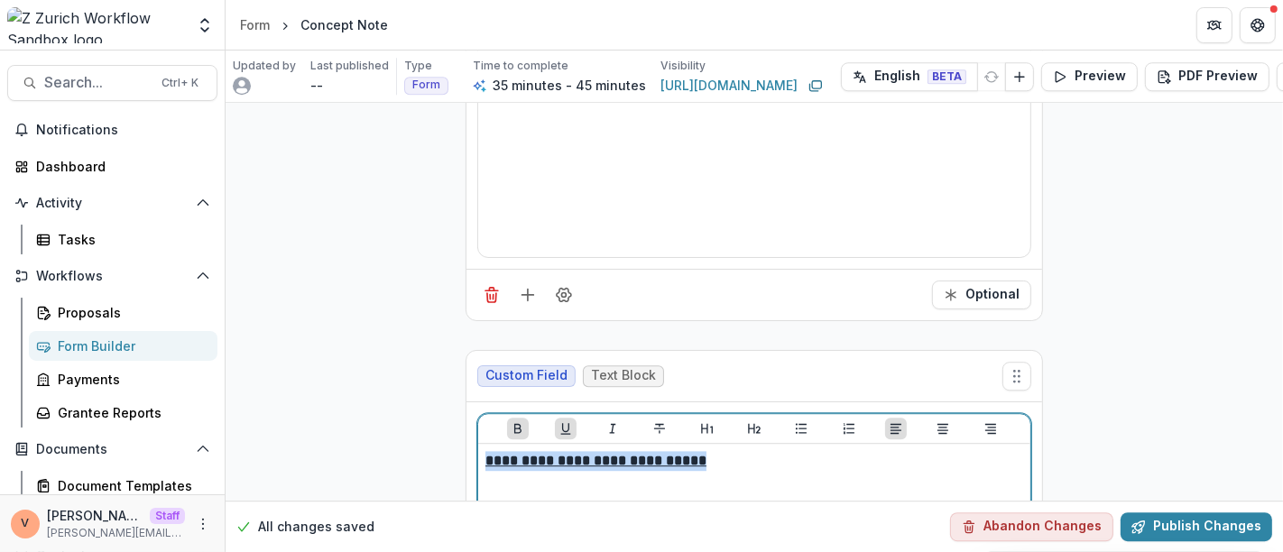
click at [731, 451] on p "**********" at bounding box center [754, 461] width 538 height 20
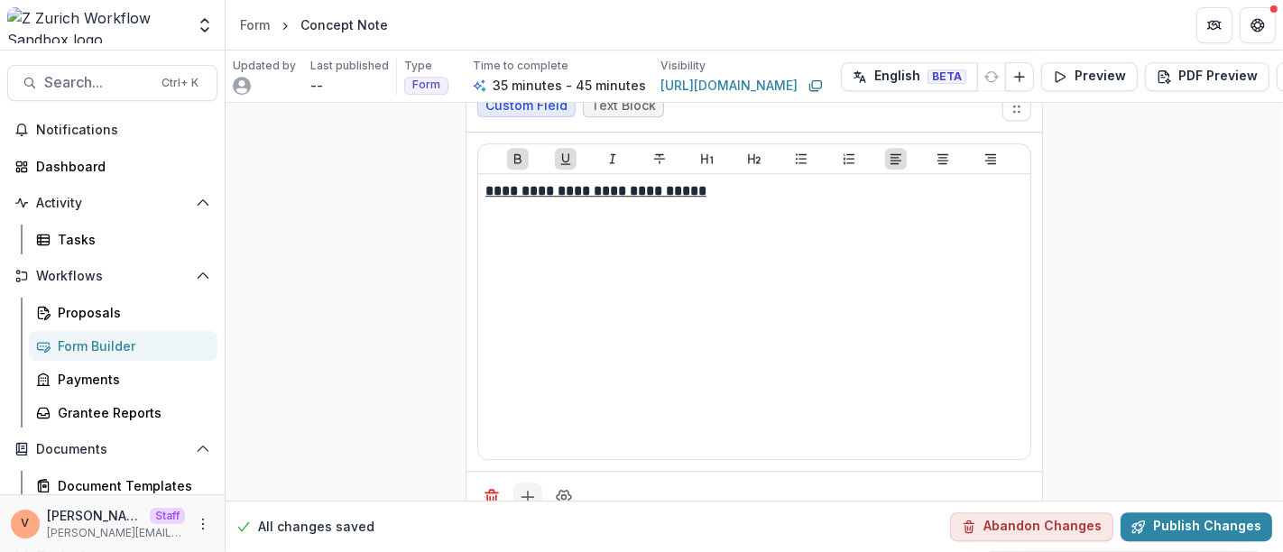
click at [520, 488] on icon "Add field" at bounding box center [528, 497] width 18 height 18
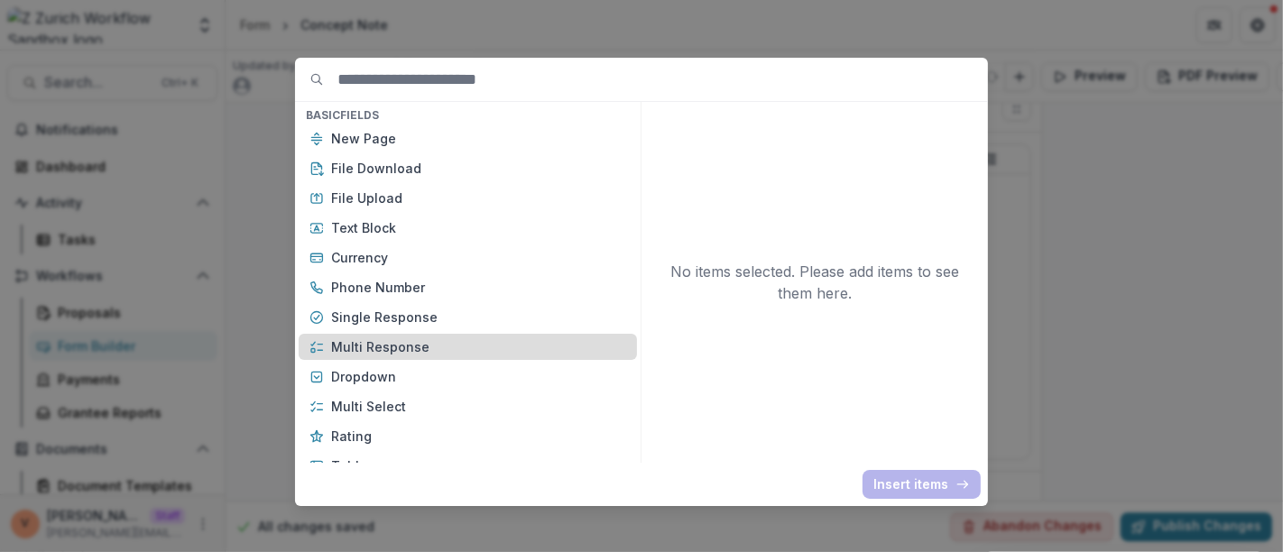
scroll to position [200, 0]
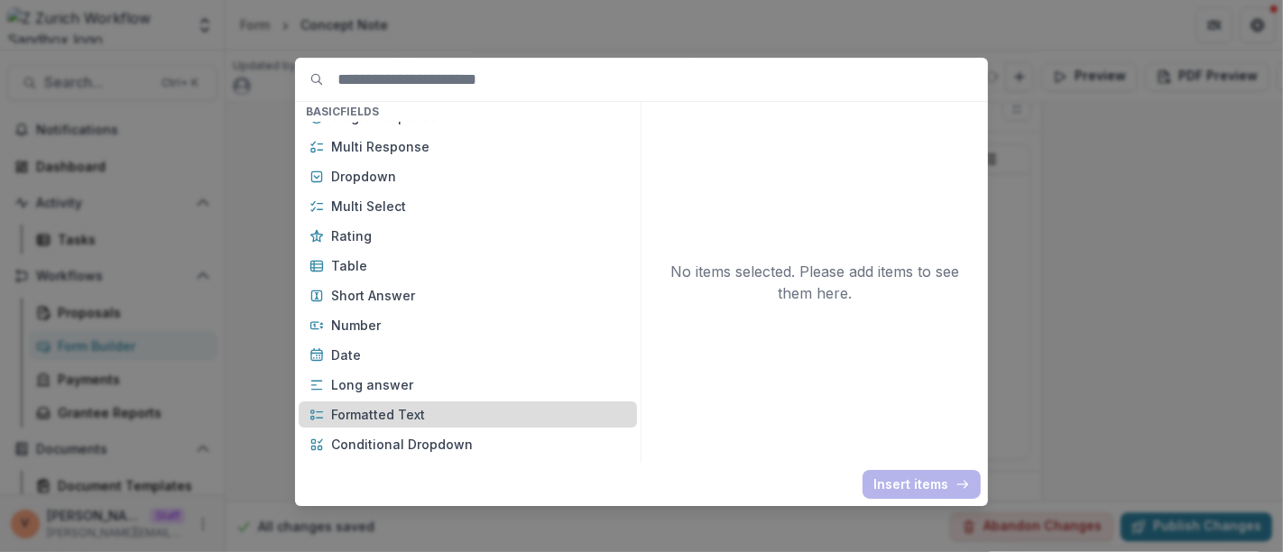
click at [428, 413] on p "Formatted Text" at bounding box center [478, 414] width 295 height 19
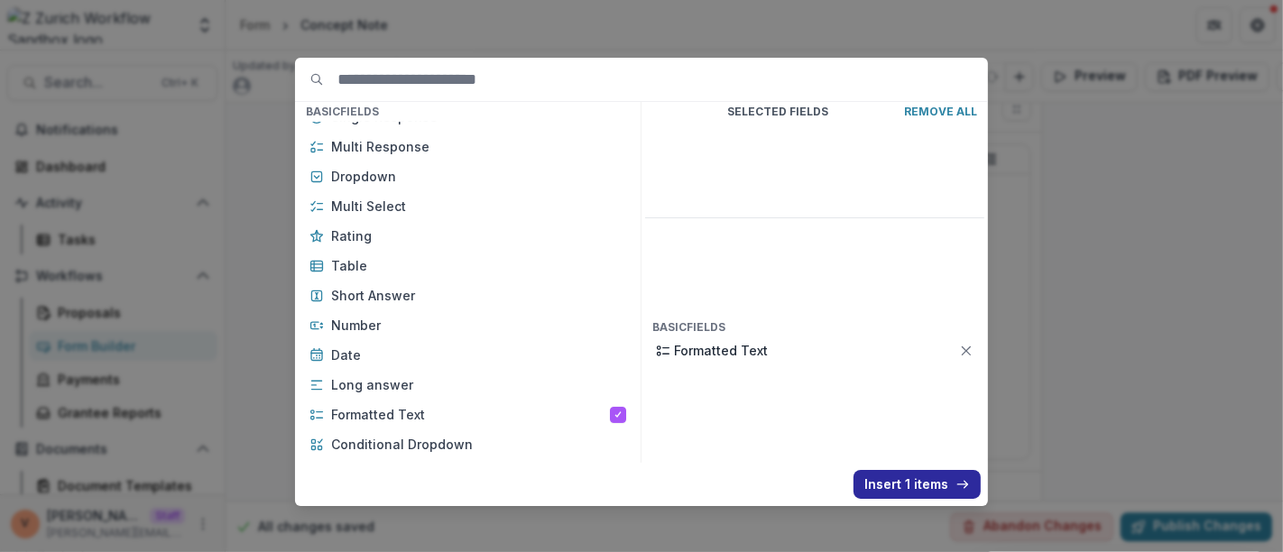
click at [917, 486] on button "Insert 1 items" at bounding box center [916, 484] width 127 height 29
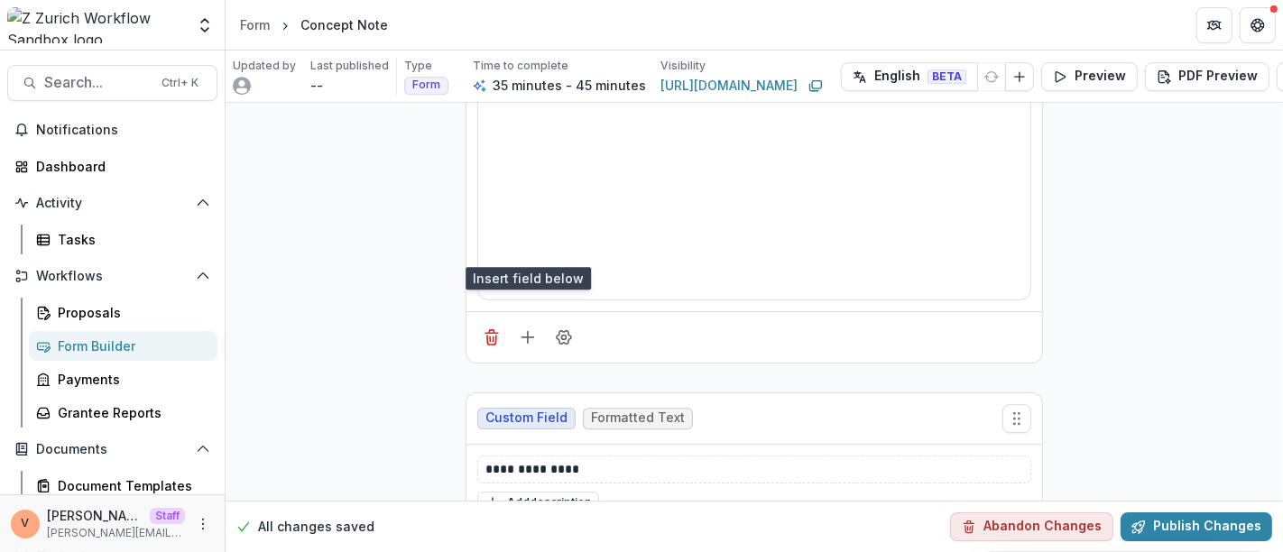
scroll to position [10455, 0]
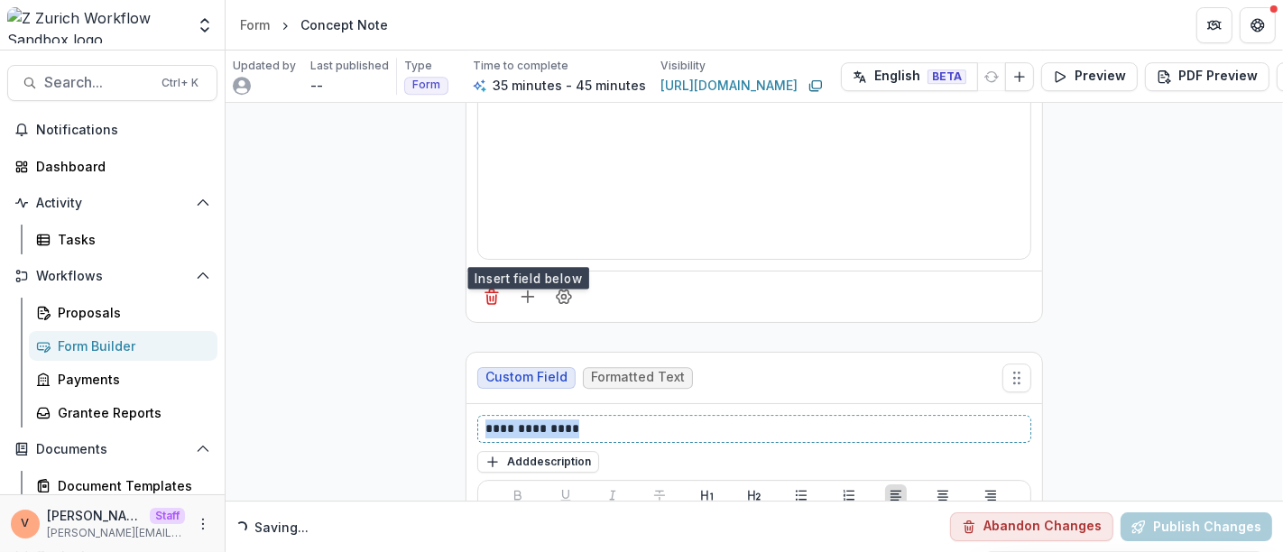
drag, startPoint x: 587, startPoint y: 377, endPoint x: 401, endPoint y: 380, distance: 185.8
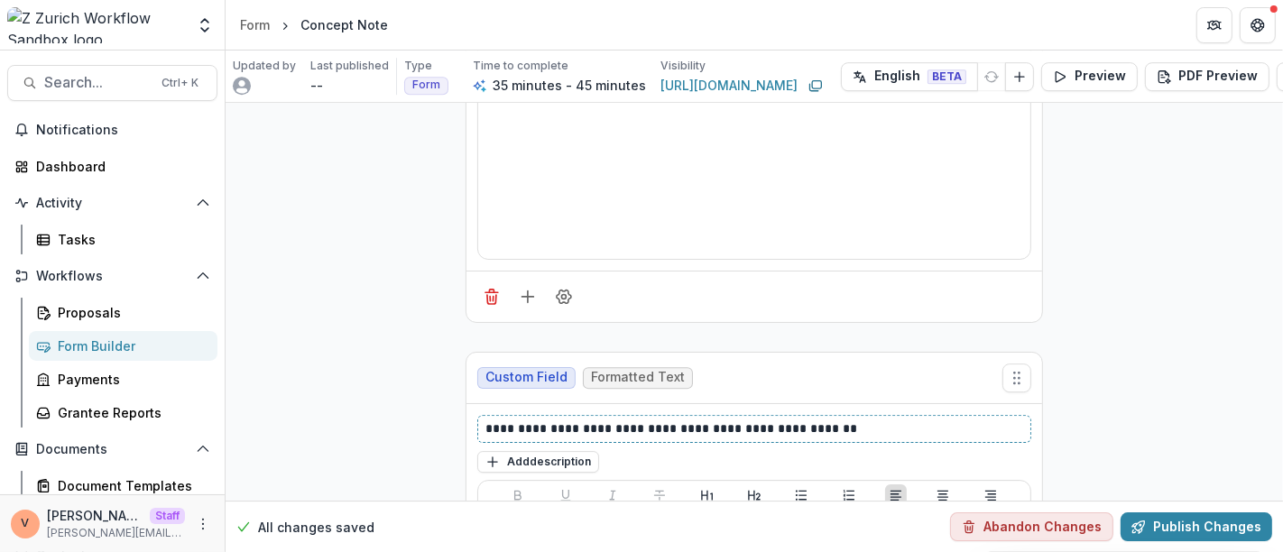
scroll to position [10790, 0]
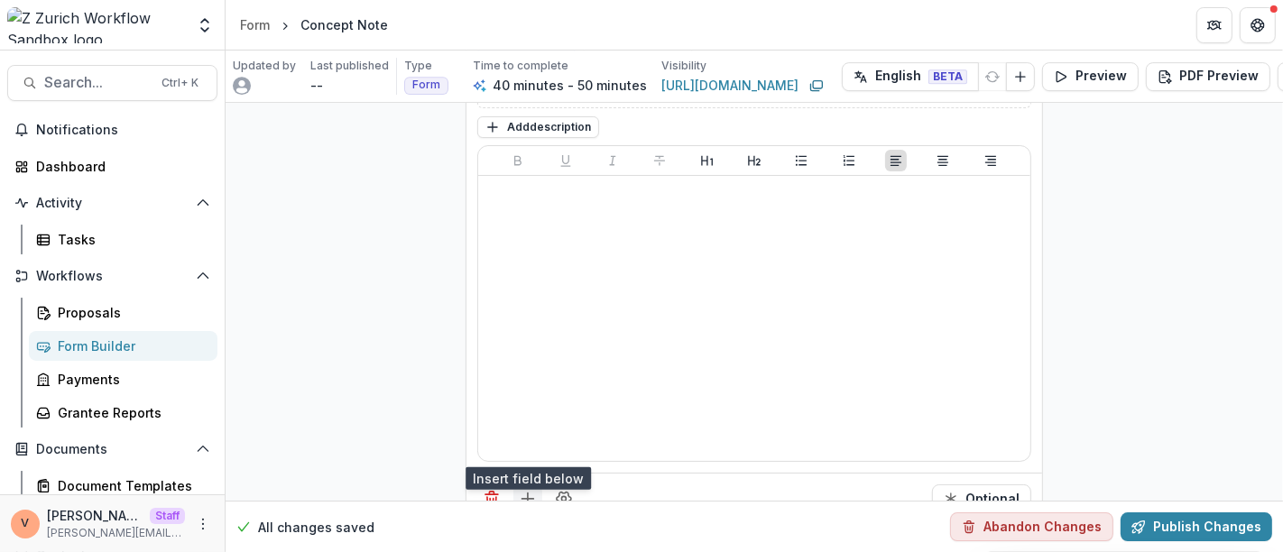
click at [529, 484] on button "Add field" at bounding box center [527, 498] width 29 height 29
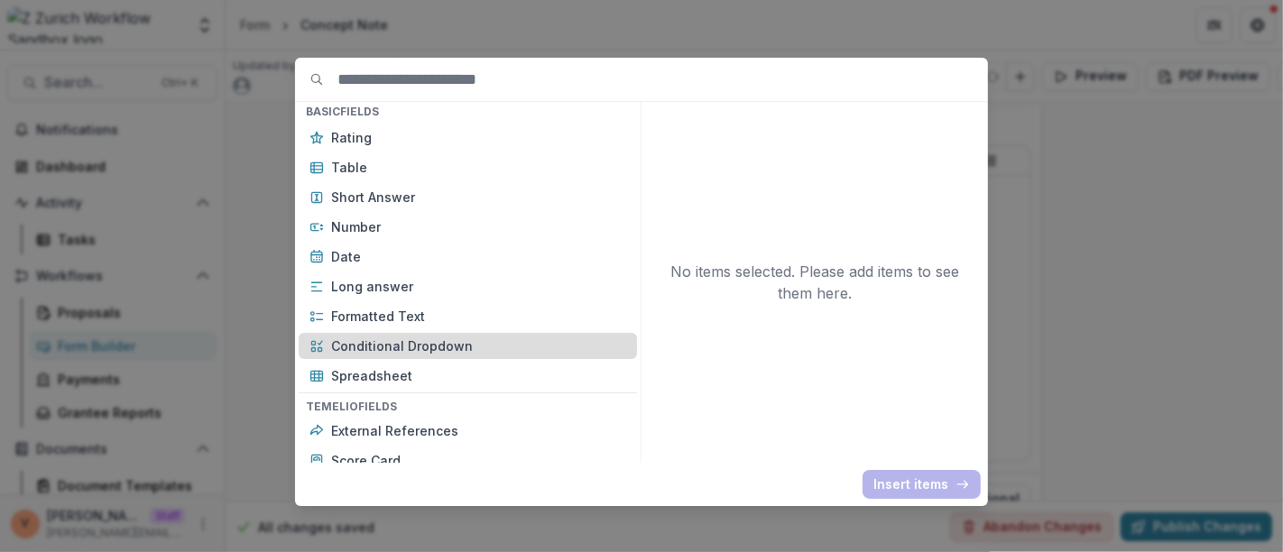
scroll to position [300, 0]
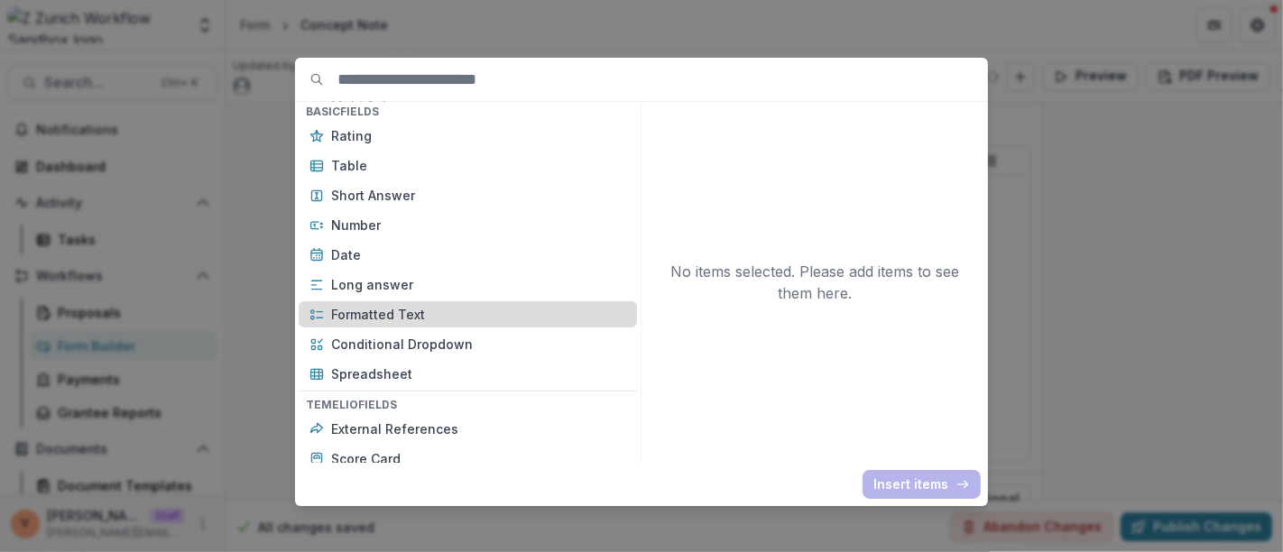
click at [400, 316] on p "Formatted Text" at bounding box center [478, 314] width 295 height 19
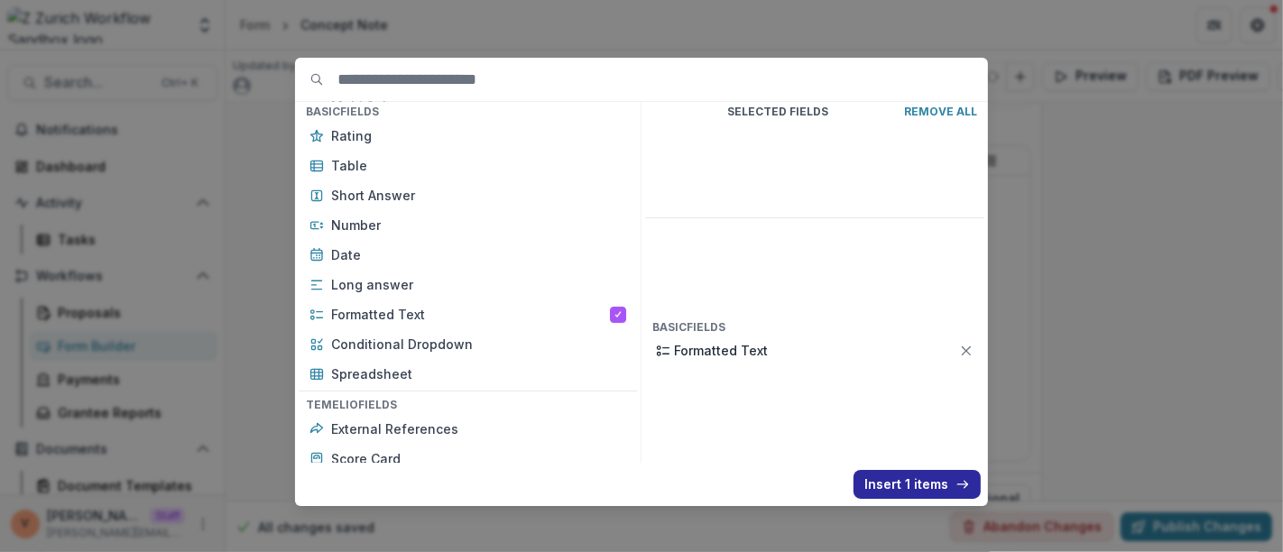
click at [905, 487] on button "Insert 1 items" at bounding box center [916, 484] width 127 height 29
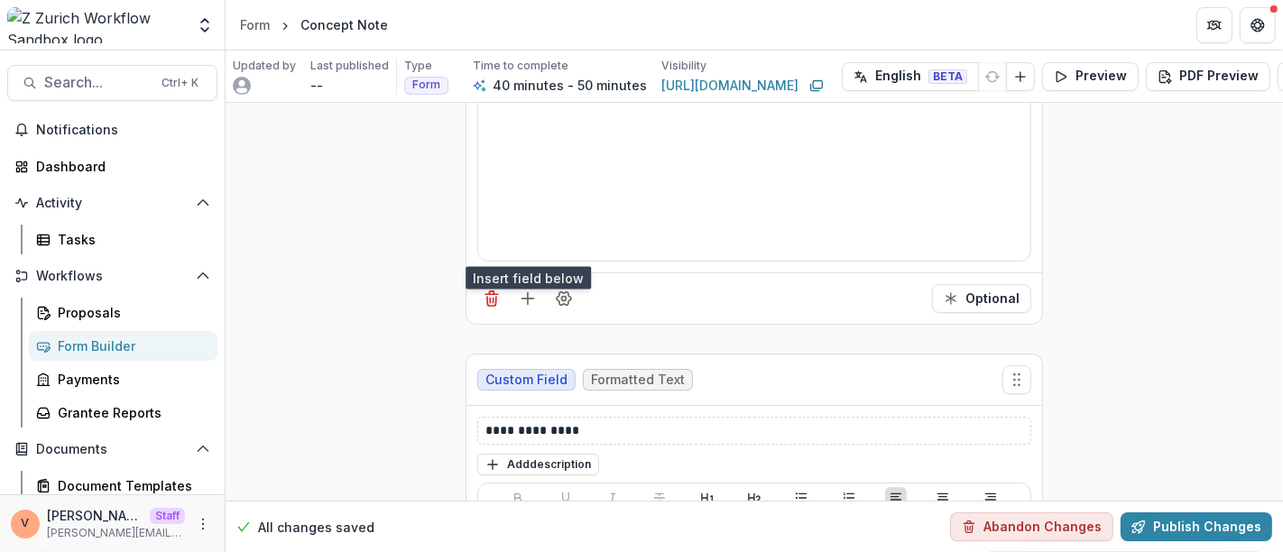
scroll to position [10990, 0]
drag, startPoint x: 593, startPoint y: 385, endPoint x: 457, endPoint y: 381, distance: 135.4
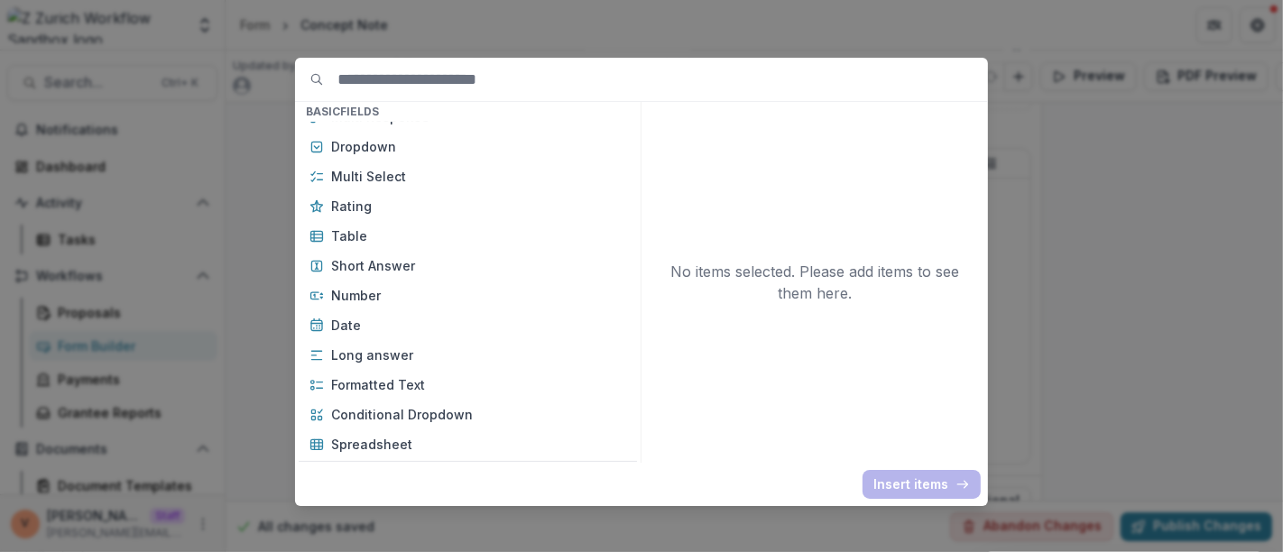
scroll to position [300, 0]
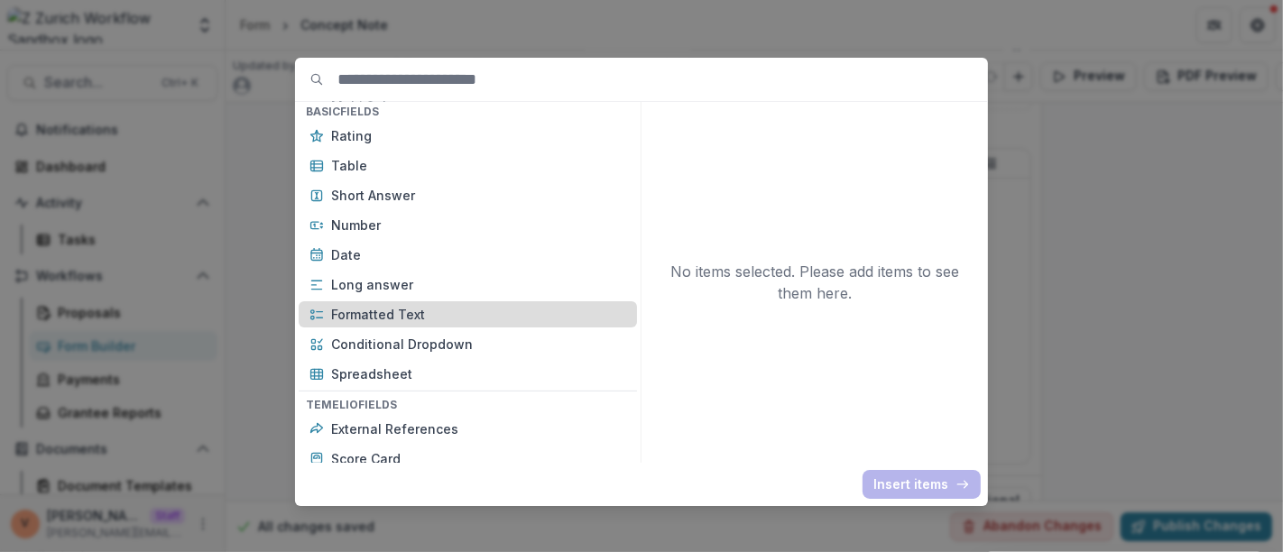
click at [433, 308] on p "Formatted Text" at bounding box center [478, 314] width 295 height 19
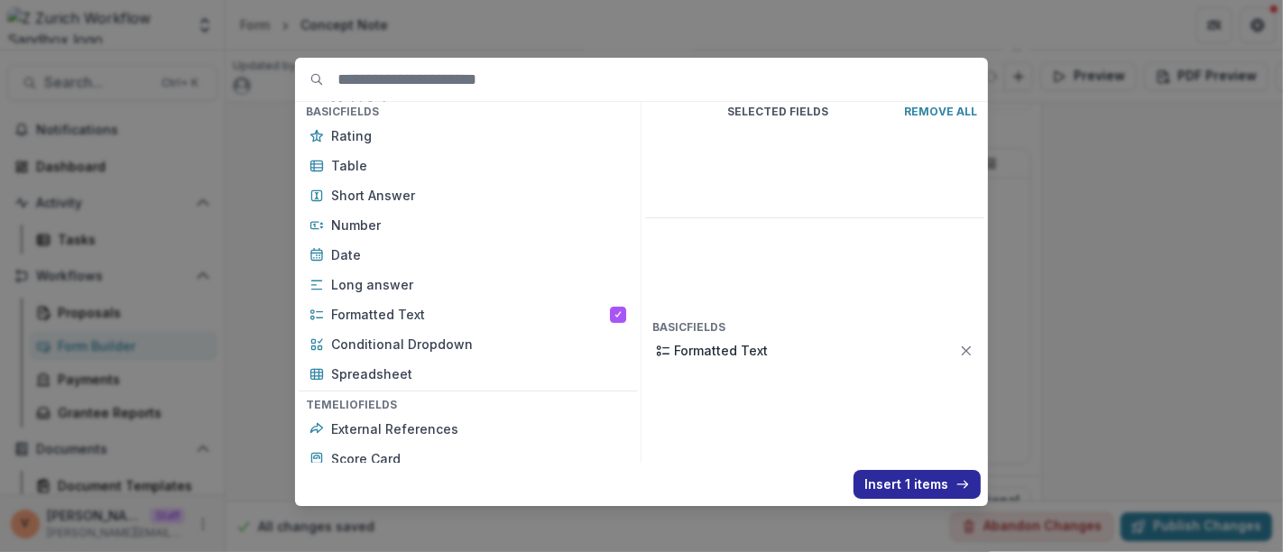
click at [899, 482] on button "Insert 1 items" at bounding box center [916, 484] width 127 height 29
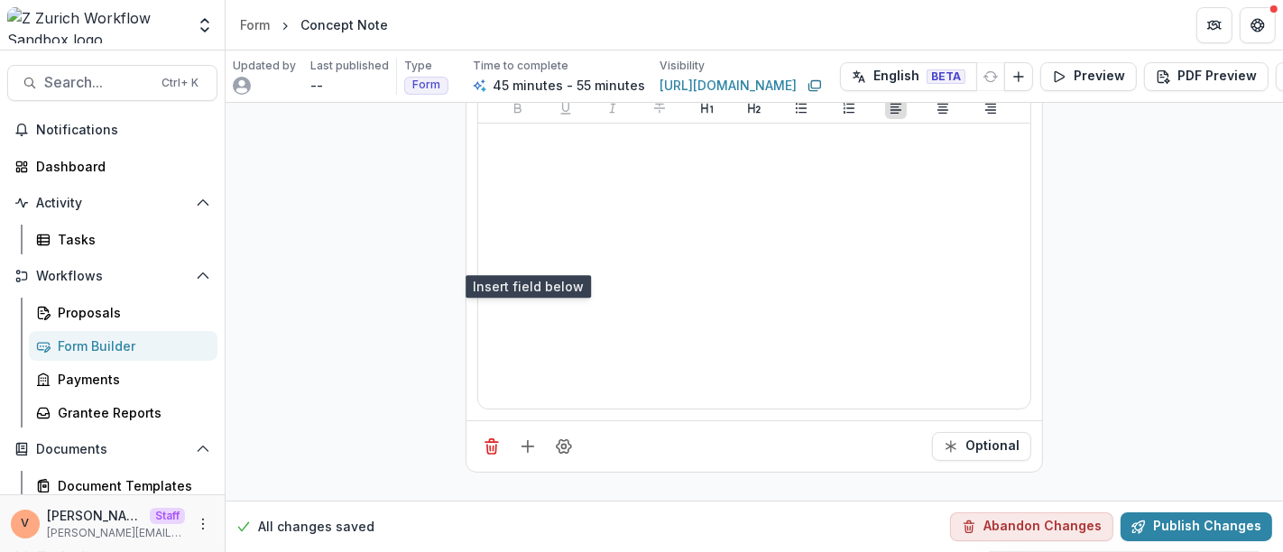
scroll to position [11525, 0]
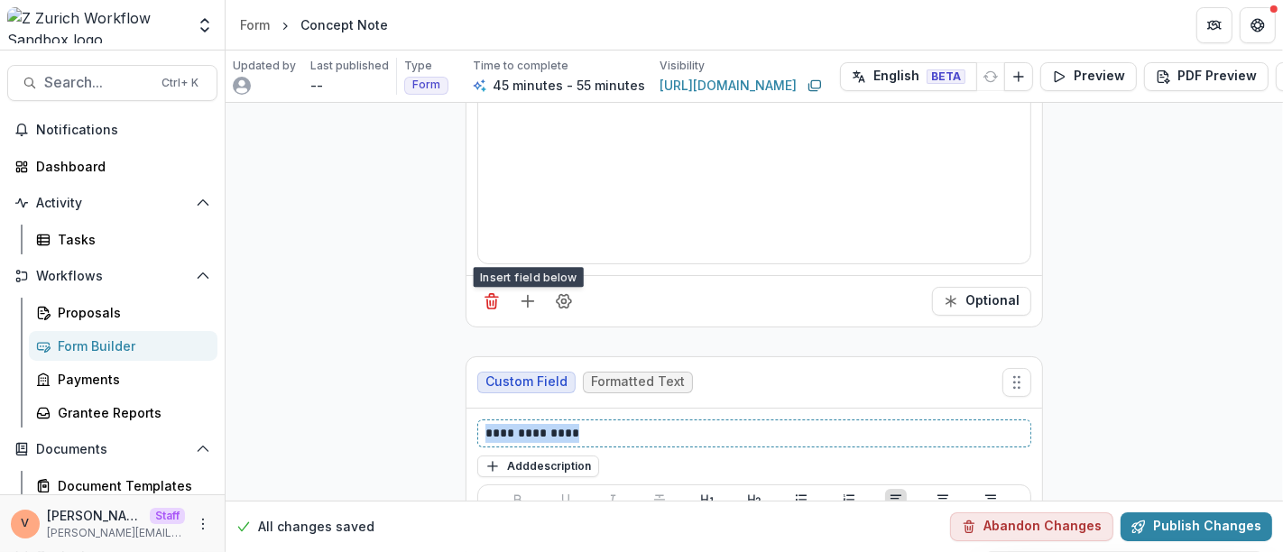
drag, startPoint x: 596, startPoint y: 381, endPoint x: 409, endPoint y: 396, distance: 188.2
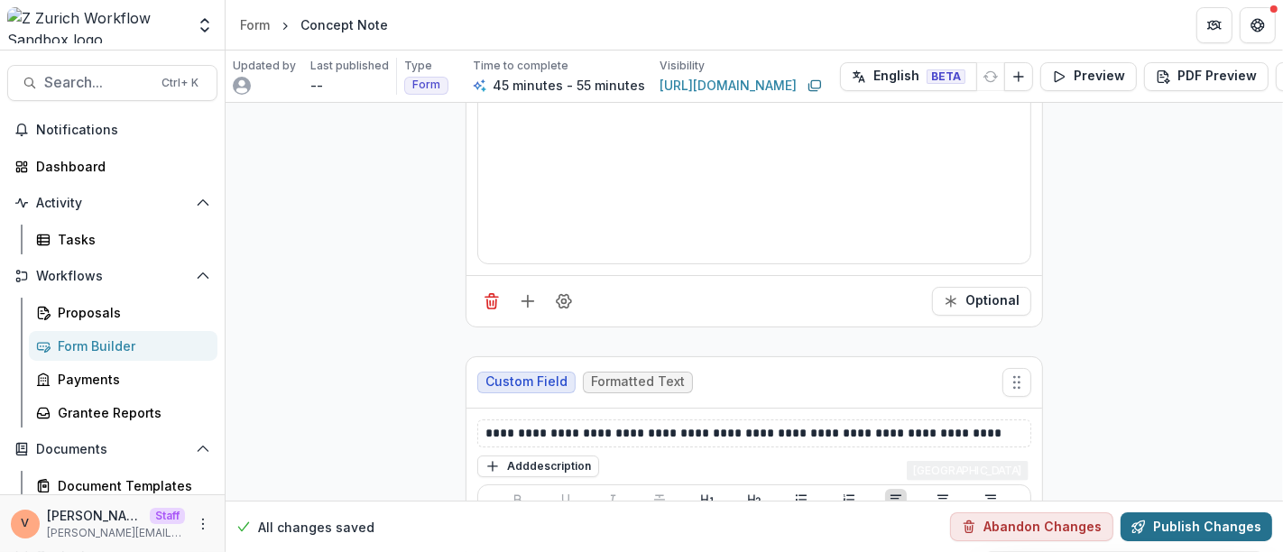
click at [1227, 515] on button "Publish Changes" at bounding box center [1196, 526] width 152 height 29
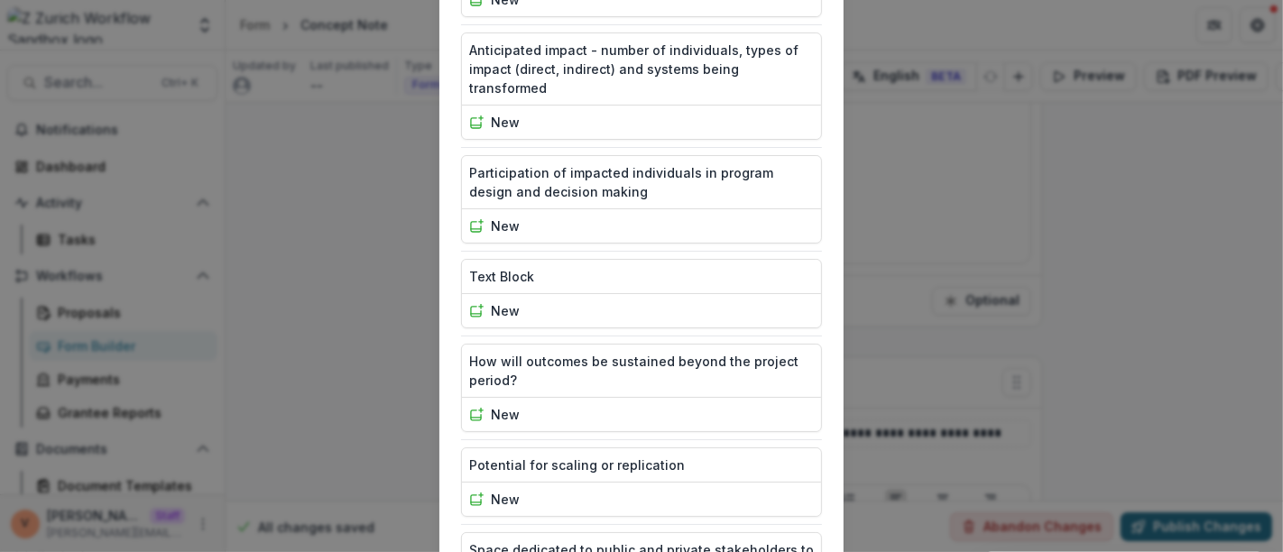
scroll to position [2165, 0]
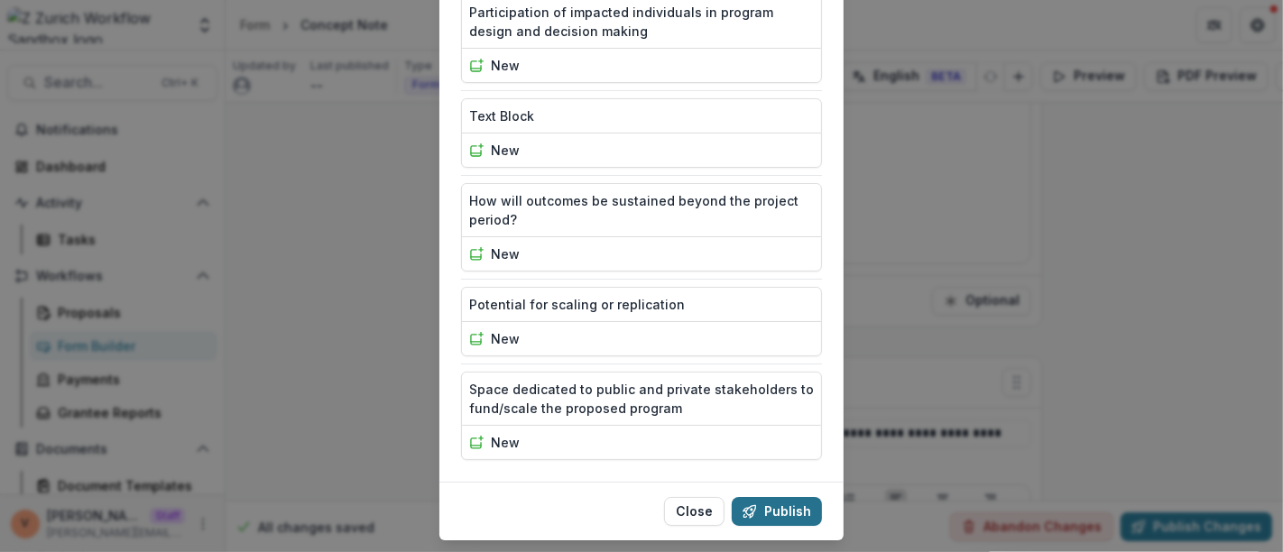
click at [795, 497] on button "Publish" at bounding box center [776, 511] width 90 height 29
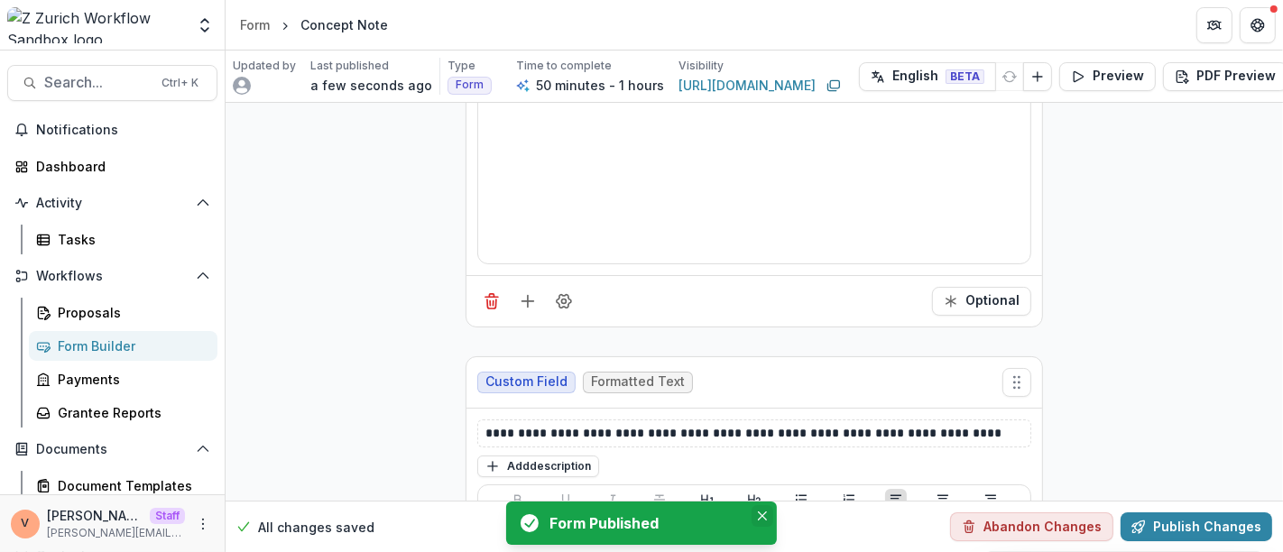
click at [765, 518] on icon "Close" at bounding box center [762, 515] width 9 height 9
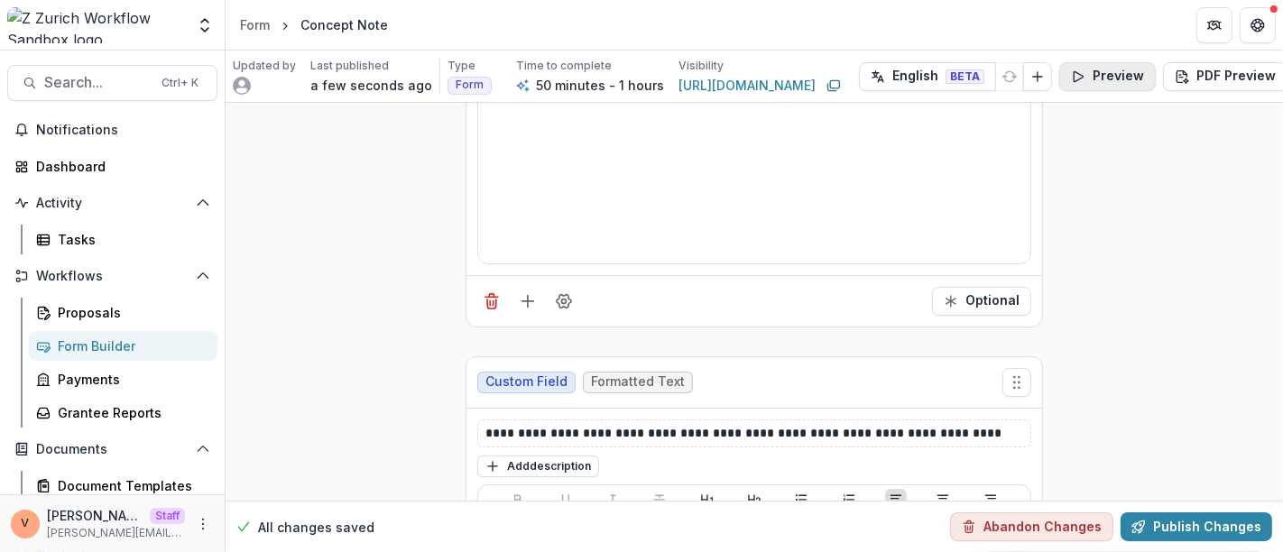
click at [1105, 75] on button "Preview" at bounding box center [1107, 76] width 97 height 29
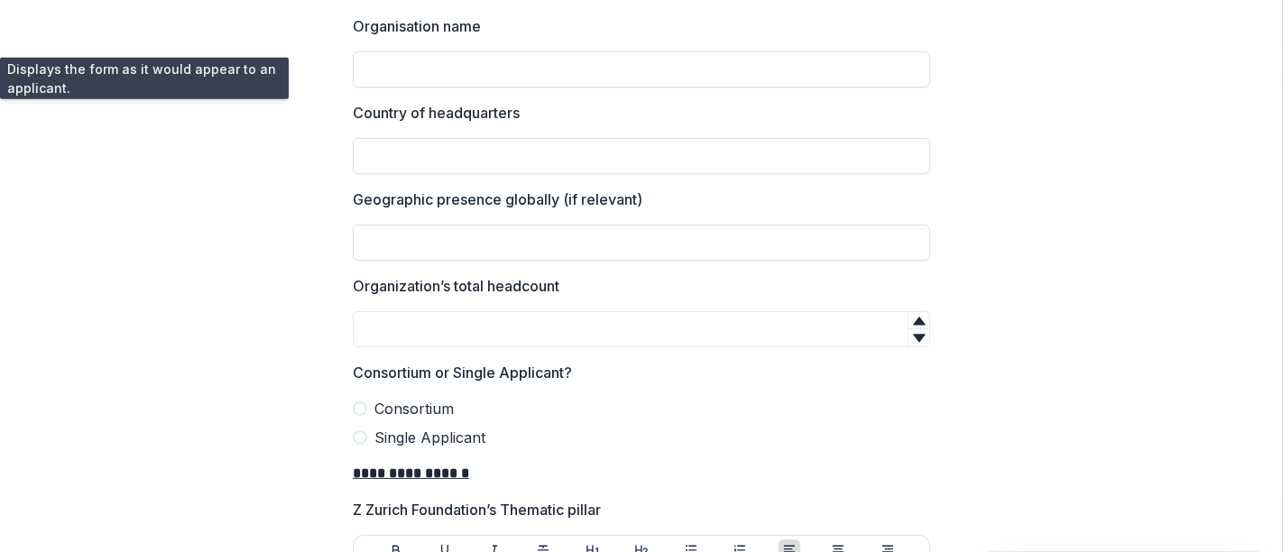
scroll to position [0, 0]
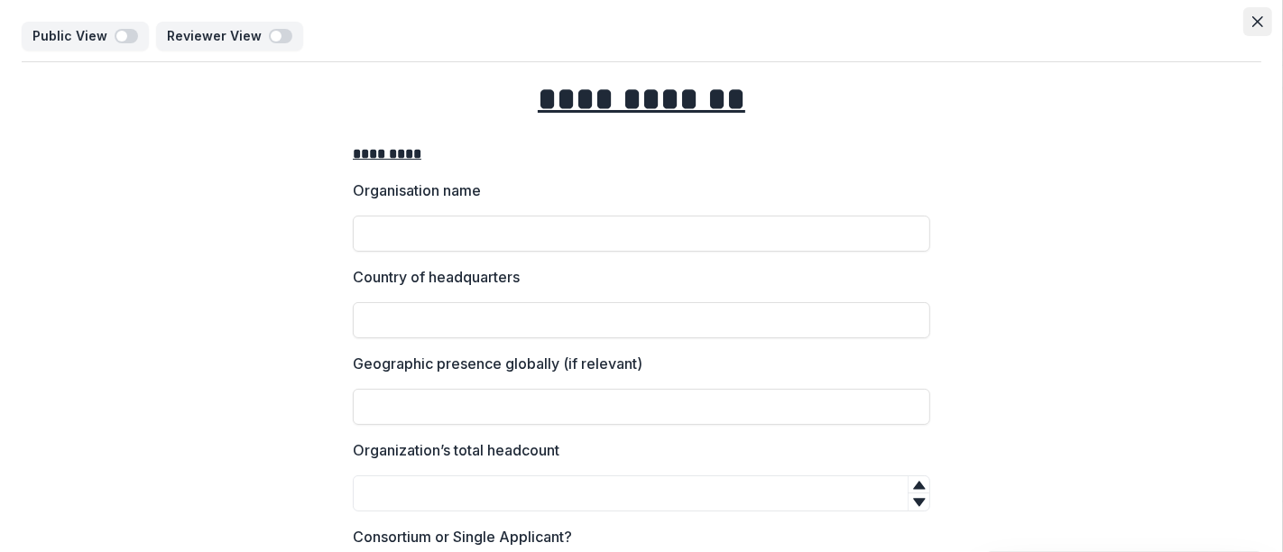
click at [1252, 19] on icon "Close" at bounding box center [1257, 21] width 11 height 11
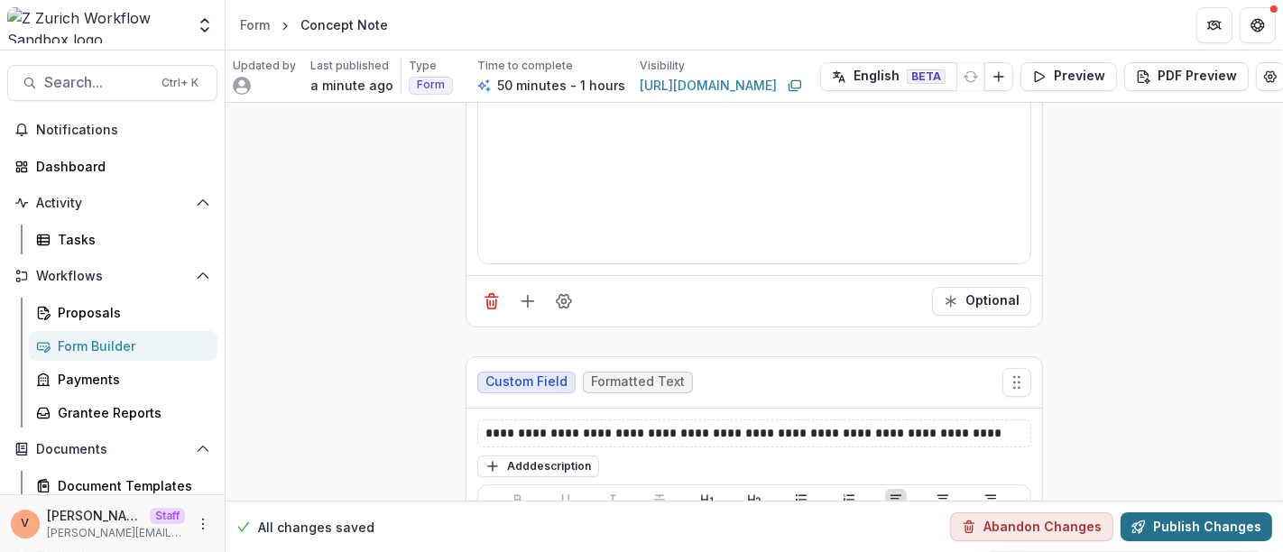
click at [1189, 522] on button "Publish Changes" at bounding box center [1196, 526] width 152 height 29
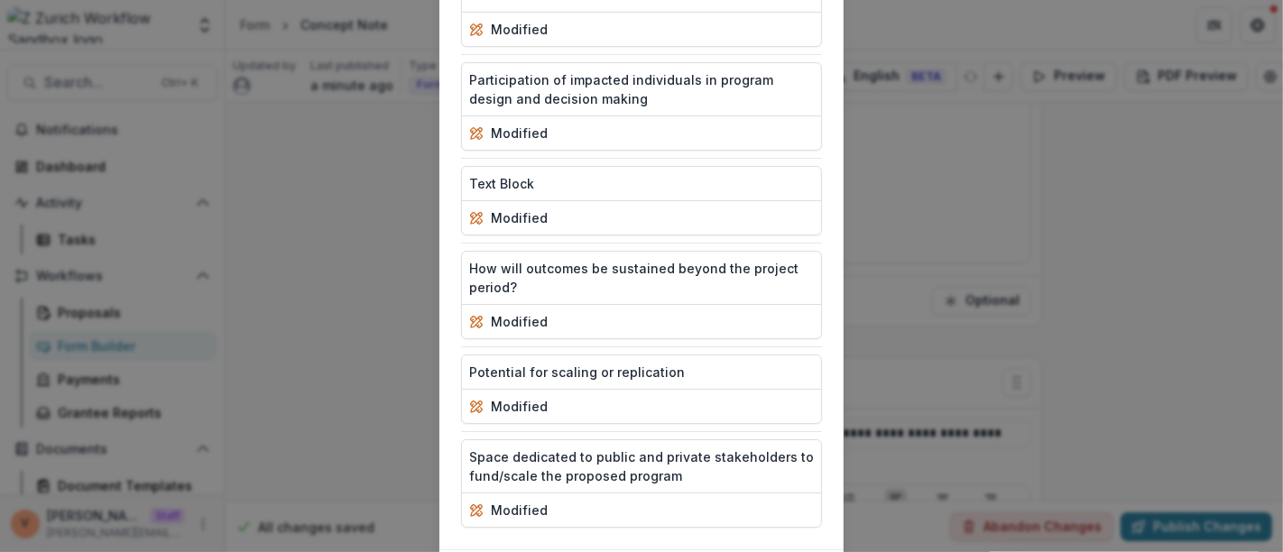
scroll to position [2165, 0]
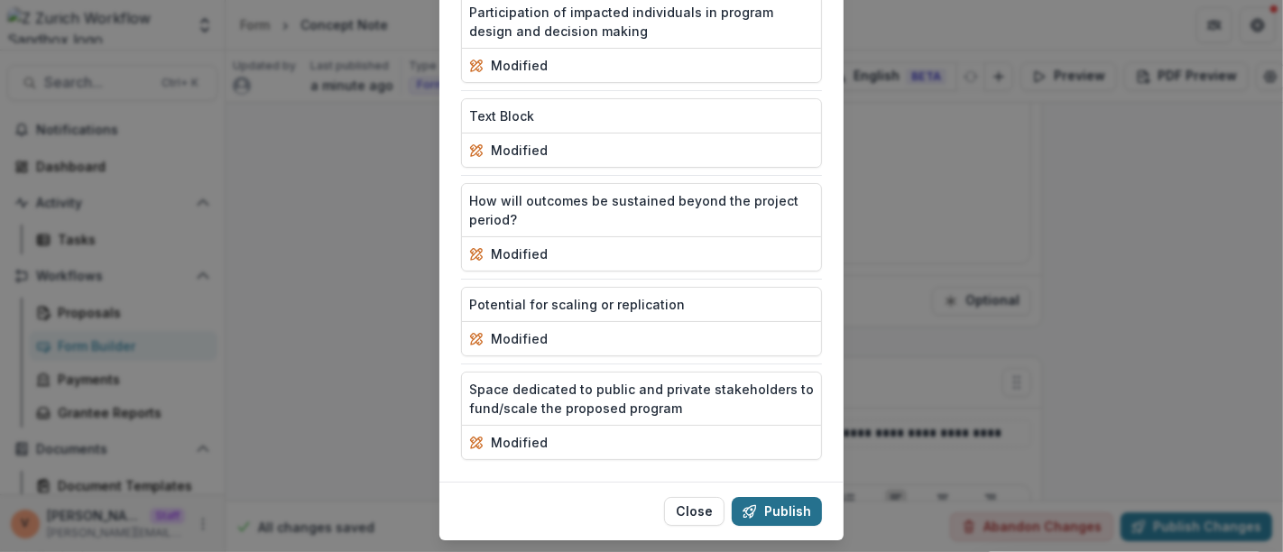
click at [785, 497] on button "Publish" at bounding box center [776, 511] width 90 height 29
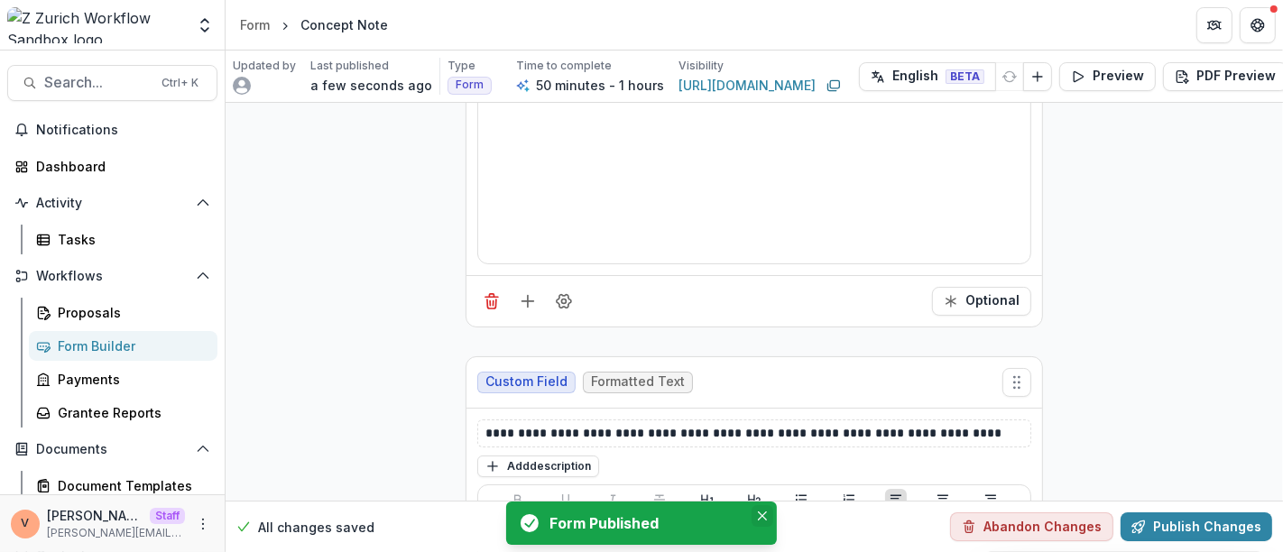
click at [760, 517] on icon "Close" at bounding box center [762, 515] width 9 height 9
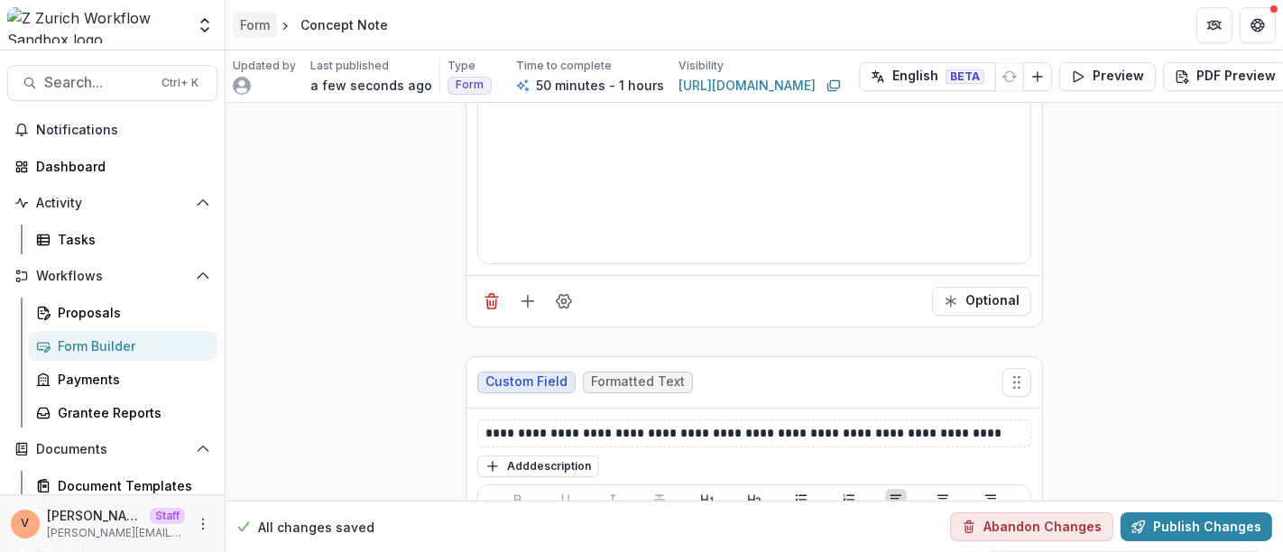
click at [247, 22] on div "Form" at bounding box center [255, 24] width 30 height 19
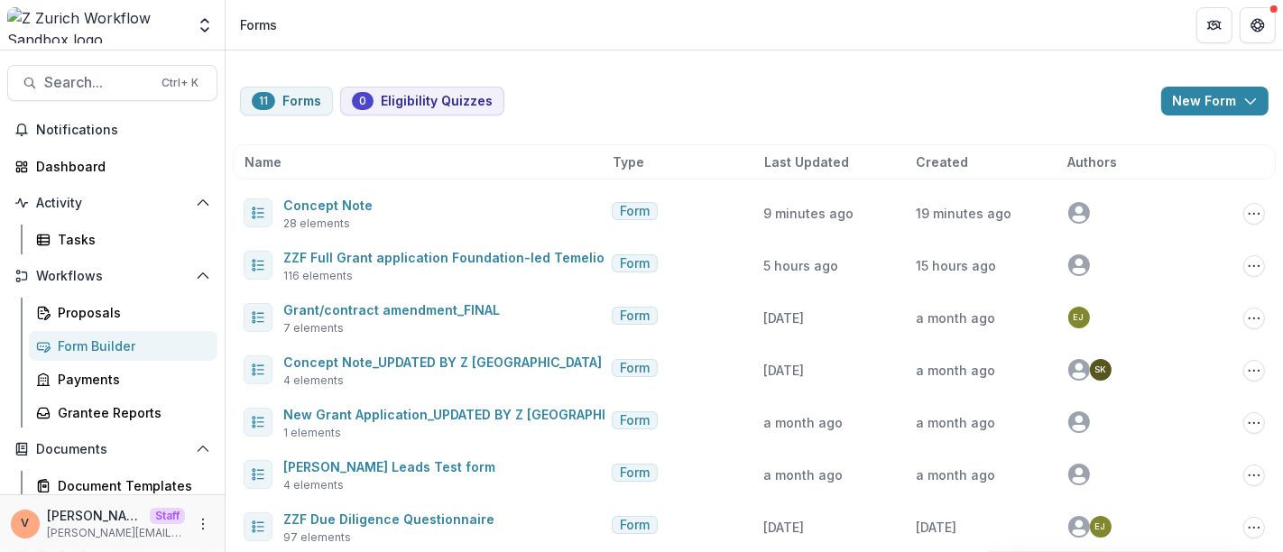
click at [942, 70] on div "11 Forms 0 Eligibility Quizzes New Form New Eligibility Quiz New Form Name Type…" at bounding box center [753, 414] width 1057 height 726
